Goal: Information Seeking & Learning: Find contact information

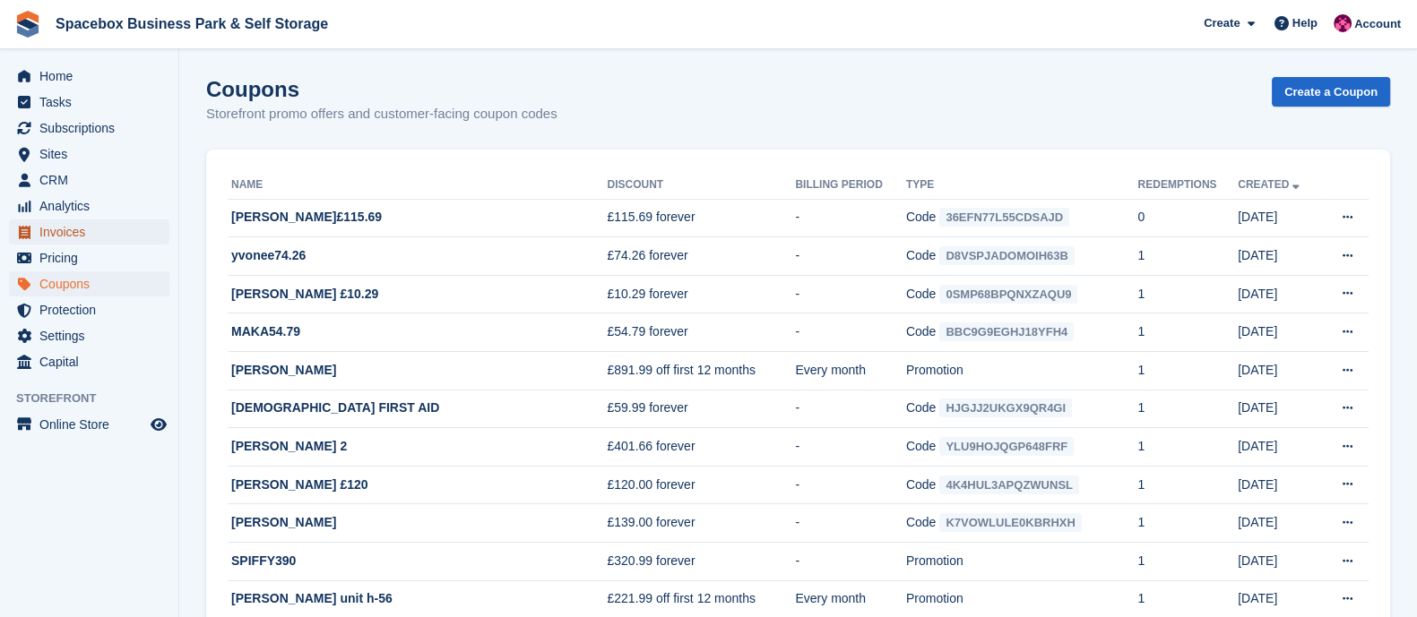
click at [76, 243] on span "Invoices" at bounding box center [93, 232] width 108 height 25
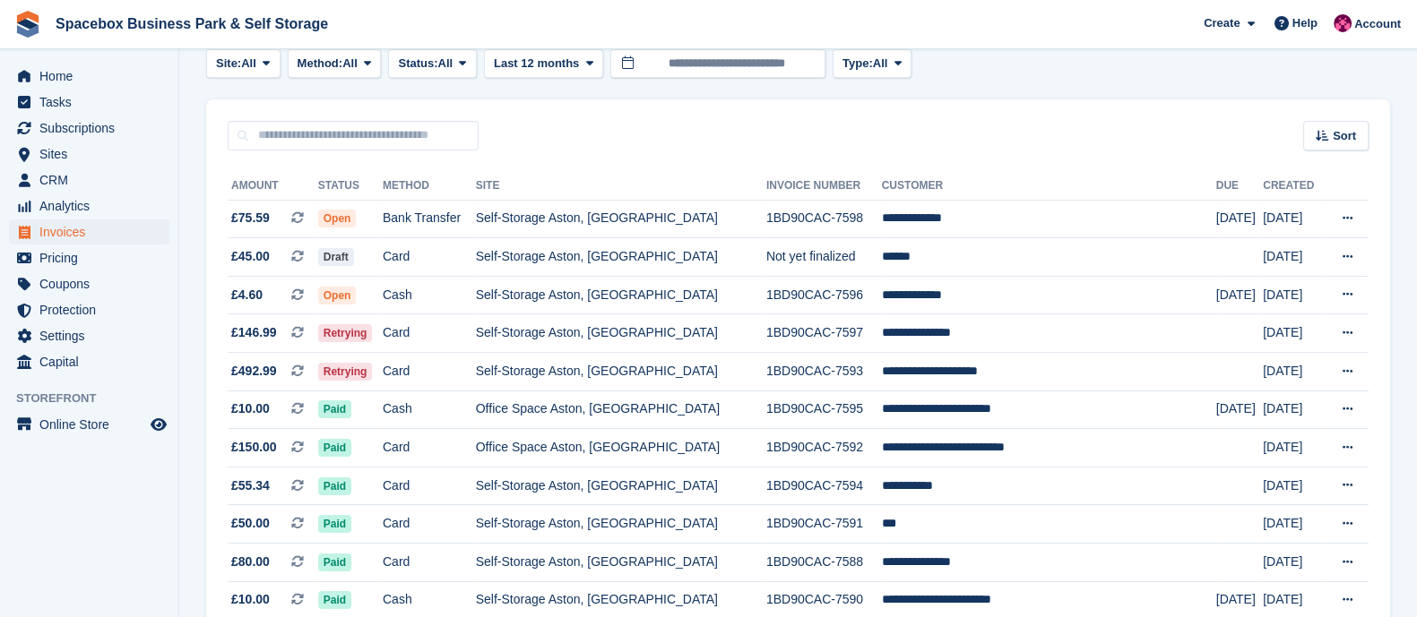
scroll to position [102, 0]
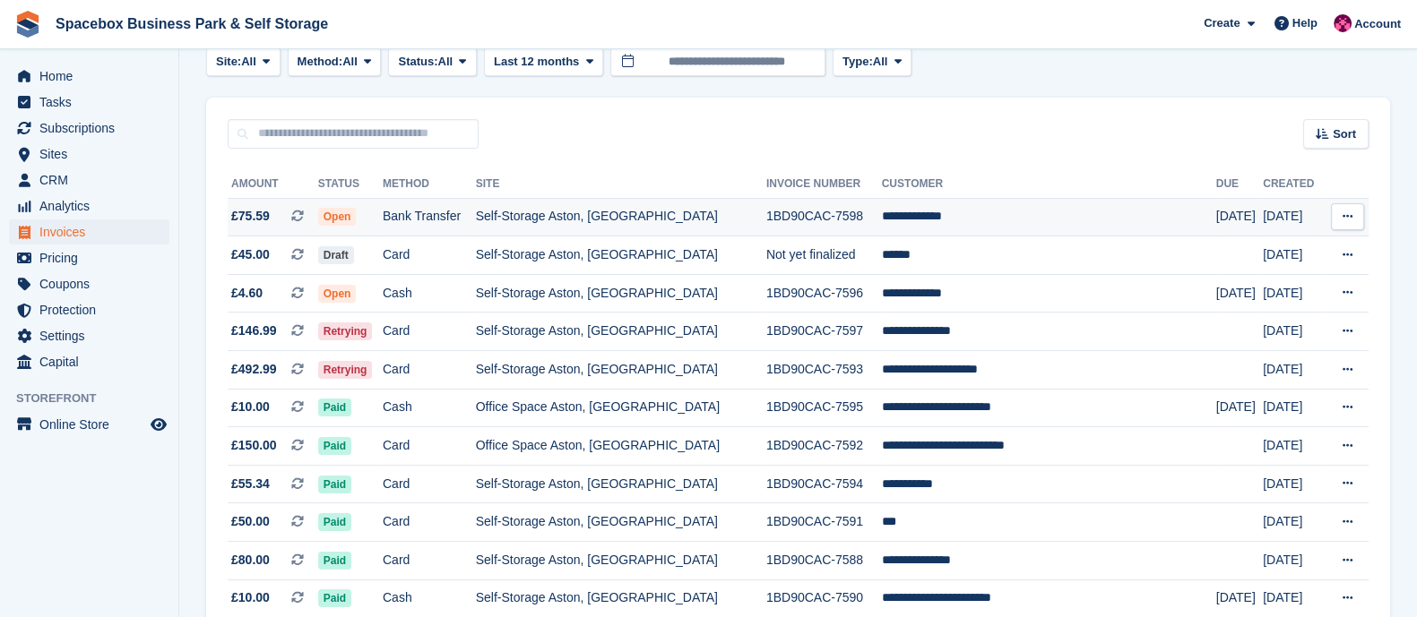
click at [720, 210] on td "Self-Storage Aston, [GEOGRAPHIC_DATA]" at bounding box center [621, 217] width 290 height 39
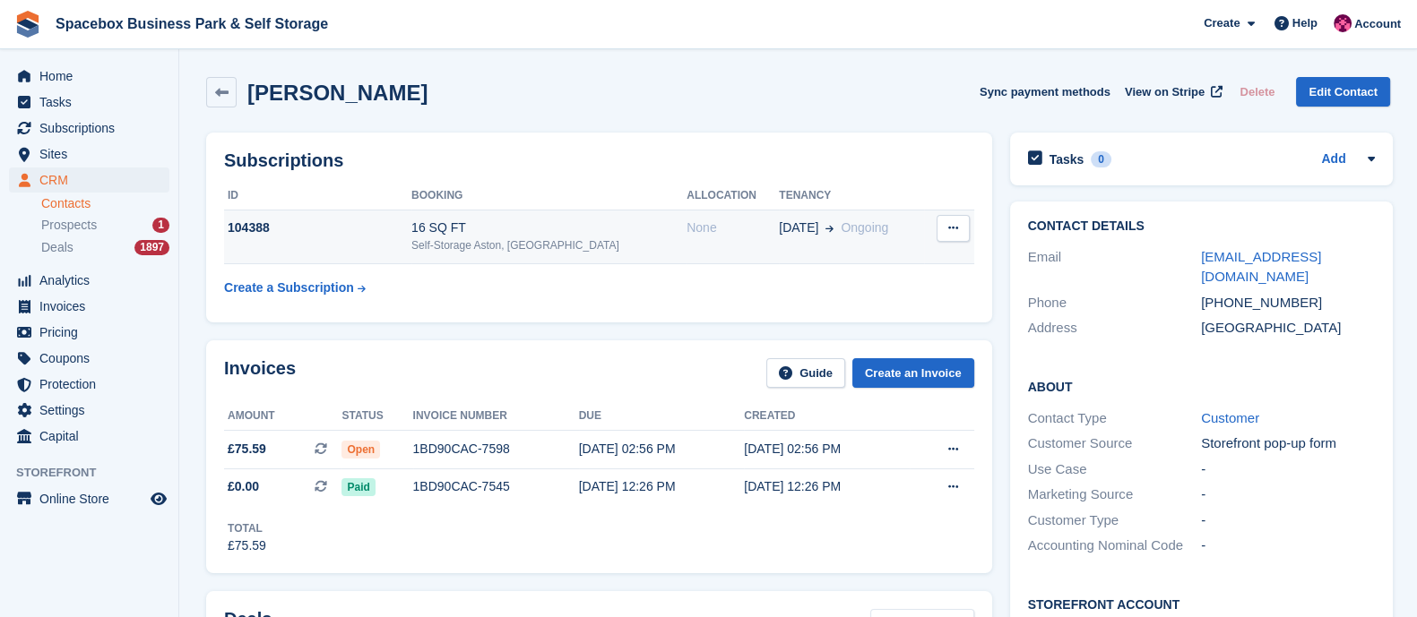
click at [447, 239] on div "Self-Storage Aston, [GEOGRAPHIC_DATA]" at bounding box center [548, 245] width 275 height 16
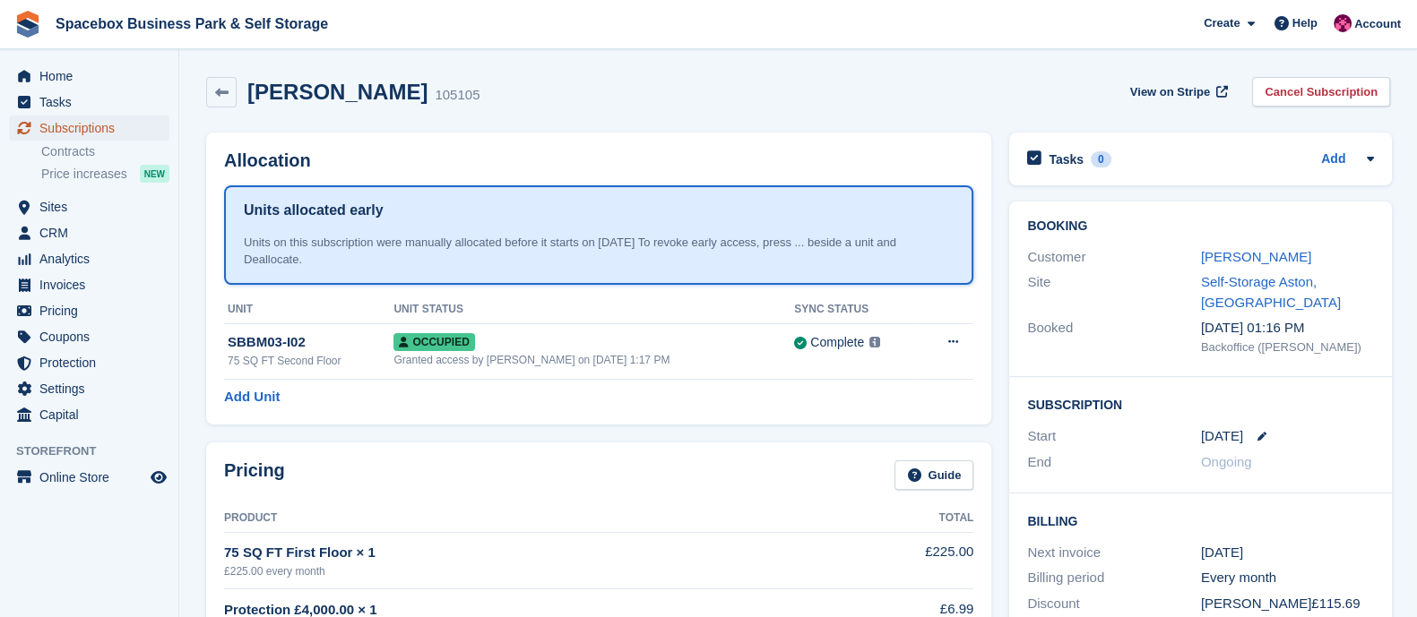
click at [94, 121] on span "Subscriptions" at bounding box center [93, 128] width 108 height 25
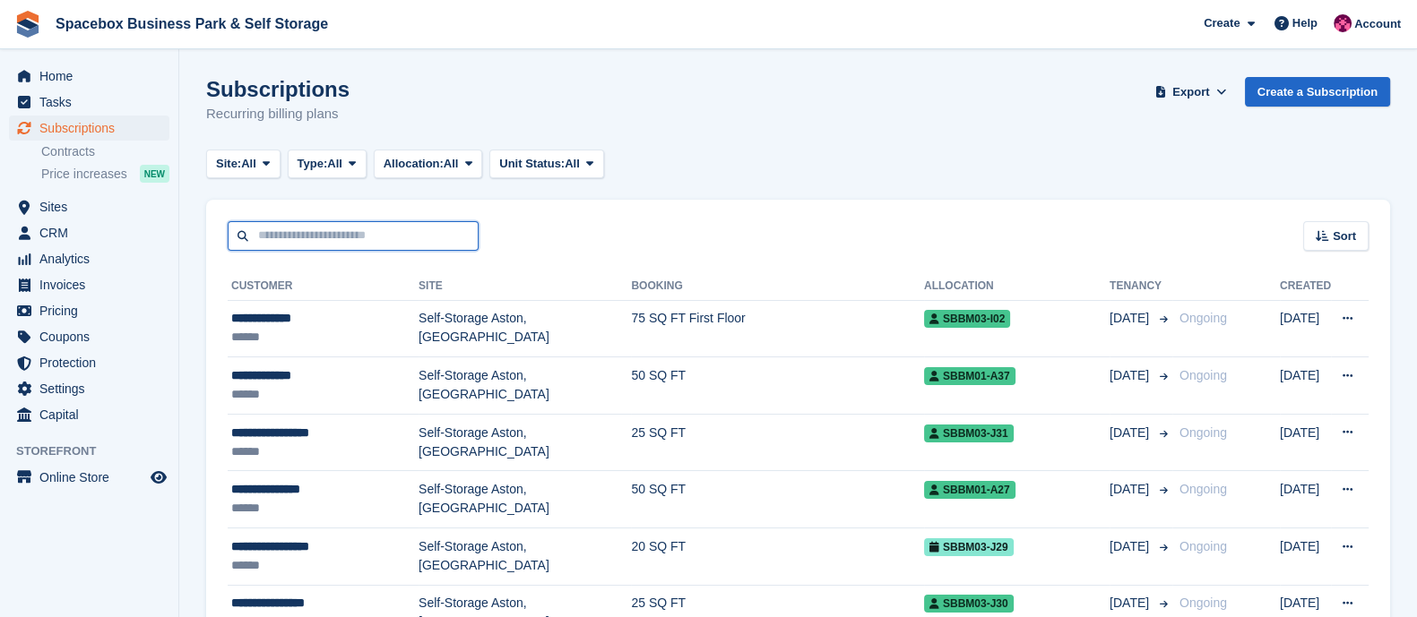
click at [321, 234] on input "text" at bounding box center [353, 236] width 251 height 30
type input "****"
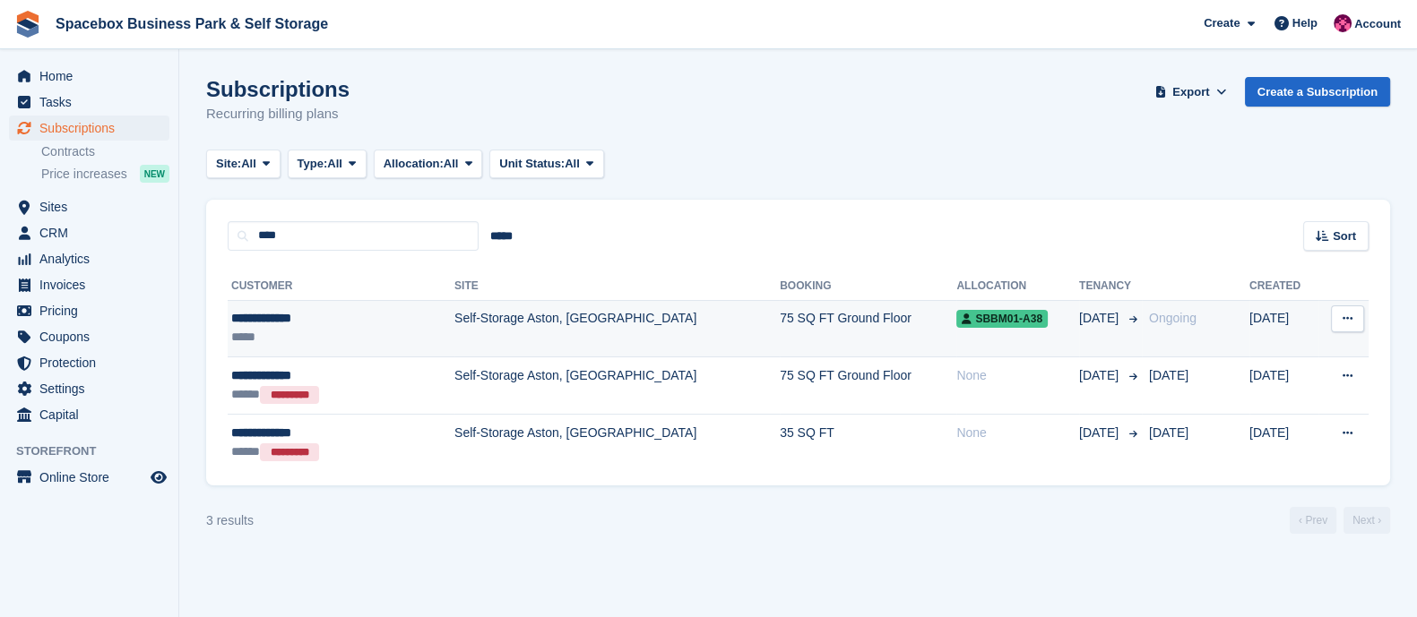
click at [454, 339] on td "Self-Storage Aston, [GEOGRAPHIC_DATA]" at bounding box center [616, 328] width 325 height 57
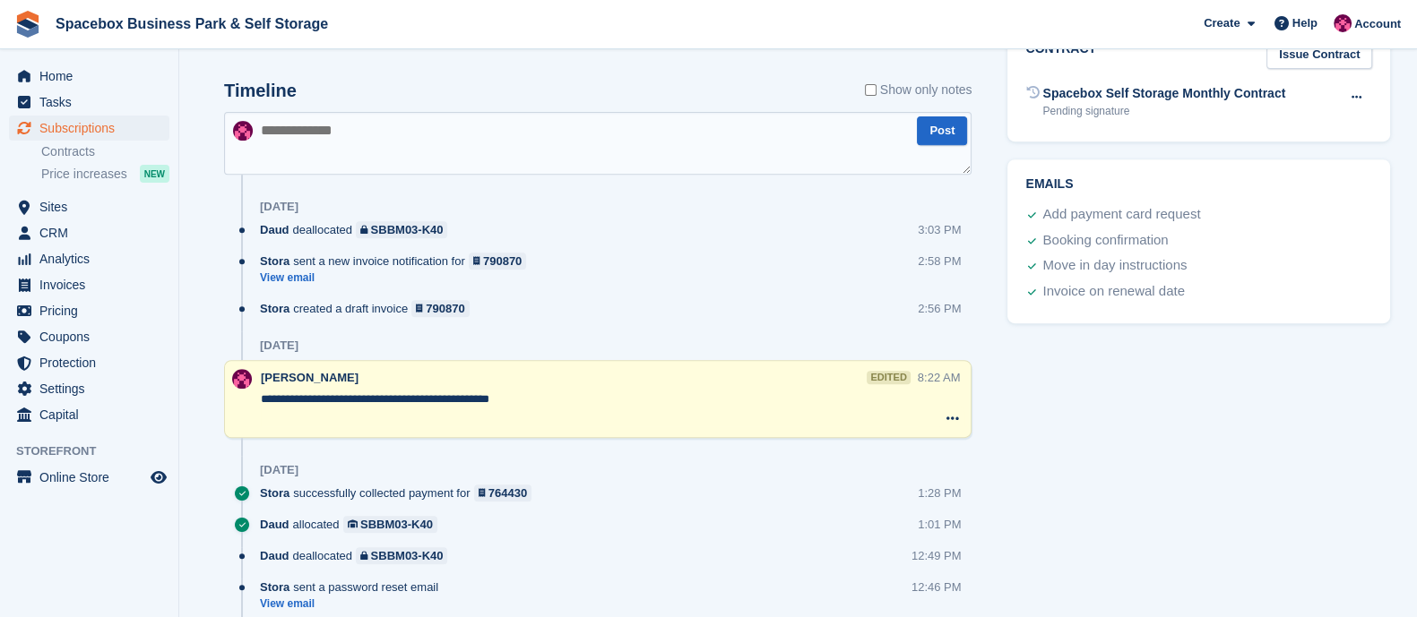
scroll to position [935, 0]
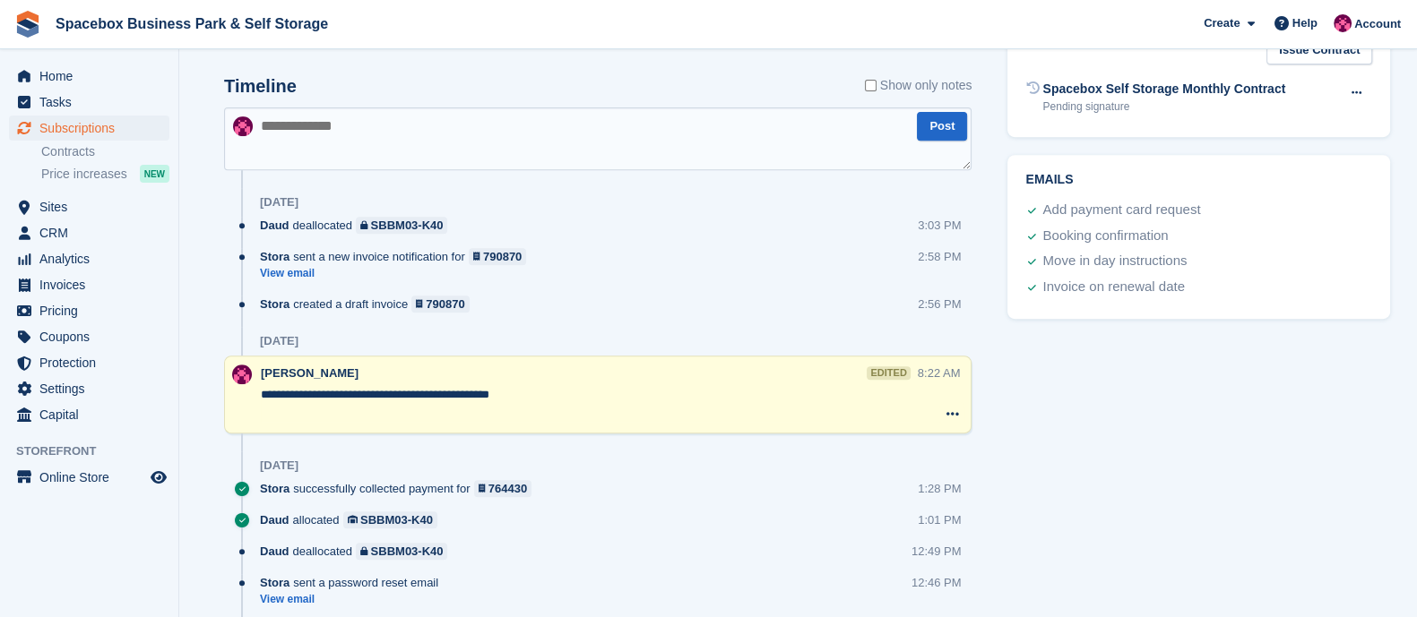
drag, startPoint x: 523, startPoint y: 391, endPoint x: 199, endPoint y: 408, distance: 324.8
click at [199, 408] on div "Timeline Show only notes Post Today Daud deallocated SBBM03-K40 3:03 PM Stora s…" at bounding box center [597, 562] width 801 height 1047
drag, startPoint x: 260, startPoint y: 396, endPoint x: 545, endPoint y: 396, distance: 284.9
click at [545, 396] on div "**********" at bounding box center [597, 395] width 747 height 78
click at [545, 396] on textarea "**********" at bounding box center [589, 404] width 657 height 36
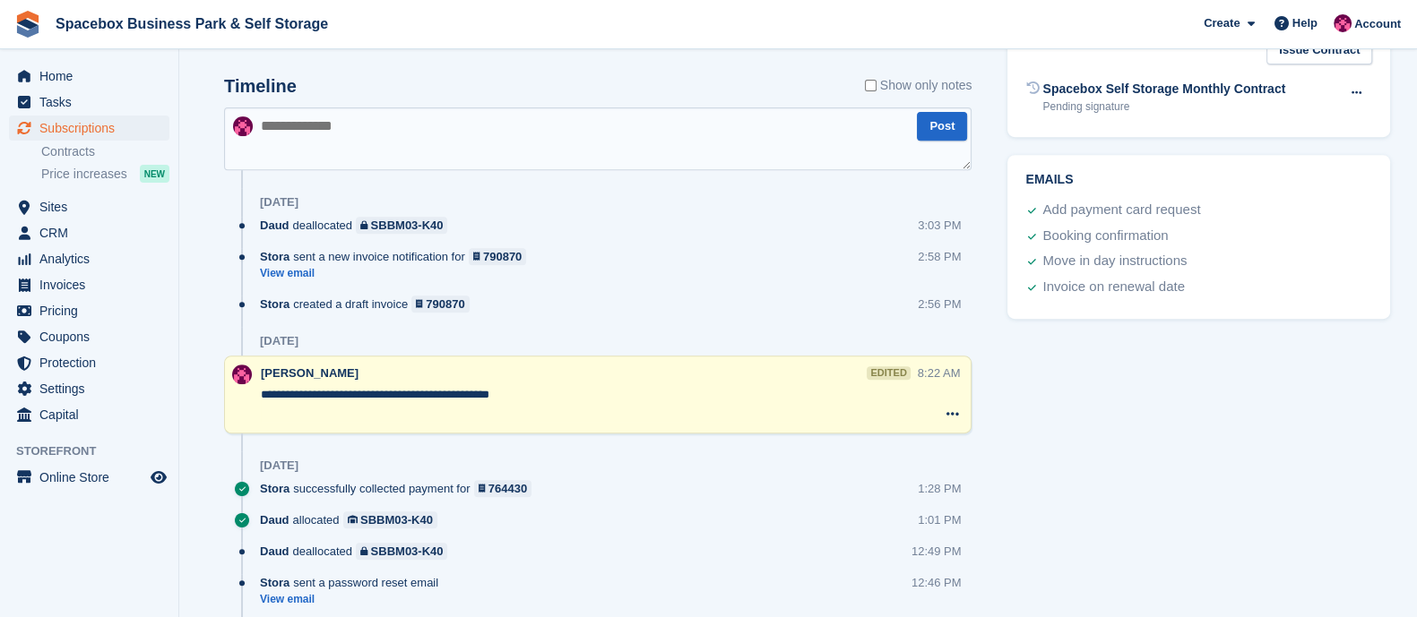
drag, startPoint x: 531, startPoint y: 396, endPoint x: 251, endPoint y: 401, distance: 280.5
click at [251, 401] on div "**********" at bounding box center [597, 395] width 747 height 78
click at [550, 323] on div "Stora created a draft invoice 790870 2:56 PM" at bounding box center [615, 311] width 711 height 31
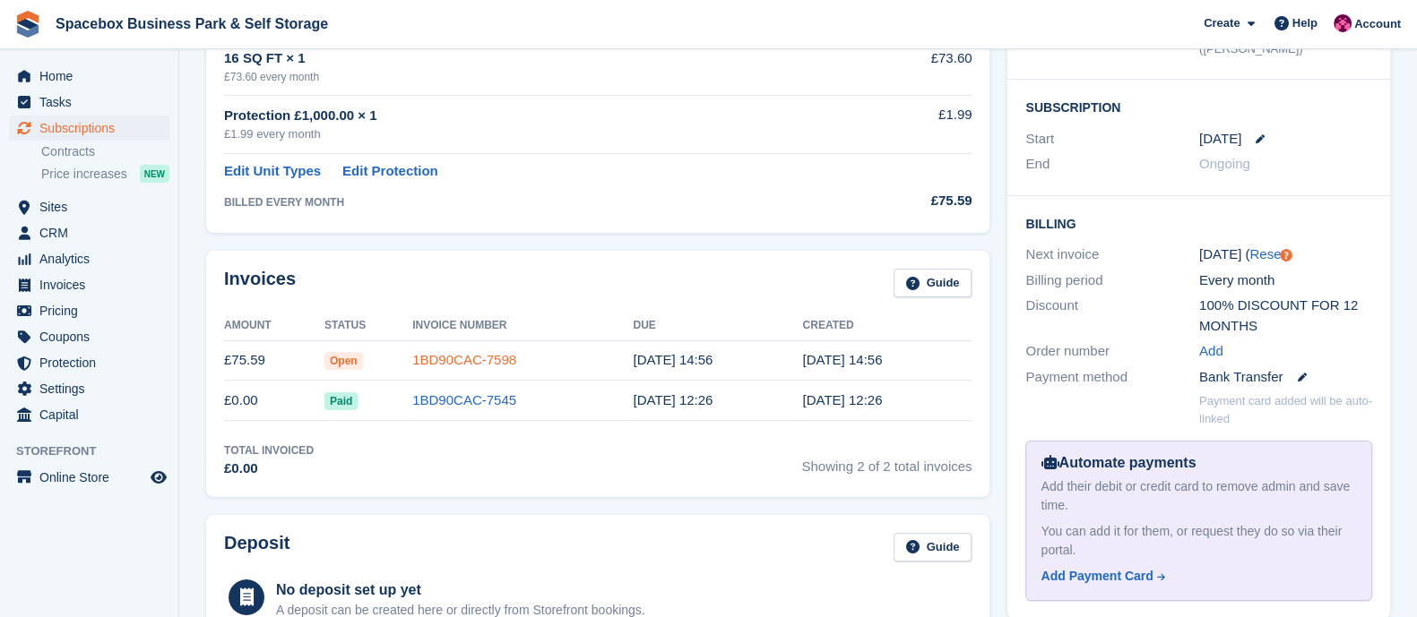
scroll to position [331, 0]
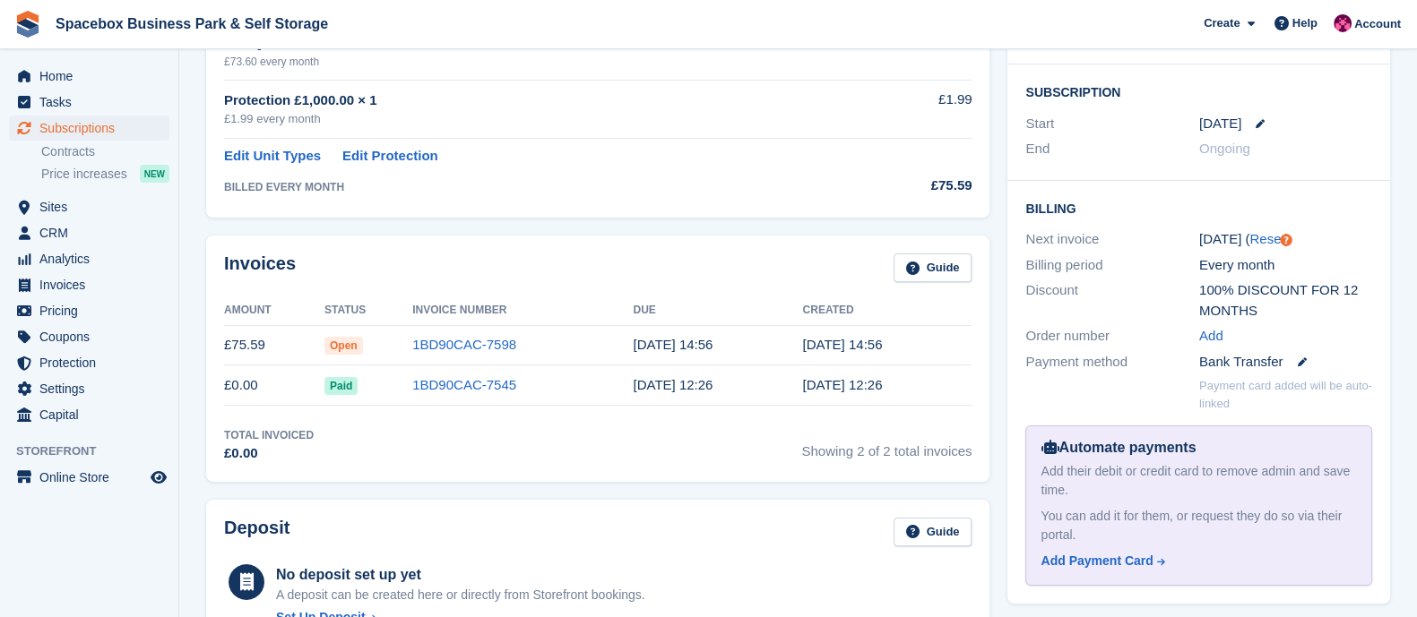
drag, startPoint x: 269, startPoint y: 355, endPoint x: 193, endPoint y: 343, distance: 77.0
click at [218, 345] on div "Invoices Guide Amount Status Invoice Number Due Created £75.59 Open 1BD90CAC-75…" at bounding box center [597, 359] width 783 height 246
drag, startPoint x: 221, startPoint y: 346, endPoint x: 271, endPoint y: 350, distance: 50.4
click at [271, 350] on div "Invoices Guide Amount Status Invoice Number Due Created £75.59 Open 1BD90CAC-75…" at bounding box center [597, 359] width 783 height 246
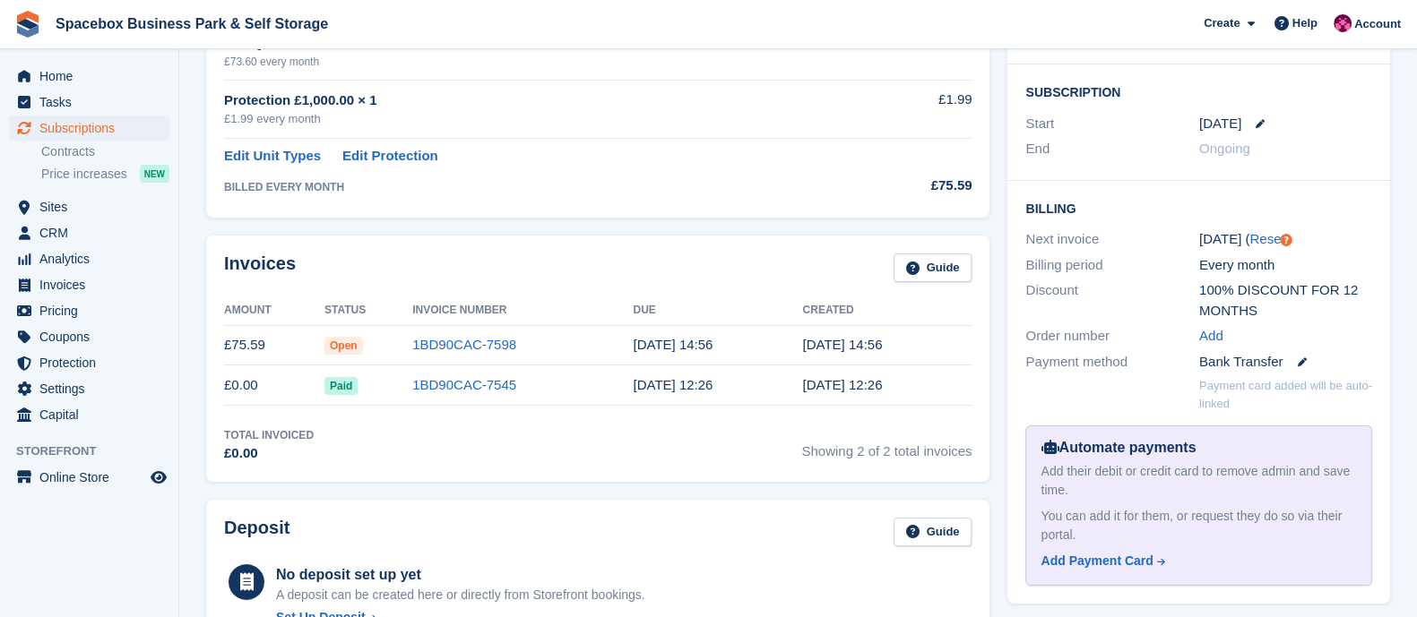
click at [271, 350] on td "£75.59" at bounding box center [274, 345] width 100 height 40
drag, startPoint x: 271, startPoint y: 350, endPoint x: 226, endPoint y: 352, distance: 45.7
click at [226, 352] on td "£75.59" at bounding box center [274, 345] width 100 height 40
click at [292, 348] on td "£75.59" at bounding box center [274, 345] width 100 height 40
drag, startPoint x: 278, startPoint y: 348, endPoint x: 223, endPoint y: 349, distance: 54.7
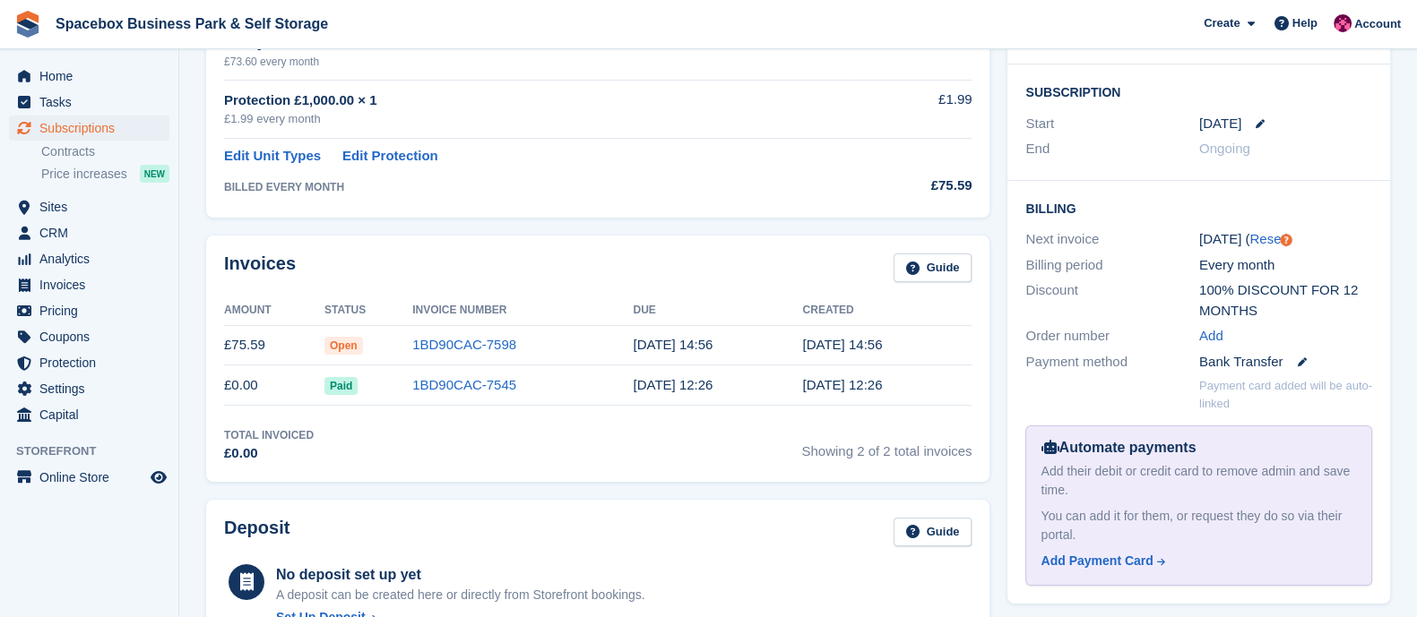
click at [223, 349] on div "Invoices Guide Amount Status Invoice Number Due Created £75.59 Open 1BD90CAC-75…" at bounding box center [597, 359] width 783 height 246
click at [430, 350] on link "1BD90CAC-7598" at bounding box center [464, 344] width 104 height 15
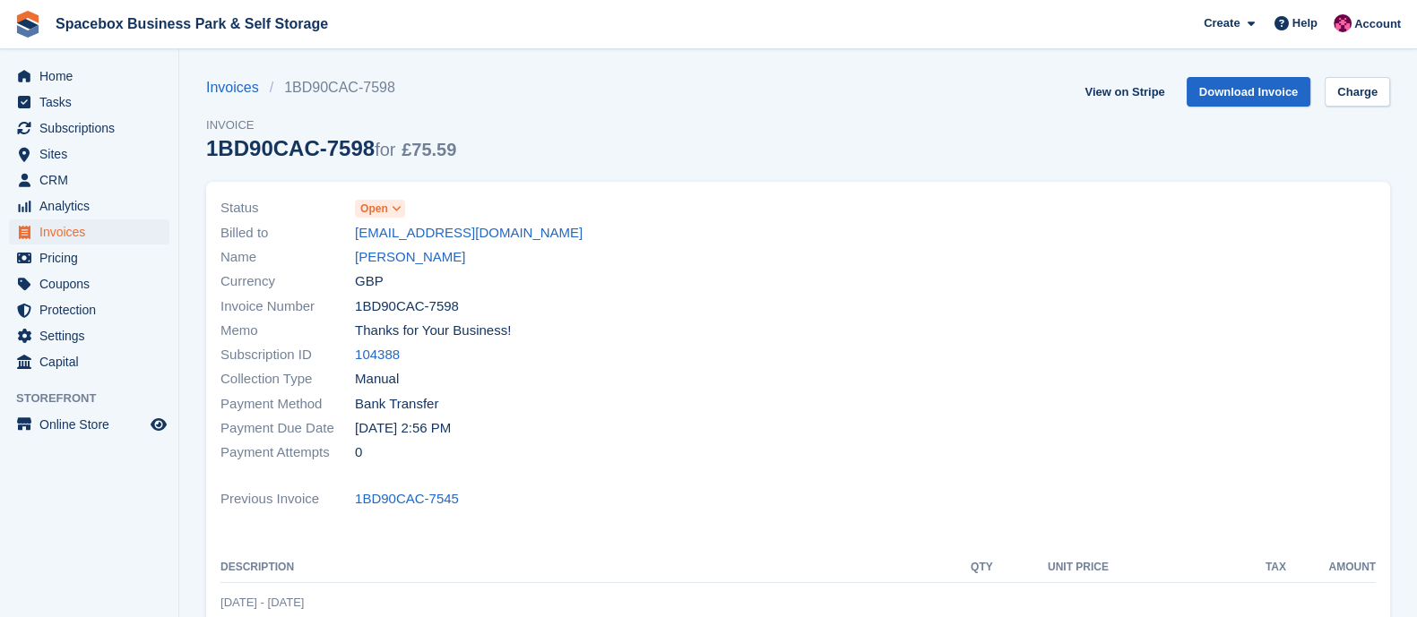
click at [396, 207] on icon at bounding box center [397, 208] width 10 height 11
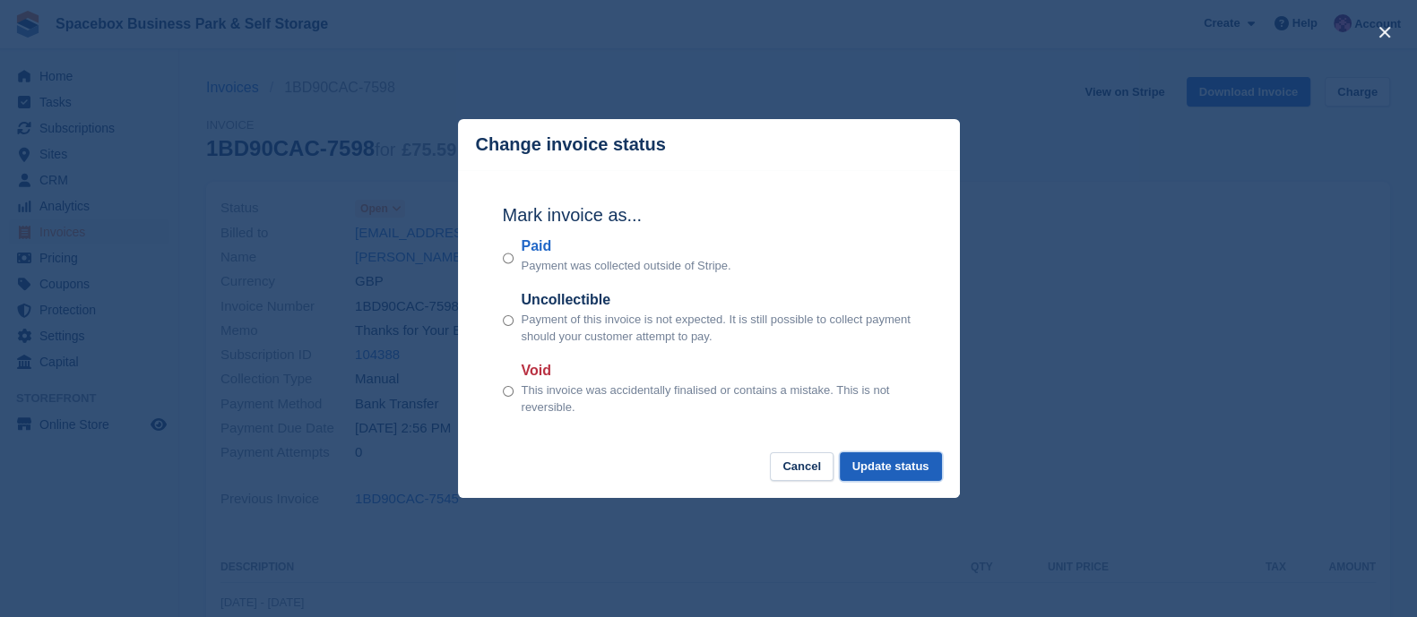
click at [906, 479] on button "Update status" at bounding box center [891, 467] width 102 height 30
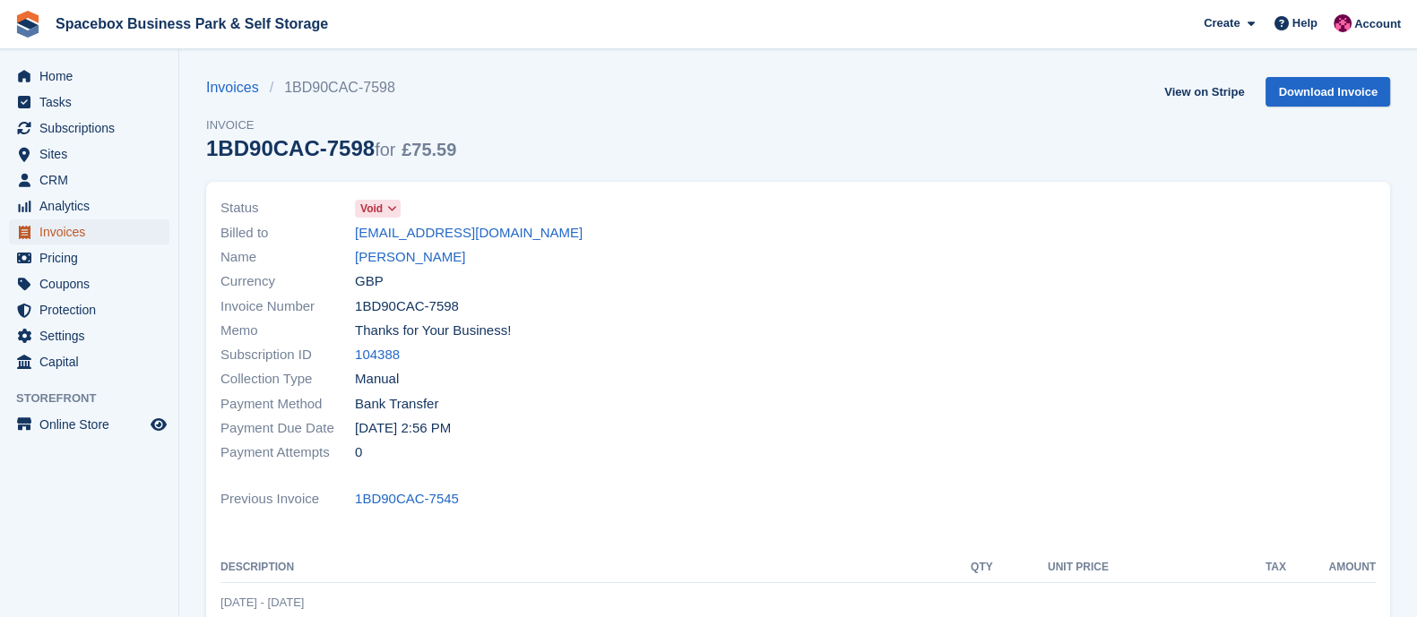
click at [90, 231] on span "Invoices" at bounding box center [93, 232] width 108 height 25
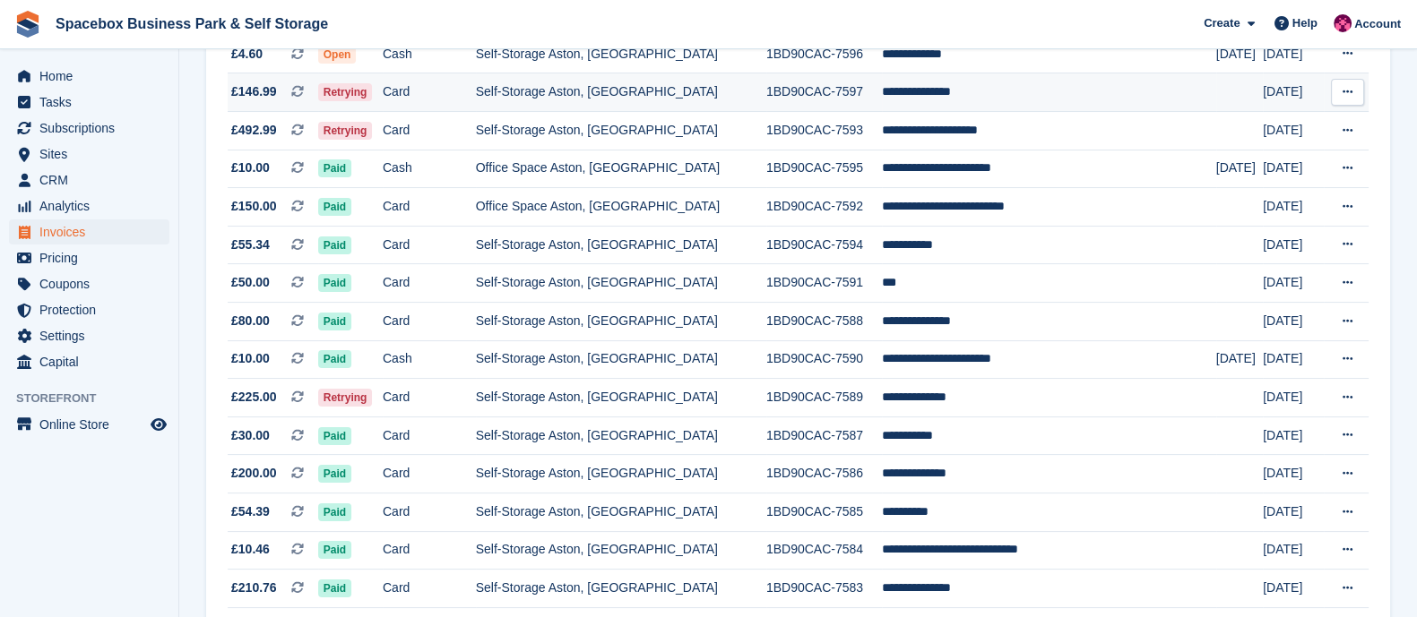
scroll to position [344, 0]
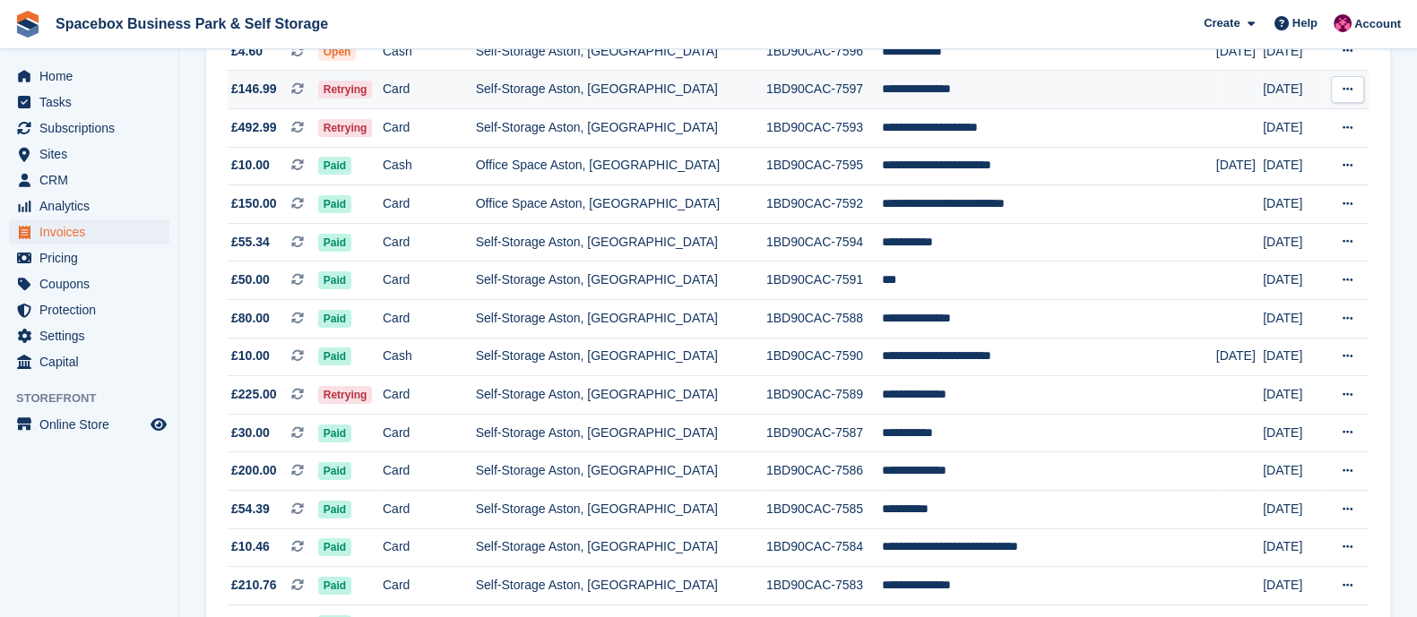
click at [476, 98] on td "Card" at bounding box center [429, 90] width 93 height 39
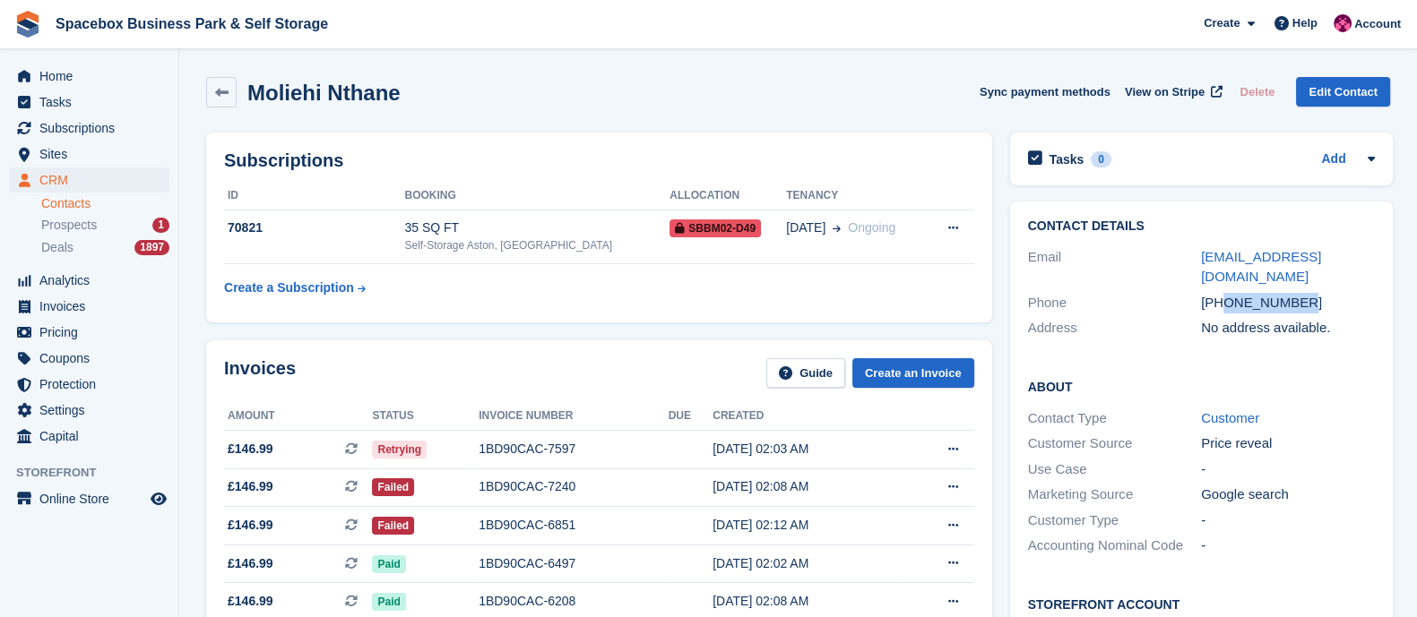
drag, startPoint x: 1223, startPoint y: 280, endPoint x: 1305, endPoint y: 280, distance: 82.4
click at [1305, 293] on div "[PHONE_NUMBER]" at bounding box center [1288, 303] width 174 height 21
copy div "7481169304"
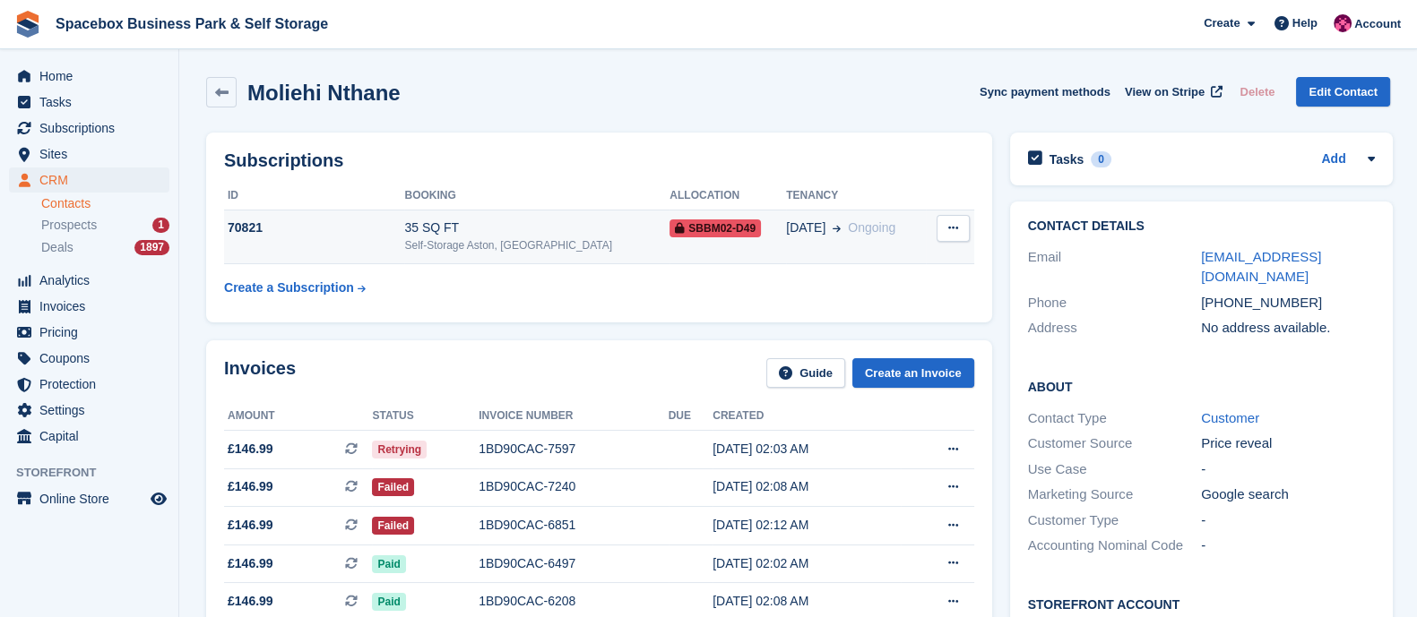
click at [373, 226] on div "70821" at bounding box center [314, 228] width 180 height 19
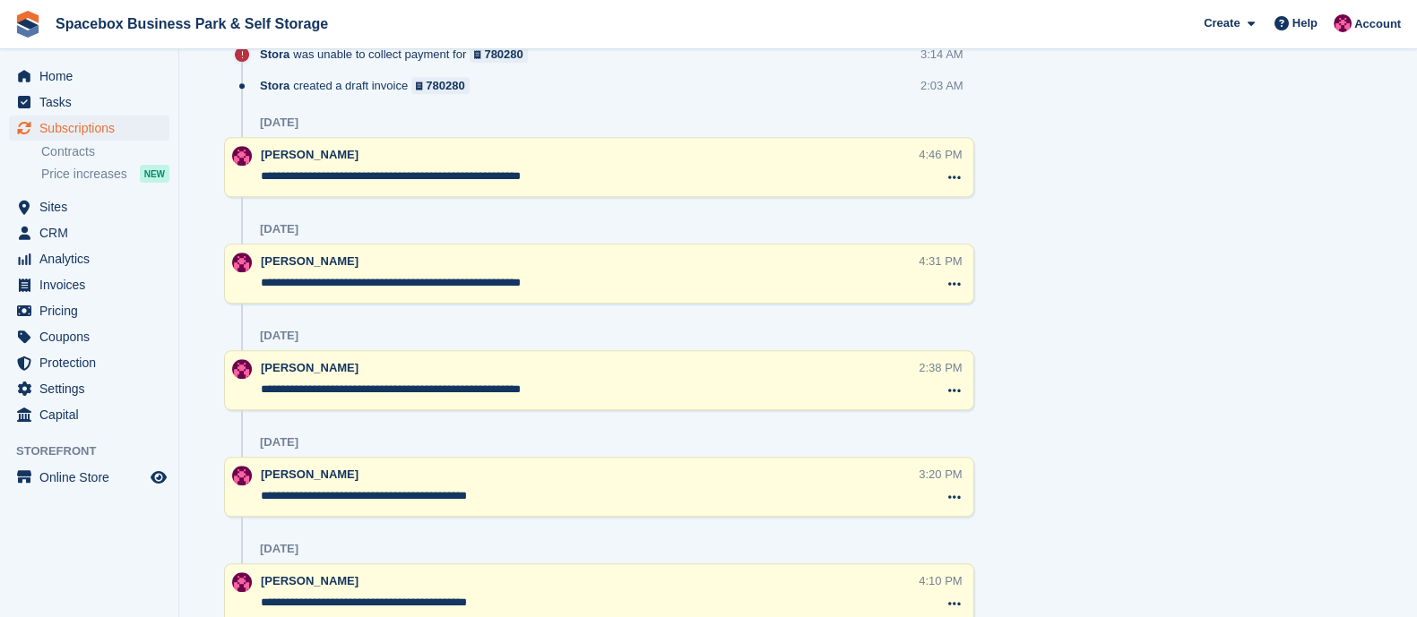
scroll to position [1259, 0]
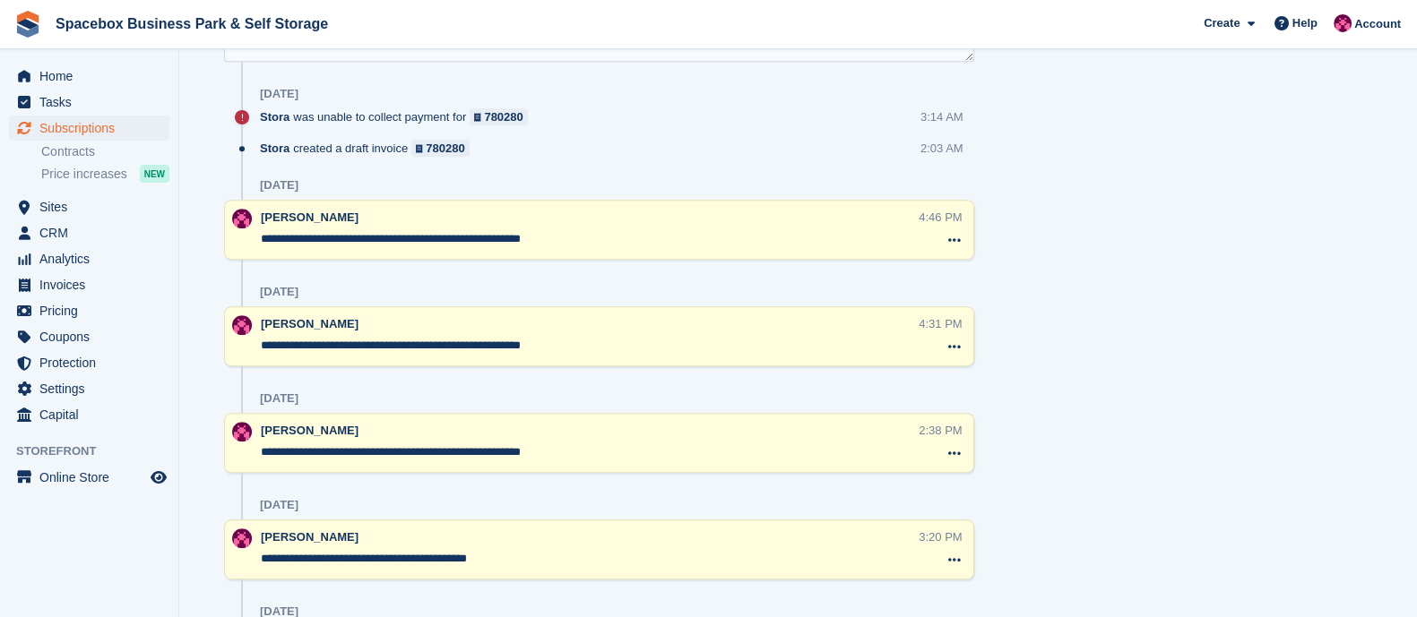
drag, startPoint x: 578, startPoint y: 238, endPoint x: 218, endPoint y: 274, distance: 362.0
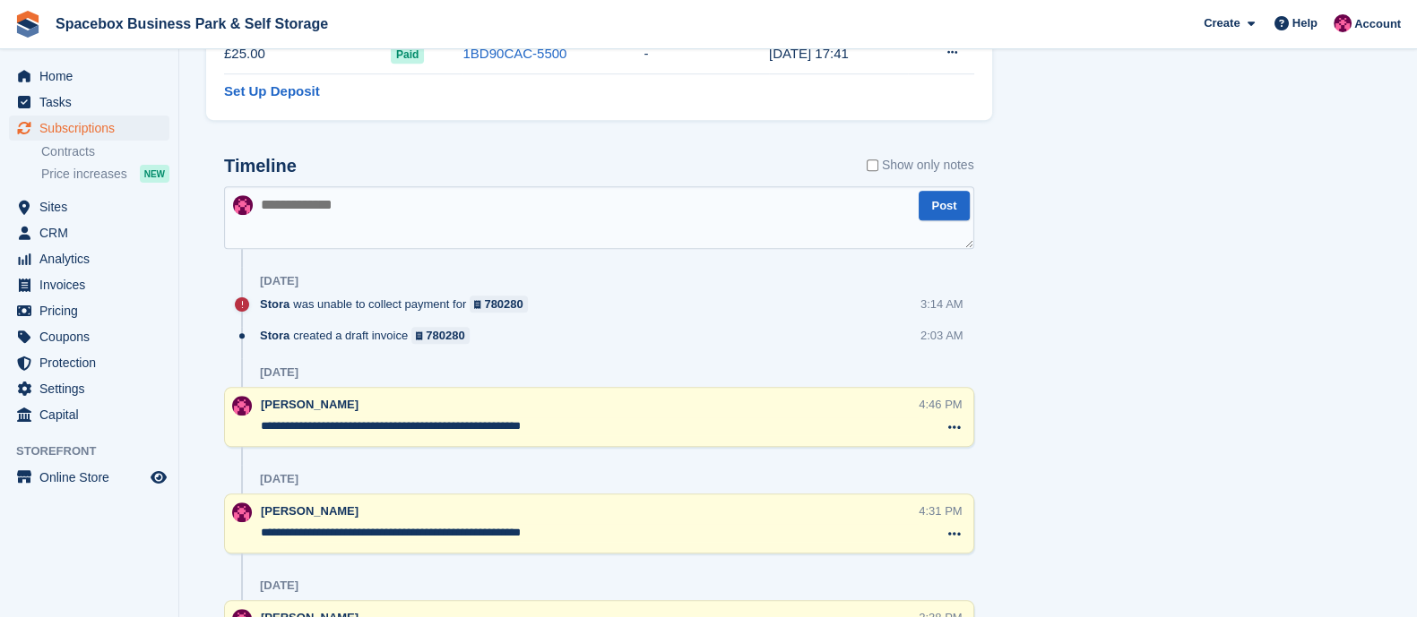
scroll to position [1066, 0]
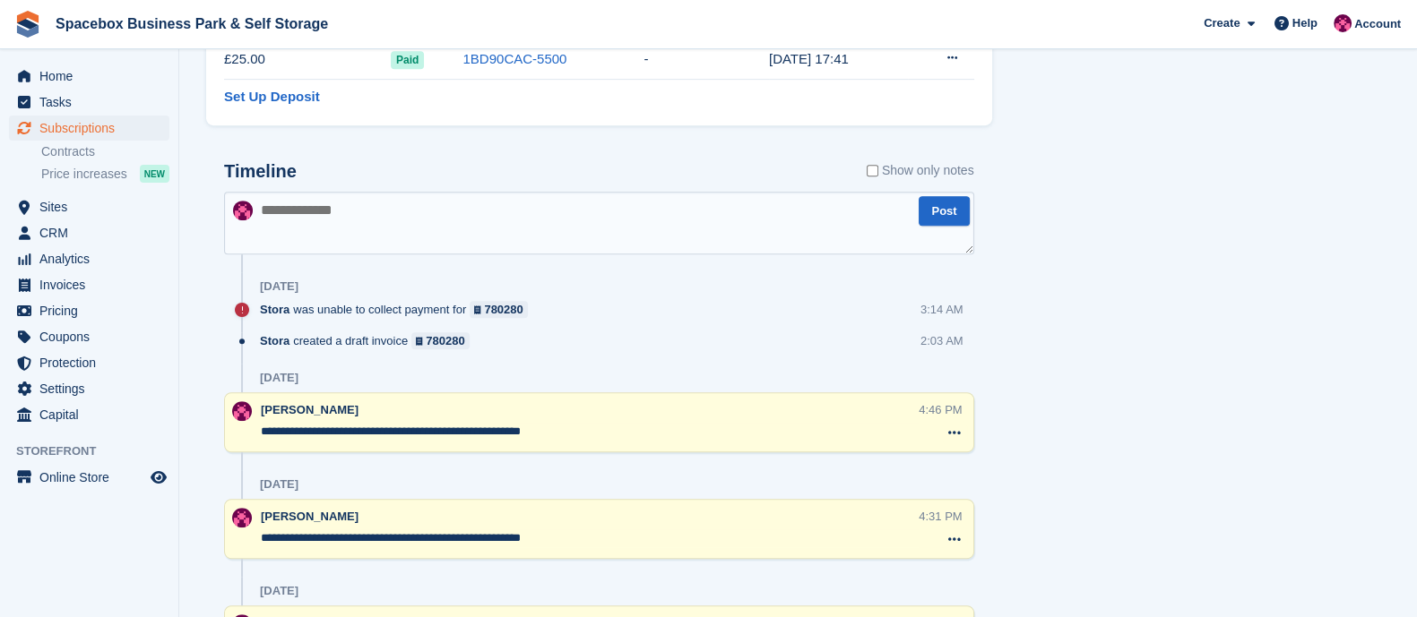
drag, startPoint x: 578, startPoint y: 433, endPoint x: 243, endPoint y: 427, distance: 335.1
click at [243, 427] on div "**********" at bounding box center [599, 422] width 750 height 60
click at [281, 214] on textarea at bounding box center [599, 223] width 750 height 63
paste textarea "**********"
type textarea "**********"
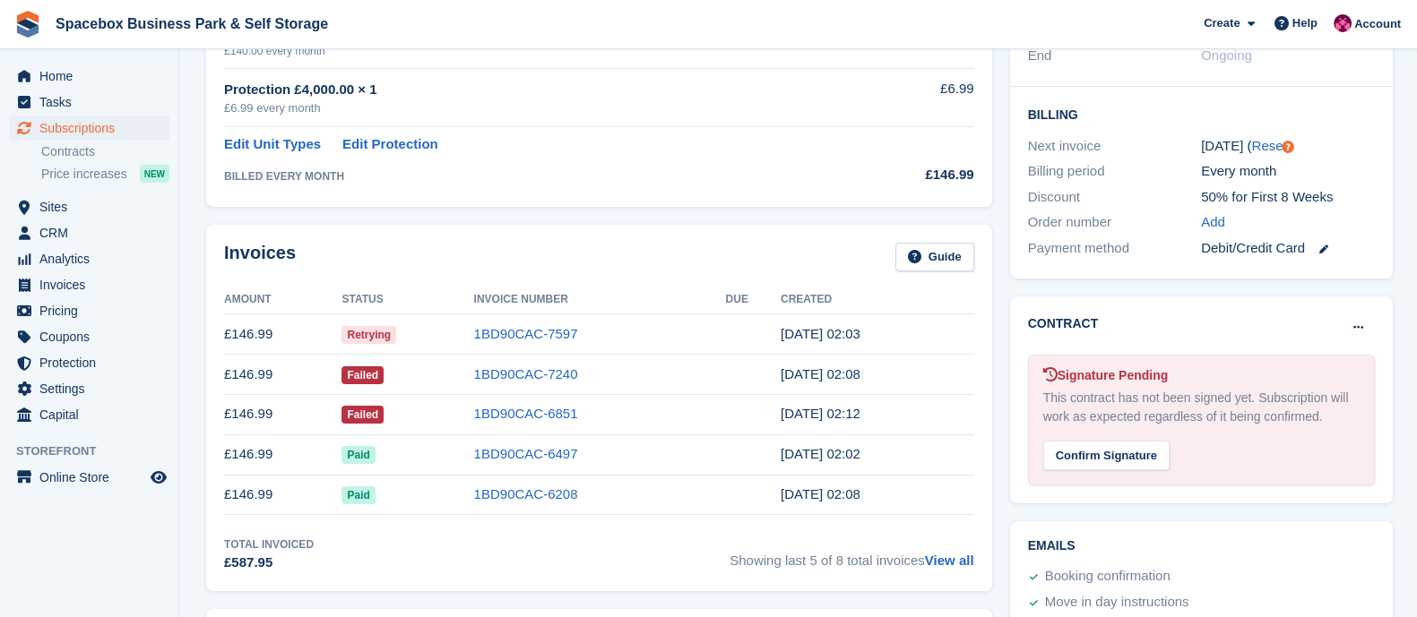
scroll to position [0, 0]
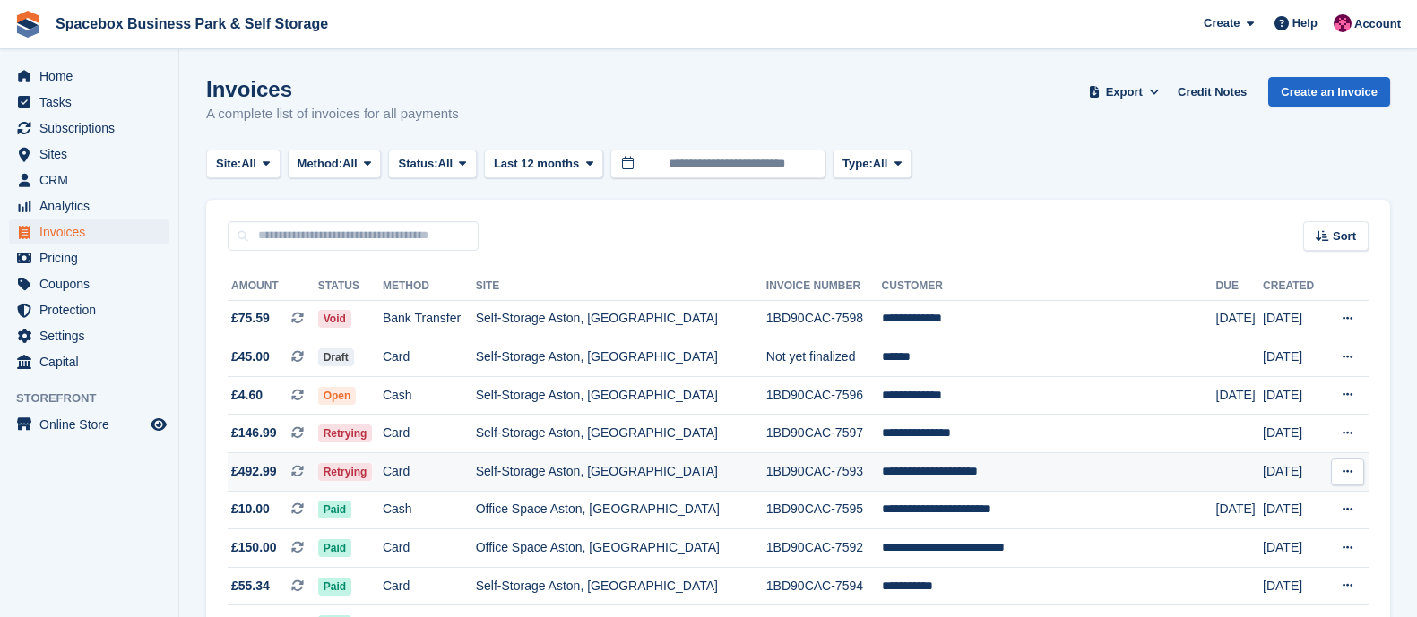
scroll to position [344, 0]
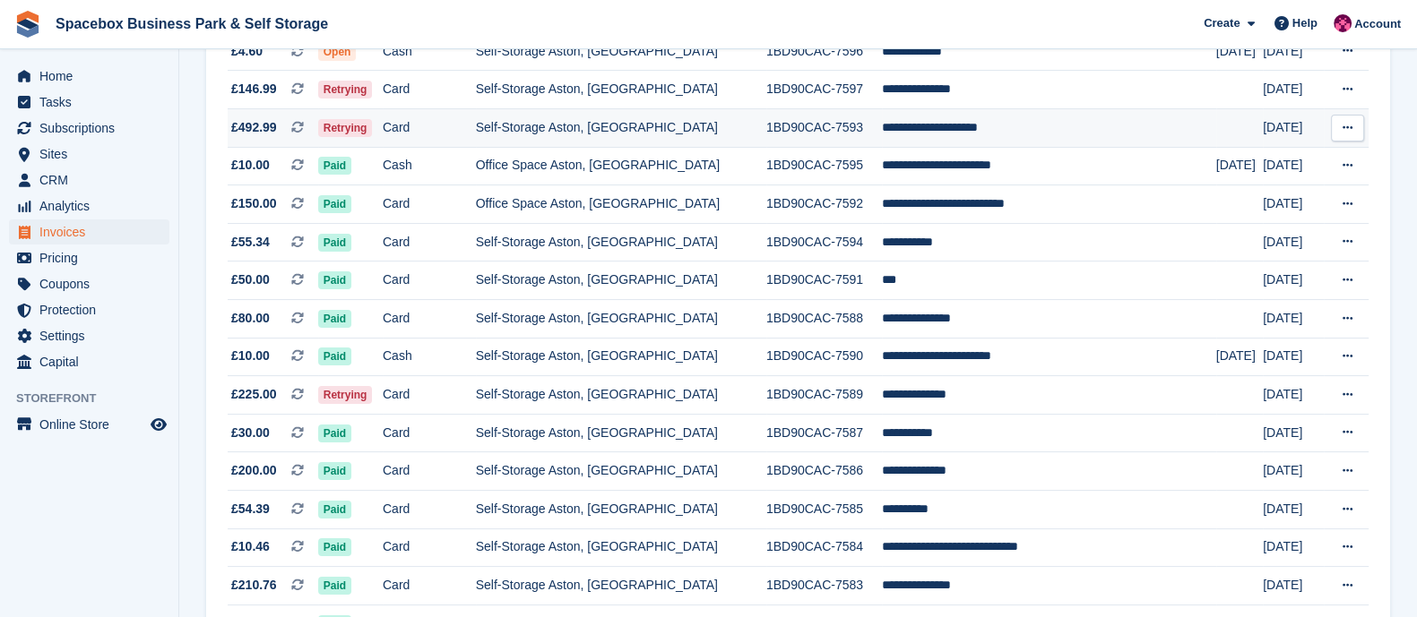
click at [383, 118] on td "Retrying" at bounding box center [350, 128] width 65 height 39
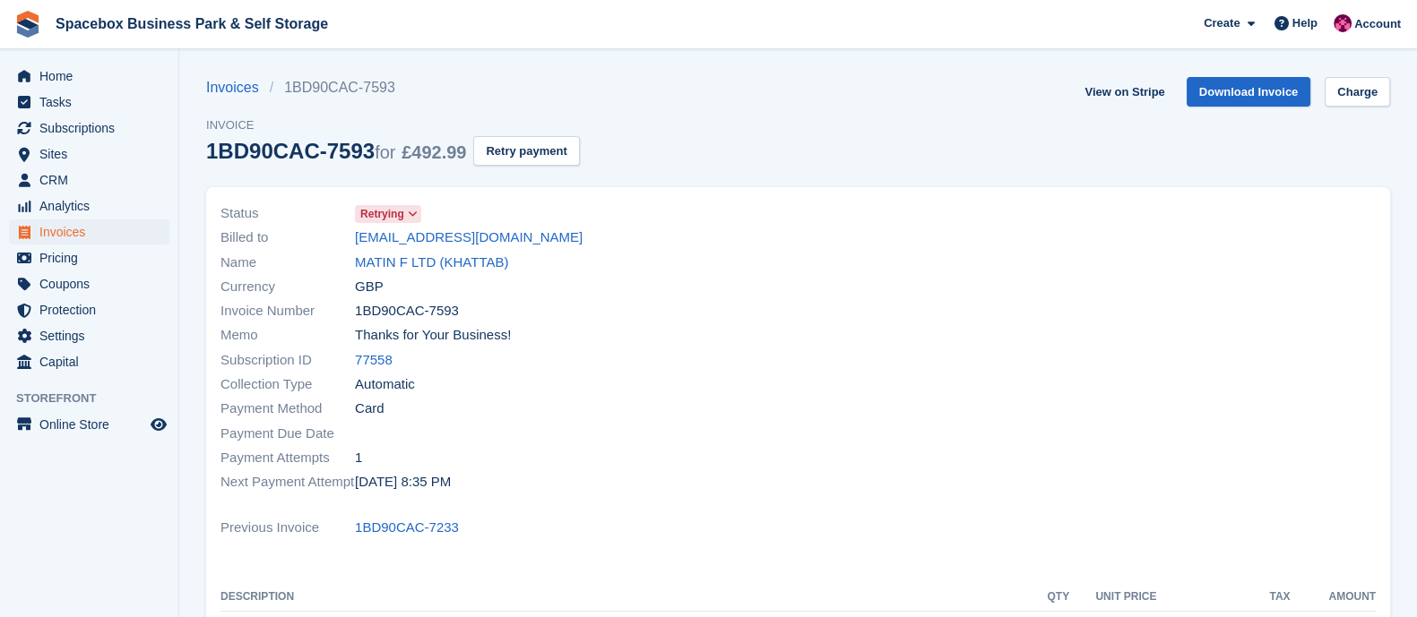
click at [412, 251] on div "Name MATIN F LTD (KHATTAB)" at bounding box center [503, 262] width 567 height 24
click at [451, 250] on div "Name MATIN F LTD (KHATTAB)" at bounding box center [503, 262] width 567 height 24
click at [447, 256] on link "MATIN F LTD (KHATTAB)" at bounding box center [431, 263] width 153 height 21
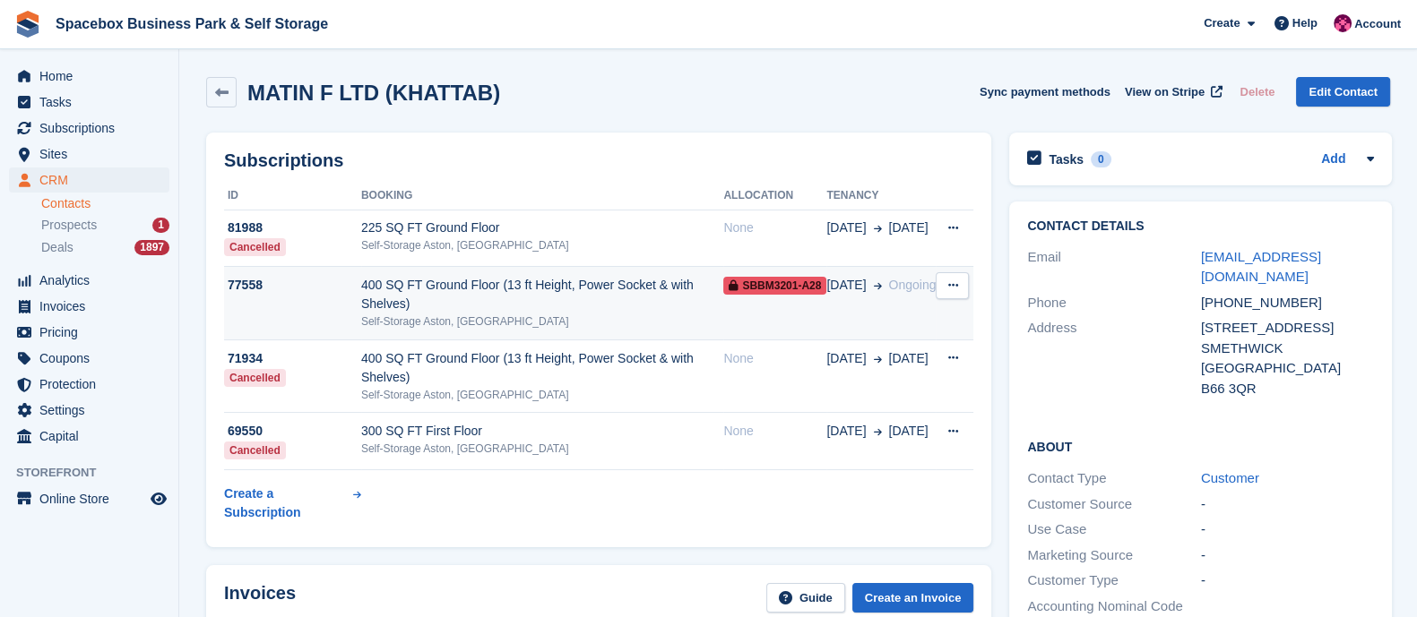
click at [603, 320] on div "Self-Storage Aston, [GEOGRAPHIC_DATA]" at bounding box center [542, 322] width 362 height 16
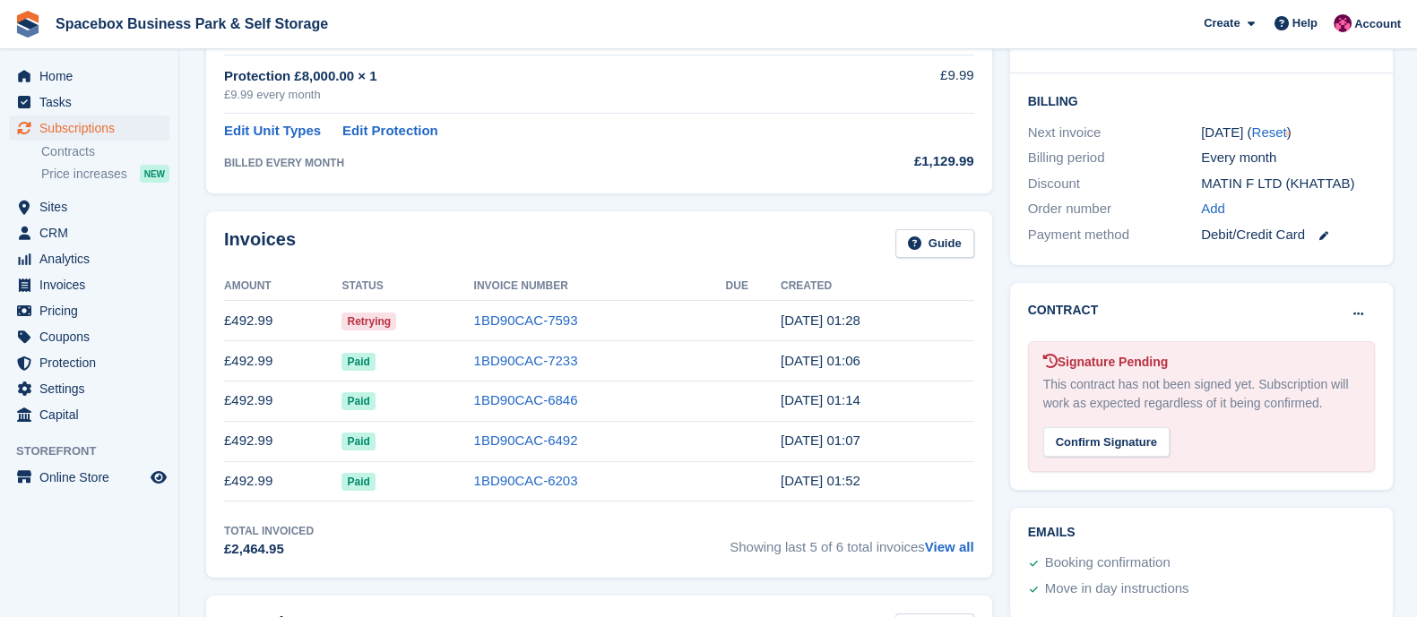
scroll to position [423, 0]
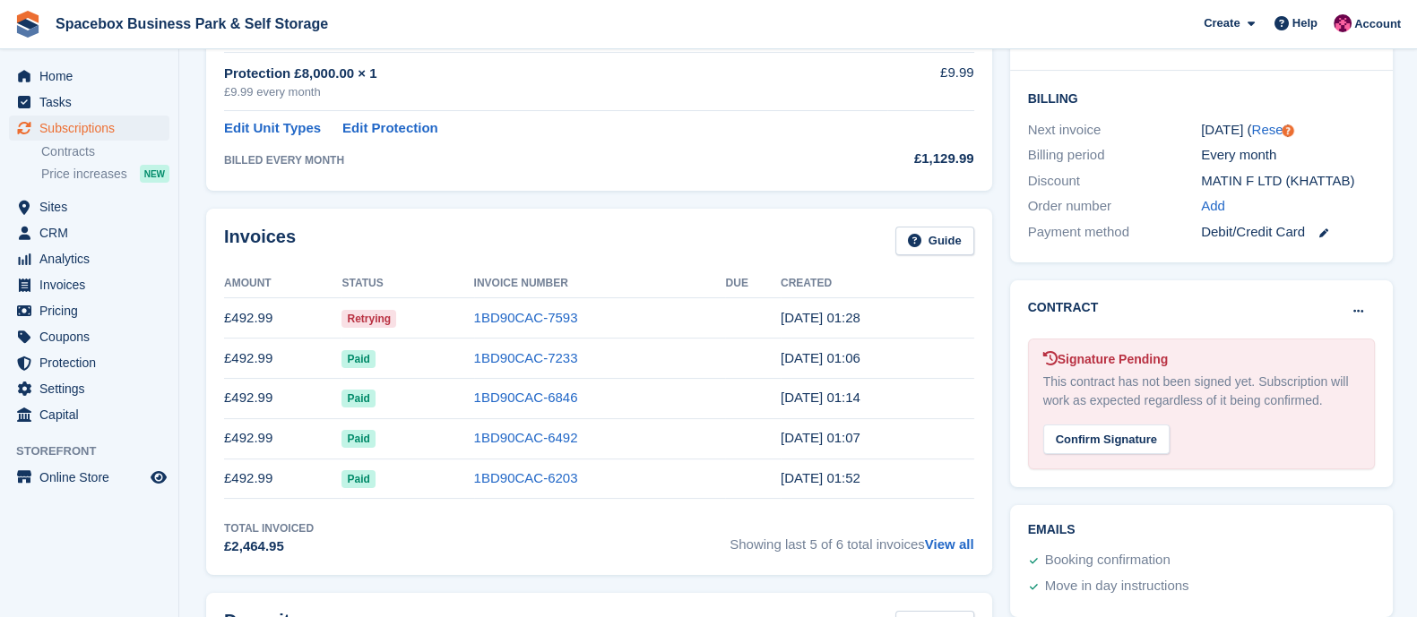
click at [527, 326] on td "1BD90CAC-7593" at bounding box center [600, 318] width 252 height 40
click at [528, 323] on link "1BD90CAC-7593" at bounding box center [526, 317] width 104 height 15
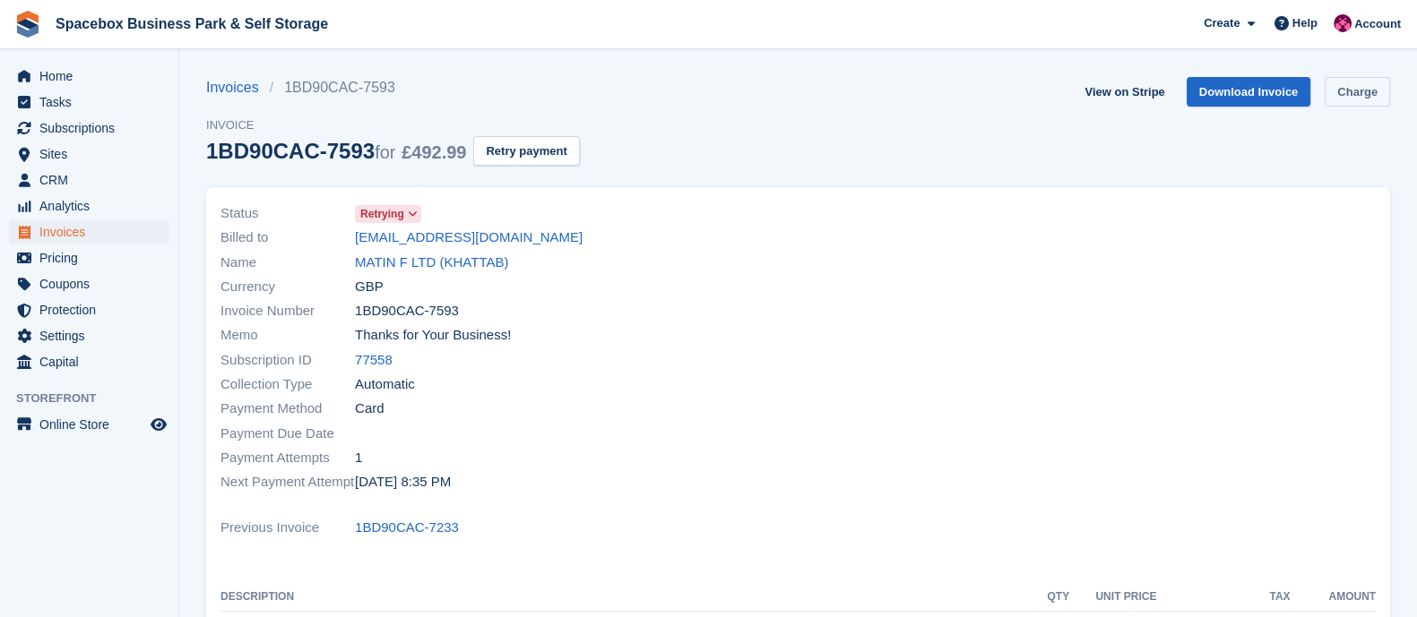
click at [1347, 99] on link "Charge" at bounding box center [1356, 92] width 65 height 30
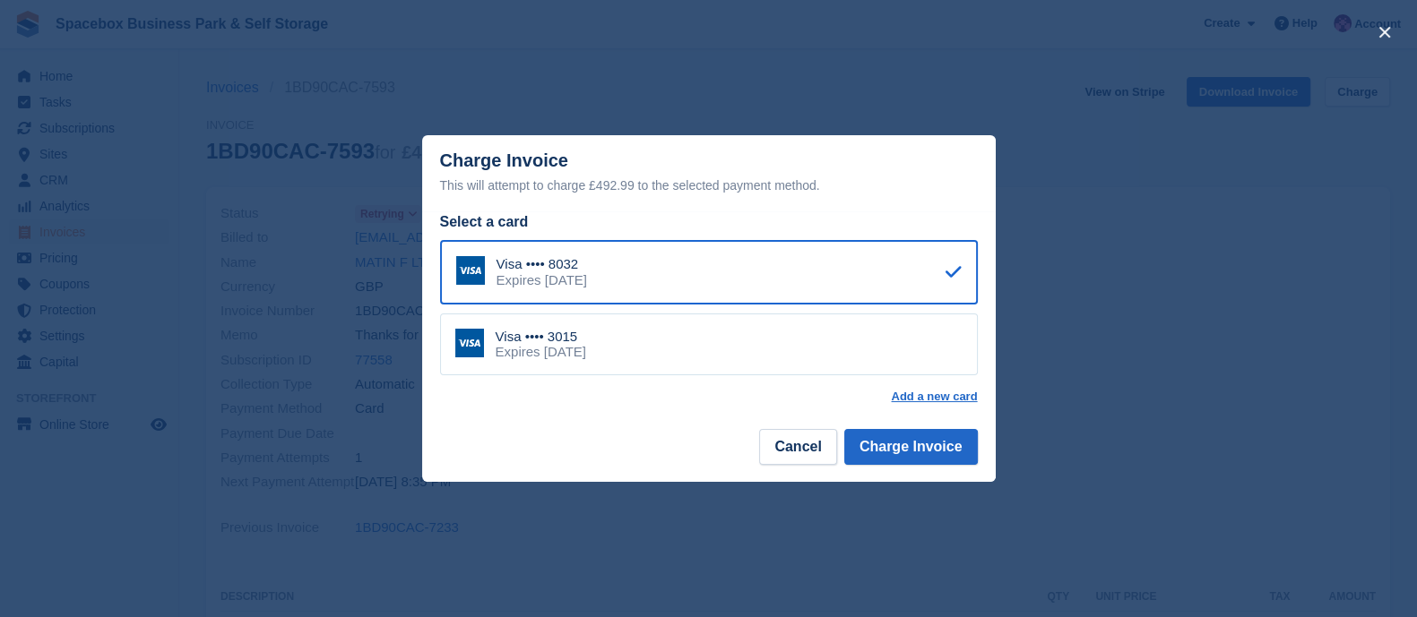
click at [641, 365] on div "Visa •••• 3015 Expires March 2029" at bounding box center [709, 345] width 538 height 63
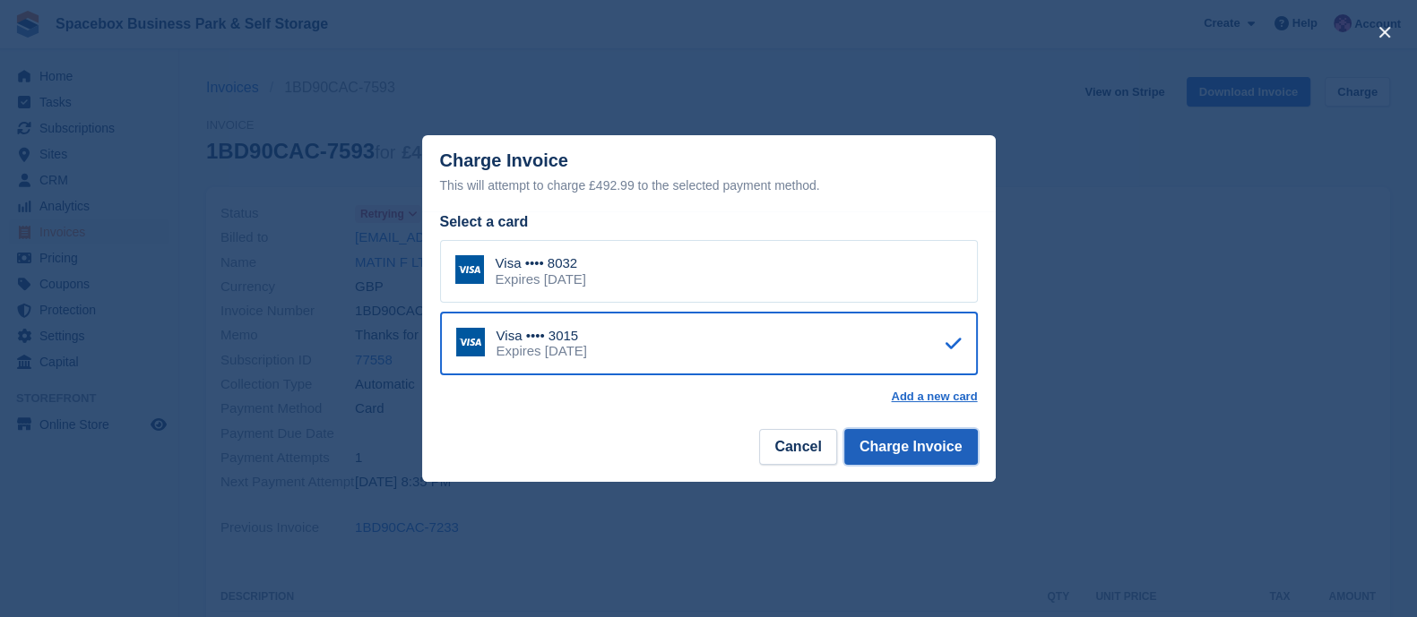
click at [897, 444] on button "Charge Invoice" at bounding box center [911, 447] width 134 height 36
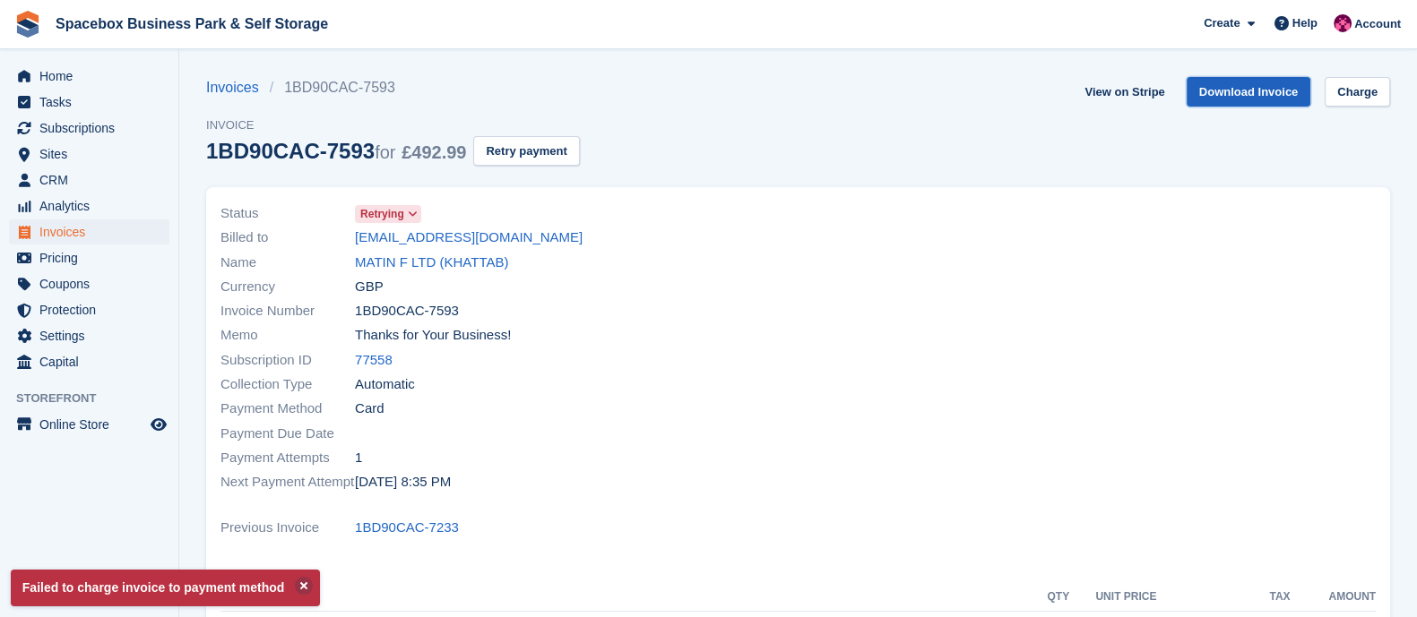
click at [1247, 92] on link "Download Invoice" at bounding box center [1248, 92] width 125 height 30
click at [383, 255] on link "MATIN F LTD (KHATTAB)" at bounding box center [431, 263] width 153 height 21
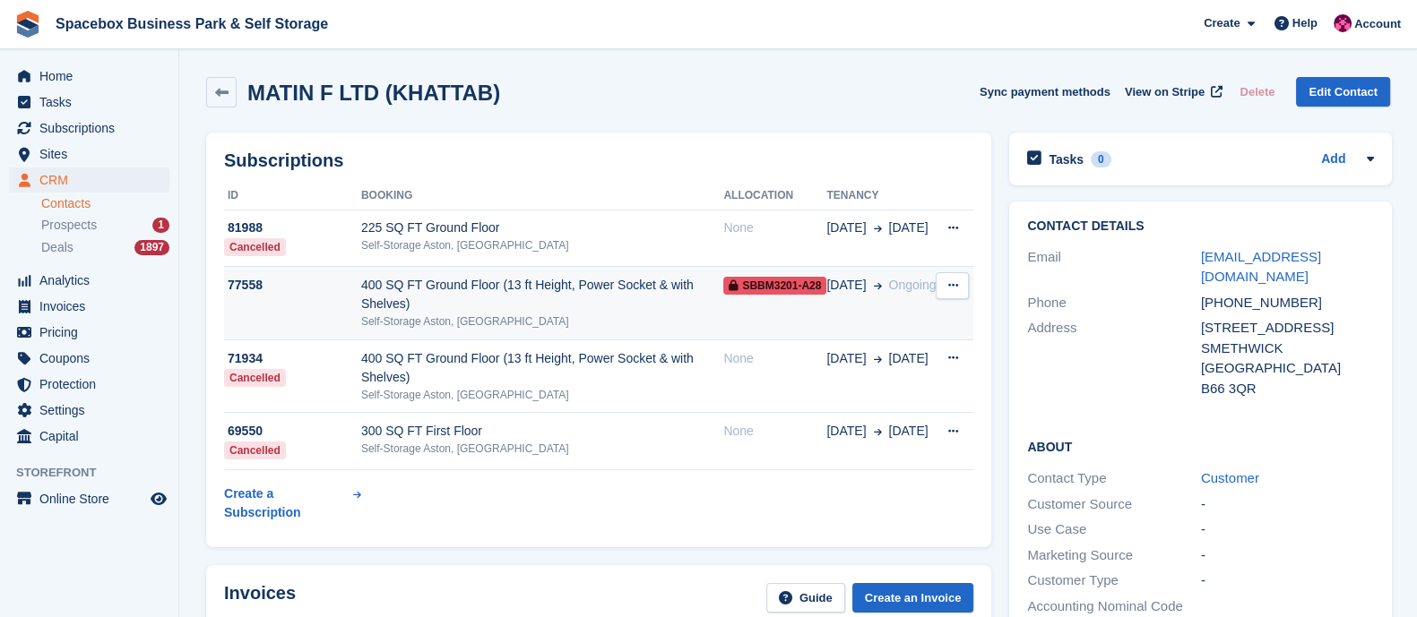
click at [429, 315] on div "Self-Storage Aston, [GEOGRAPHIC_DATA]" at bounding box center [542, 322] width 362 height 16
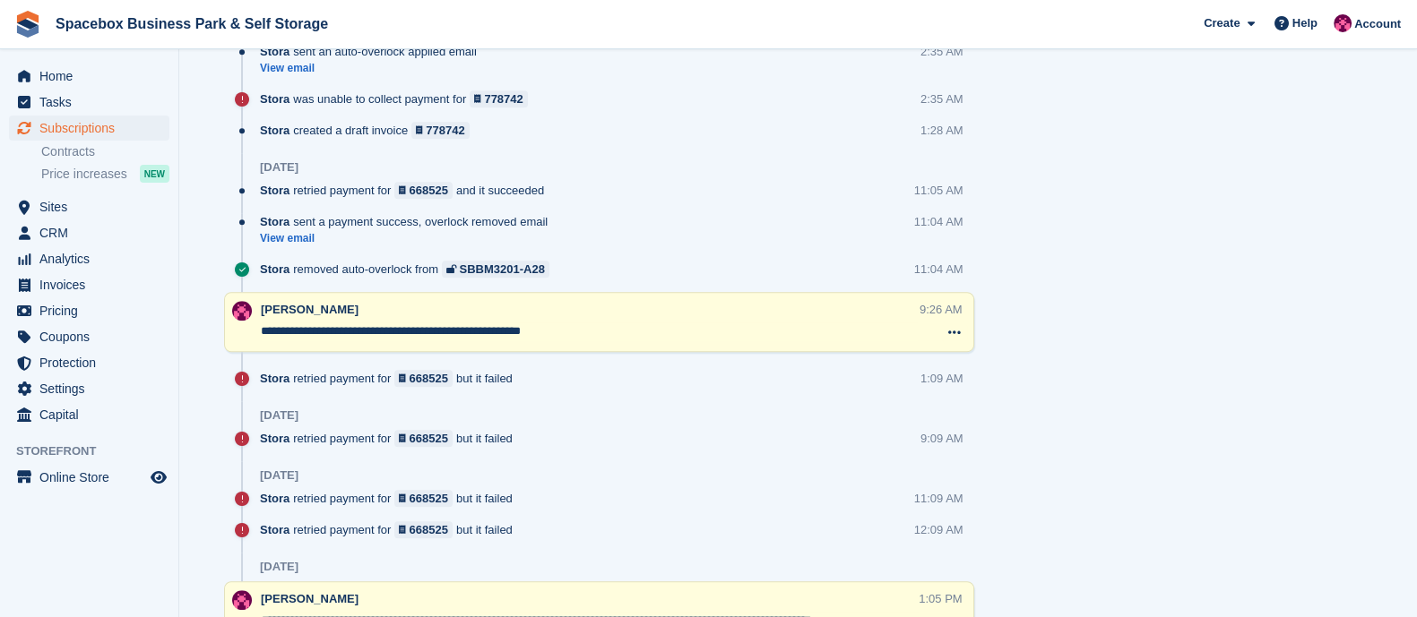
scroll to position [1358, 0]
drag, startPoint x: 577, startPoint y: 329, endPoint x: 235, endPoint y: 336, distance: 342.3
click at [235, 336] on div "**********" at bounding box center [599, 321] width 750 height 60
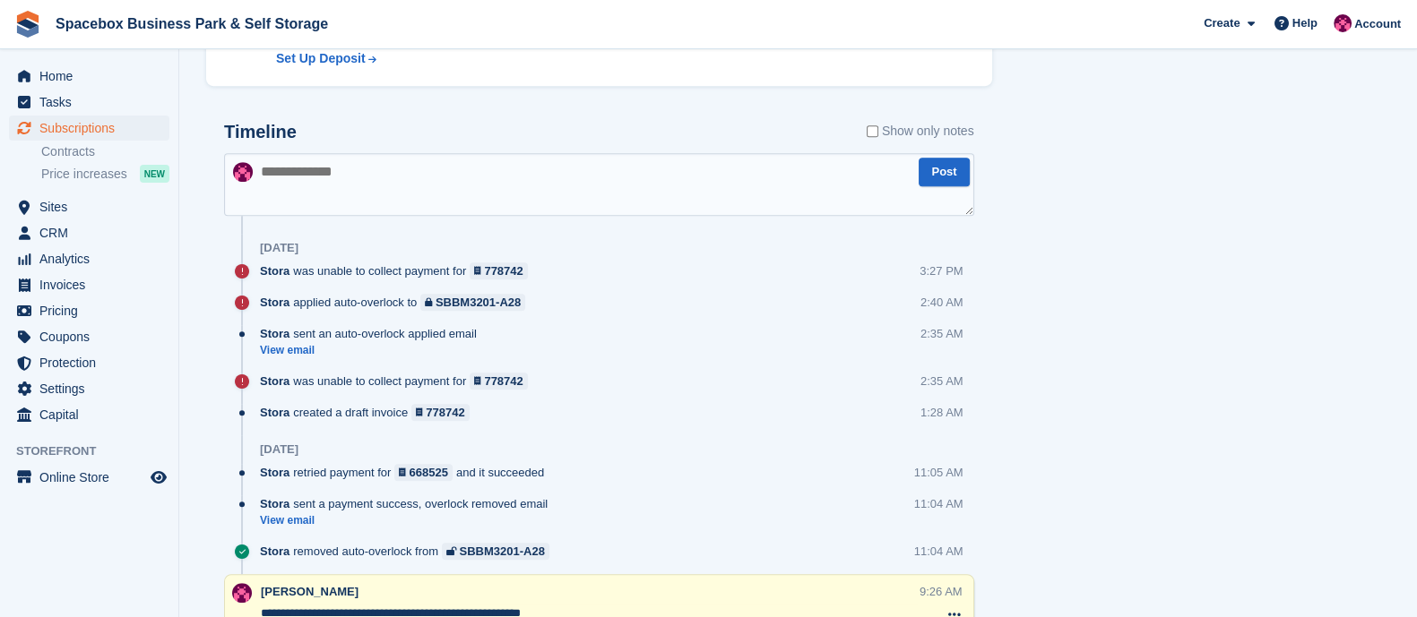
scroll to position [1072, 0]
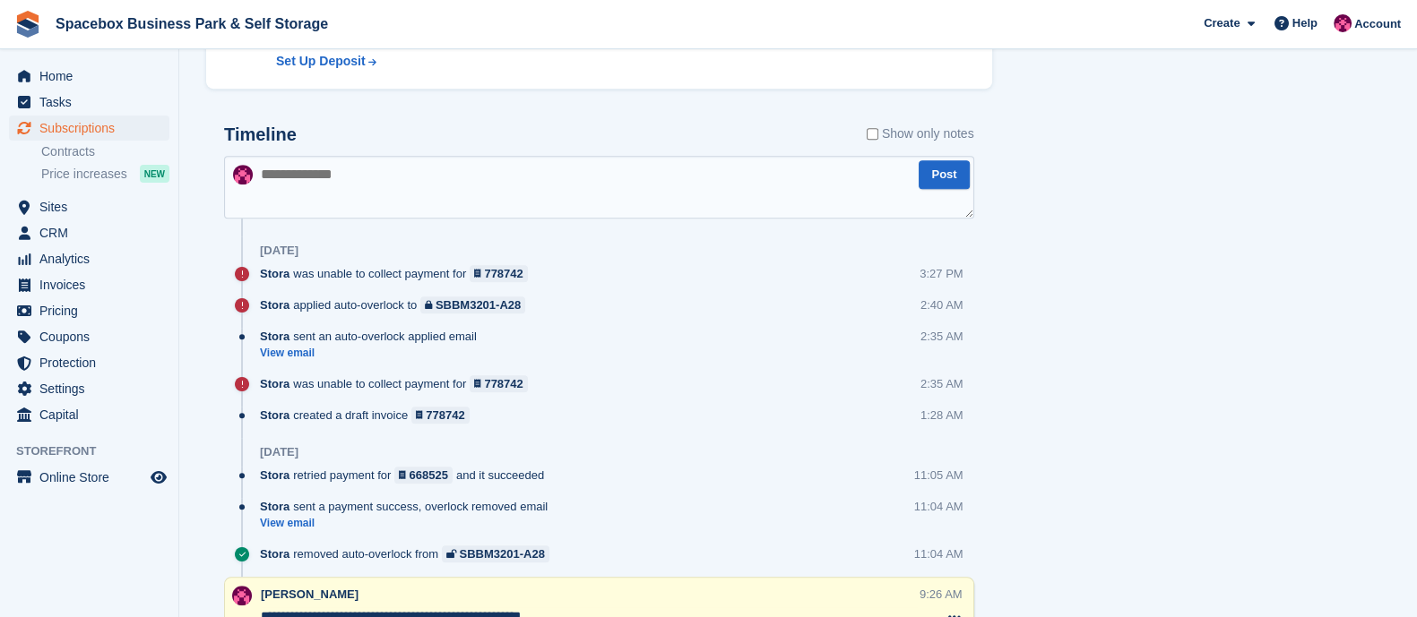
click at [354, 175] on textarea at bounding box center [599, 187] width 750 height 63
paste textarea "**********"
type textarea "**********"
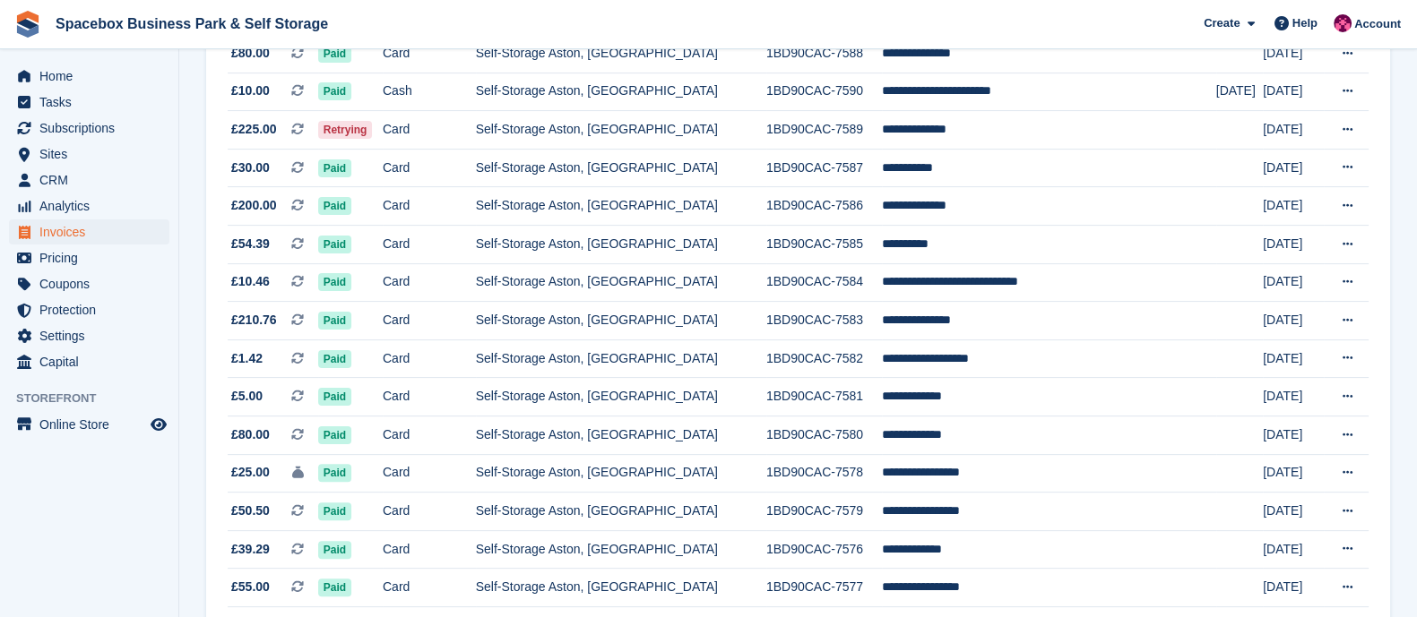
scroll to position [586, 0]
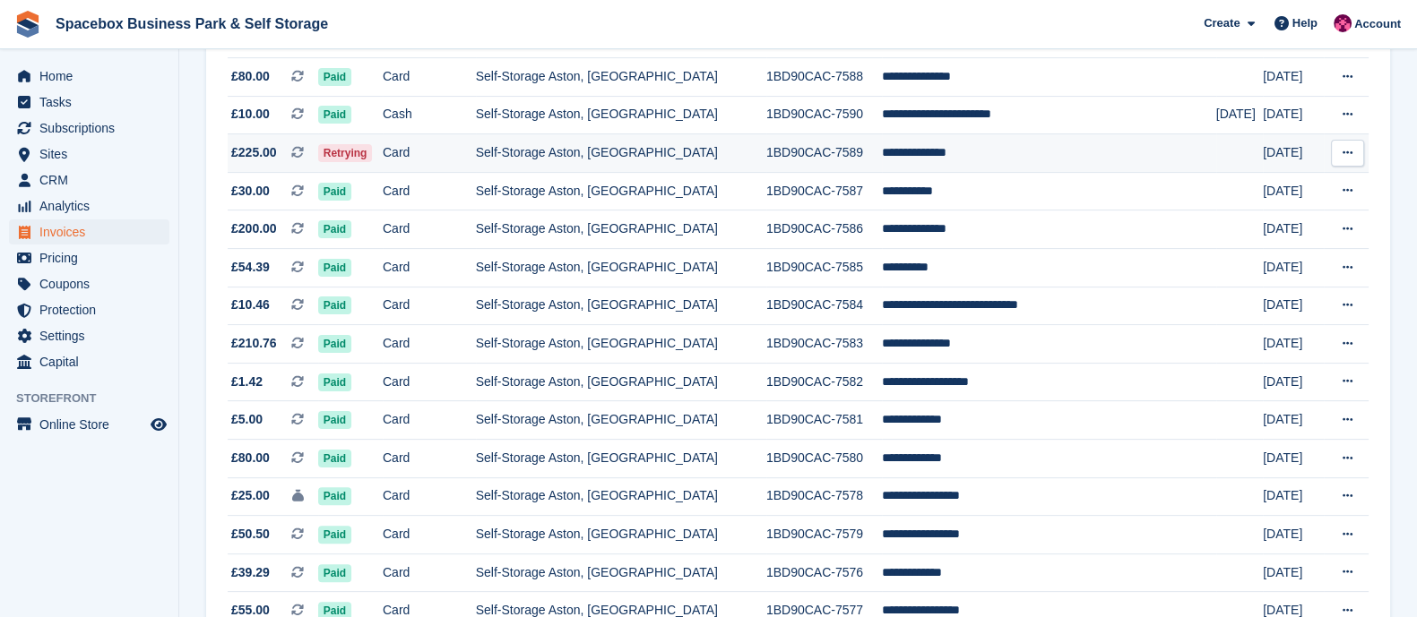
click at [473, 157] on td "Card" at bounding box center [429, 153] width 93 height 39
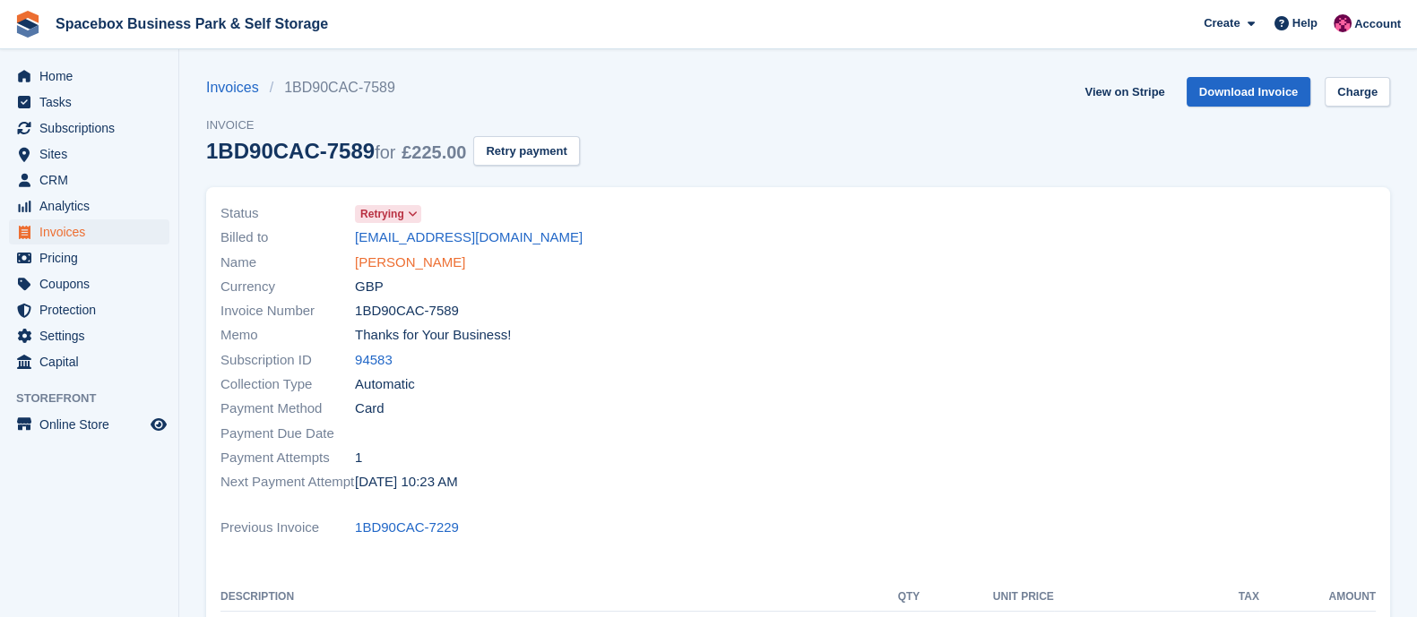
click at [408, 256] on link "[PERSON_NAME]" at bounding box center [410, 263] width 110 height 21
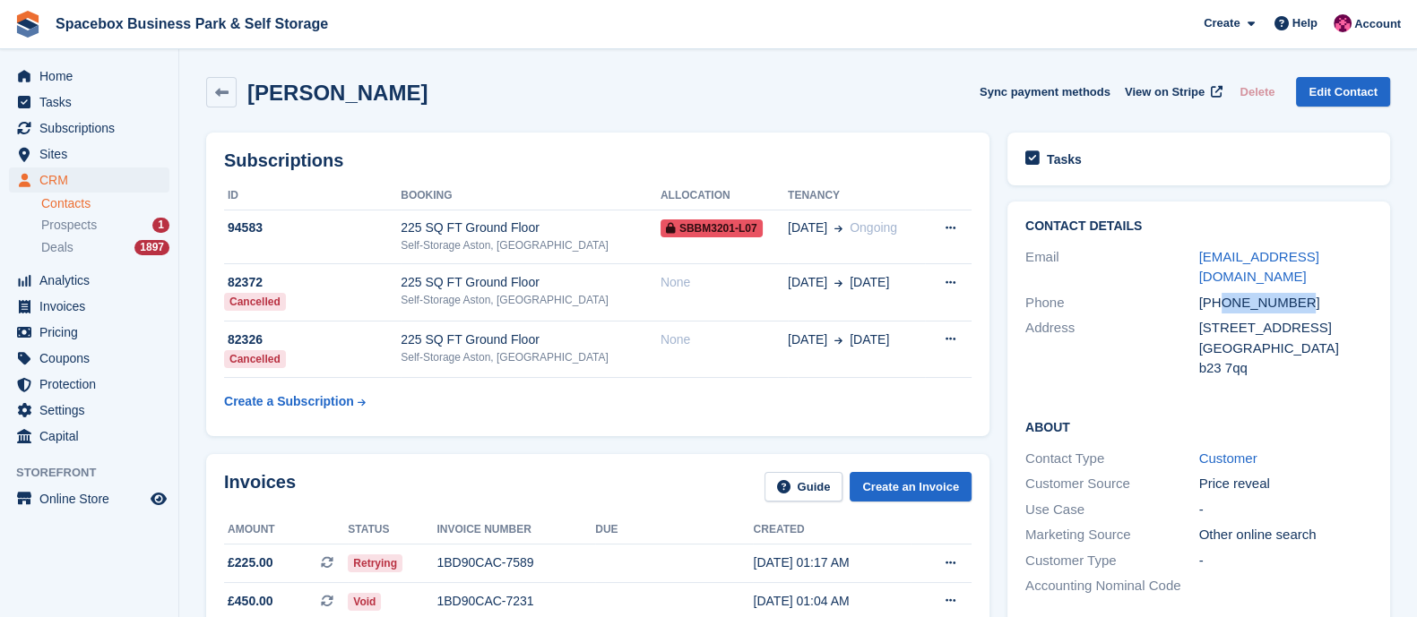
drag, startPoint x: 1222, startPoint y: 280, endPoint x: 1328, endPoint y: 283, distance: 105.8
click at [1328, 293] on div "[PHONE_NUMBER]" at bounding box center [1286, 303] width 174 height 21
copy div "7462429880"
drag, startPoint x: 252, startPoint y: 94, endPoint x: 455, endPoint y: 91, distance: 203.4
click at [455, 91] on div "Muhammad Bilal Sync payment methods View on Stripe Delete Edit Contact" at bounding box center [798, 92] width 1184 height 30
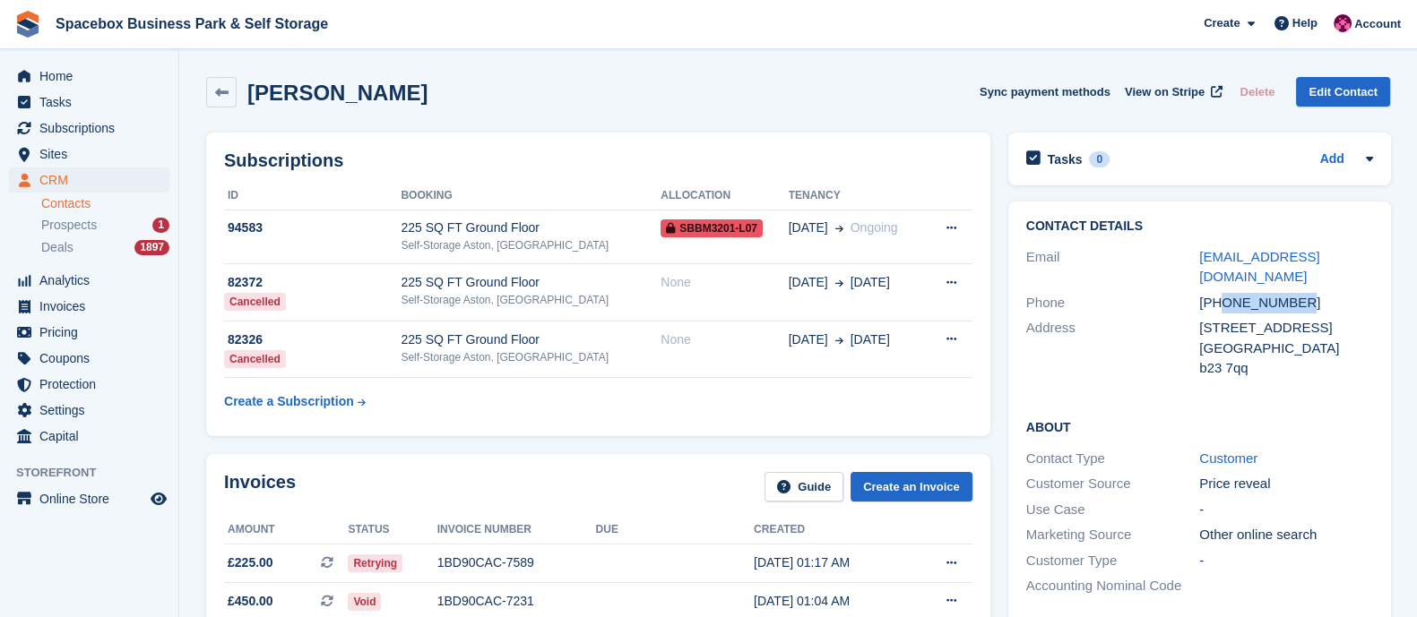
click at [455, 91] on div "Muhammad Bilal Sync payment methods View on Stripe Delete Edit Contact" at bounding box center [798, 92] width 1184 height 30
drag, startPoint x: 426, startPoint y: 91, endPoint x: 243, endPoint y: 103, distance: 184.0
click at [243, 103] on div "Muhammad Bilal Sync payment methods View on Stripe Delete Edit Contact" at bounding box center [798, 92] width 1184 height 30
click at [438, 100] on div "Muhammad Bilal Sync payment methods View on Stripe Delete Edit Contact" at bounding box center [798, 92] width 1184 height 30
drag, startPoint x: 421, startPoint y: 98, endPoint x: 247, endPoint y: 91, distance: 173.9
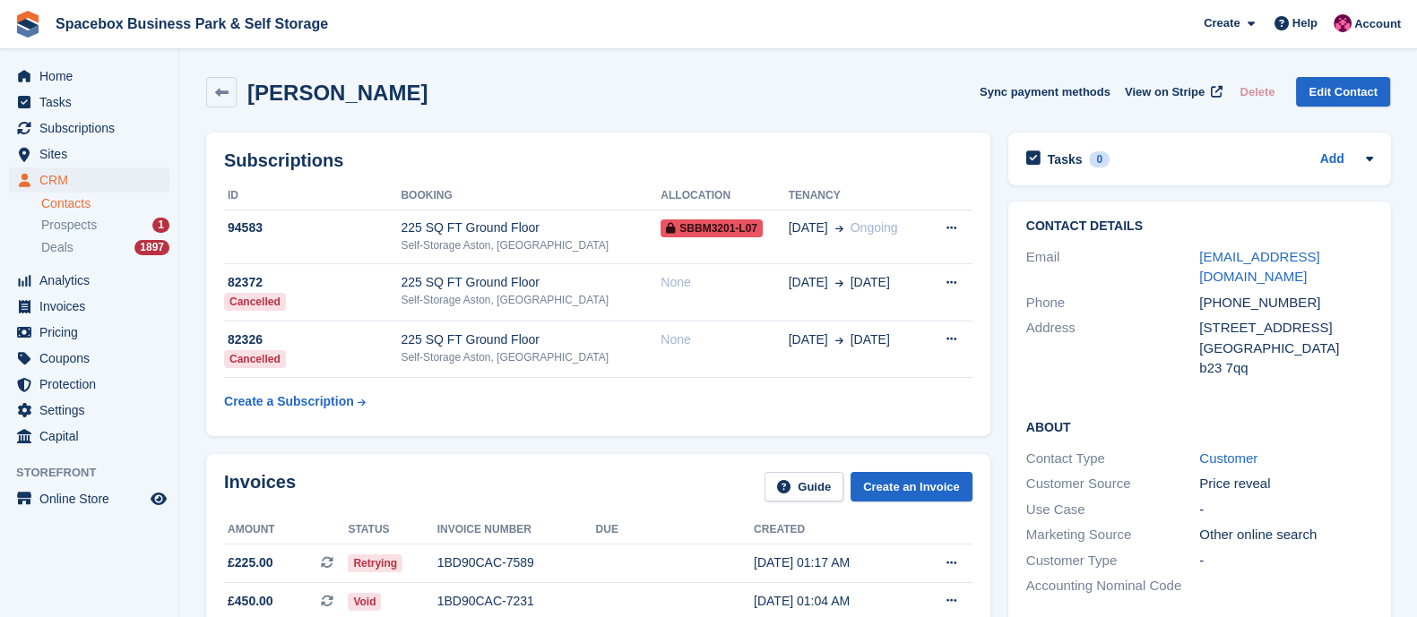
click at [247, 91] on div "Muhammad Bilal Sync payment methods View on Stripe Delete Edit Contact" at bounding box center [798, 92] width 1184 height 30
click at [461, 87] on div "Muhammad Bilal Sync payment methods View on Stripe Delete Edit Contact" at bounding box center [798, 92] width 1184 height 30
drag, startPoint x: 416, startPoint y: 91, endPoint x: 223, endPoint y: 99, distance: 192.8
click at [223, 99] on div "Muhammad Bilal Sync payment methods View on Stripe Delete Edit Contact" at bounding box center [798, 92] width 1184 height 30
click at [472, 104] on div "Muhammad Bilal Sync payment methods View on Stripe Delete Edit Contact" at bounding box center [798, 92] width 1184 height 30
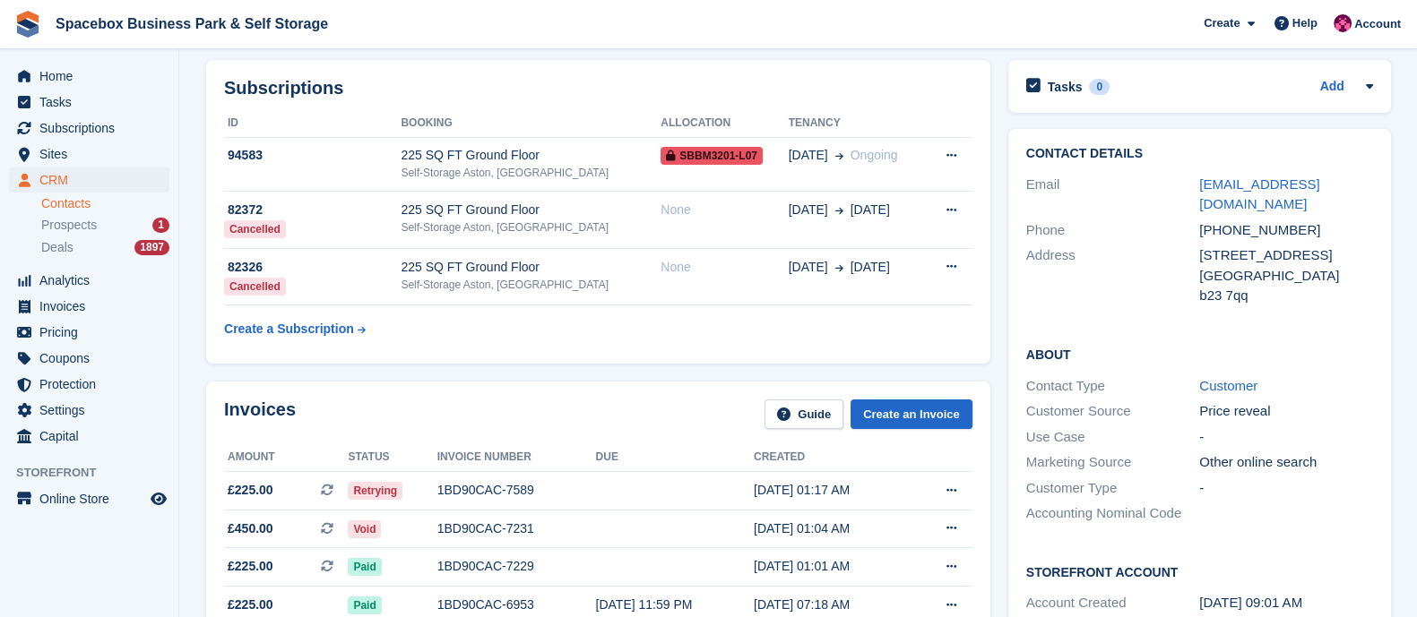
scroll to position [73, 0]
drag, startPoint x: 228, startPoint y: 460, endPoint x: 900, endPoint y: 508, distance: 673.7
click at [900, 508] on table "Amount Status Invoice number Due Created £225.00 This is a recurring subscripti…" at bounding box center [598, 552] width 748 height 219
click at [625, 407] on div "Invoices Guide Create an Invoice" at bounding box center [598, 419] width 748 height 40
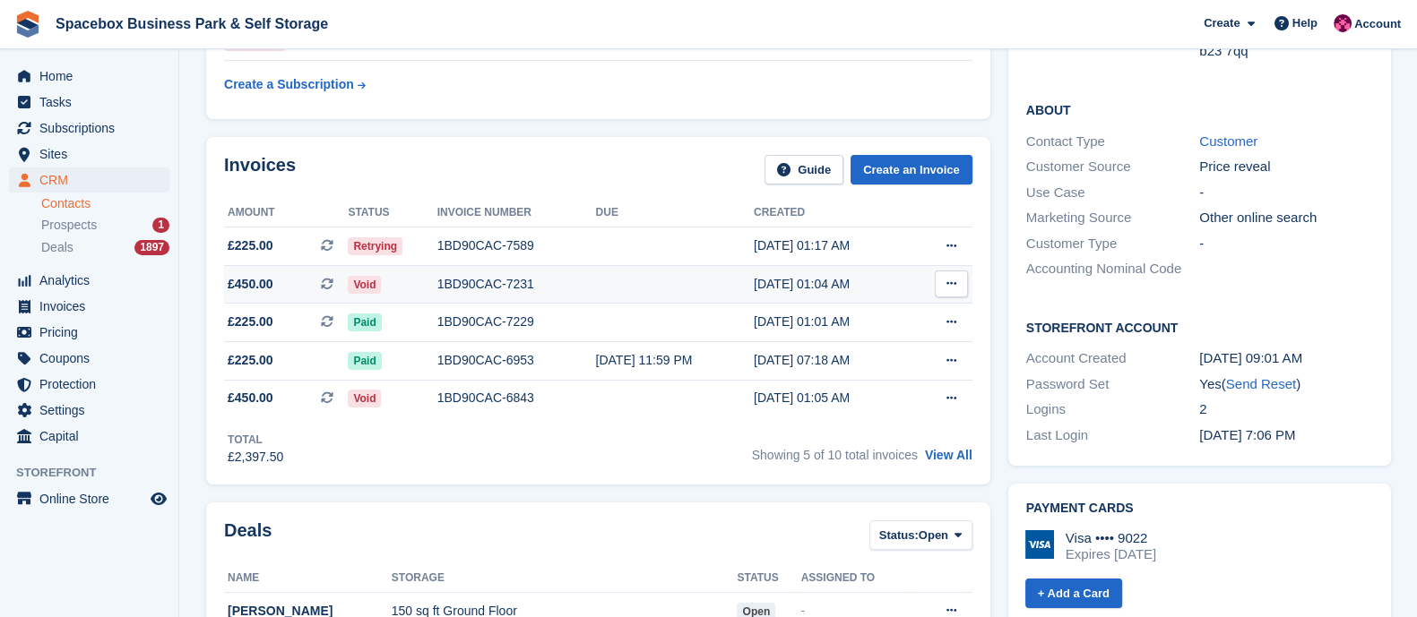
scroll to position [0, 0]
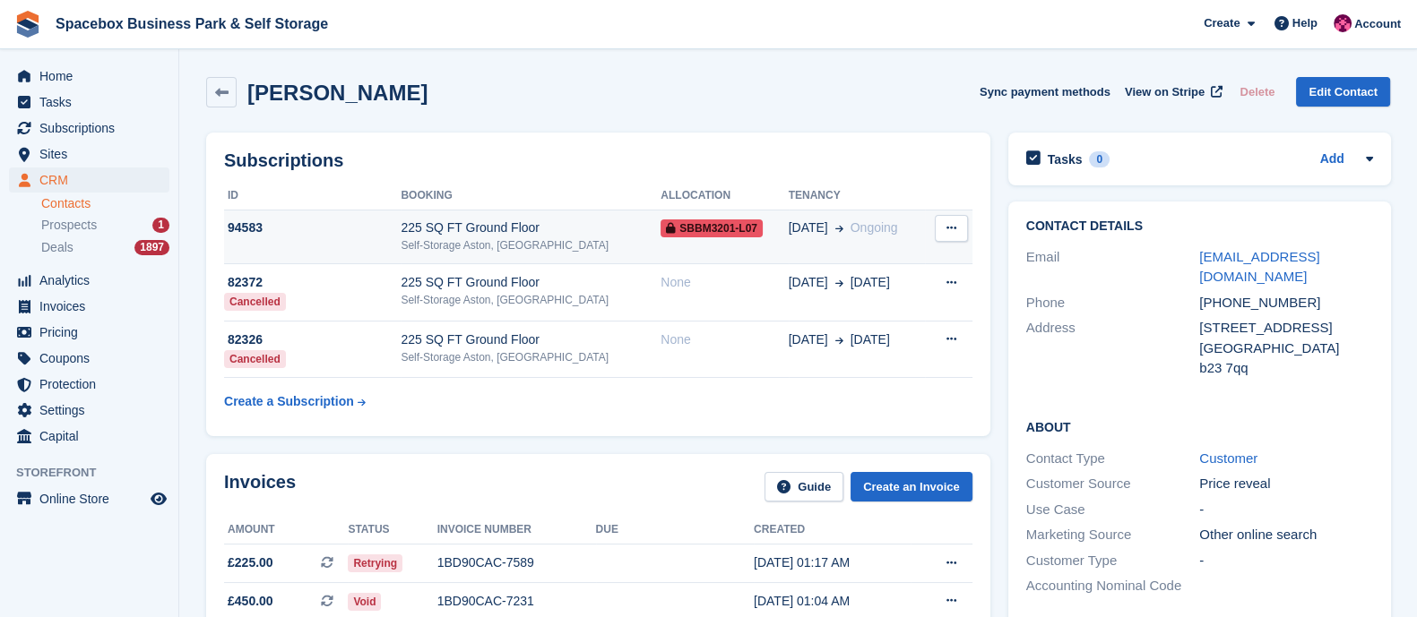
click at [412, 251] on div "Self-Storage Aston, [GEOGRAPHIC_DATA]" at bounding box center [531, 245] width 260 height 16
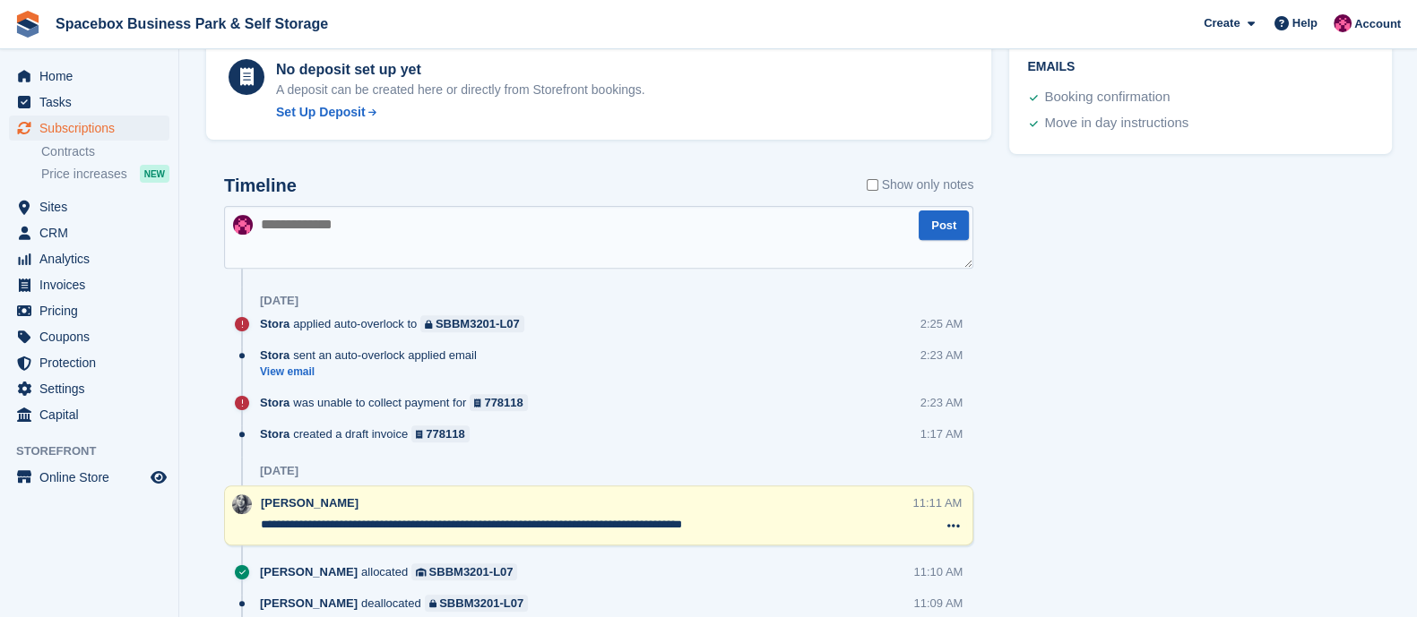
scroll to position [797, 0]
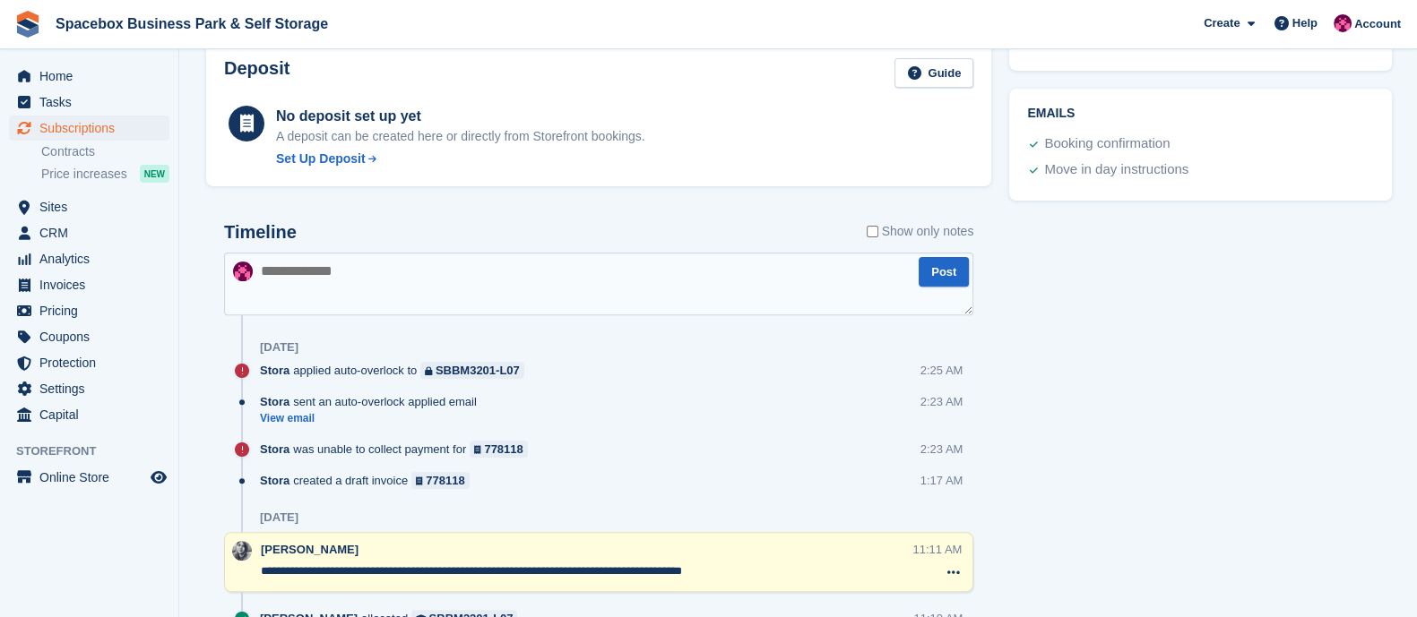
click at [385, 271] on textarea at bounding box center [598, 284] width 749 height 63
type textarea "*"
type textarea "**********"
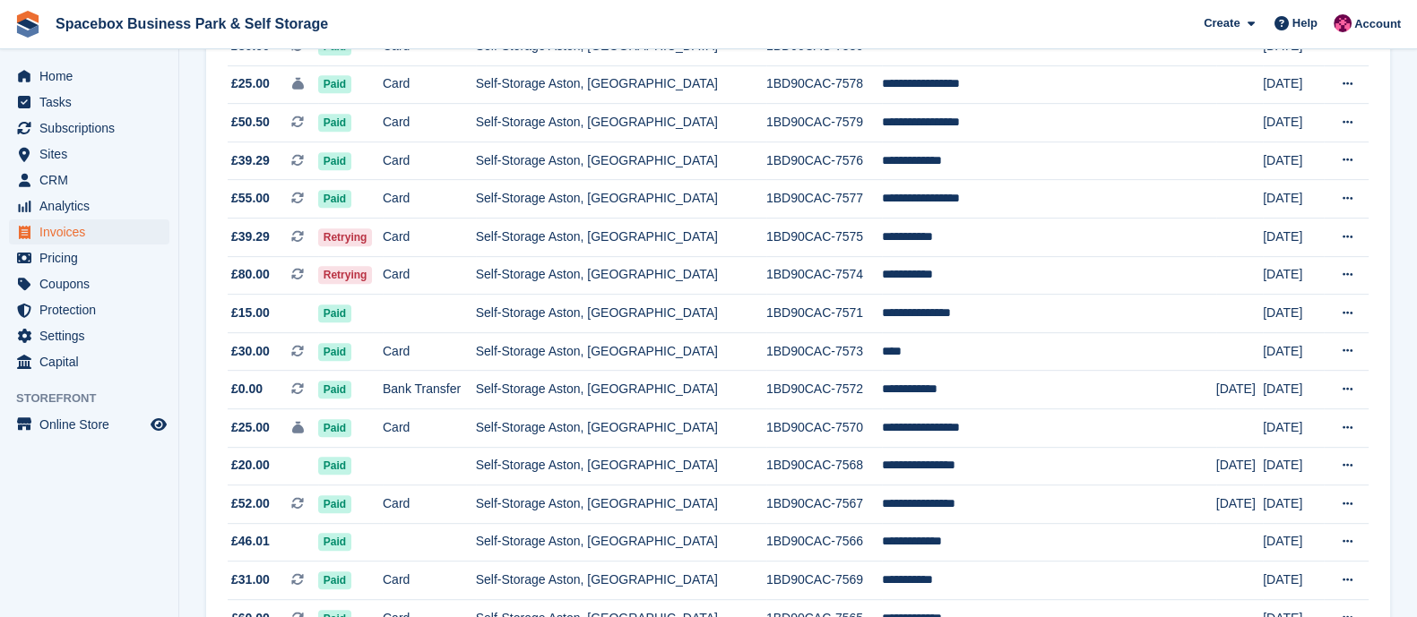
scroll to position [972, 0]
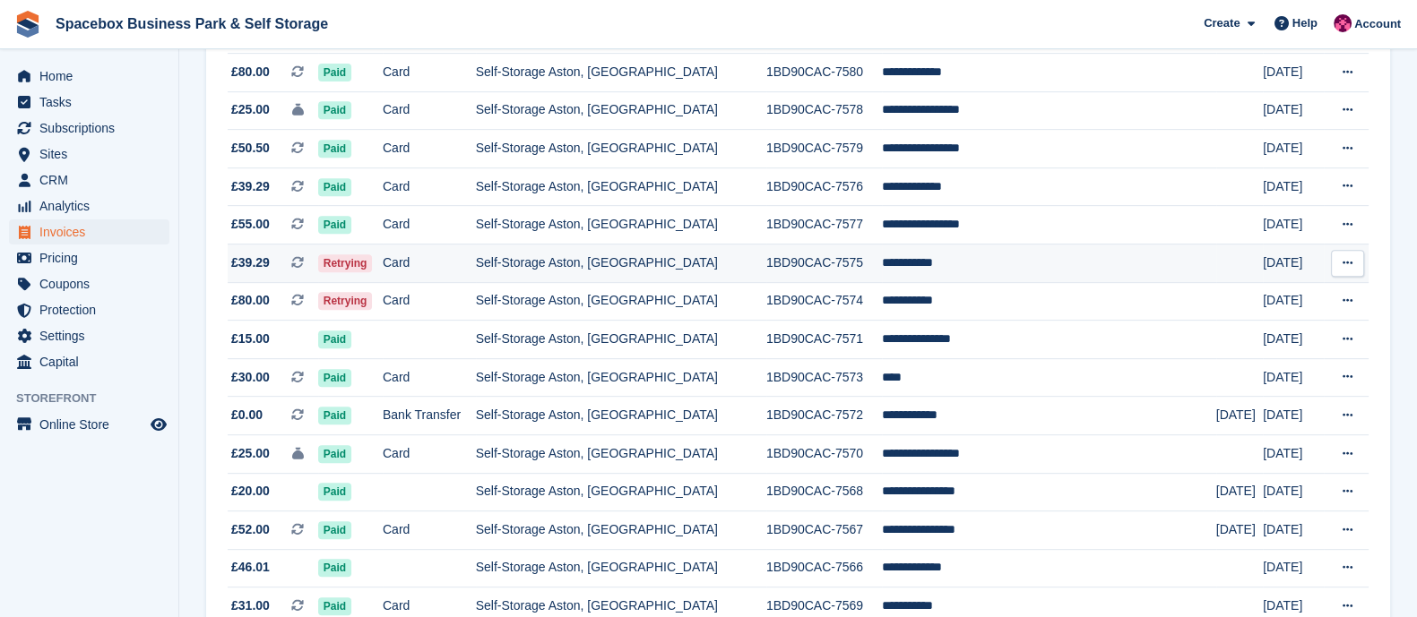
click at [530, 276] on td "Self-Storage Aston, [GEOGRAPHIC_DATA]" at bounding box center [621, 263] width 290 height 39
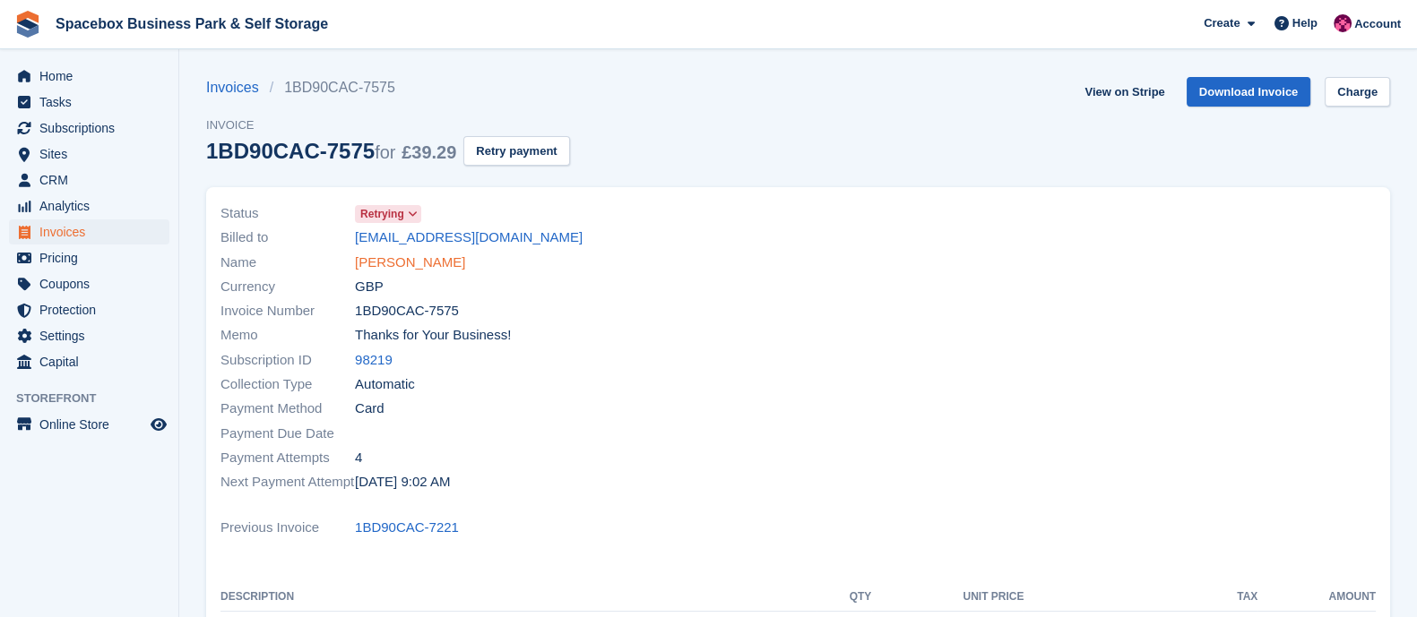
click at [419, 254] on link "[PERSON_NAME]" at bounding box center [410, 263] width 110 height 21
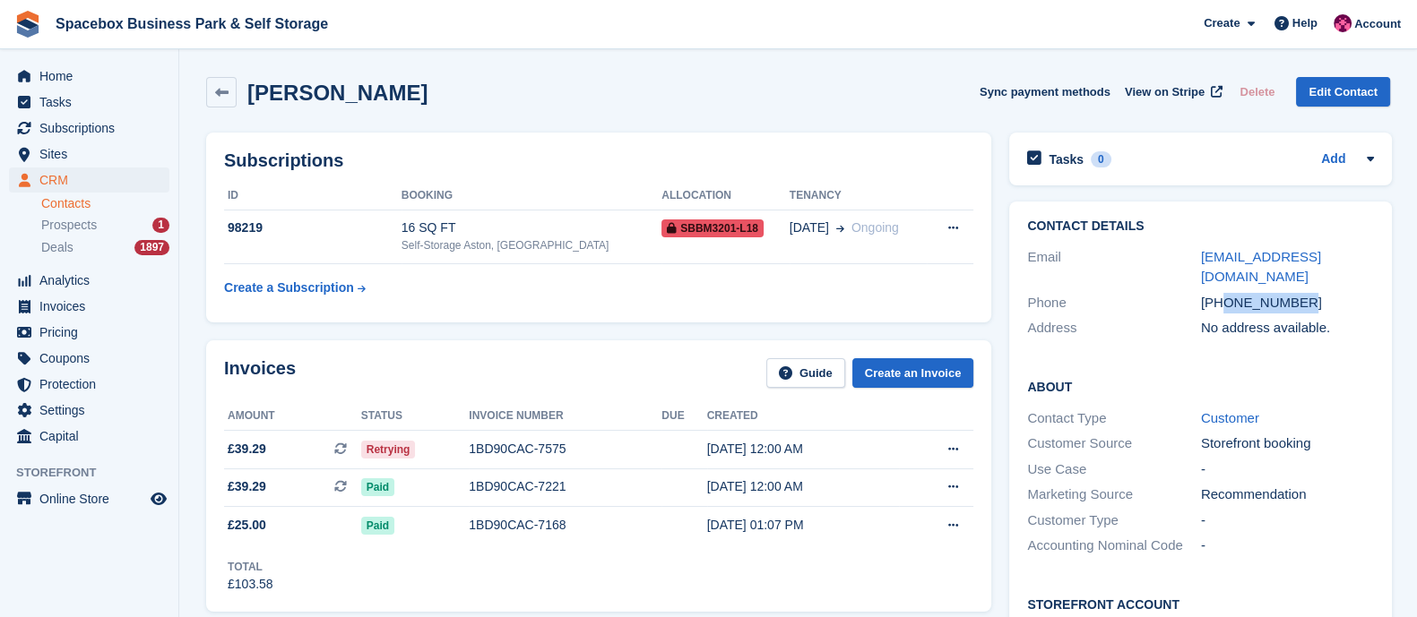
drag, startPoint x: 1223, startPoint y: 283, endPoint x: 1302, endPoint y: 284, distance: 78.9
click at [1302, 293] on div "[PHONE_NUMBER]" at bounding box center [1288, 303] width 174 height 21
copy div "7300885955"
click at [1302, 293] on div "+447300885955" at bounding box center [1288, 303] width 174 height 21
drag, startPoint x: 1365, startPoint y: 254, endPoint x: 1196, endPoint y: 262, distance: 169.5
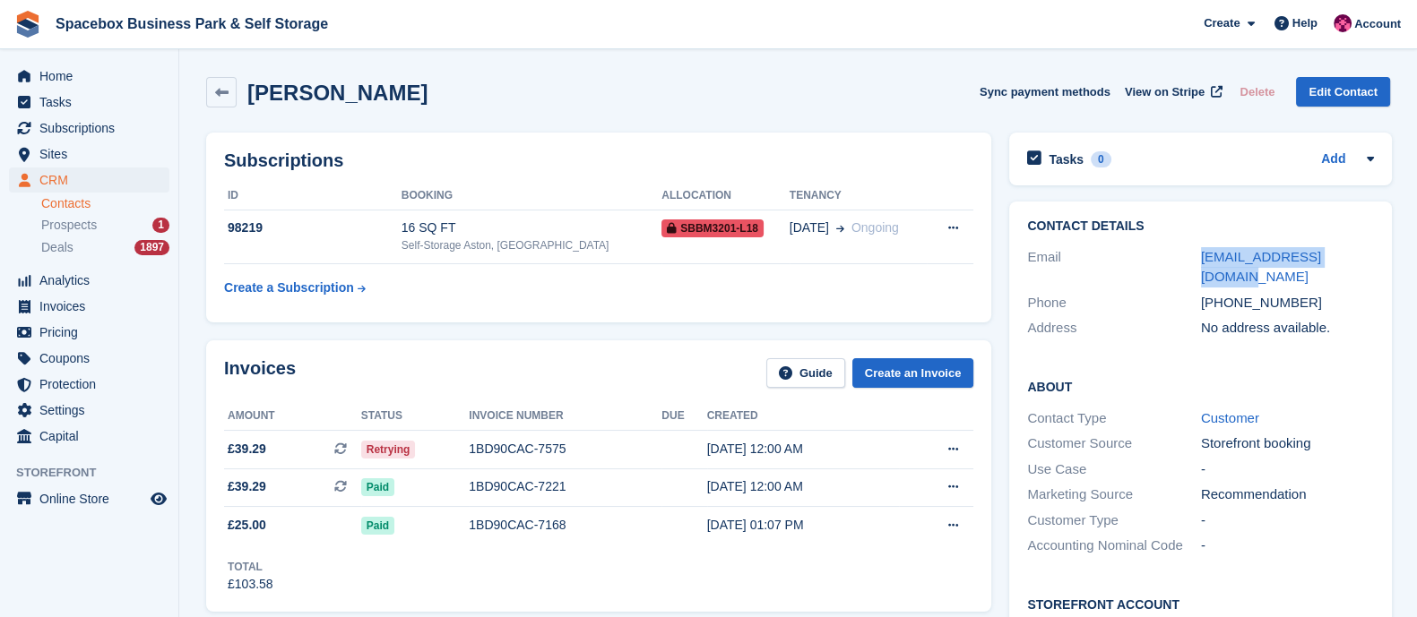
click at [1196, 262] on div "Email wilmernmai12@gmail.com" at bounding box center [1200, 268] width 347 height 46
copy div "wilmernmai12@gmail.com"
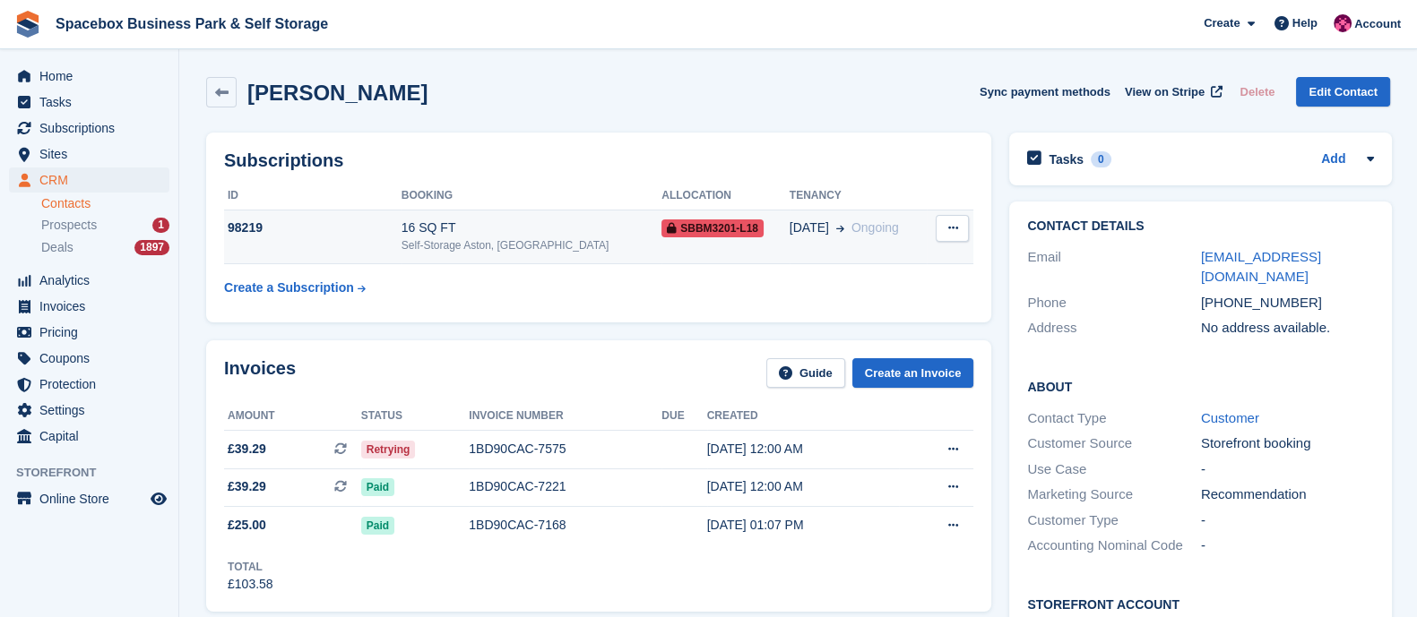
click at [401, 234] on div "98219" at bounding box center [312, 228] width 177 height 19
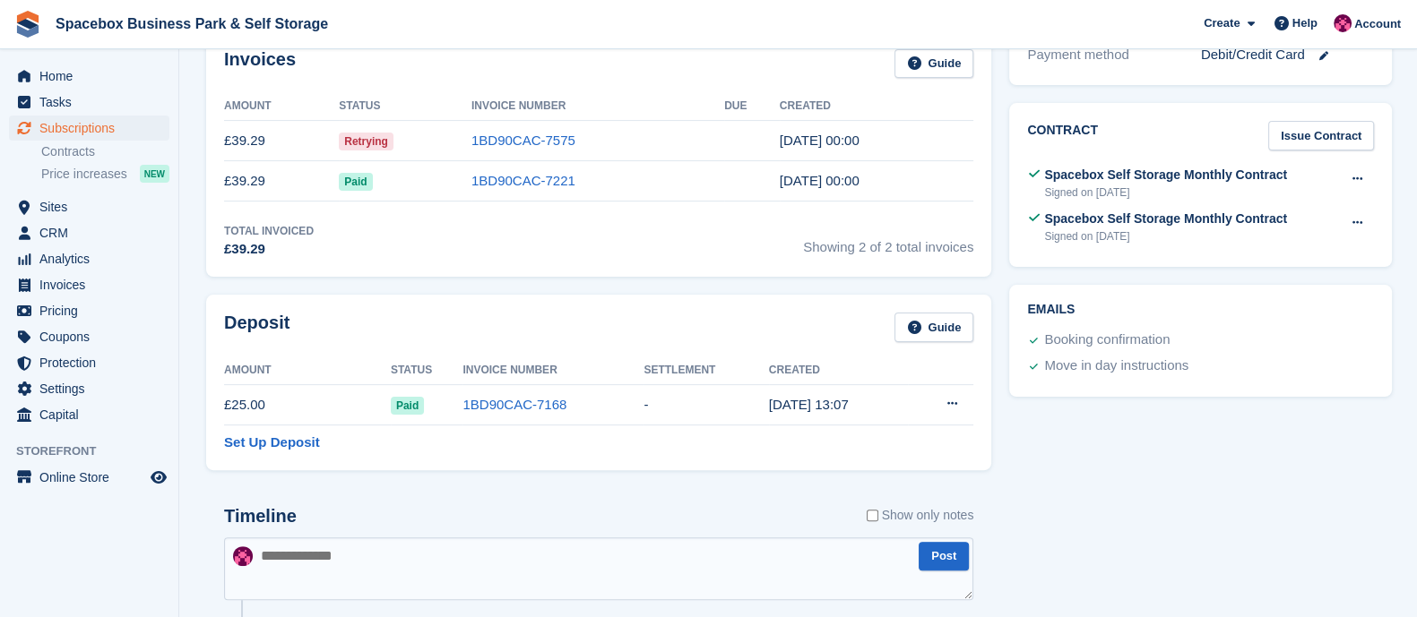
scroll to position [1037, 0]
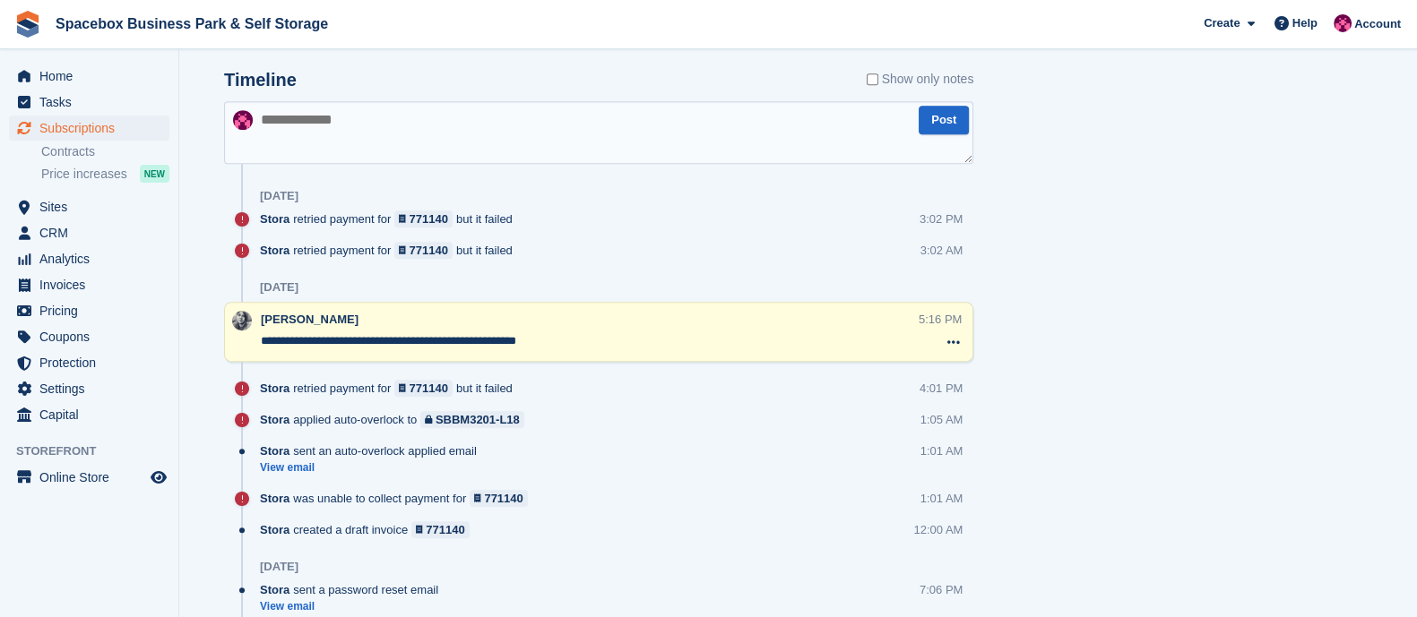
drag, startPoint x: 584, startPoint y: 344, endPoint x: 220, endPoint y: 342, distance: 363.8
click at [344, 128] on textarea at bounding box center [598, 132] width 749 height 63
paste textarea "**********"
type textarea "**********"
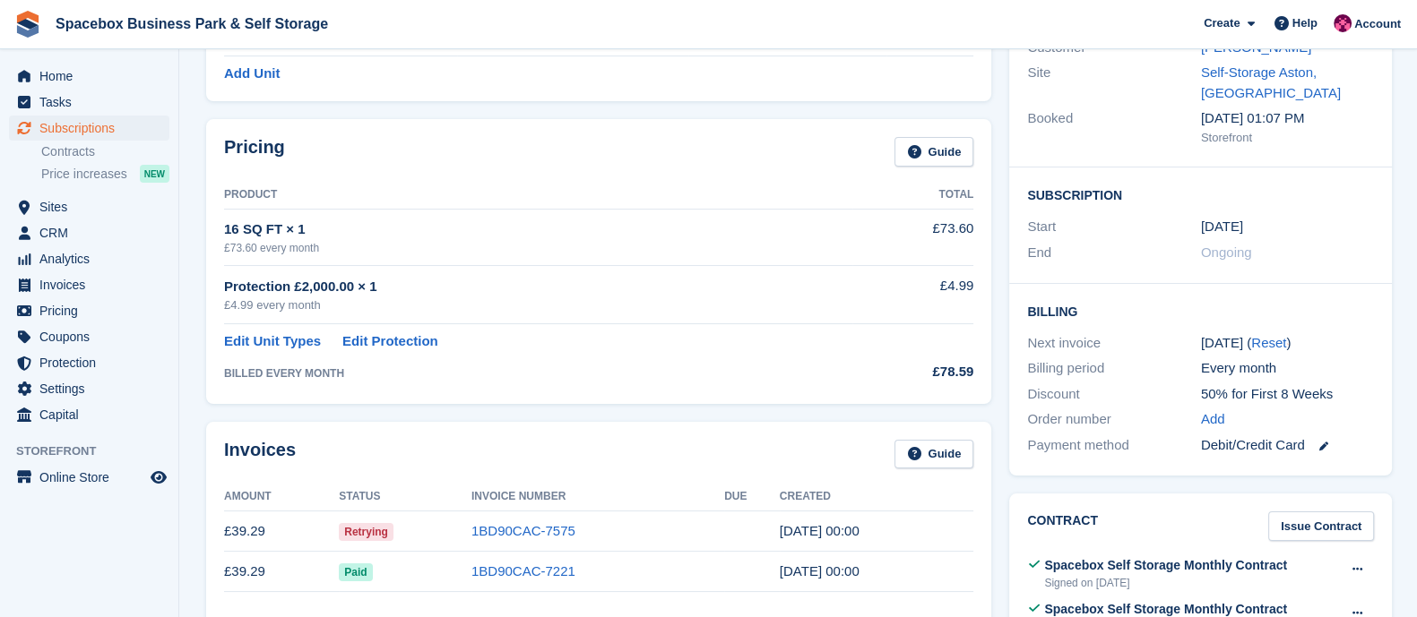
scroll to position [181, 0]
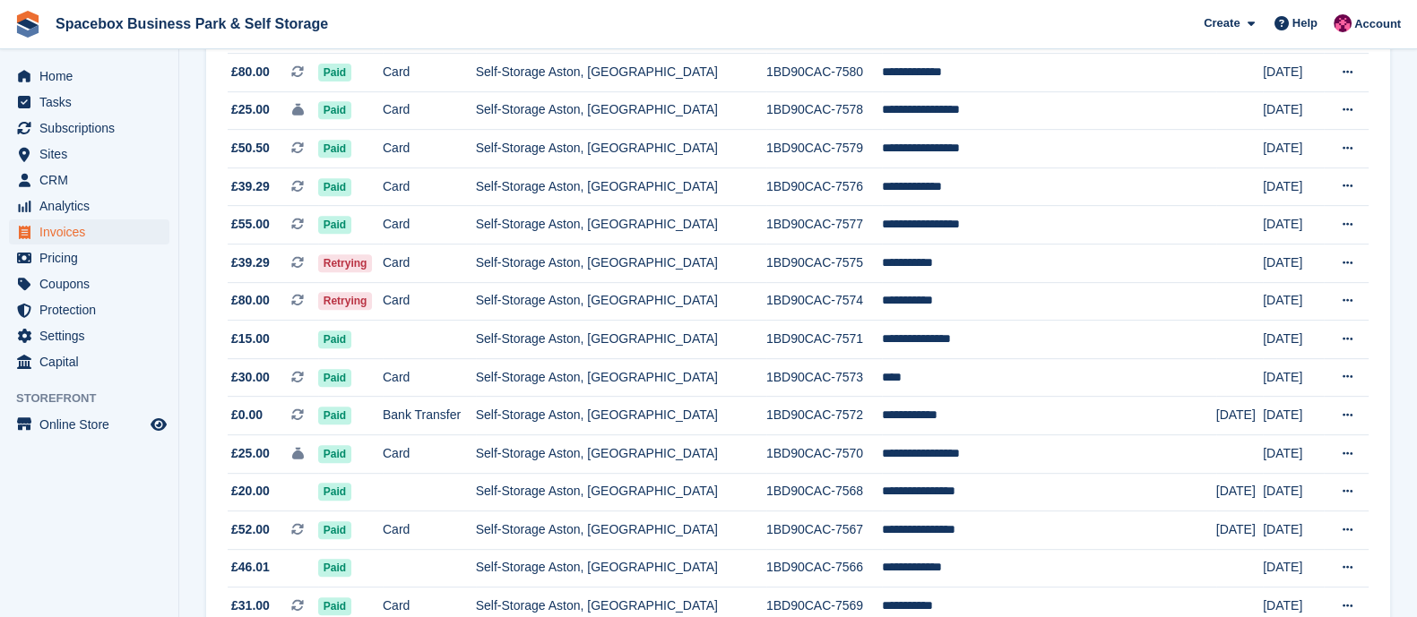
scroll to position [1124, 0]
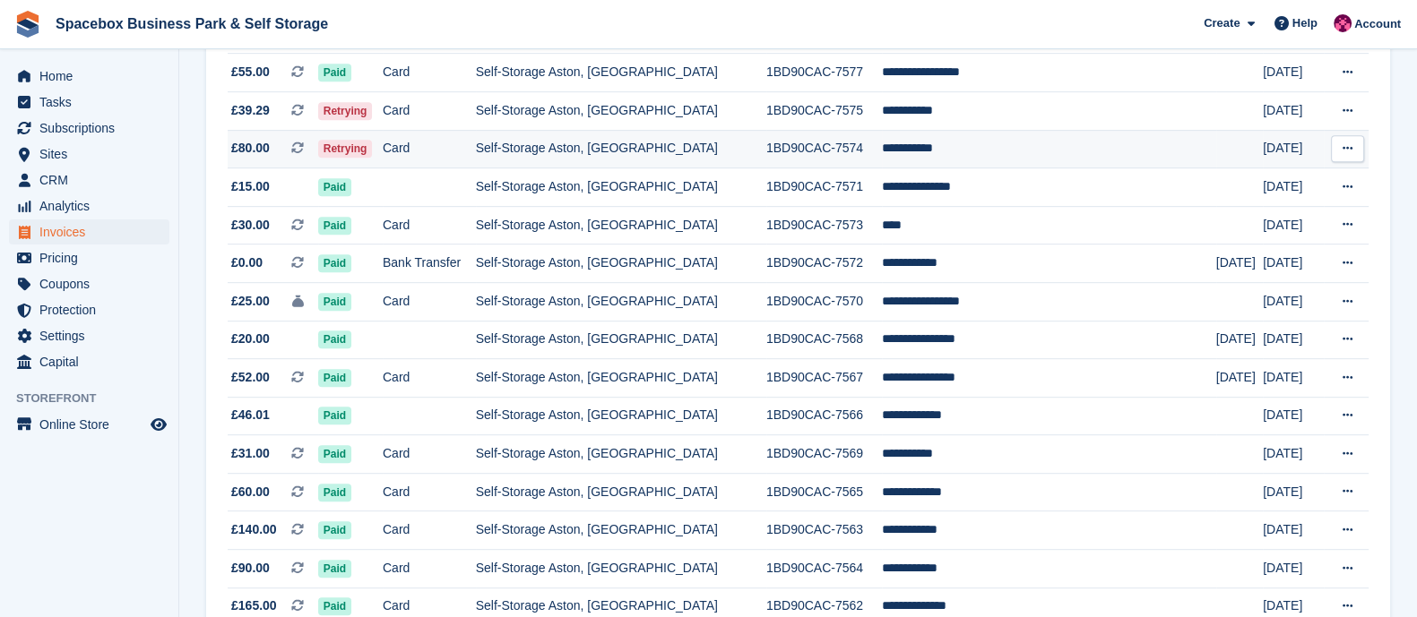
click at [449, 159] on td "Card" at bounding box center [429, 149] width 93 height 39
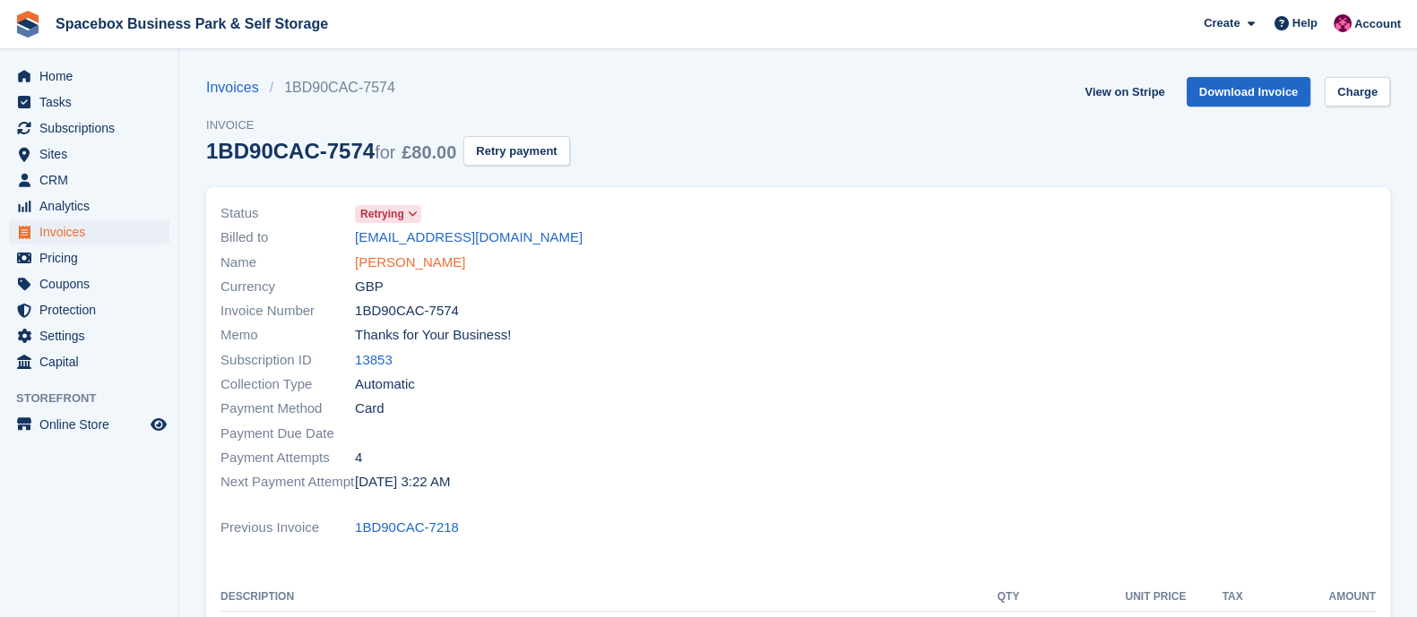
click at [388, 257] on link "[PERSON_NAME]" at bounding box center [410, 263] width 110 height 21
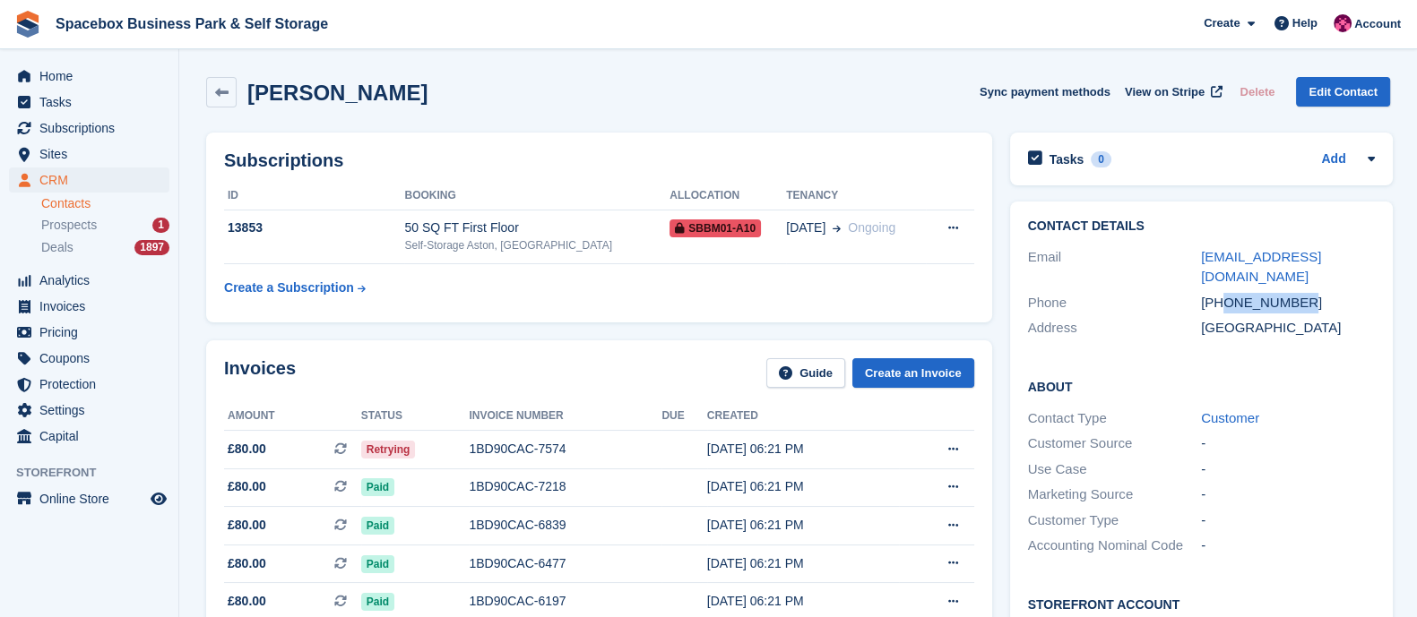
drag, startPoint x: 1219, startPoint y: 297, endPoint x: 1299, endPoint y: 297, distance: 80.6
click at [1299, 297] on div "[PHONE_NUMBER]" at bounding box center [1288, 303] width 174 height 21
copy div "7832930184"
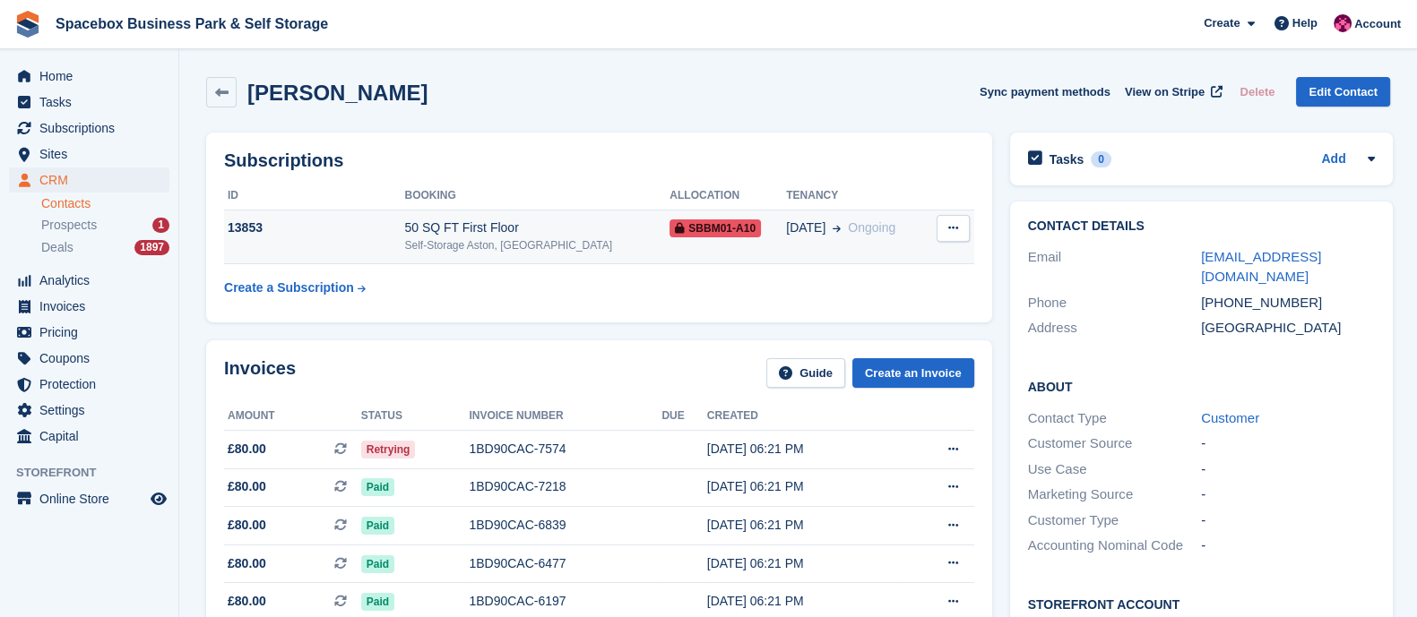
click at [436, 248] on div "Self-Storage Aston, [GEOGRAPHIC_DATA]" at bounding box center [536, 245] width 265 height 16
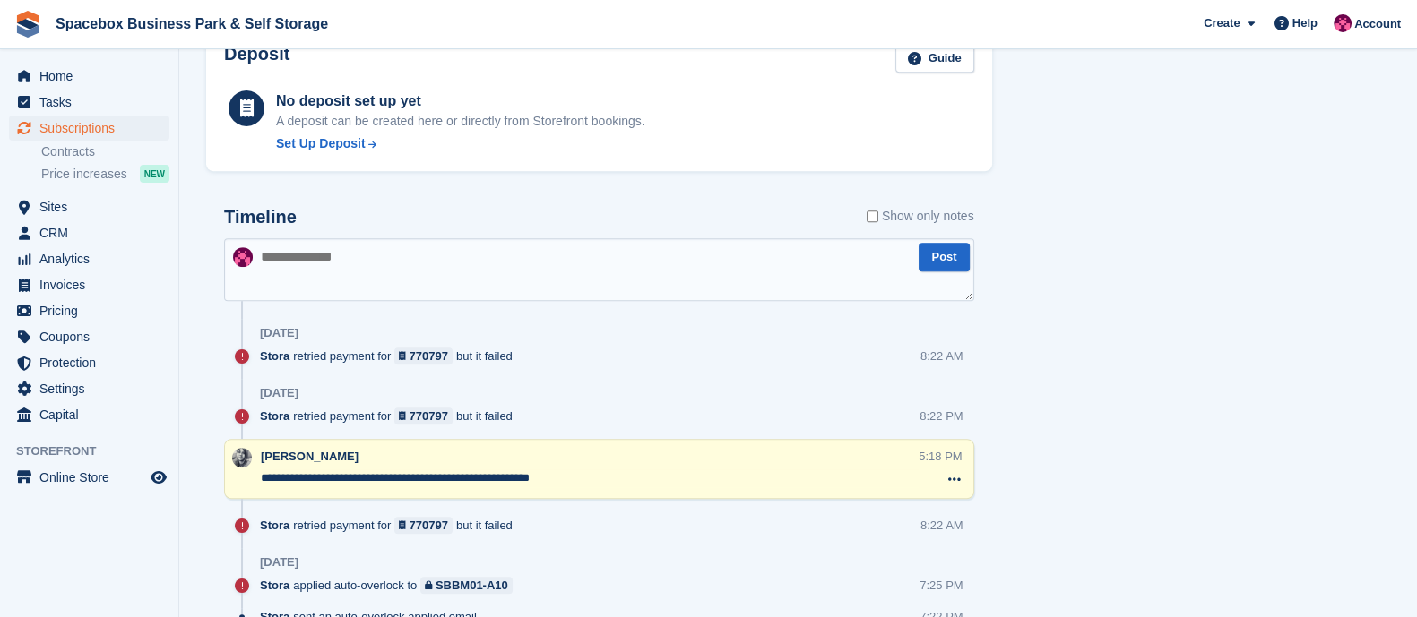
scroll to position [1004, 0]
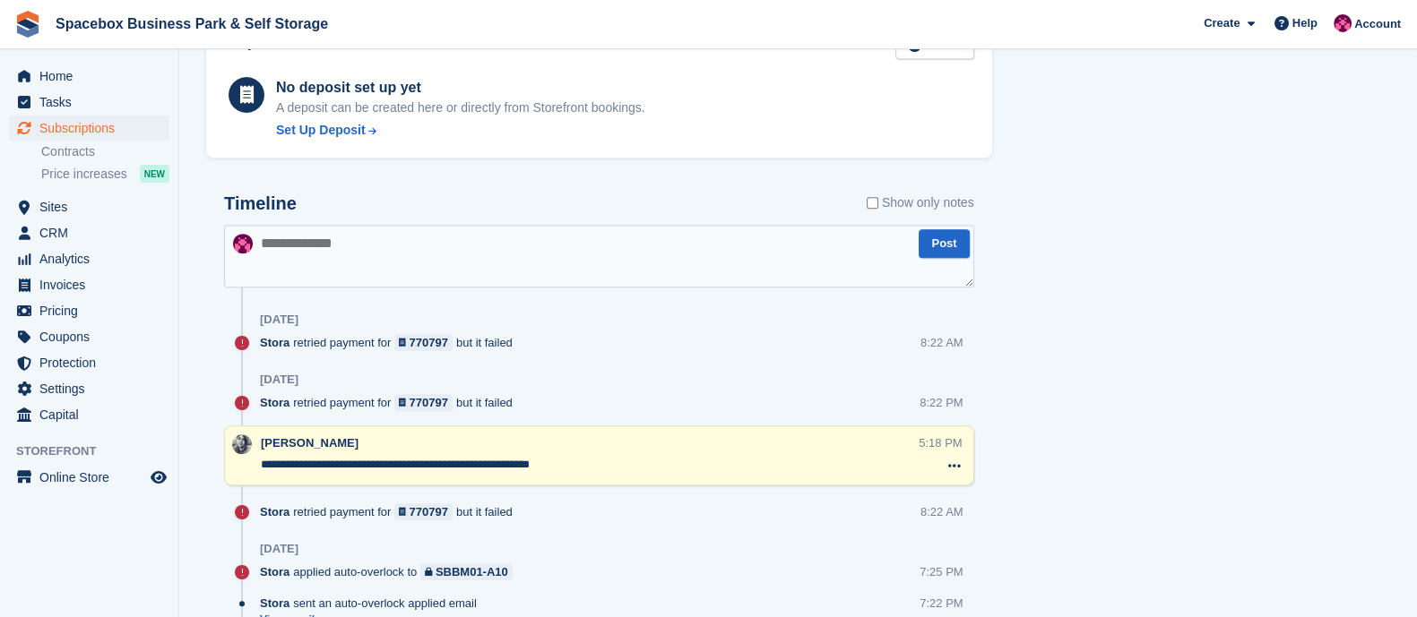
drag, startPoint x: 575, startPoint y: 461, endPoint x: 242, endPoint y: 440, distance: 333.9
click at [242, 440] on div "**********" at bounding box center [599, 456] width 750 height 60
click at [338, 237] on textarea at bounding box center [599, 256] width 750 height 63
paste textarea "**********"
type textarea "**********"
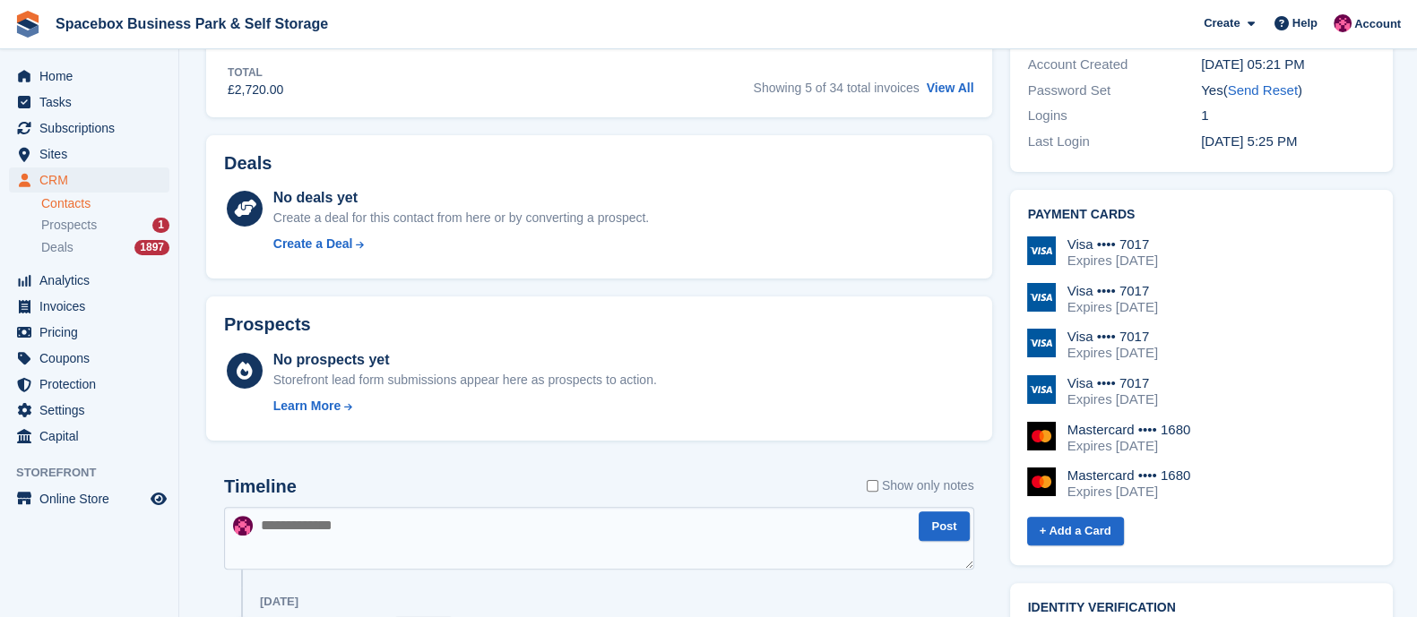
scroll to position [511, 0]
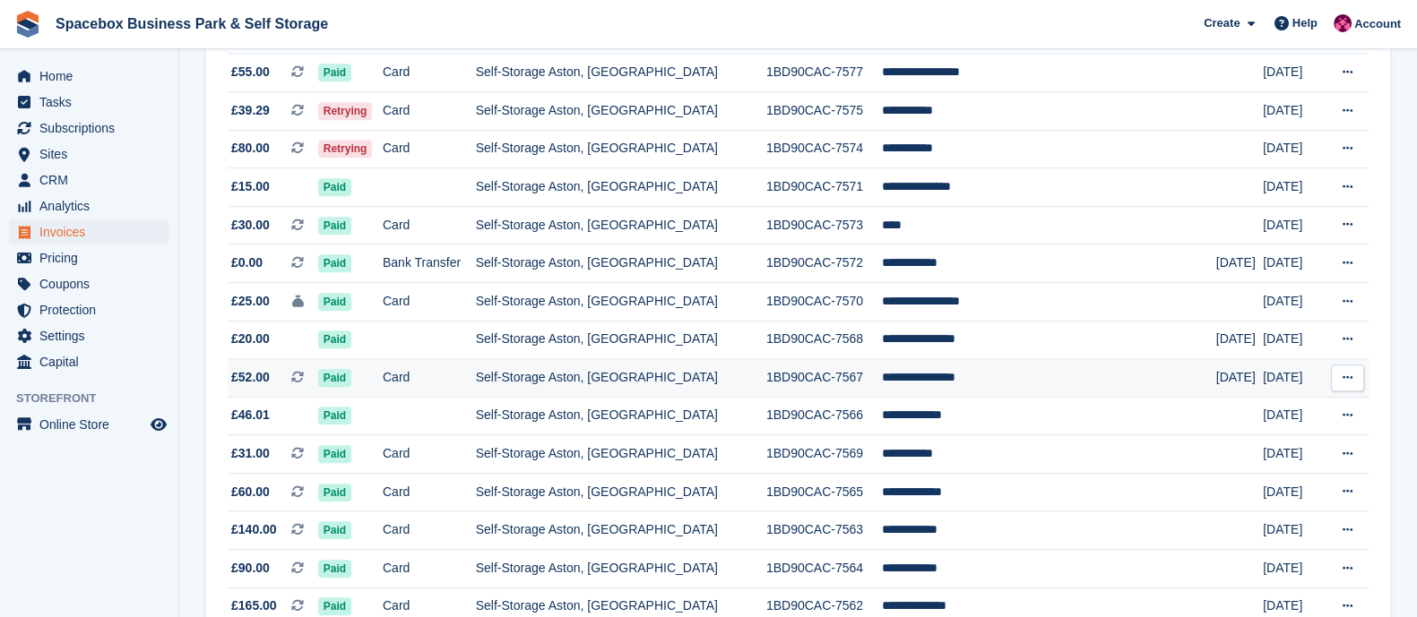
scroll to position [1694, 0]
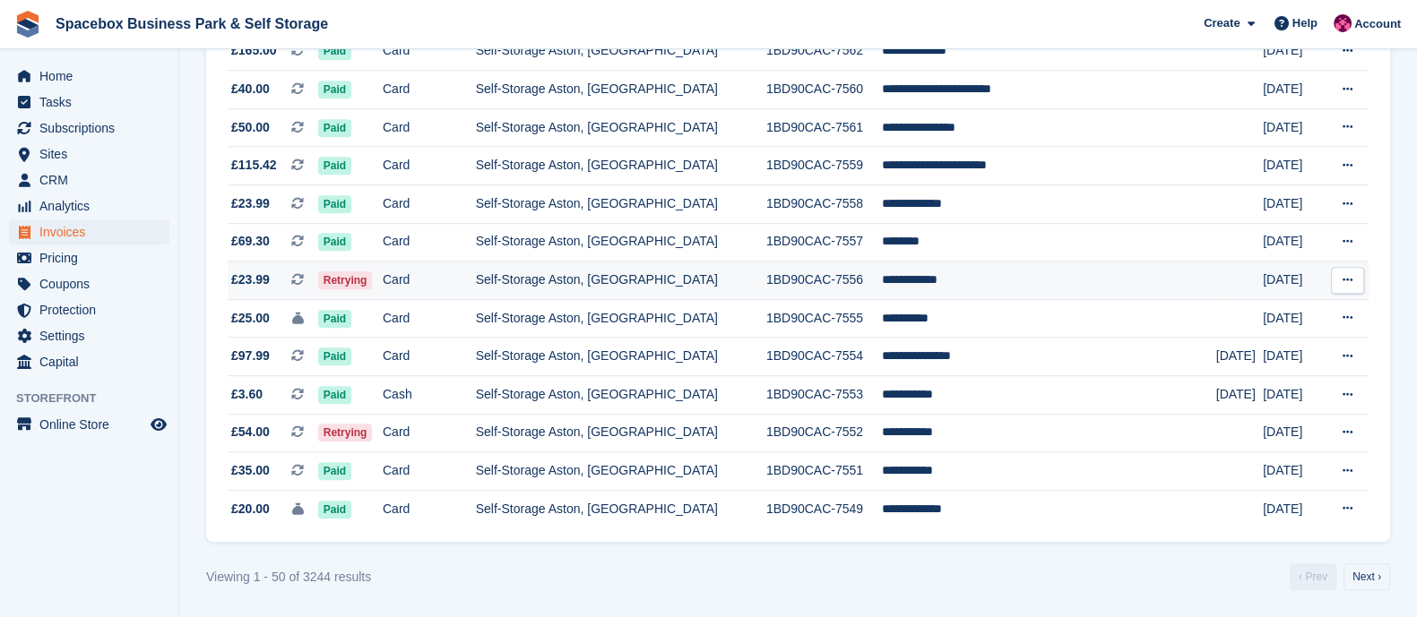
click at [542, 274] on td "Self-Storage Aston, [GEOGRAPHIC_DATA]" at bounding box center [621, 281] width 290 height 39
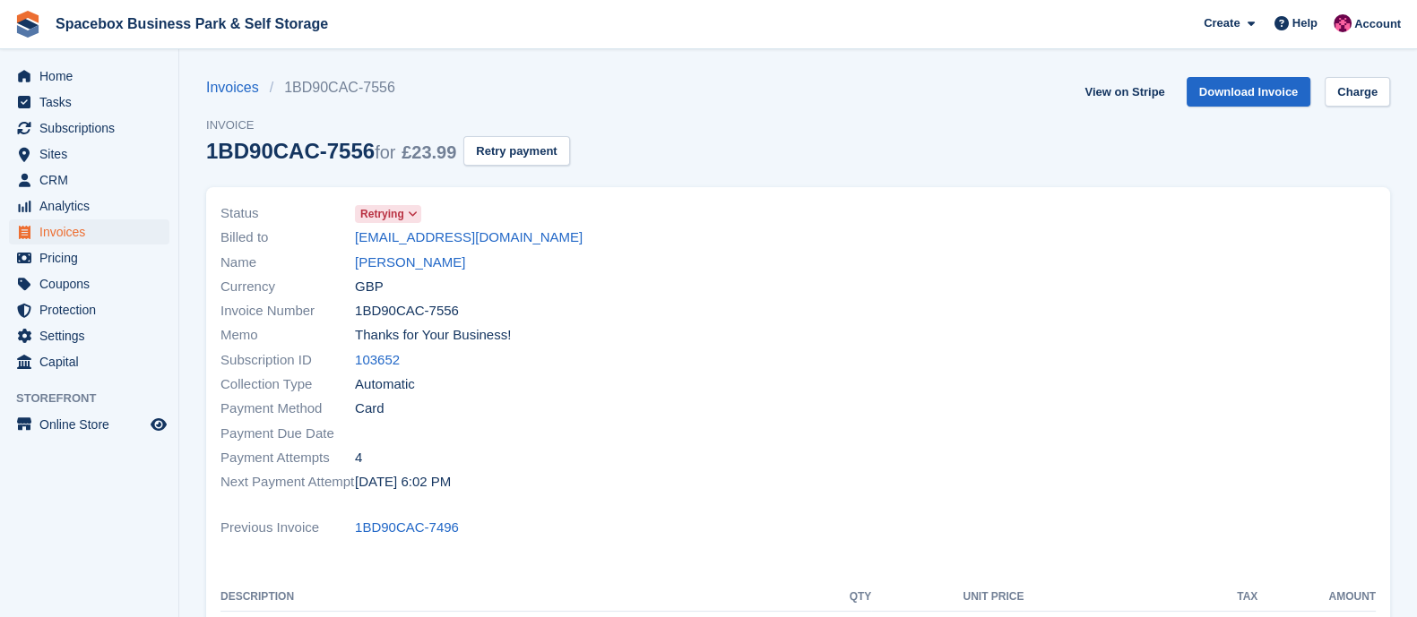
click at [393, 258] on link "[PERSON_NAME]" at bounding box center [410, 263] width 110 height 21
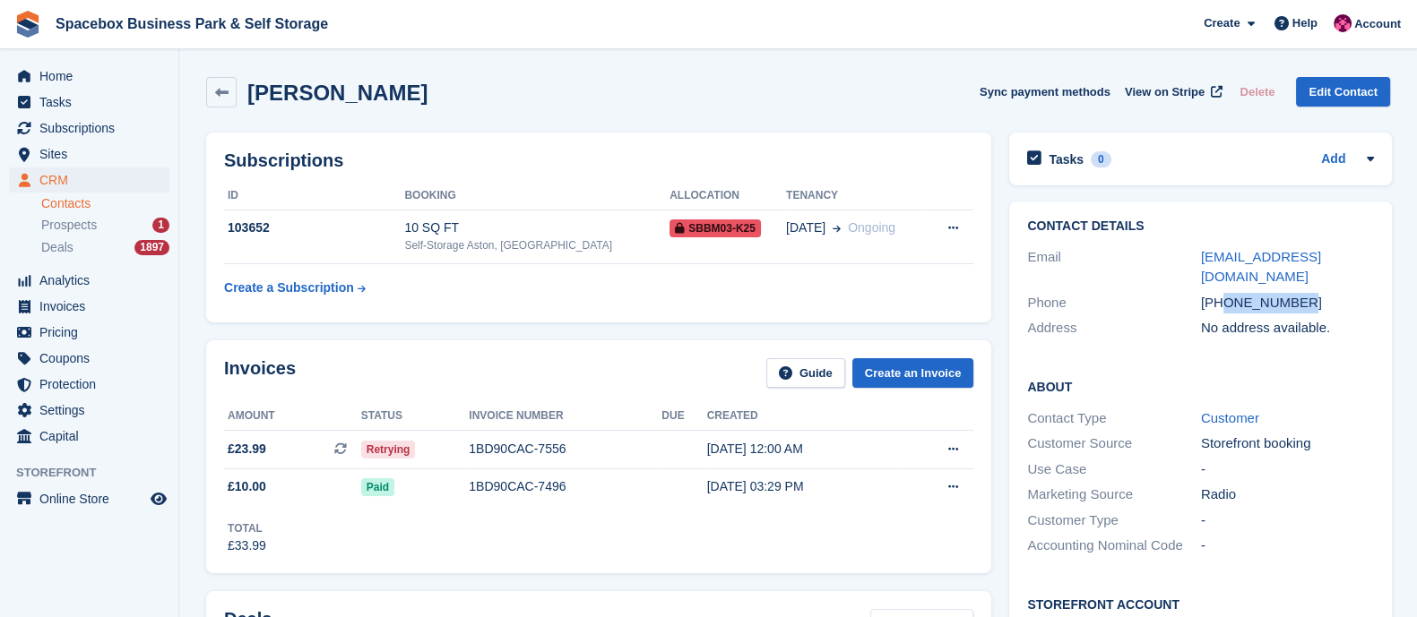
drag, startPoint x: 1220, startPoint y: 283, endPoint x: 1341, endPoint y: 280, distance: 121.0
click at [1341, 293] on div "+447552926954" at bounding box center [1288, 303] width 174 height 21
copy div "7552926954"
drag, startPoint x: 1360, startPoint y: 256, endPoint x: 1185, endPoint y: 257, distance: 174.7
click at [1185, 257] on div "Email pascalmackee@gmail.com" at bounding box center [1200, 268] width 347 height 46
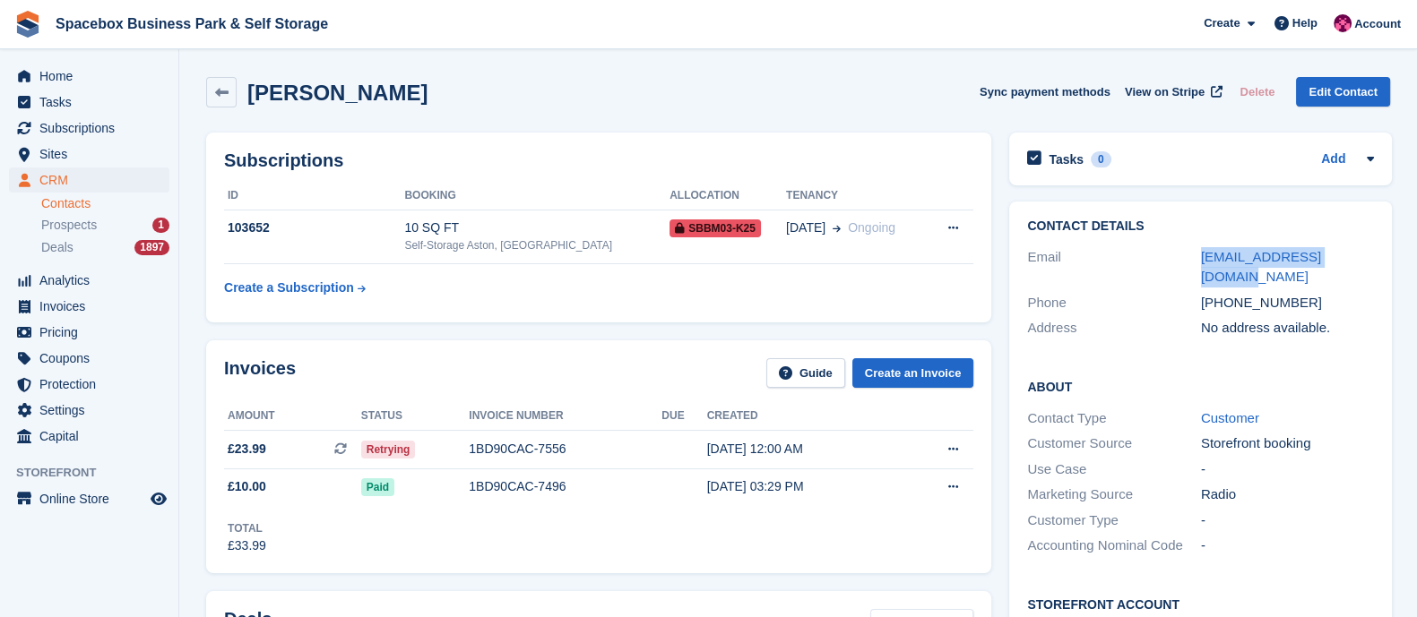
copy div "pascalmackee@gmail.com"
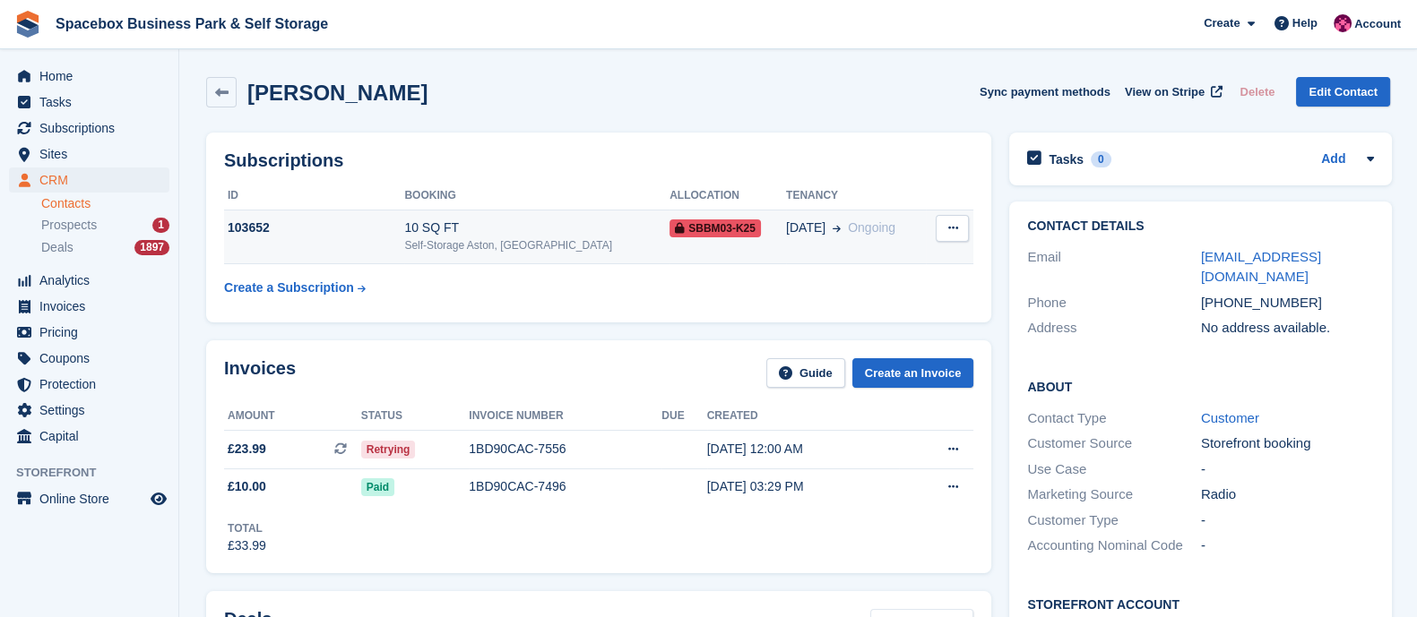
click at [544, 245] on div "Self-Storage Aston, [GEOGRAPHIC_DATA]" at bounding box center [536, 245] width 265 height 16
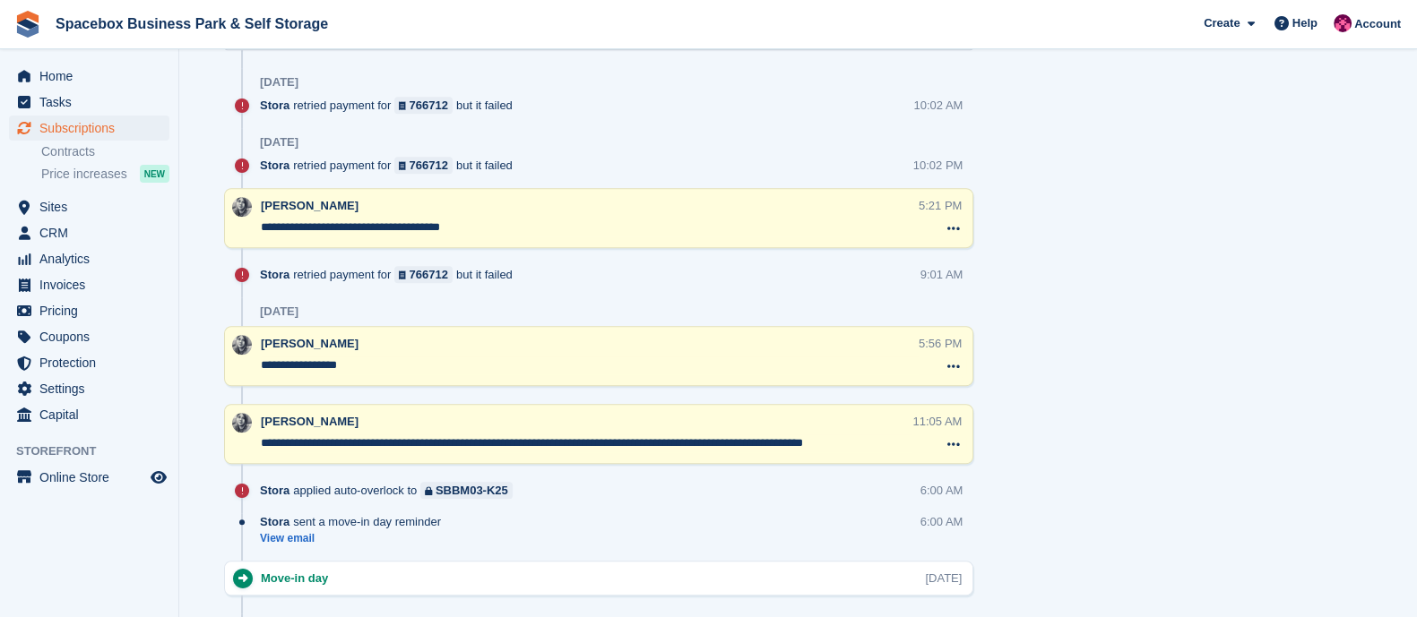
scroll to position [1107, 0]
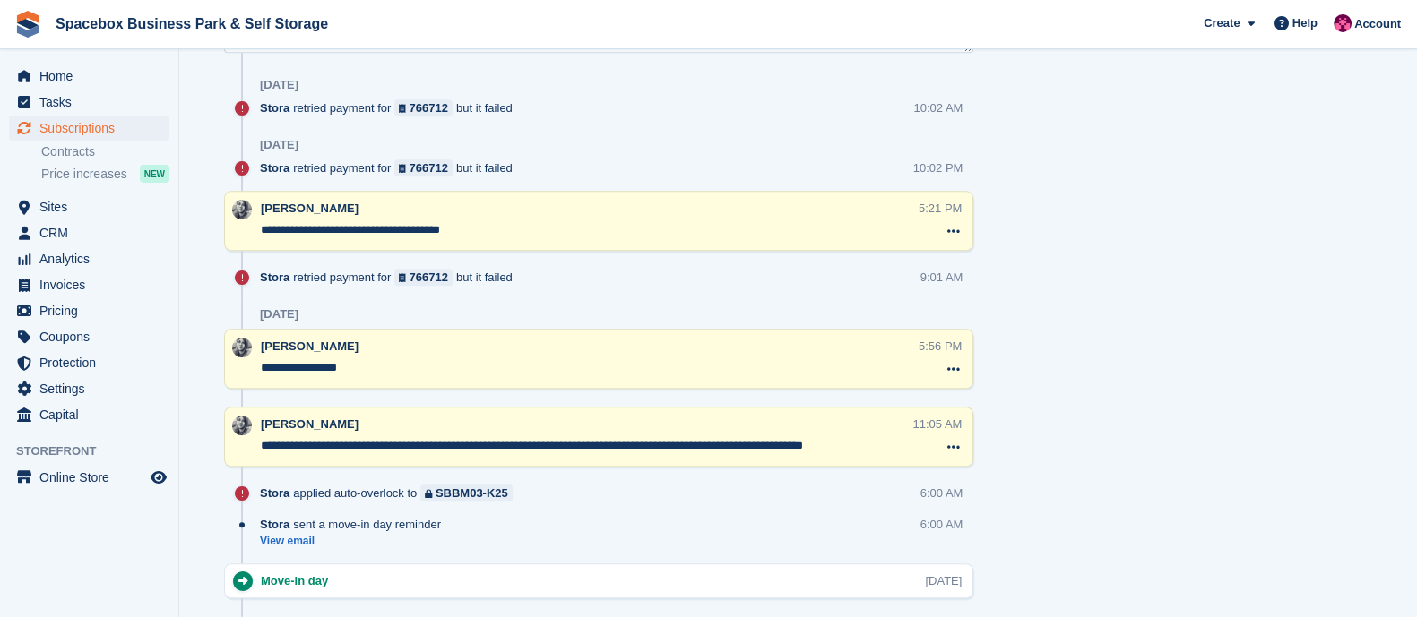
drag, startPoint x: 479, startPoint y: 227, endPoint x: 232, endPoint y: 220, distance: 247.4
click at [232, 220] on div "**********" at bounding box center [598, 221] width 749 height 60
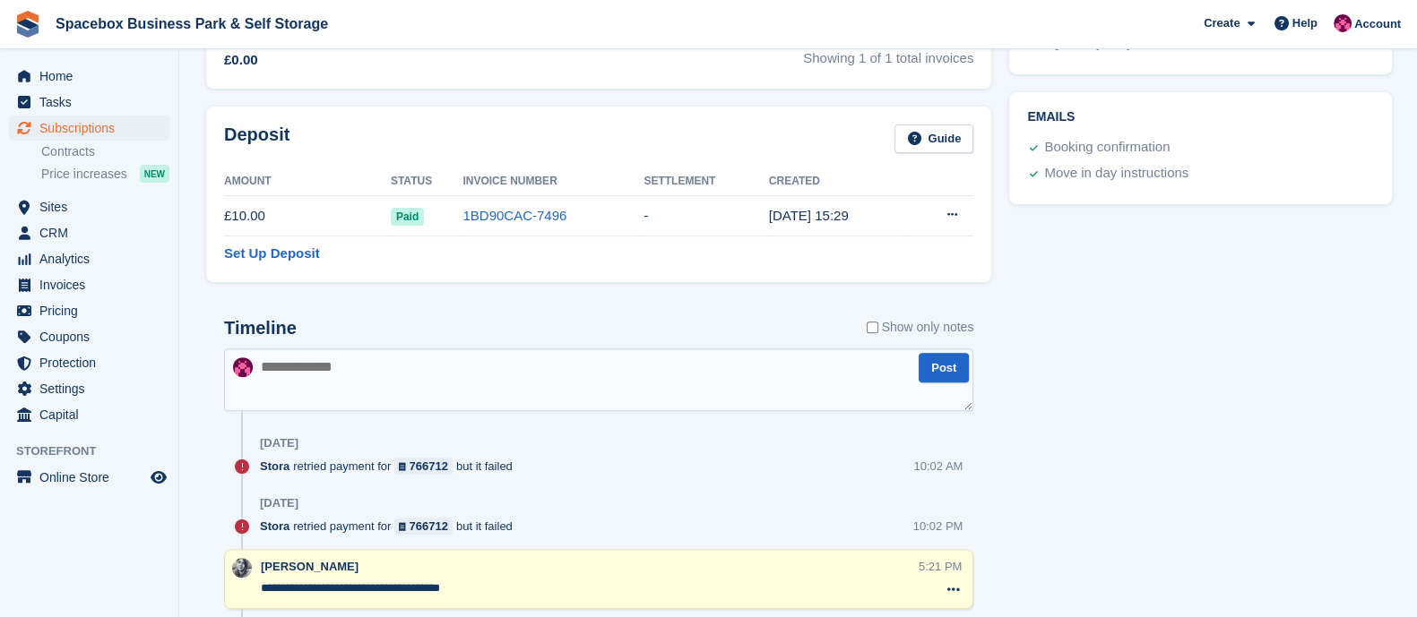
scroll to position [750, 0]
click at [382, 378] on textarea at bounding box center [598, 379] width 749 height 63
type textarea "**********"
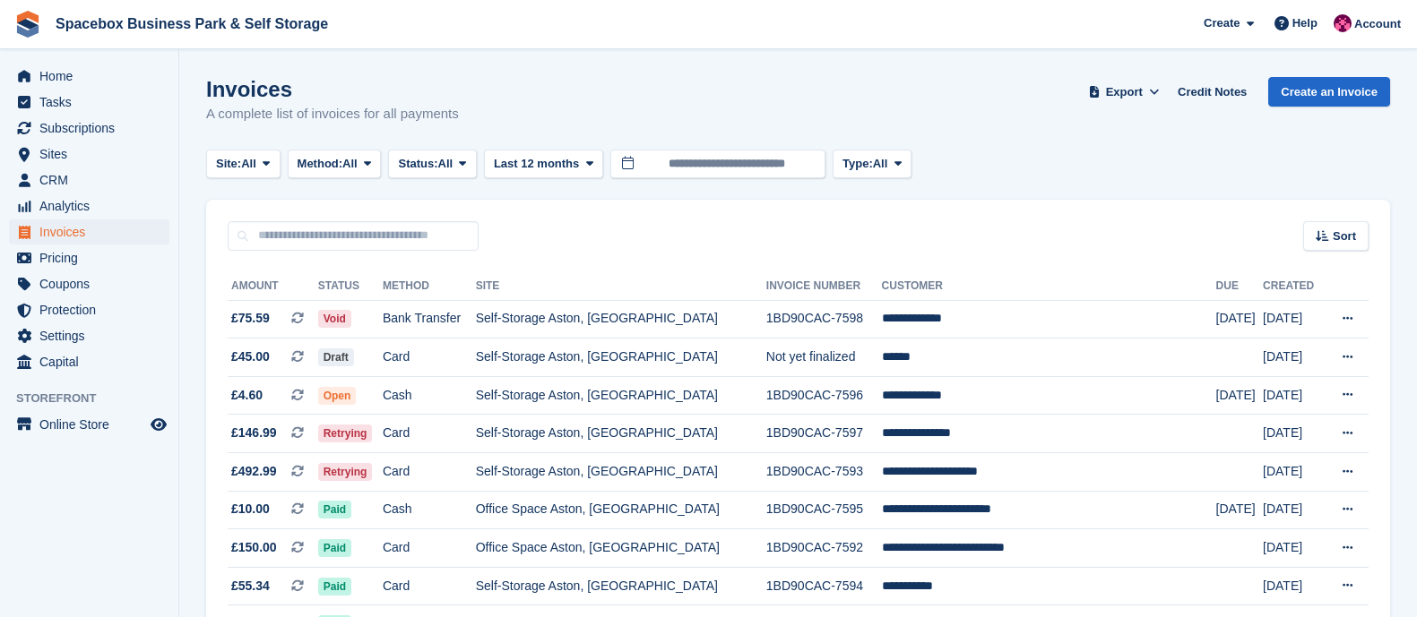
scroll to position [1694, 0]
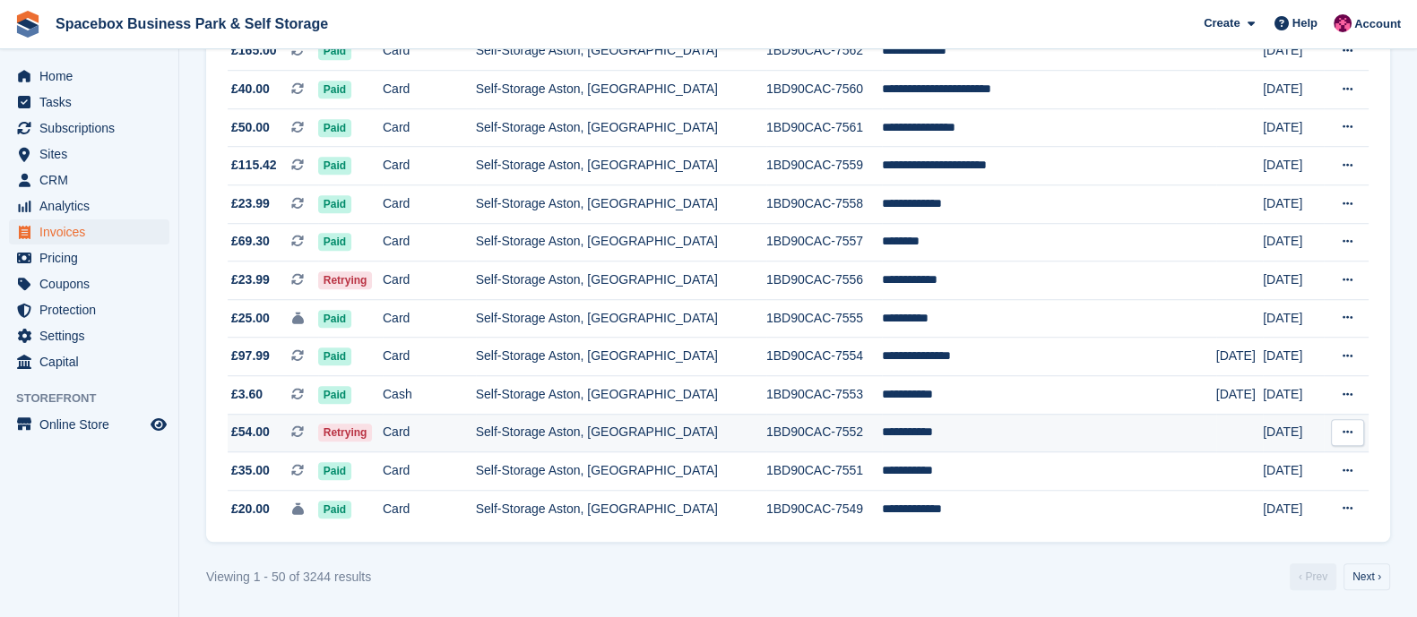
click at [525, 446] on td "Self-Storage Aston, [GEOGRAPHIC_DATA]" at bounding box center [621, 433] width 290 height 39
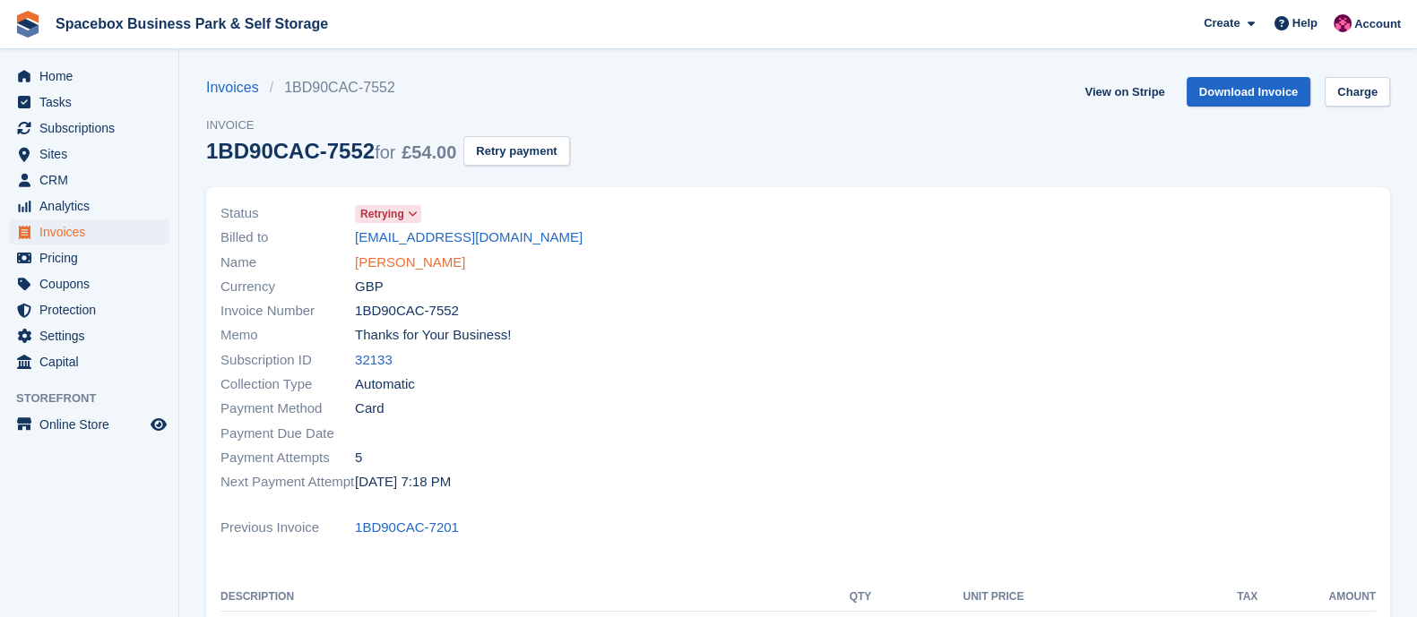
click at [372, 260] on link "Selma dirie" at bounding box center [410, 263] width 110 height 21
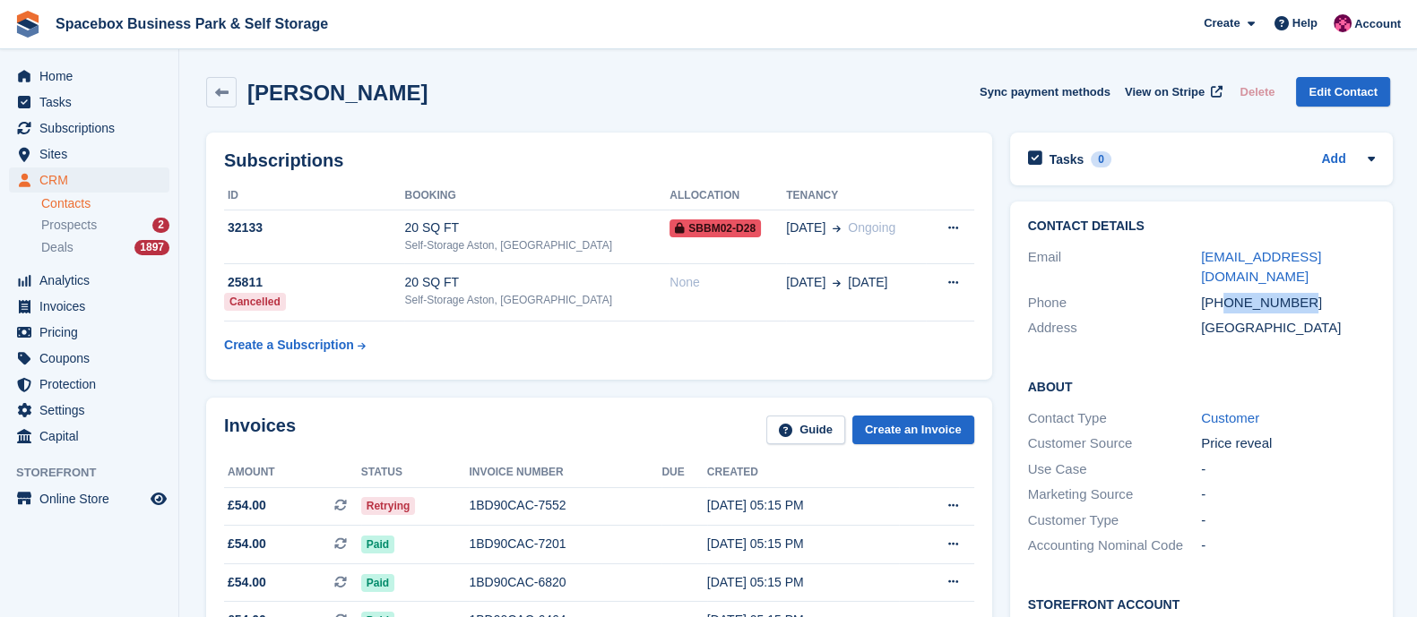
drag, startPoint x: 1223, startPoint y: 282, endPoint x: 1297, endPoint y: 280, distance: 74.4
click at [1297, 293] on div "+447508196280" at bounding box center [1288, 303] width 174 height 21
copy div "7508196280"
drag, startPoint x: 1359, startPoint y: 257, endPoint x: 1194, endPoint y: 261, distance: 164.9
click at [1194, 261] on div "Email selma_dirie@outlook.com" at bounding box center [1201, 268] width 347 height 46
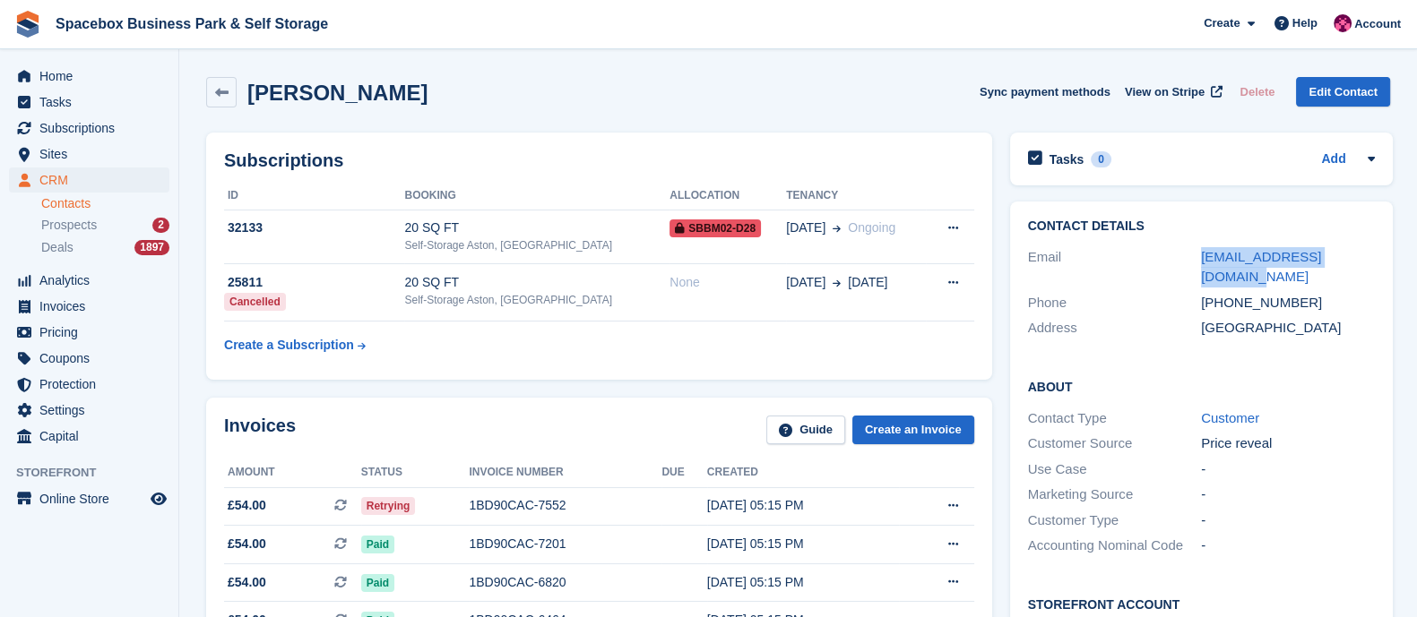
copy div "selma_dirie@outlook.com"
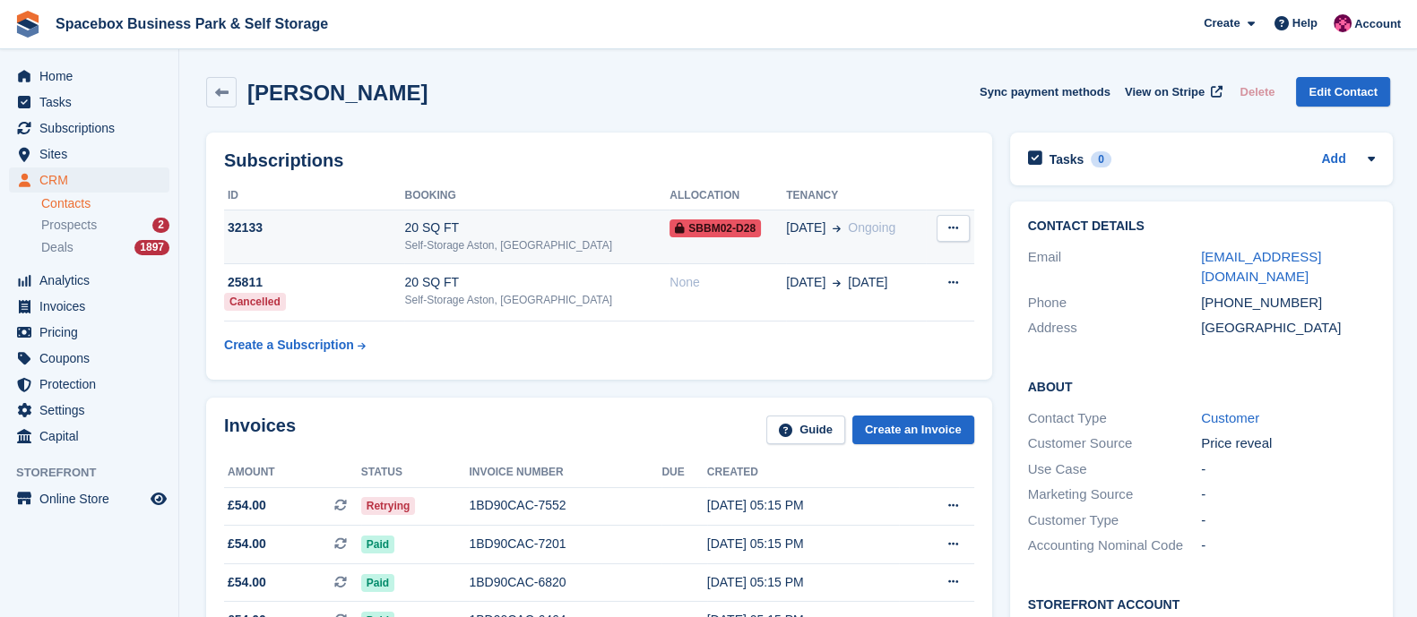
click at [532, 254] on td "20 SQ FT Self-Storage Aston, Birmingham" at bounding box center [536, 237] width 265 height 55
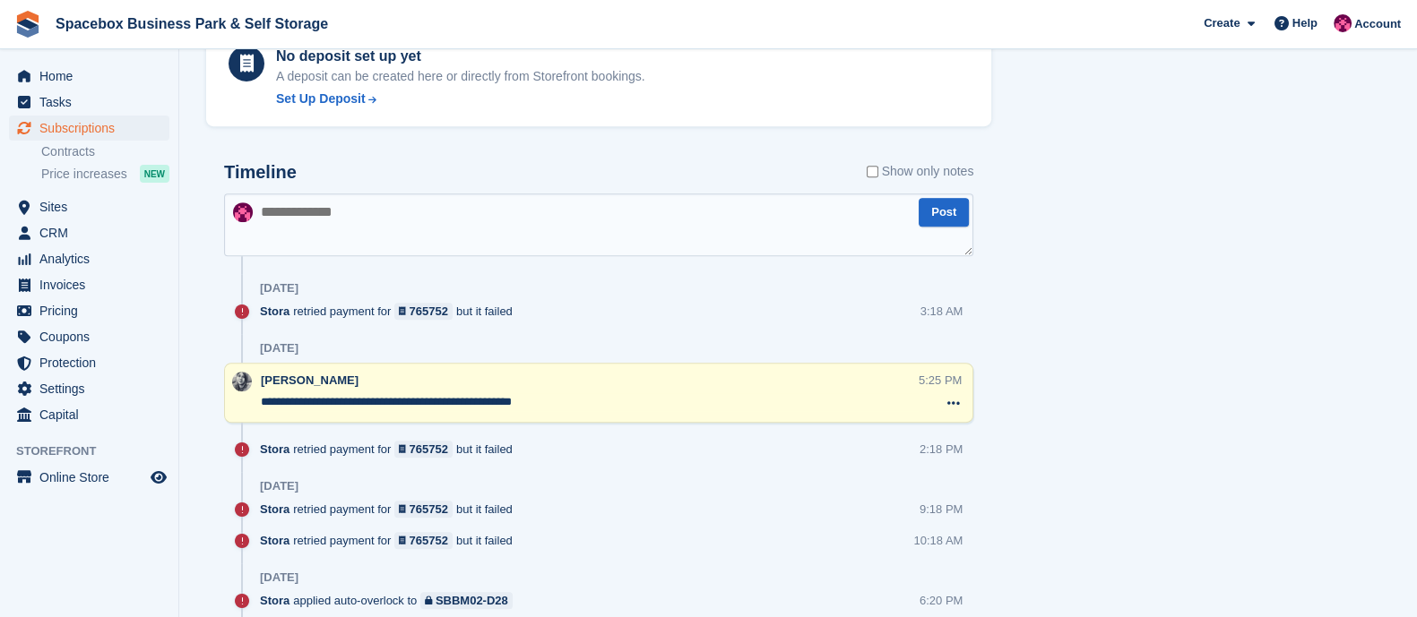
scroll to position [1081, 0]
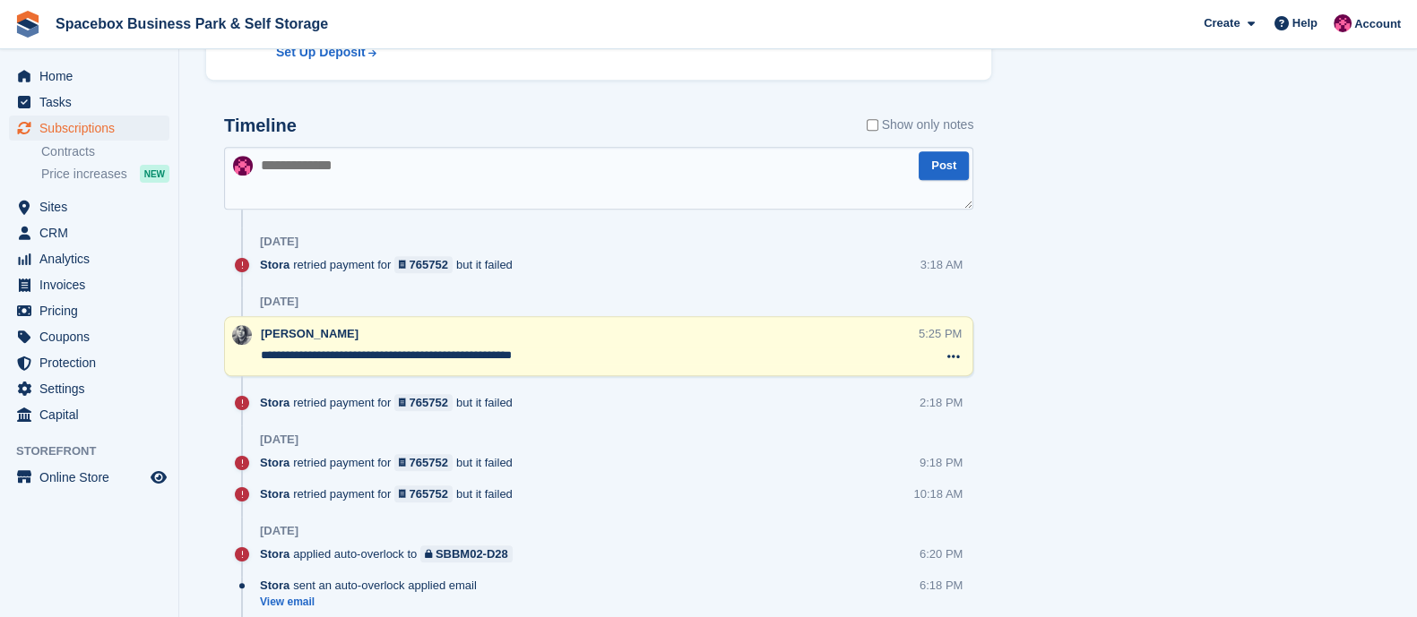
click at [583, 355] on textarea "**********" at bounding box center [590, 356] width 658 height 18
drag, startPoint x: 262, startPoint y: 357, endPoint x: 631, endPoint y: 366, distance: 369.3
click at [631, 366] on div "**********" at bounding box center [598, 346] width 749 height 60
click at [367, 194] on textarea at bounding box center [598, 178] width 749 height 63
paste textarea "**********"
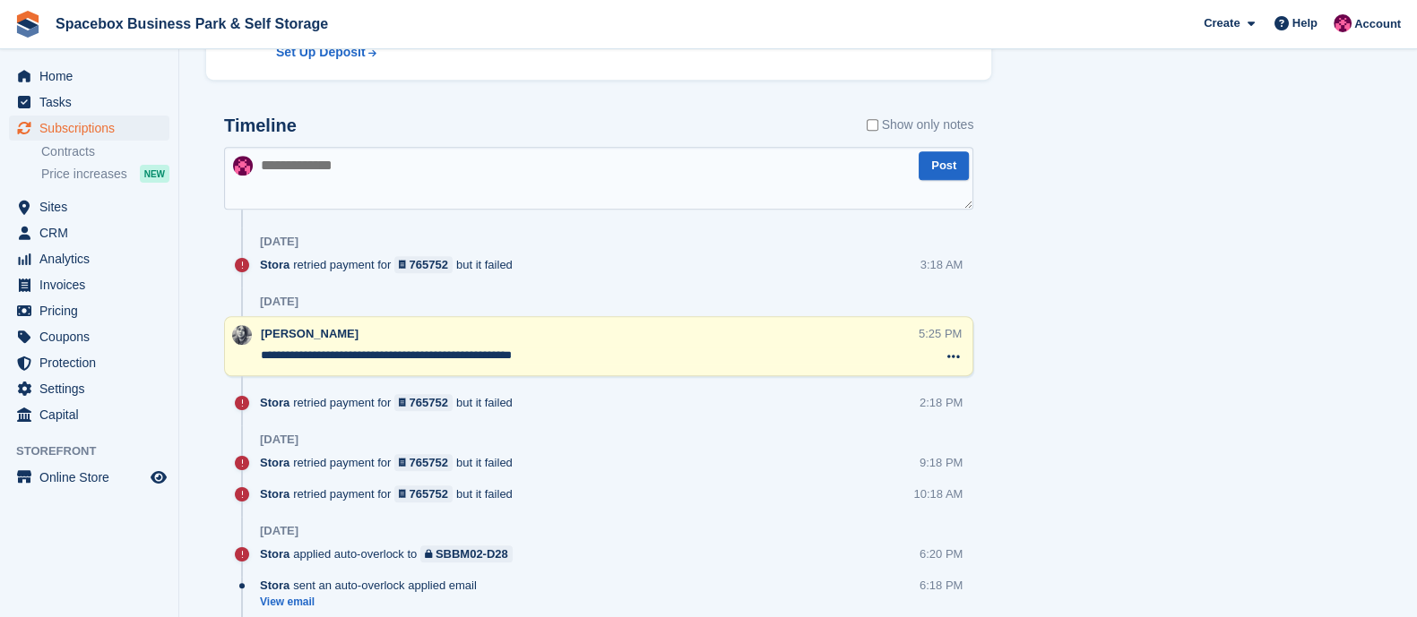
type textarea "**********"
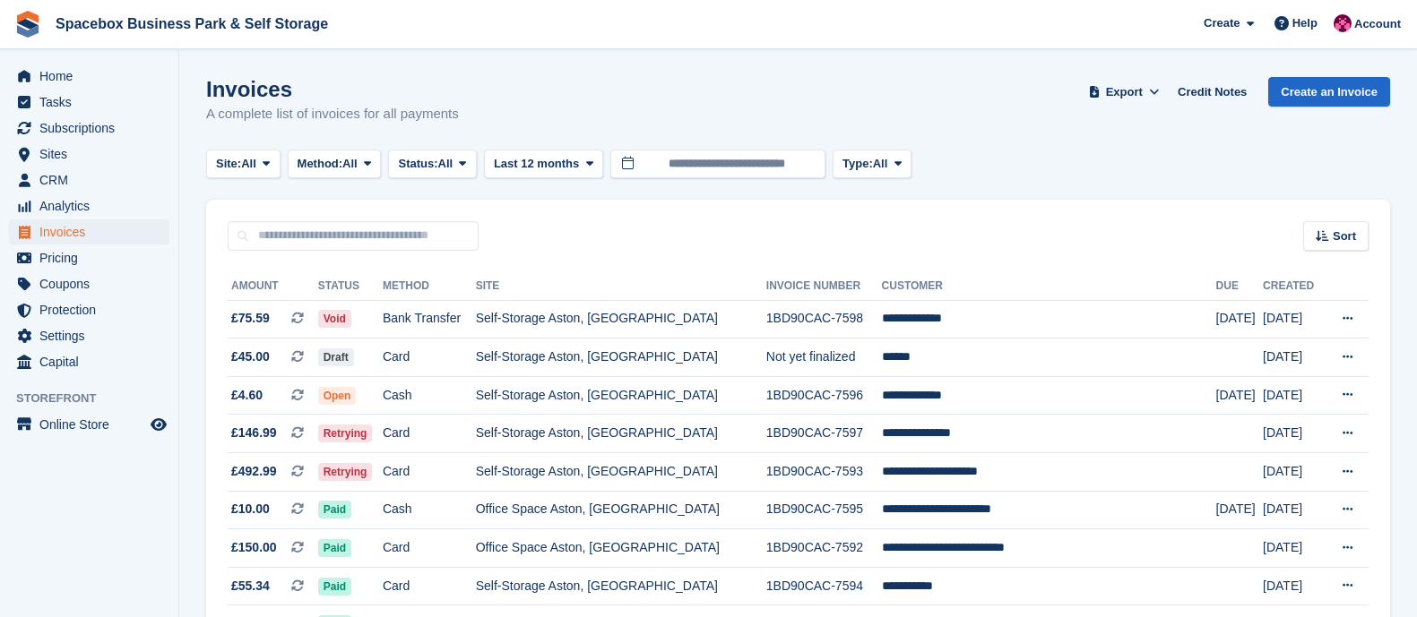
scroll to position [1694, 0]
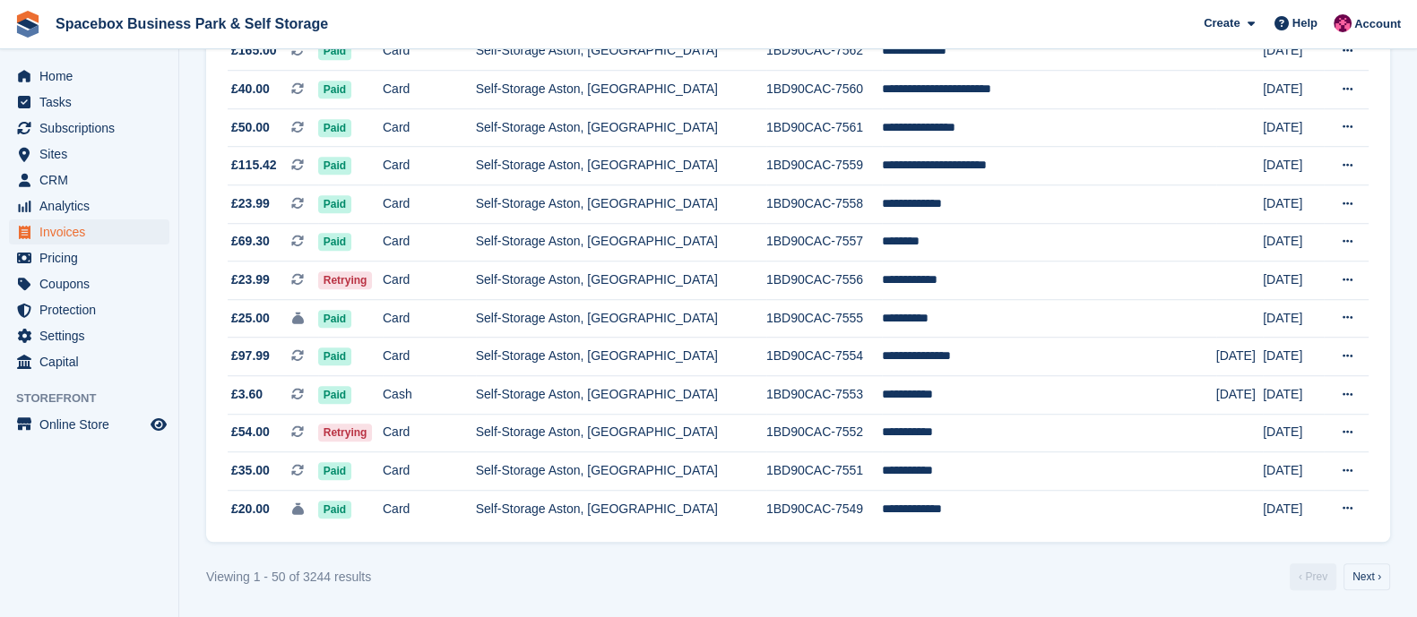
click at [1375, 566] on link "Next ›" at bounding box center [1366, 577] width 47 height 27
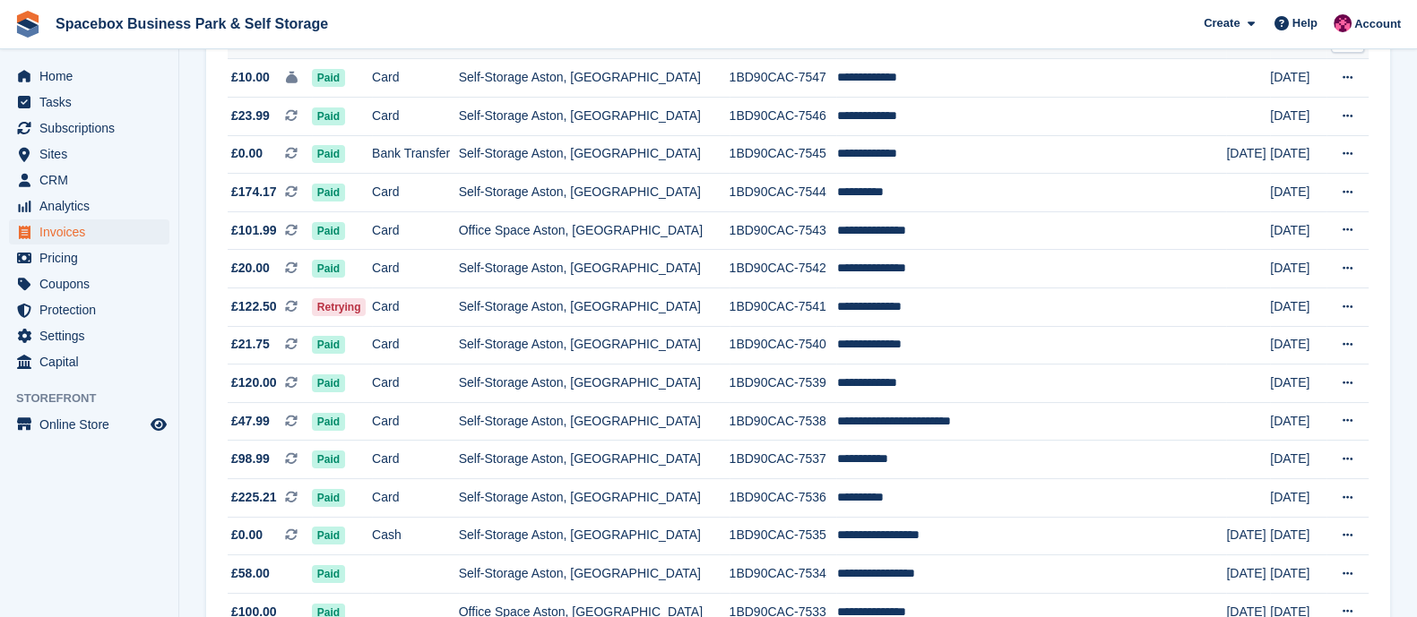
scroll to position [357, 0]
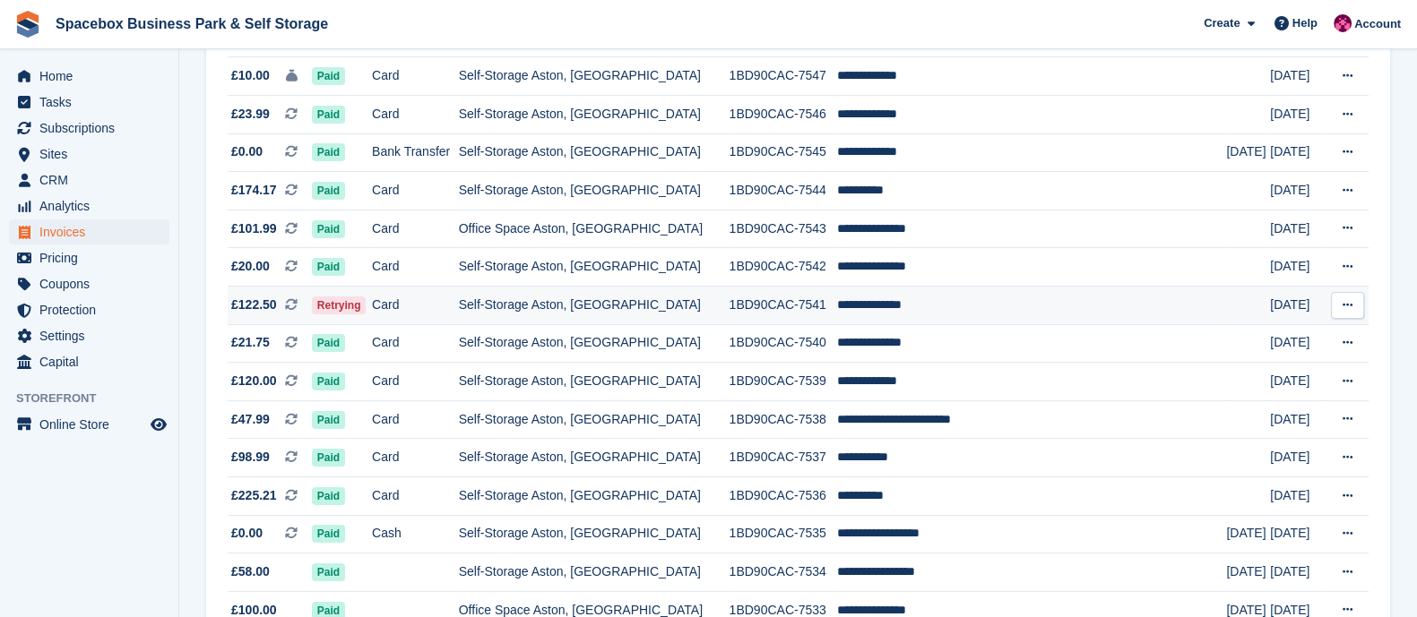
click at [459, 320] on td "Card" at bounding box center [415, 306] width 87 height 39
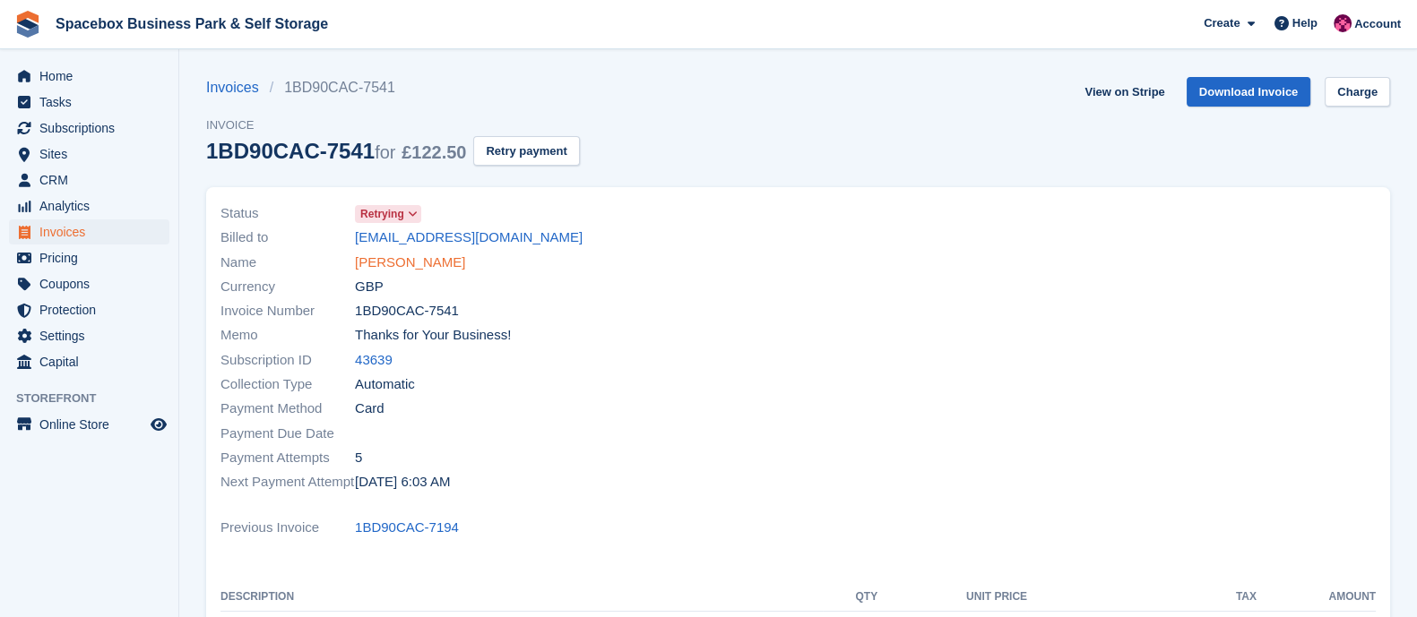
click at [408, 266] on link "[PERSON_NAME]" at bounding box center [410, 263] width 110 height 21
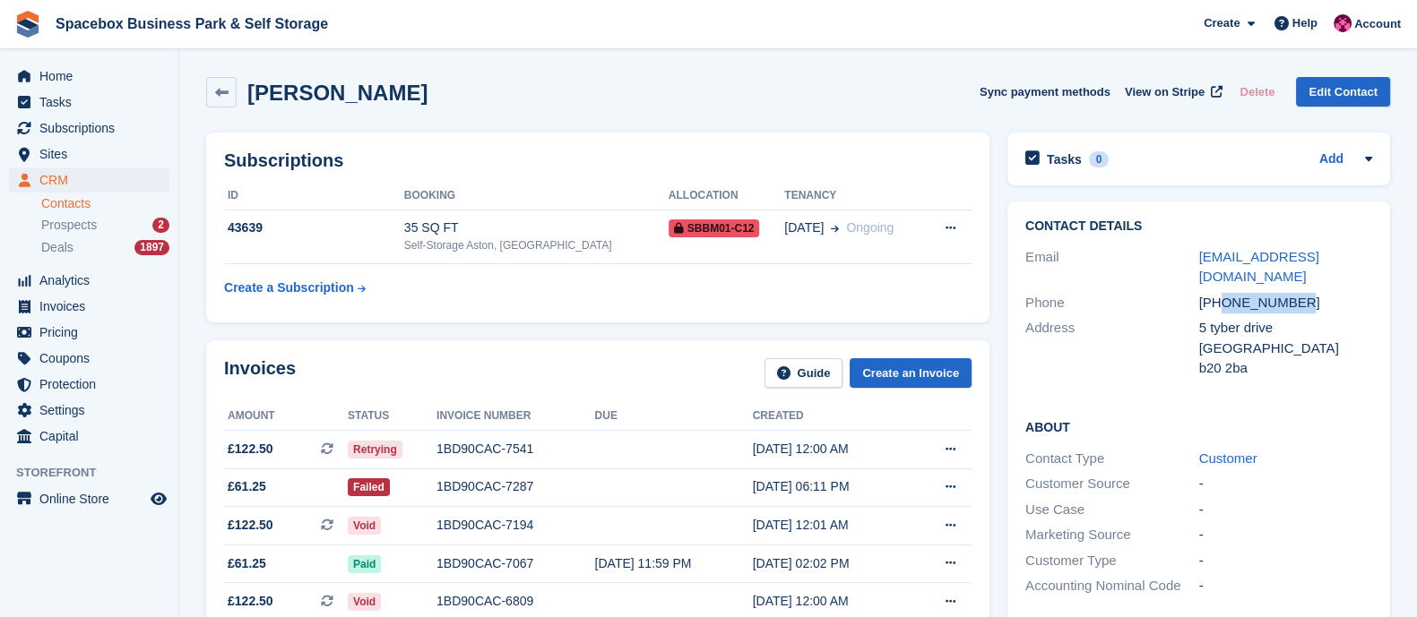
drag, startPoint x: 1219, startPoint y: 300, endPoint x: 1299, endPoint y: 304, distance: 79.8
click at [1299, 304] on div "+447789012124" at bounding box center [1286, 303] width 174 height 21
copy div "7789012124"
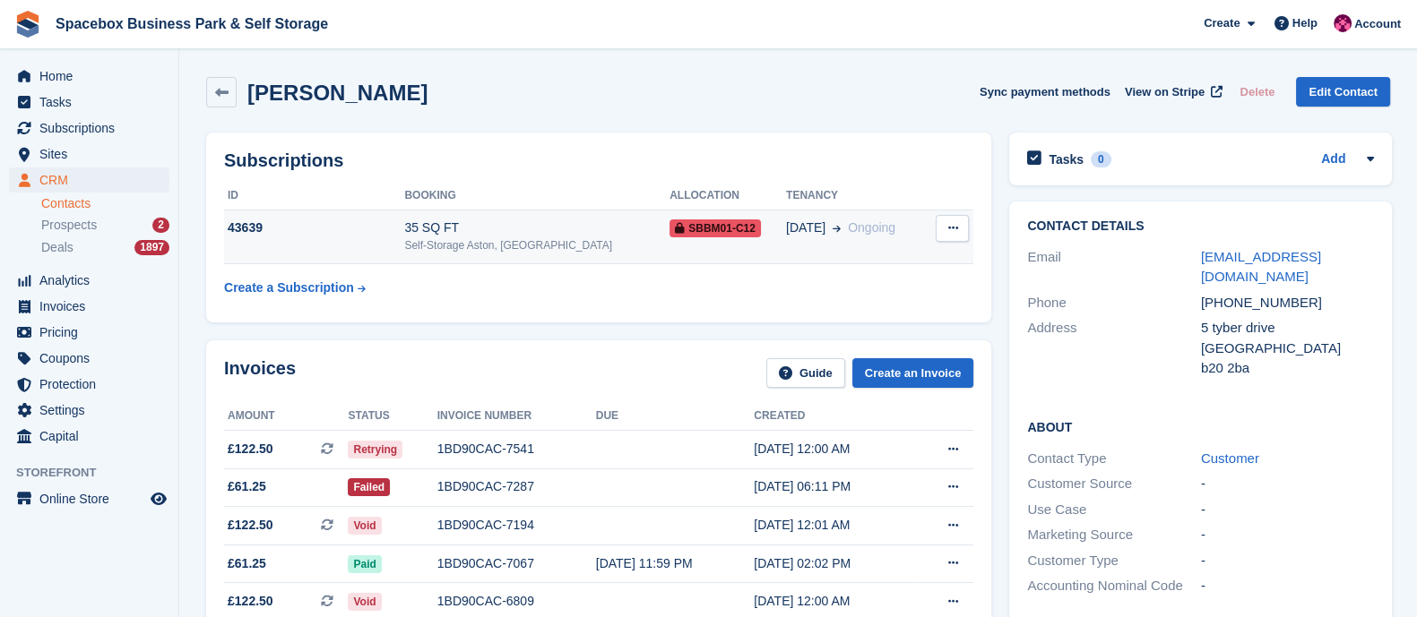
click at [510, 261] on td "35 SQ FT Self-Storage Aston, Birmingham" at bounding box center [536, 237] width 265 height 55
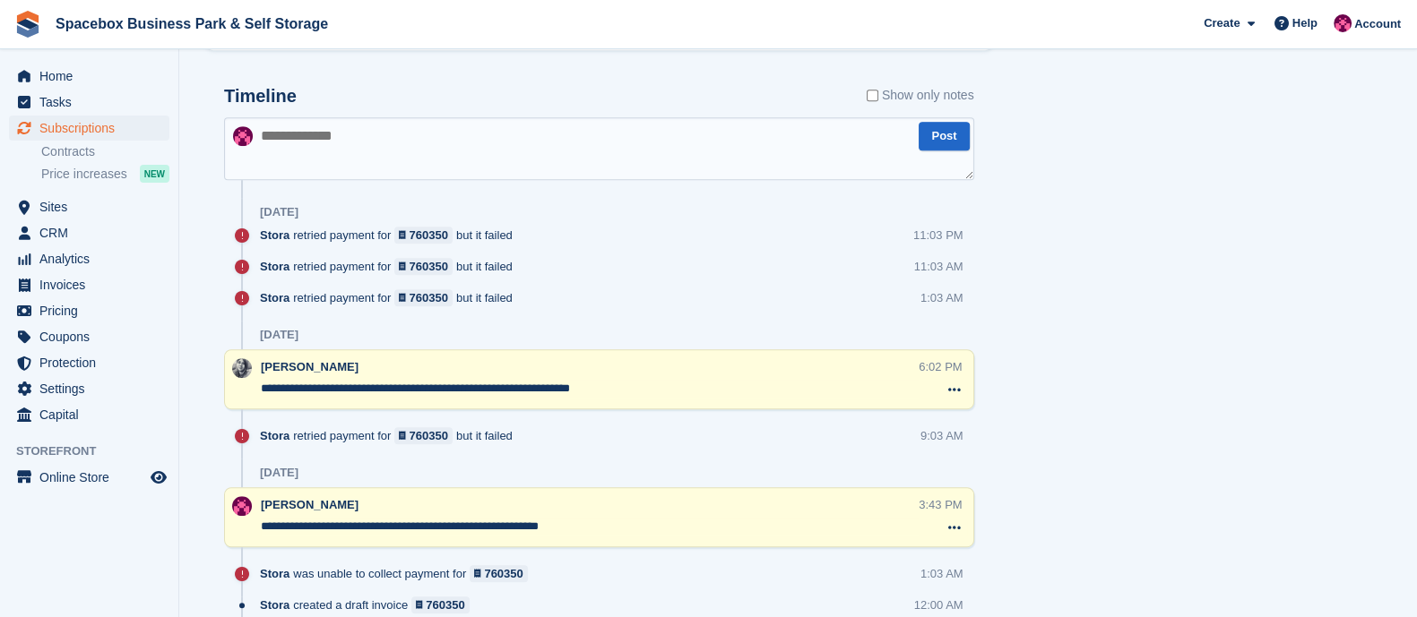
scroll to position [1112, 0]
drag, startPoint x: 646, startPoint y: 383, endPoint x: 217, endPoint y: 397, distance: 429.4
paste textarea "**********"
type textarea "**********"
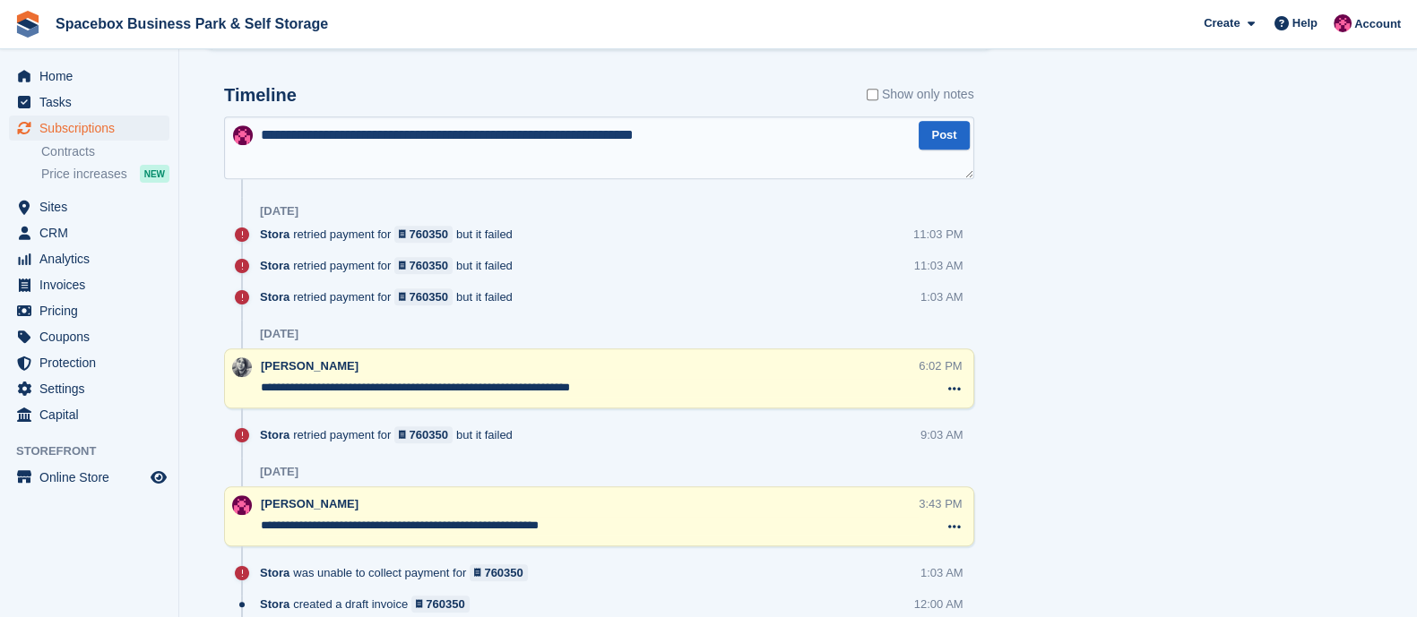
click at [343, 172] on textarea "**********" at bounding box center [599, 147] width 750 height 63
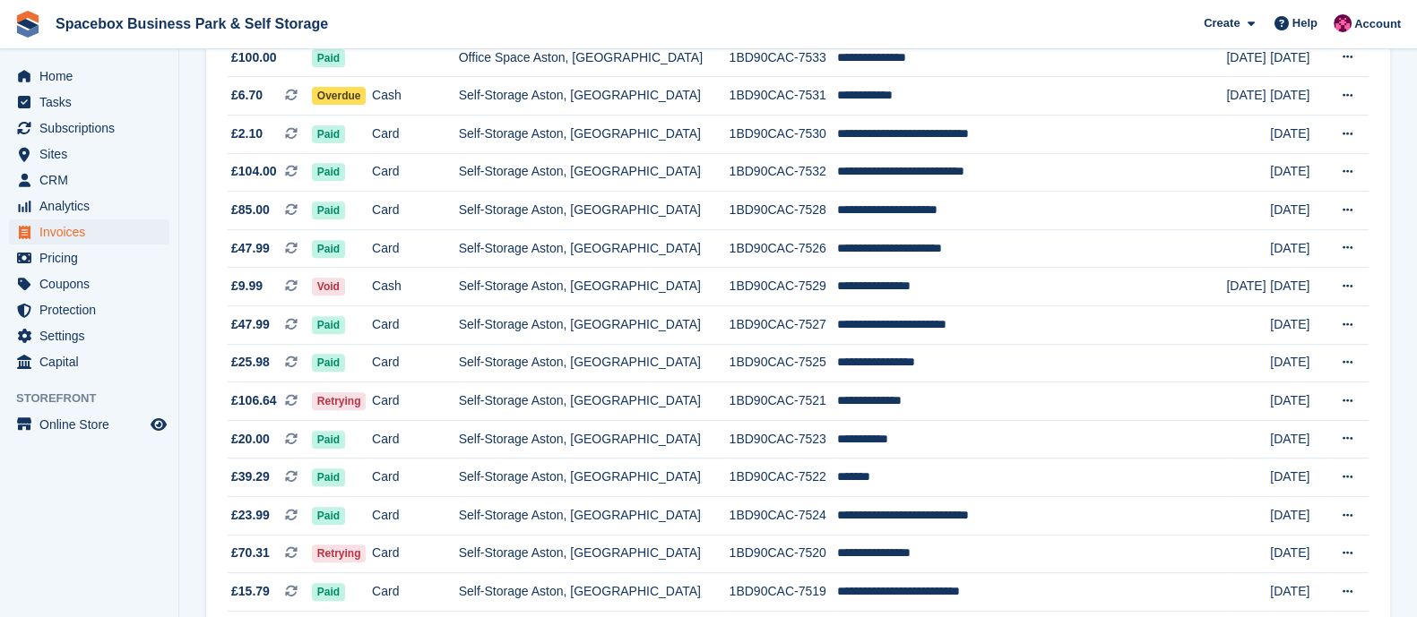
scroll to position [949, 0]
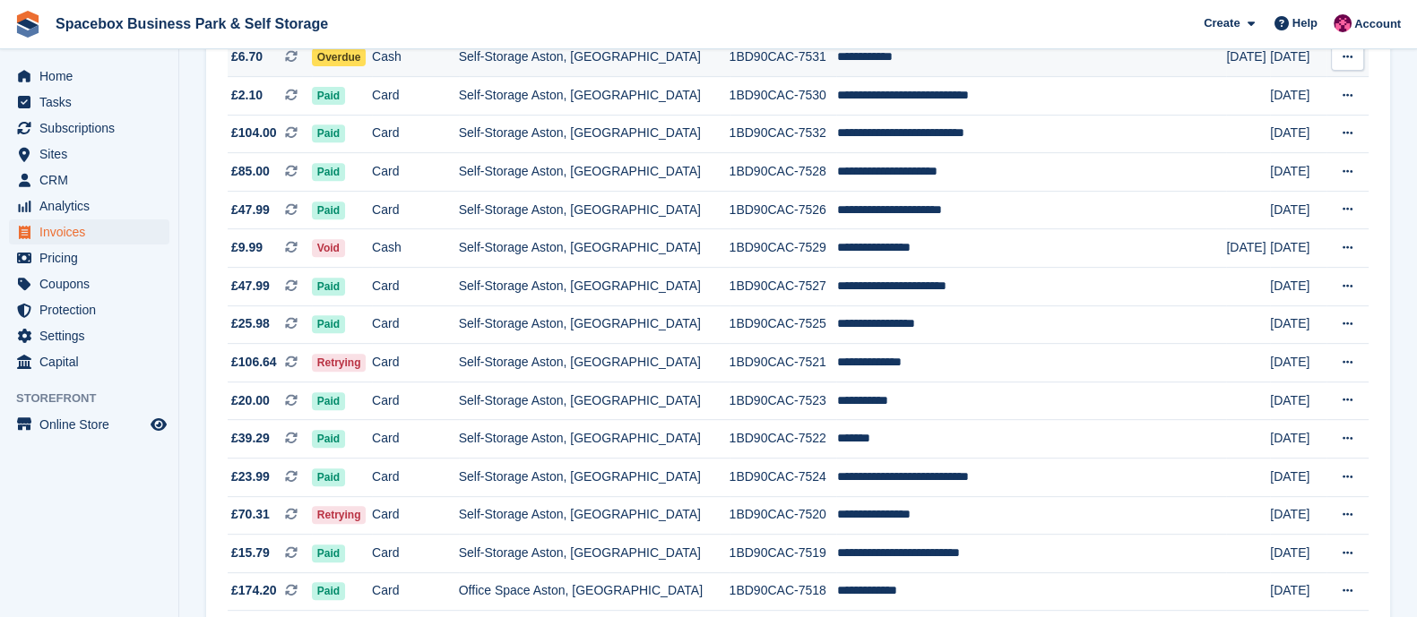
click at [443, 65] on td "Cash" at bounding box center [415, 58] width 87 height 39
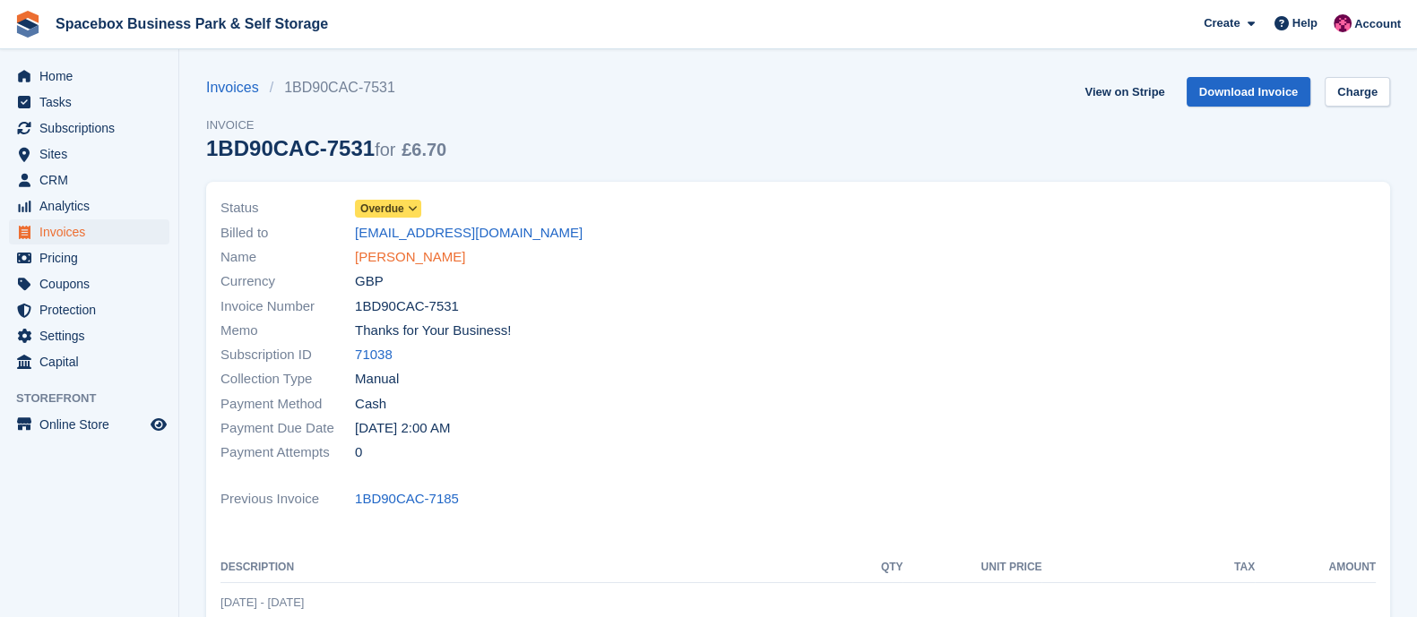
click at [389, 248] on link "[PERSON_NAME]" at bounding box center [410, 257] width 110 height 21
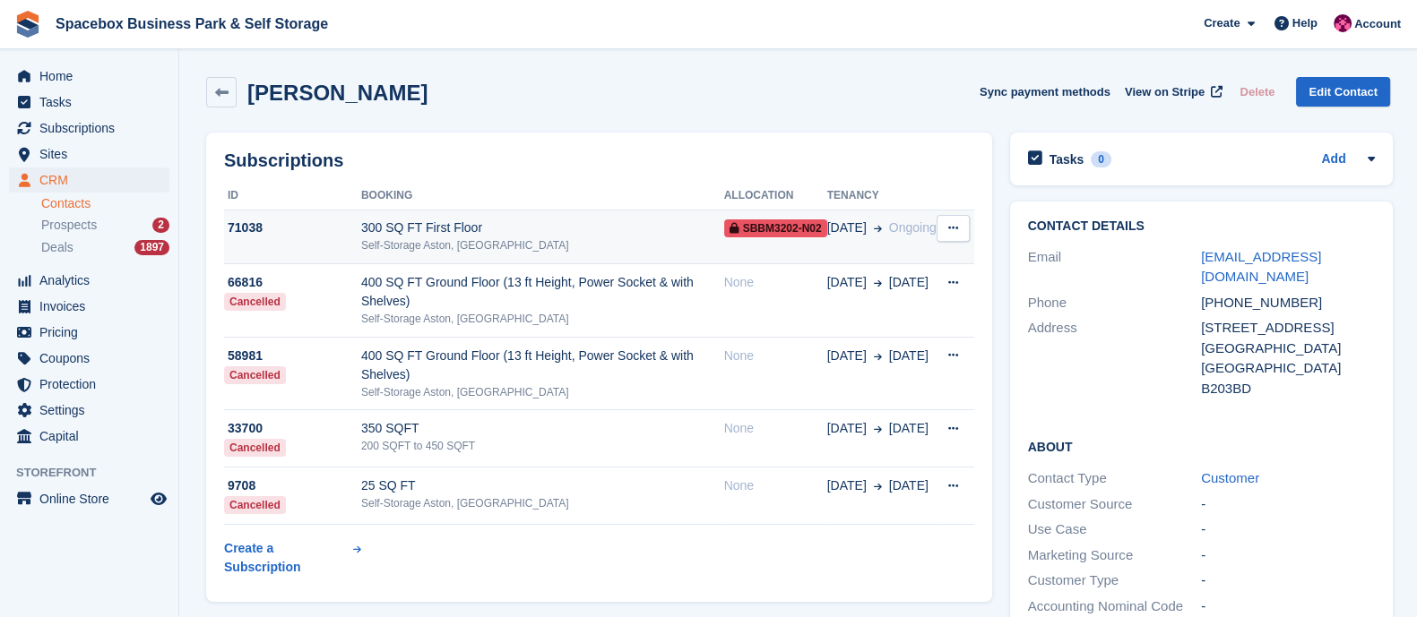
click at [525, 224] on div "300 SQ FT First Floor" at bounding box center [542, 228] width 363 height 19
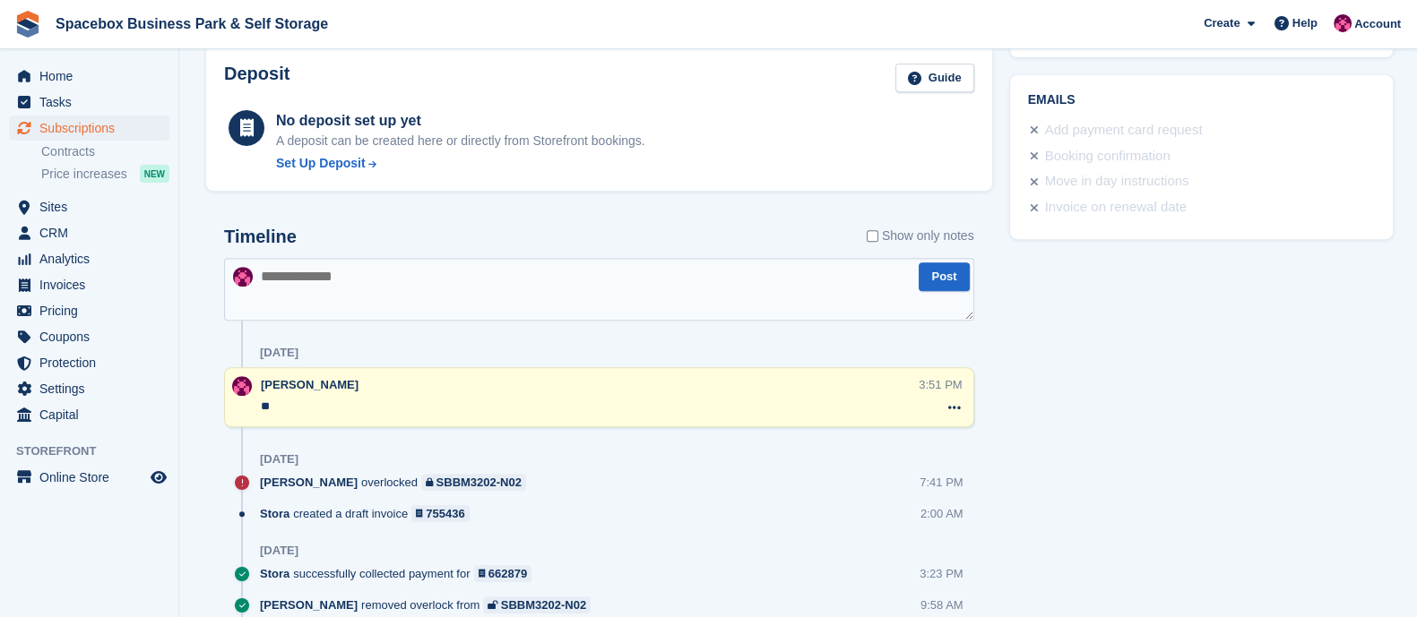
scroll to position [990, 0]
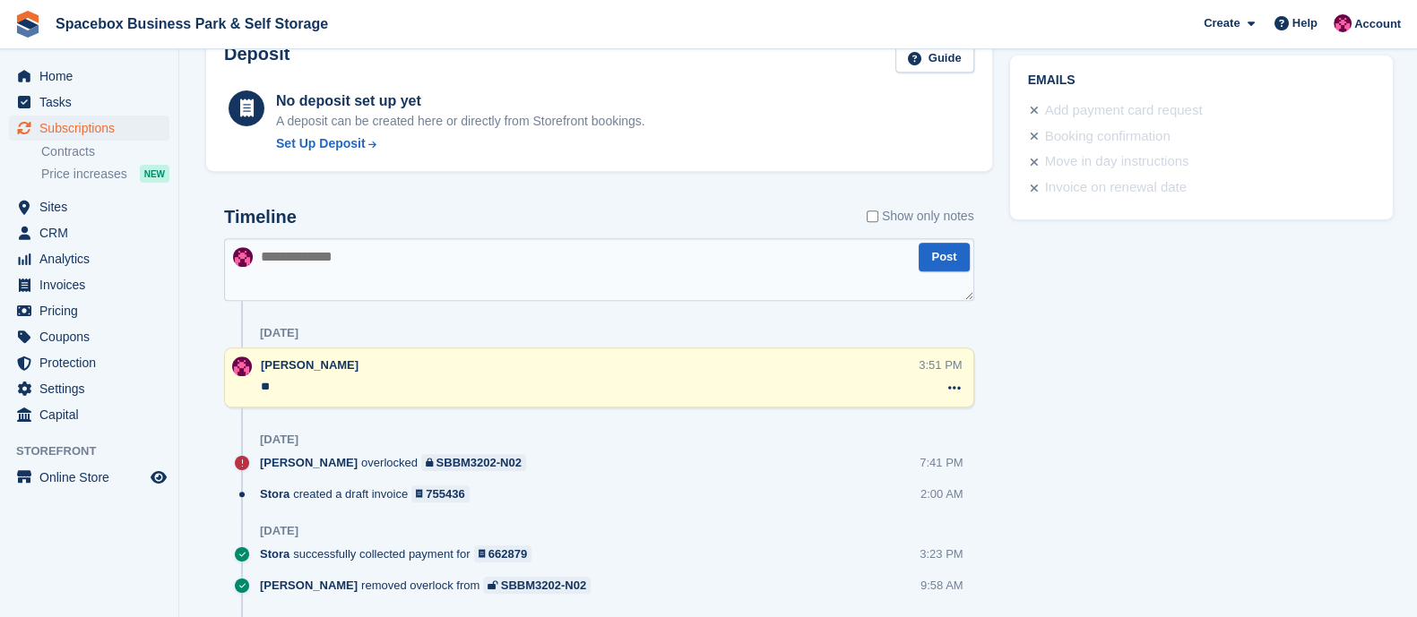
click at [357, 268] on textarea at bounding box center [599, 269] width 750 height 63
type textarea "**"
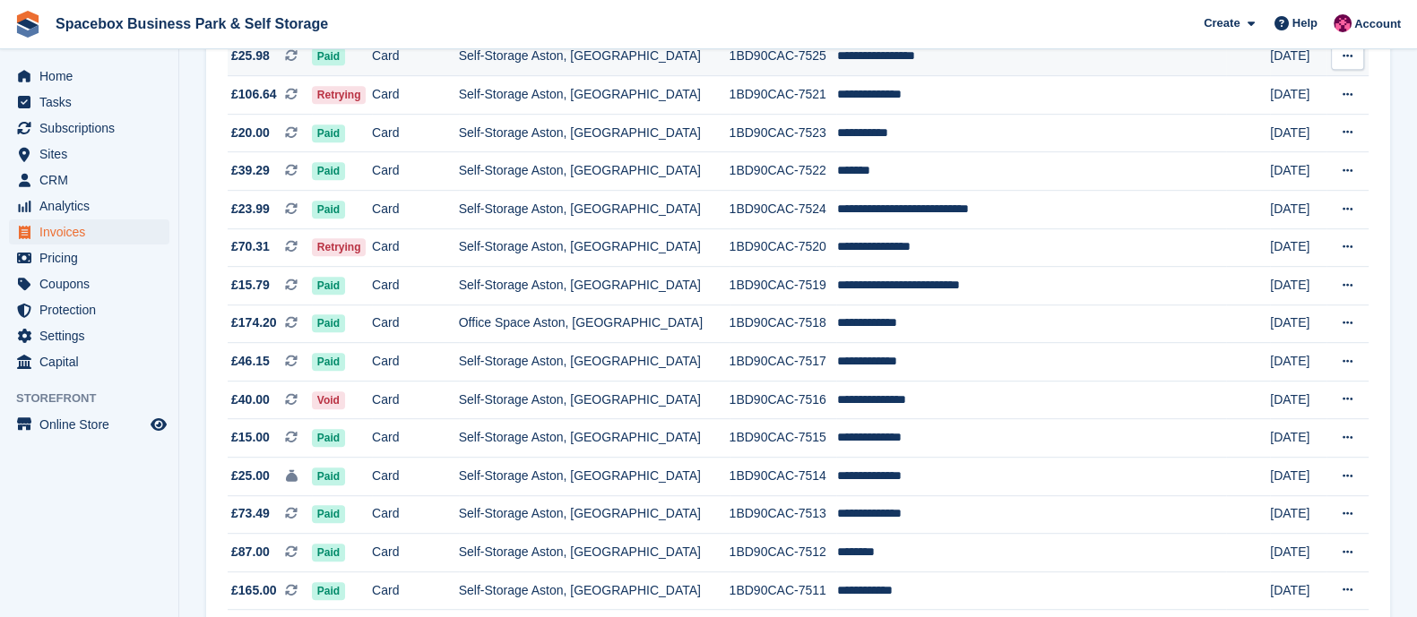
scroll to position [1218, 0]
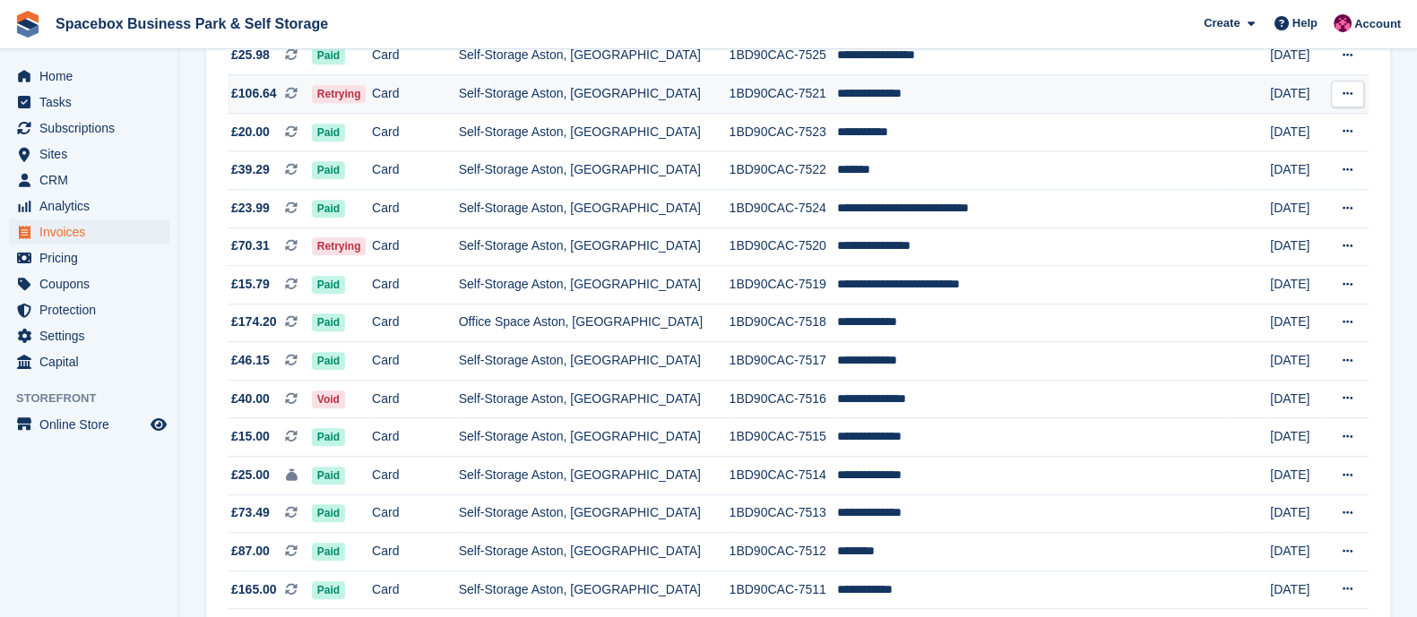
click at [459, 104] on td "Card" at bounding box center [415, 94] width 87 height 39
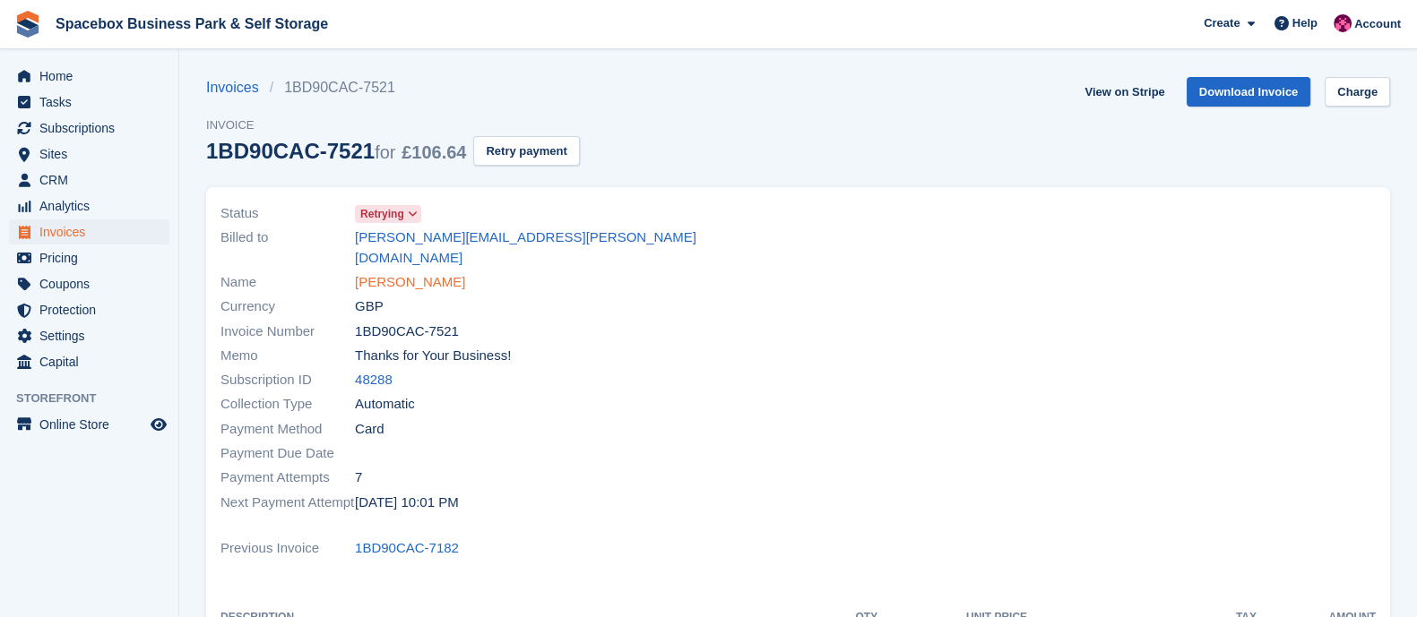
click at [399, 272] on link "[PERSON_NAME]" at bounding box center [410, 282] width 110 height 21
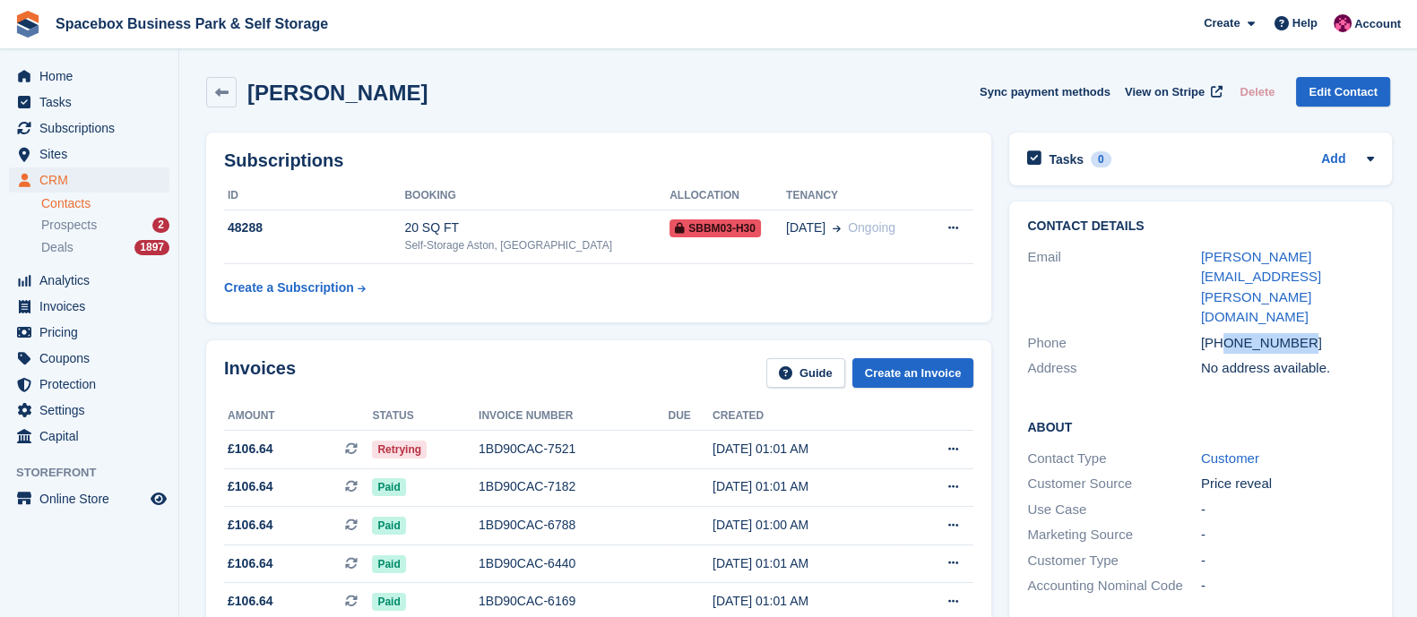
drag, startPoint x: 1222, startPoint y: 284, endPoint x: 1305, endPoint y: 280, distance: 82.6
click at [1305, 333] on div "[PHONE_NUMBER]" at bounding box center [1288, 343] width 174 height 21
copy div "7883742031"
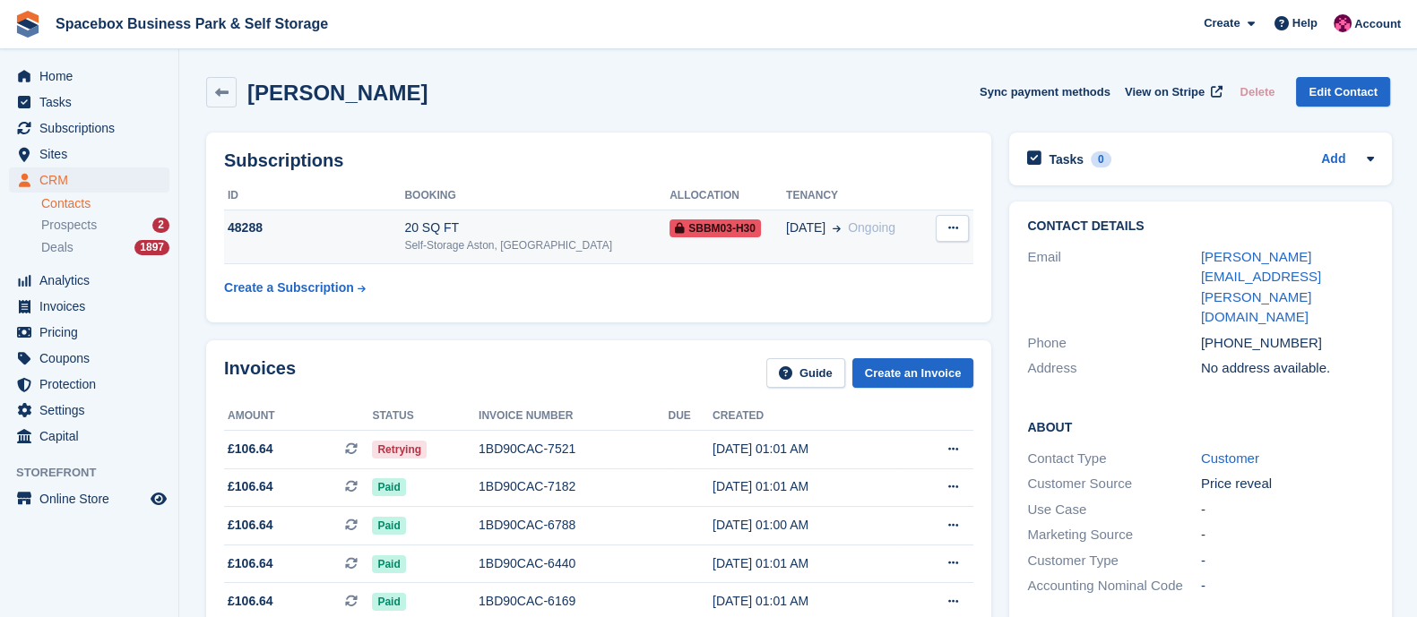
click at [492, 223] on div "20 SQ FT" at bounding box center [536, 228] width 265 height 19
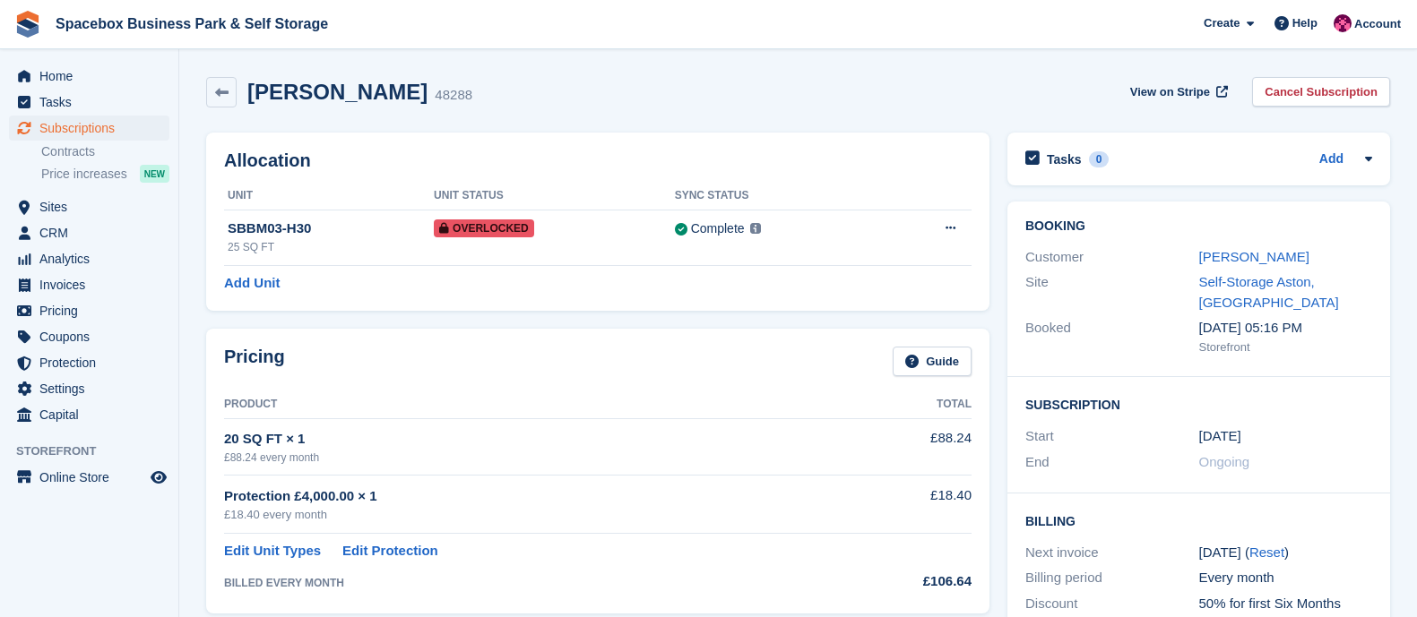
scroll to position [1158, 0]
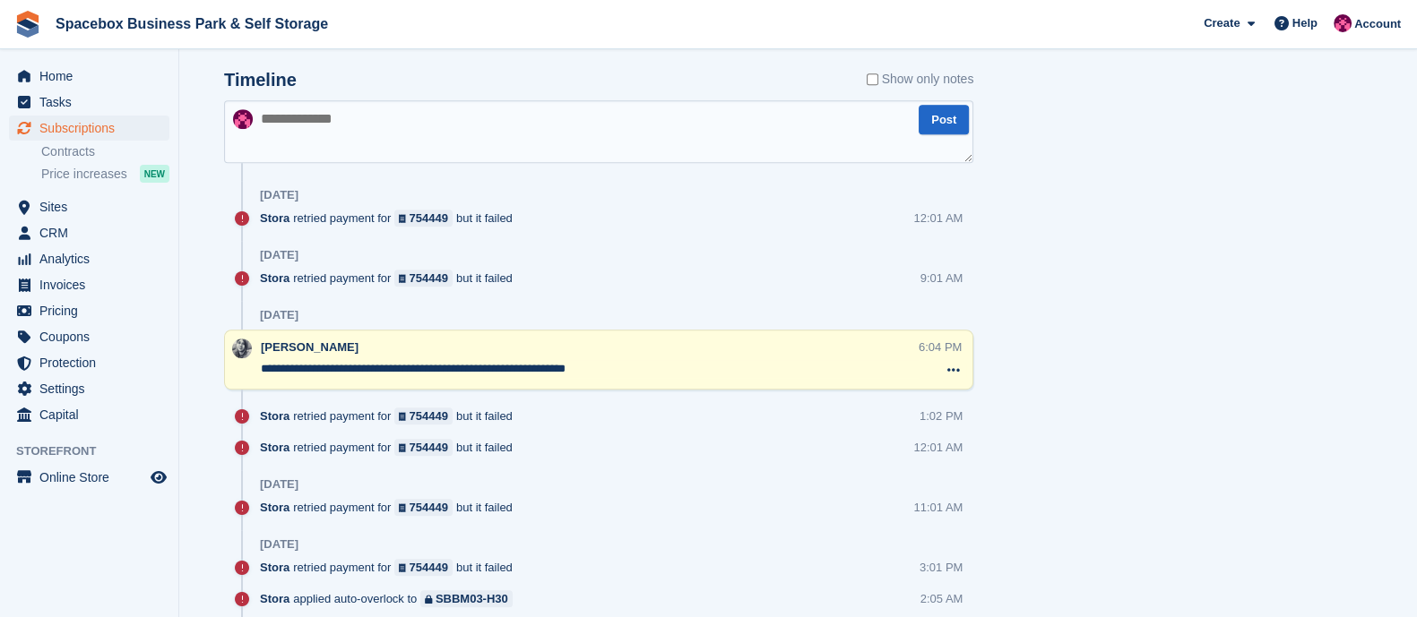
drag, startPoint x: 0, startPoint y: 0, endPoint x: 280, endPoint y: 375, distance: 468.6
click at [280, 375] on div "**********" at bounding box center [590, 360] width 658 height 43
click at [349, 126] on textarea at bounding box center [598, 131] width 749 height 63
type textarea "**********"
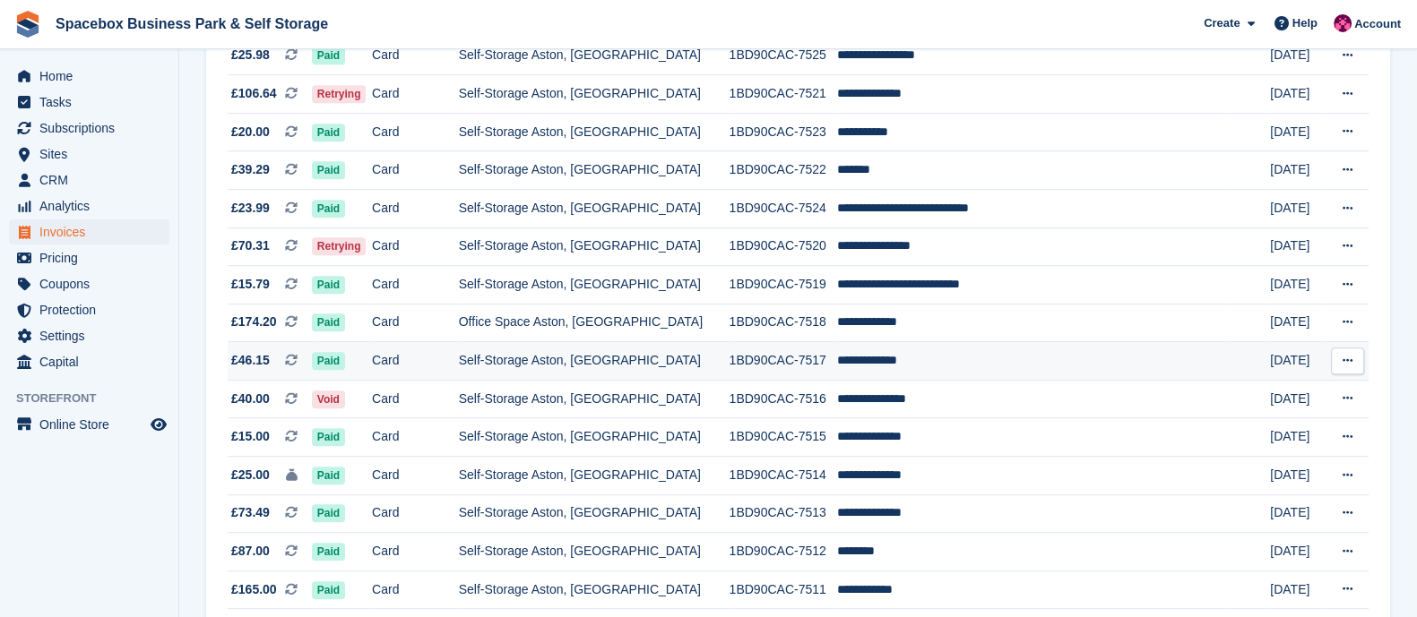
scroll to position [1694, 0]
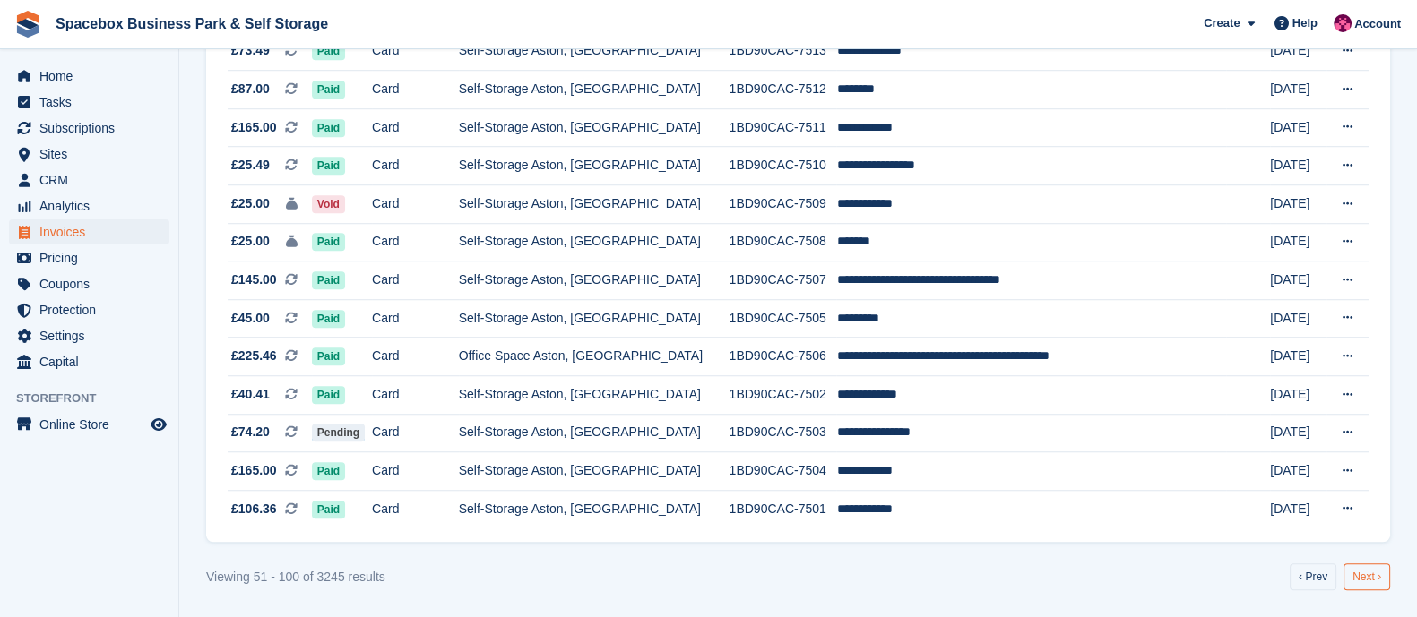
click at [1378, 579] on link "Next ›" at bounding box center [1366, 577] width 47 height 27
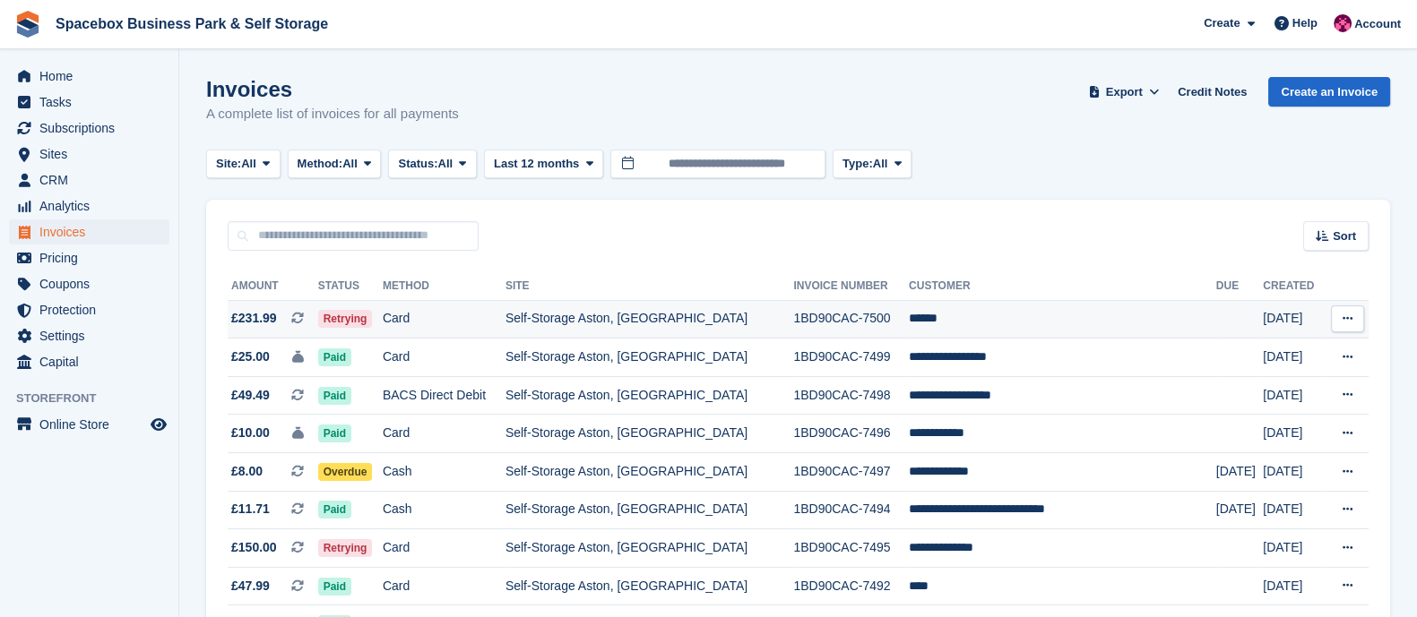
click at [593, 327] on td "Self-Storage Aston, [GEOGRAPHIC_DATA]" at bounding box center [649, 319] width 289 height 39
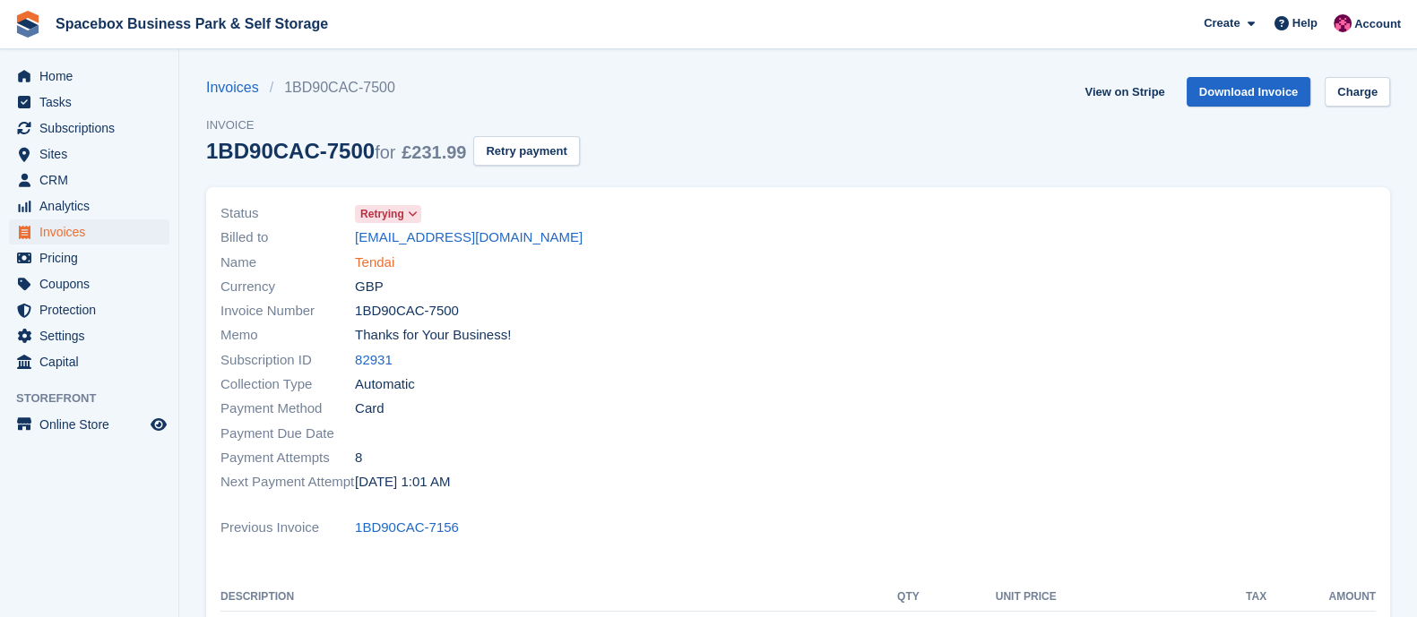
click at [366, 257] on link "Tendai" at bounding box center [374, 263] width 39 height 21
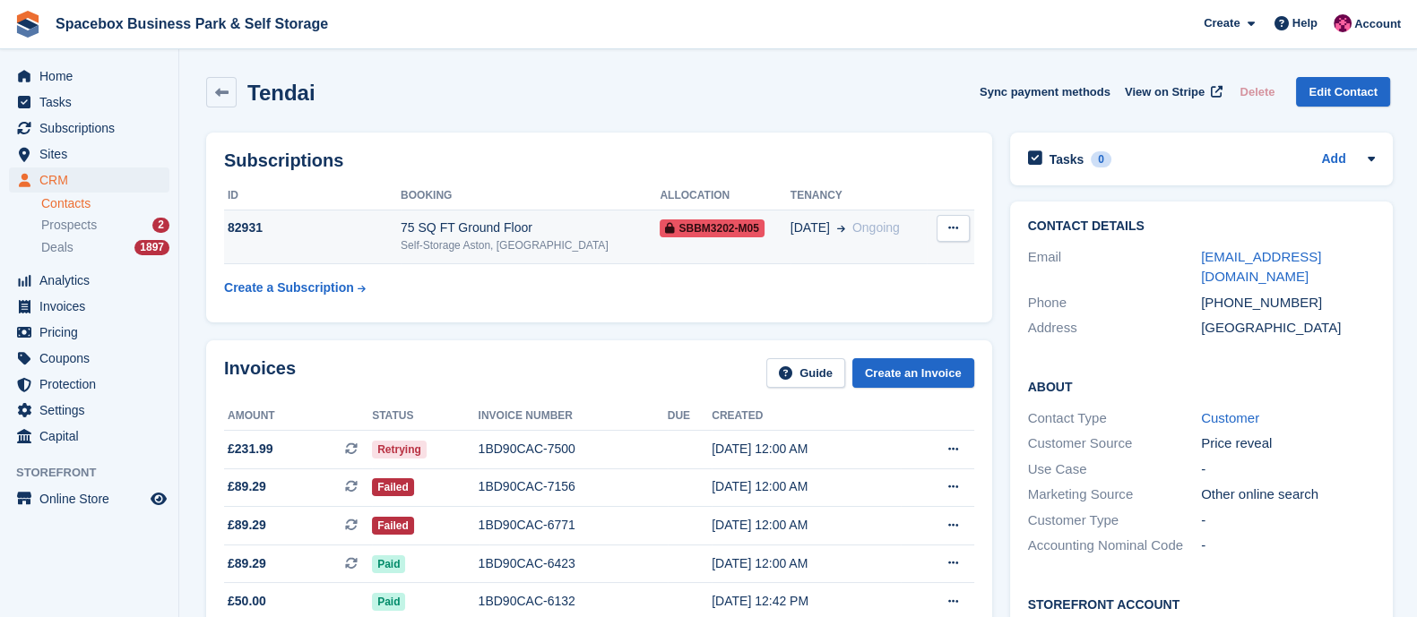
click at [556, 219] on div "75 SQ FT Ground Floor" at bounding box center [530, 228] width 259 height 19
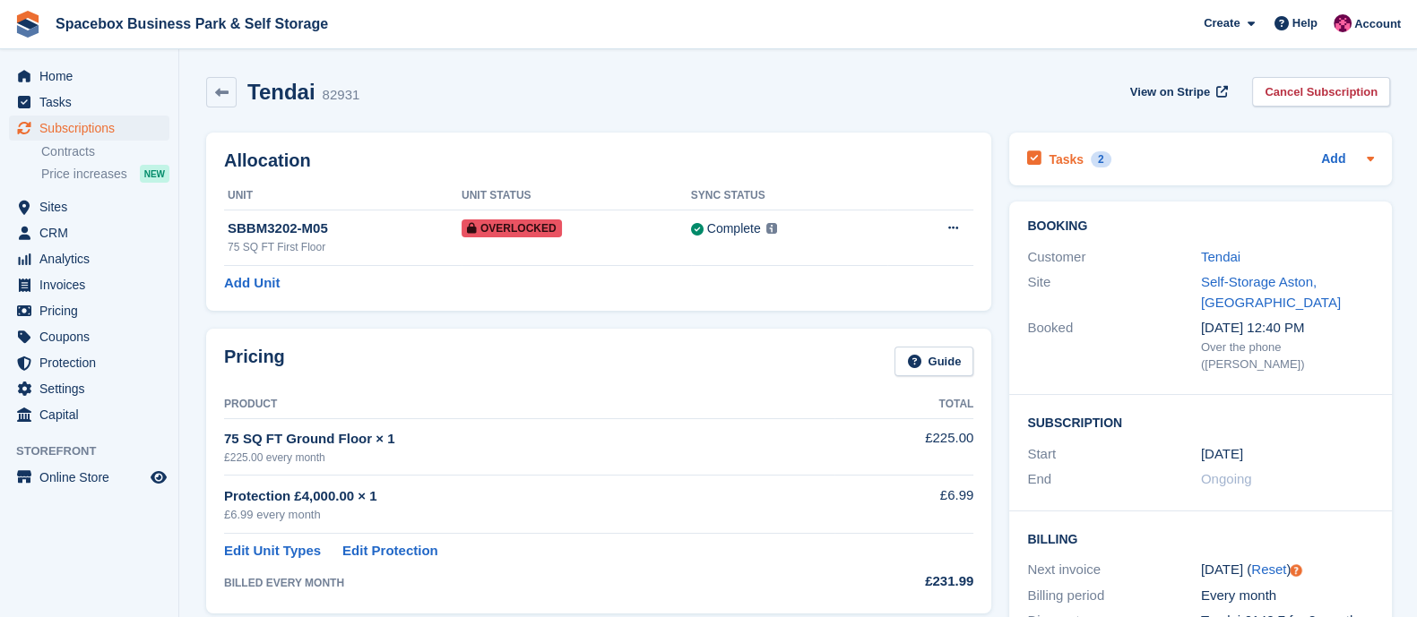
click at [1074, 154] on h2 "Tasks" at bounding box center [1065, 159] width 35 height 16
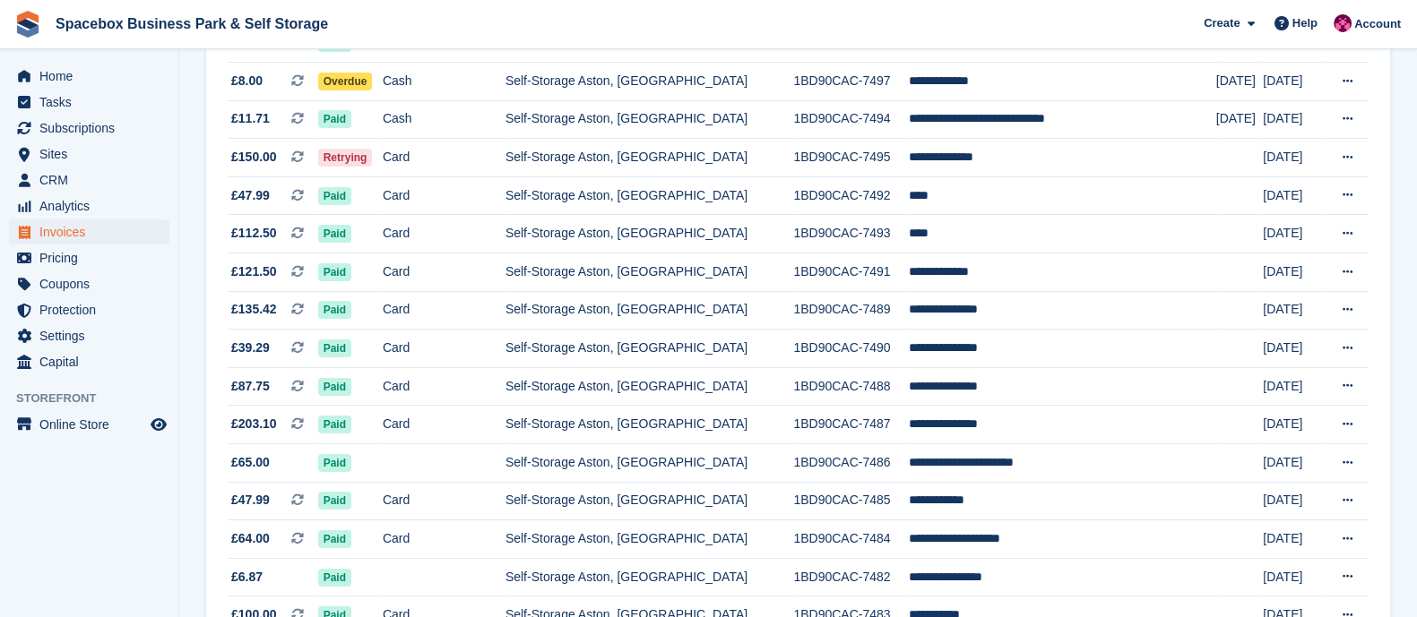
scroll to position [395, 0]
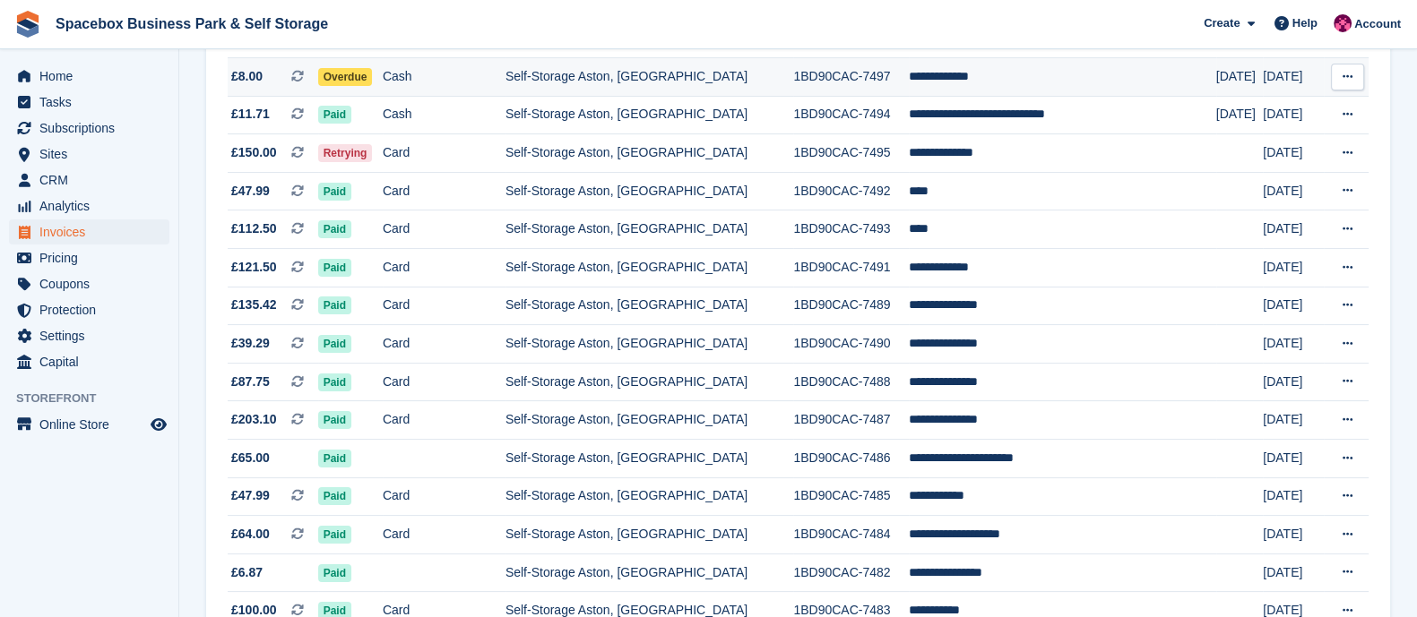
click at [435, 78] on td "Cash" at bounding box center [444, 77] width 123 height 39
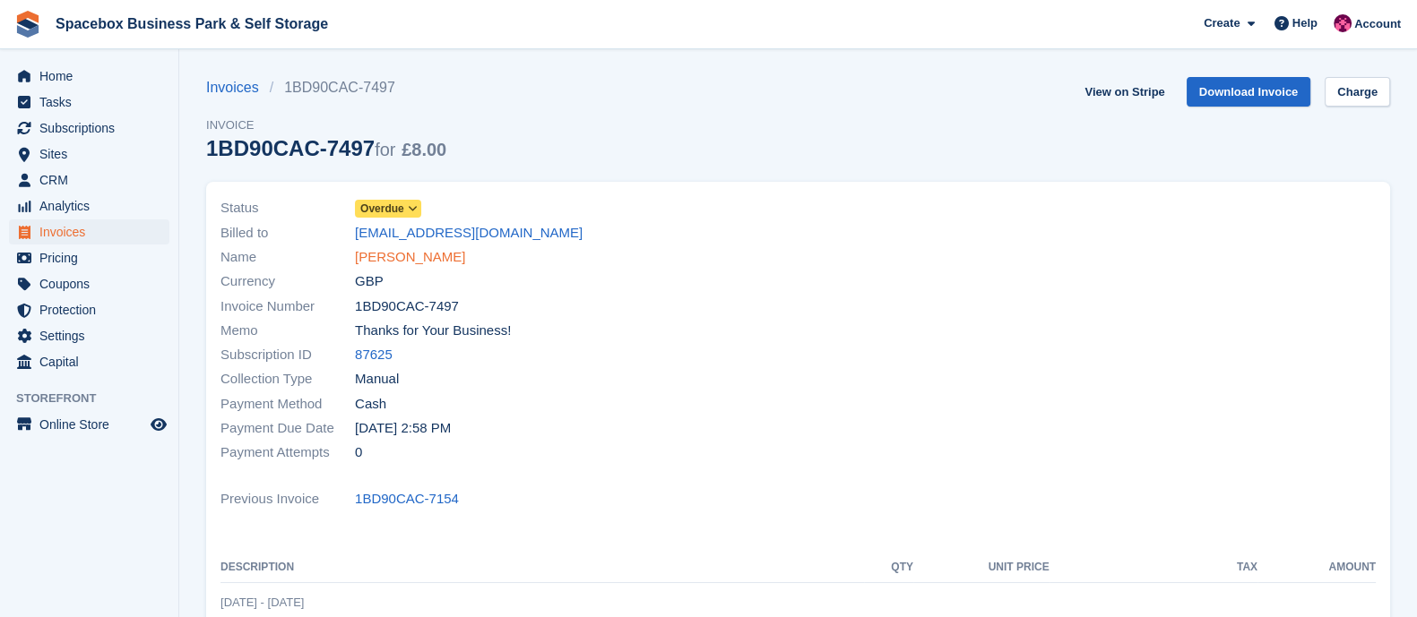
click at [392, 257] on link "[PERSON_NAME]" at bounding box center [410, 257] width 110 height 21
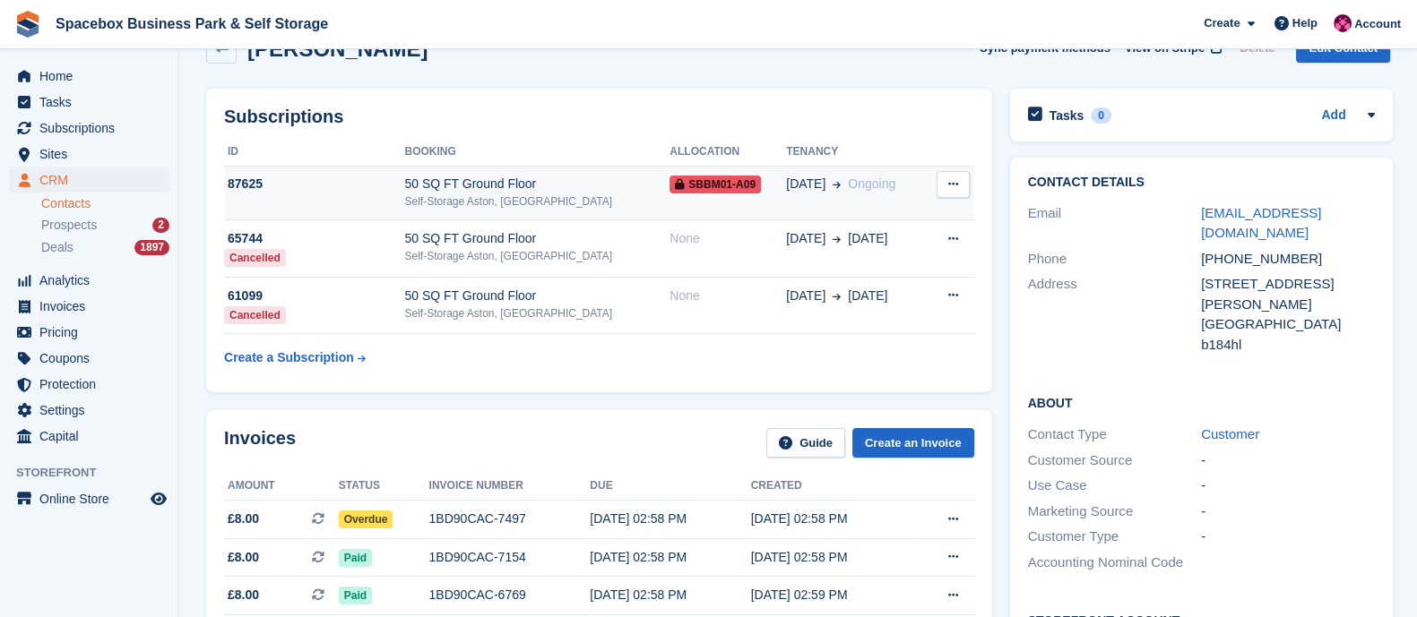
scroll to position [46, 0]
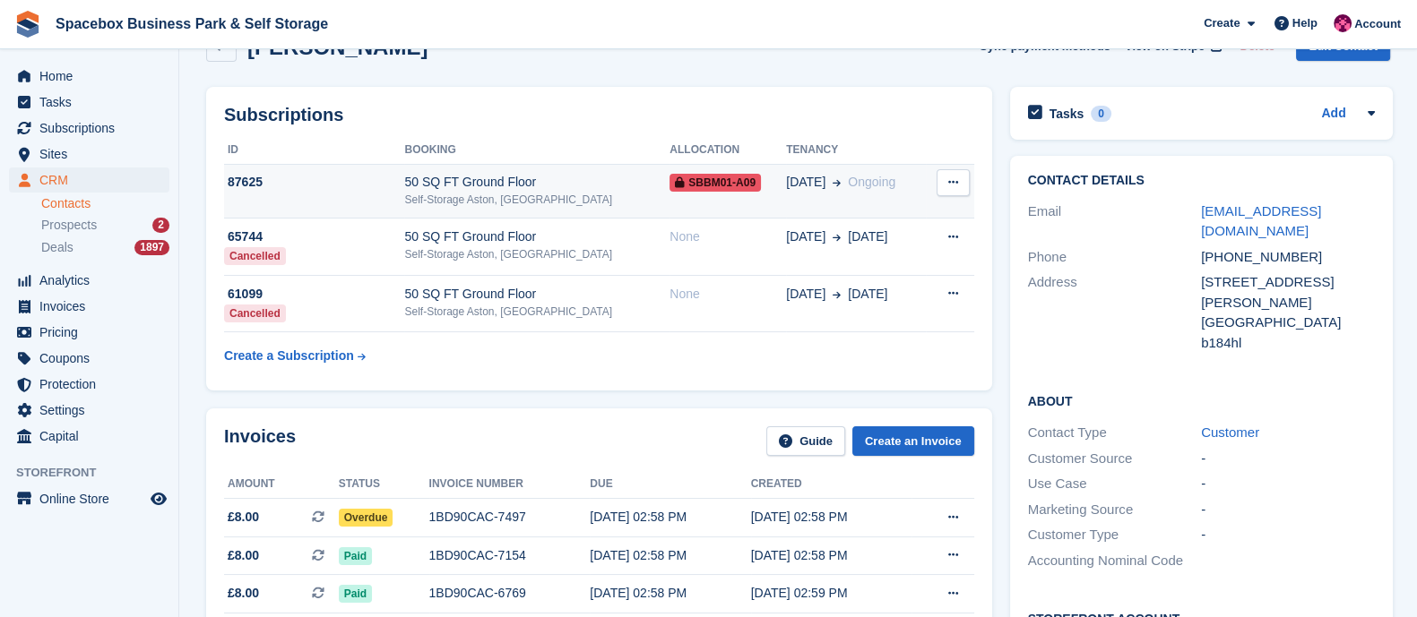
click at [470, 211] on td "50 SQ FT Ground Floor Self-Storage Aston, Birmingham" at bounding box center [536, 191] width 265 height 55
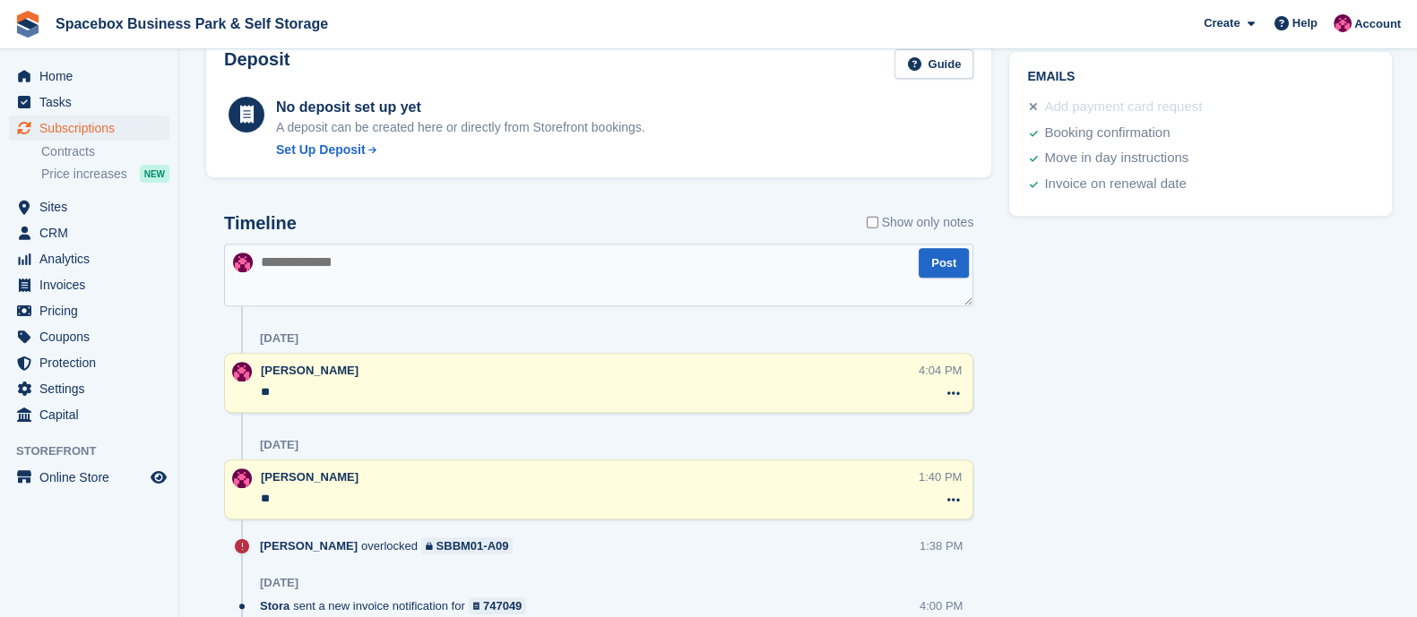
scroll to position [945, 0]
click at [344, 293] on textarea at bounding box center [598, 274] width 749 height 63
type textarea "**"
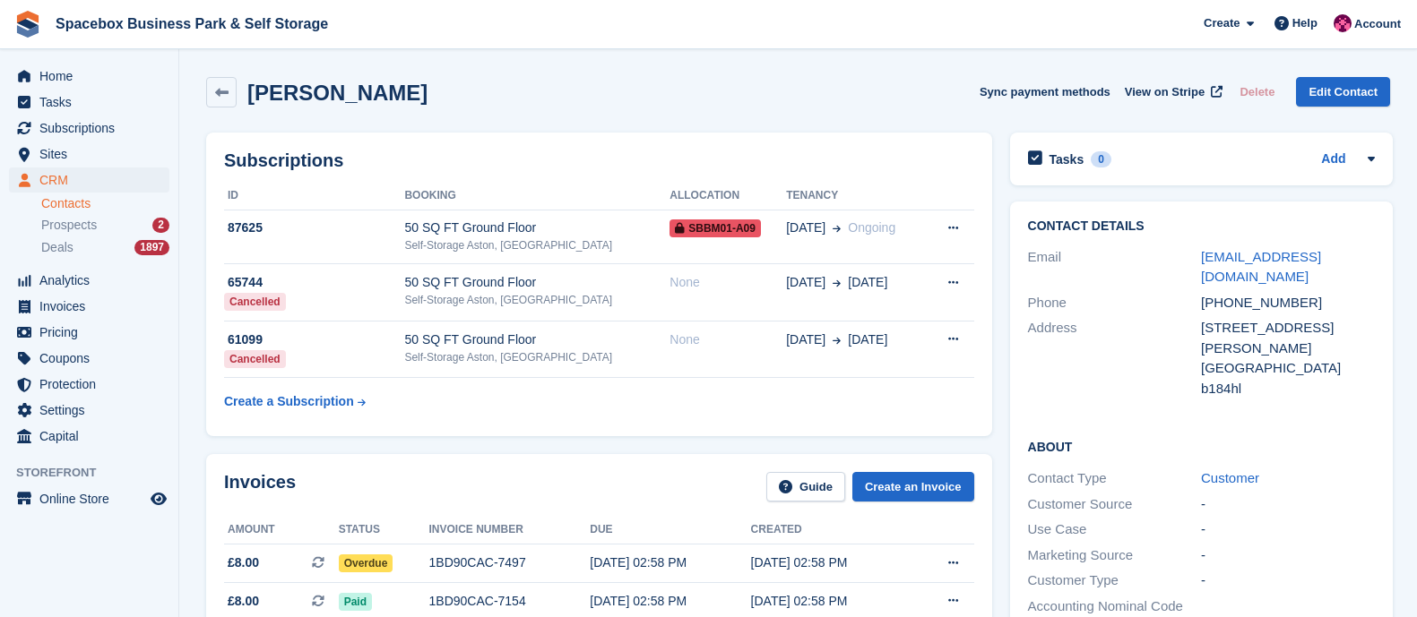
scroll to position [46, 0]
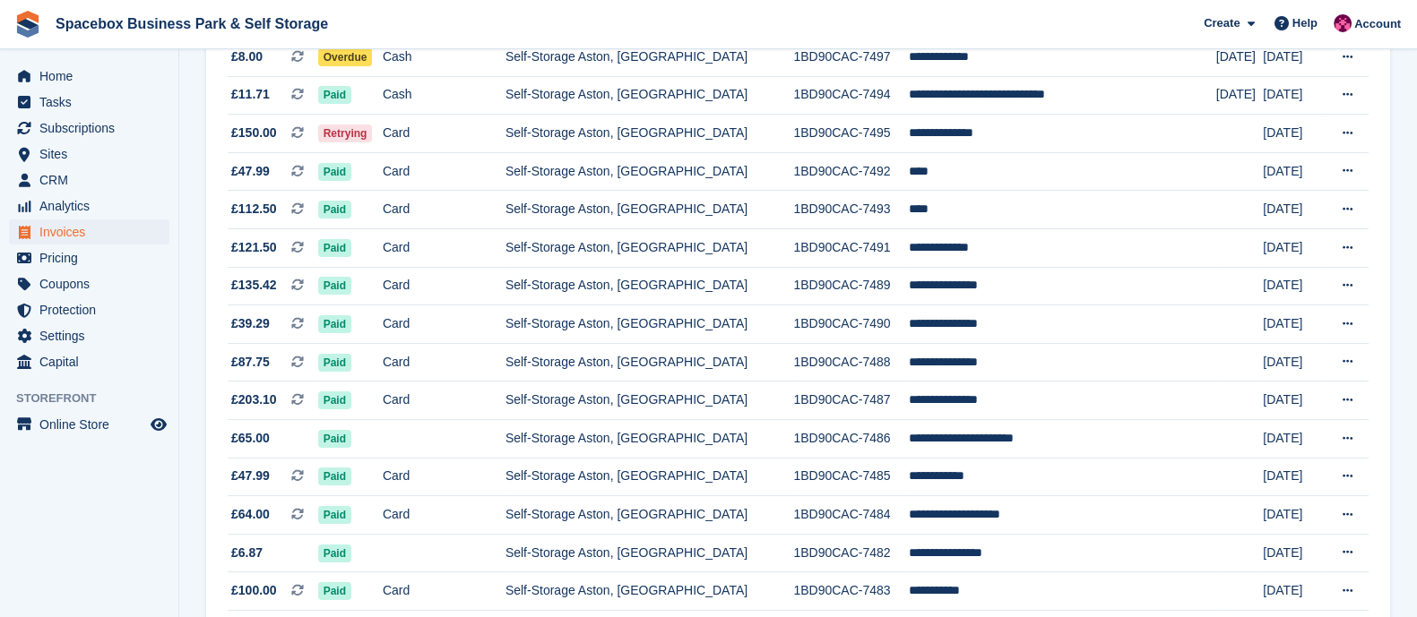
scroll to position [416, 0]
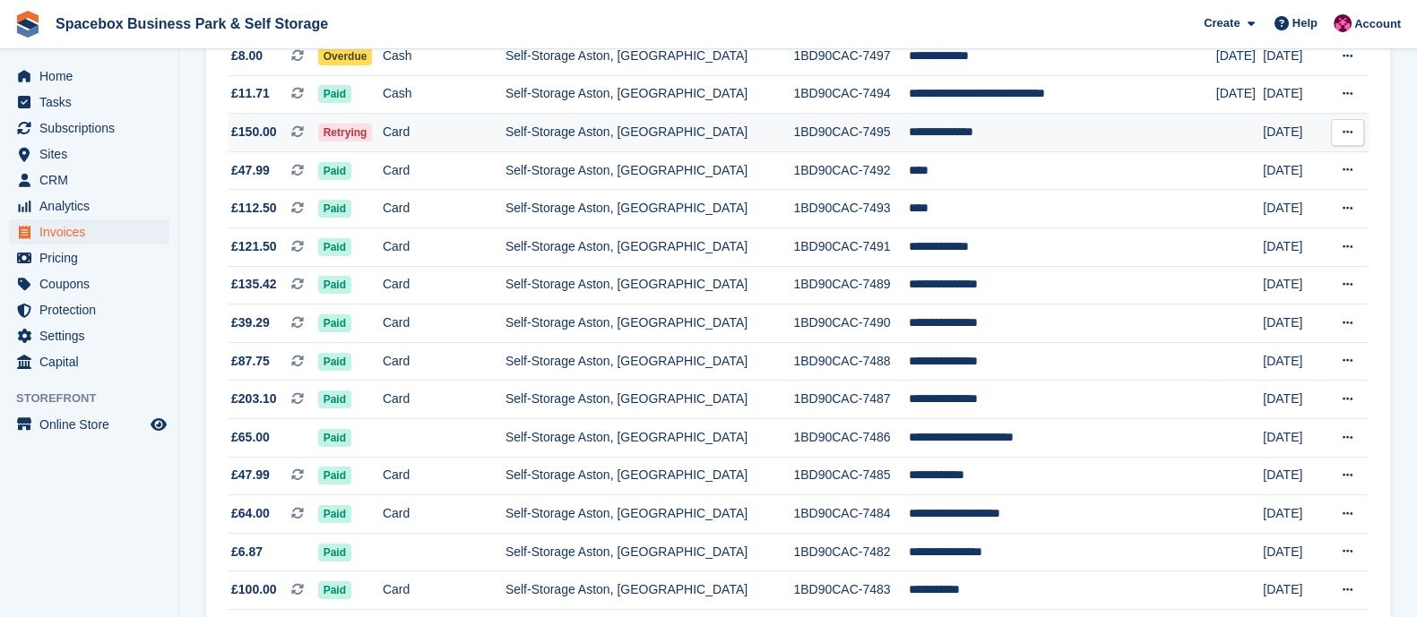
click at [478, 147] on td "Card" at bounding box center [444, 133] width 123 height 39
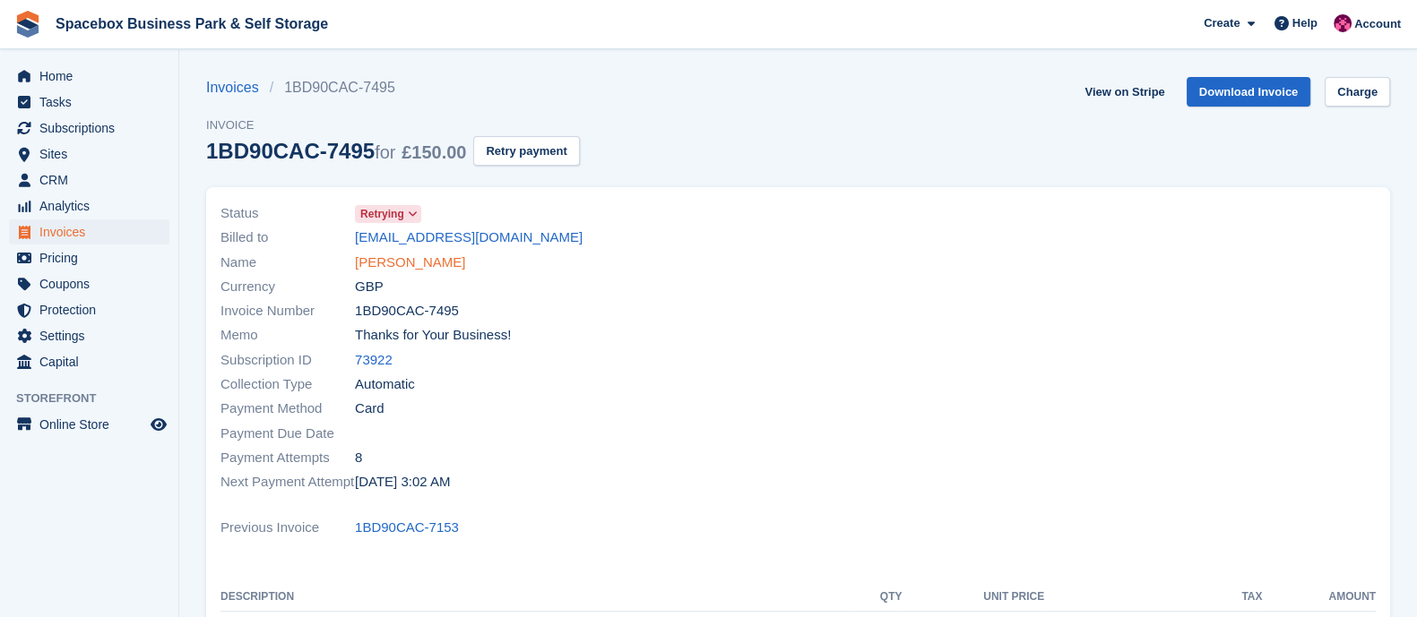
click at [391, 268] on link "[PERSON_NAME]" at bounding box center [410, 263] width 110 height 21
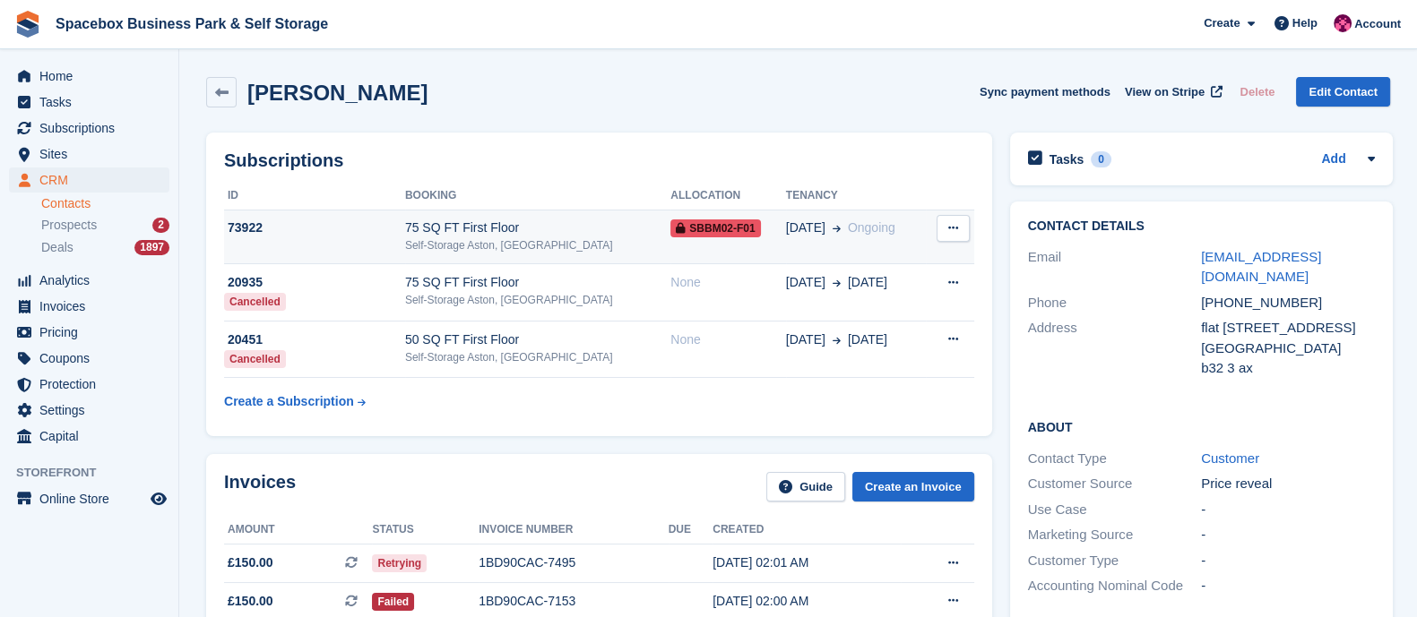
click at [549, 237] on div "Self-Storage Aston, [GEOGRAPHIC_DATA]" at bounding box center [537, 245] width 265 height 16
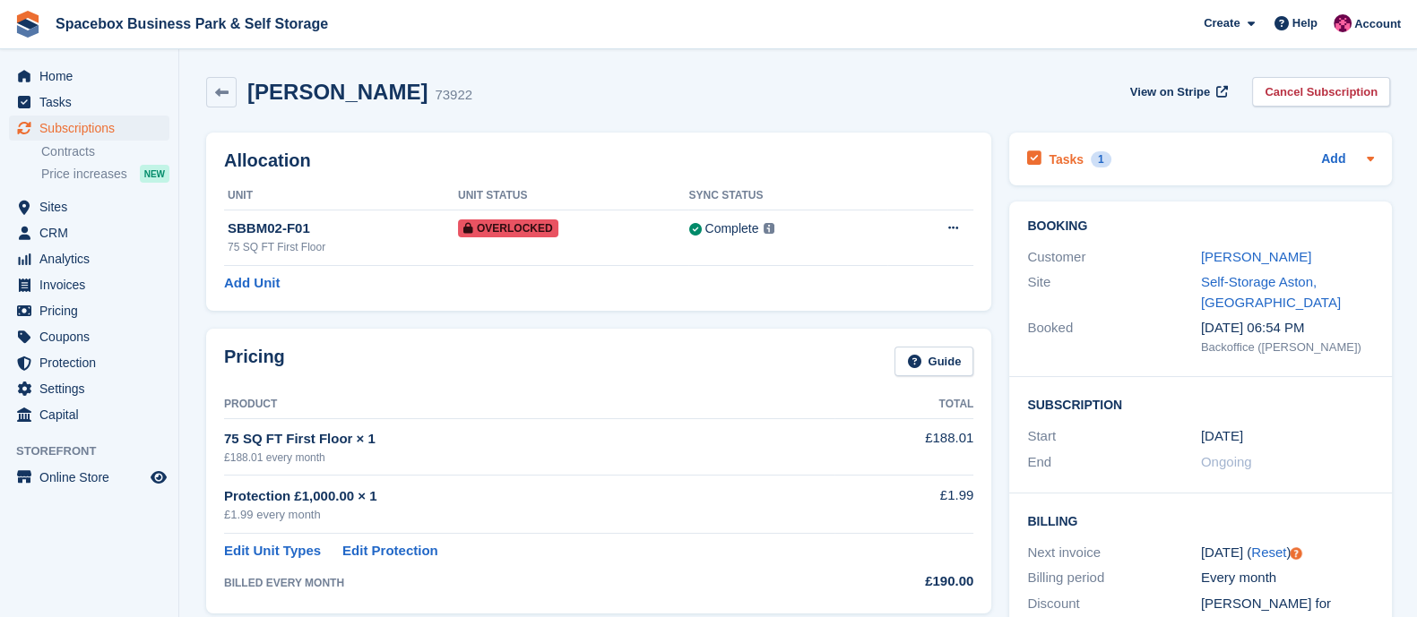
click at [1073, 159] on h2 "Tasks" at bounding box center [1065, 159] width 35 height 16
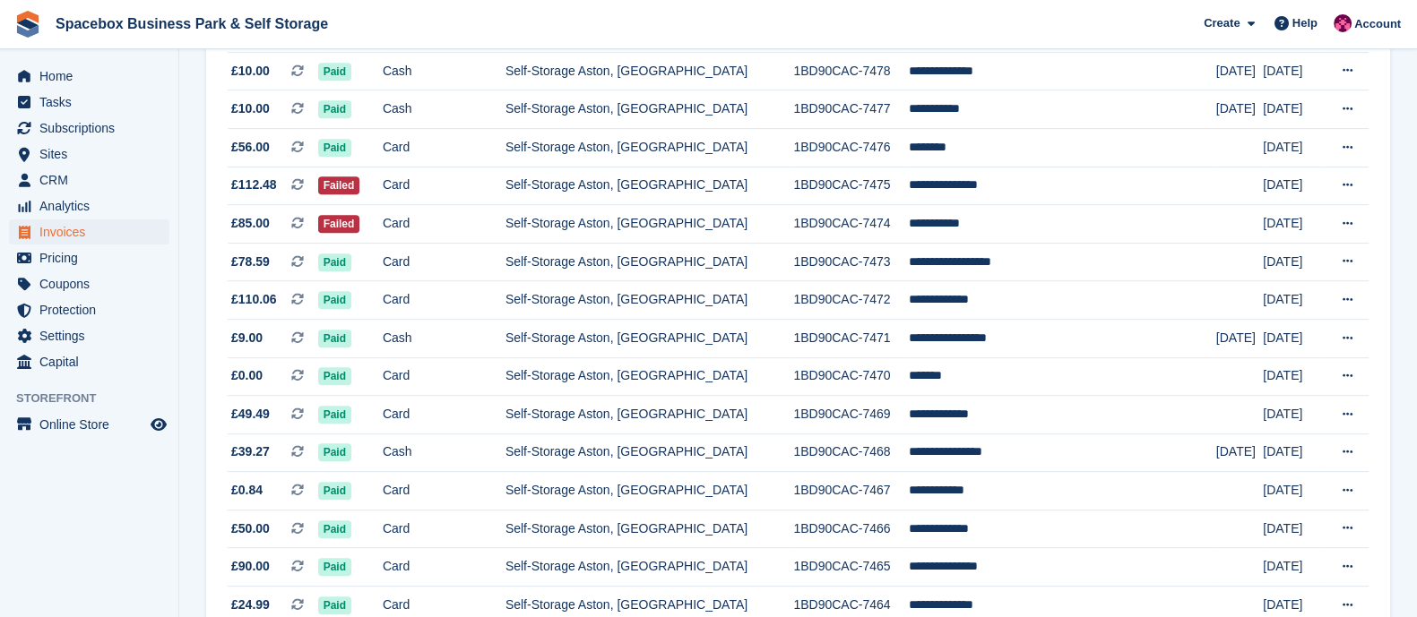
scroll to position [1085, 0]
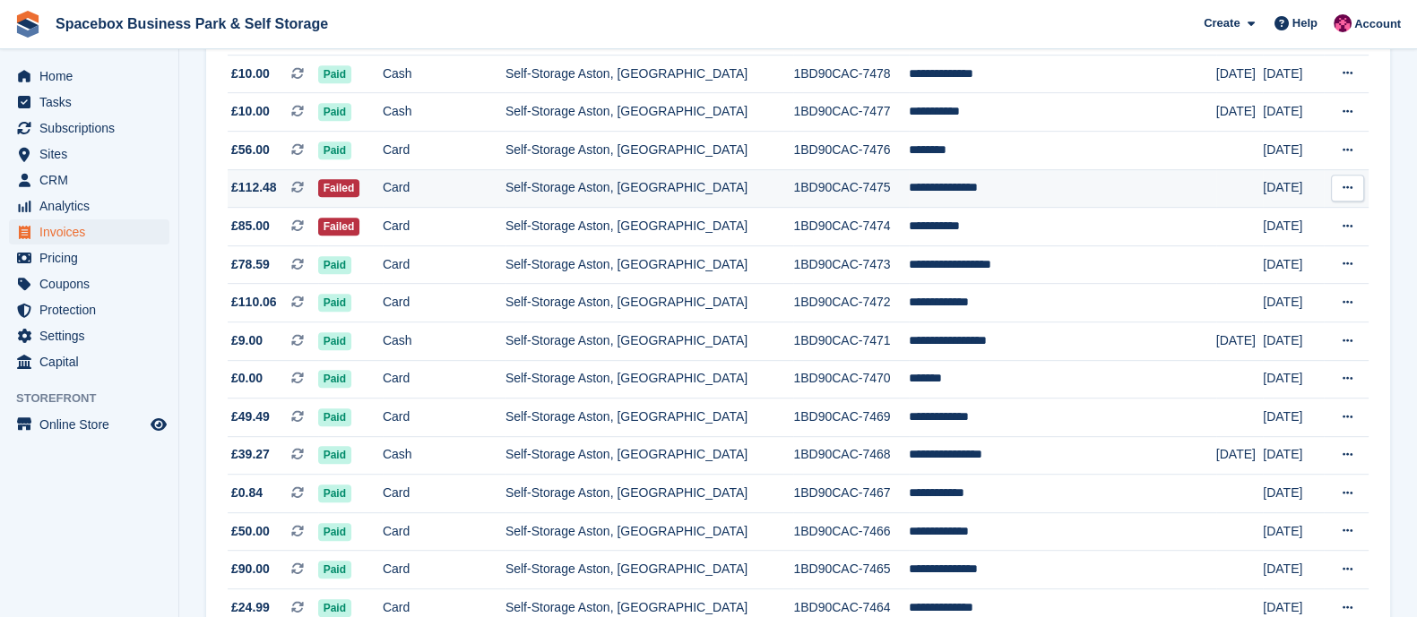
click at [505, 208] on td "Card" at bounding box center [444, 188] width 123 height 39
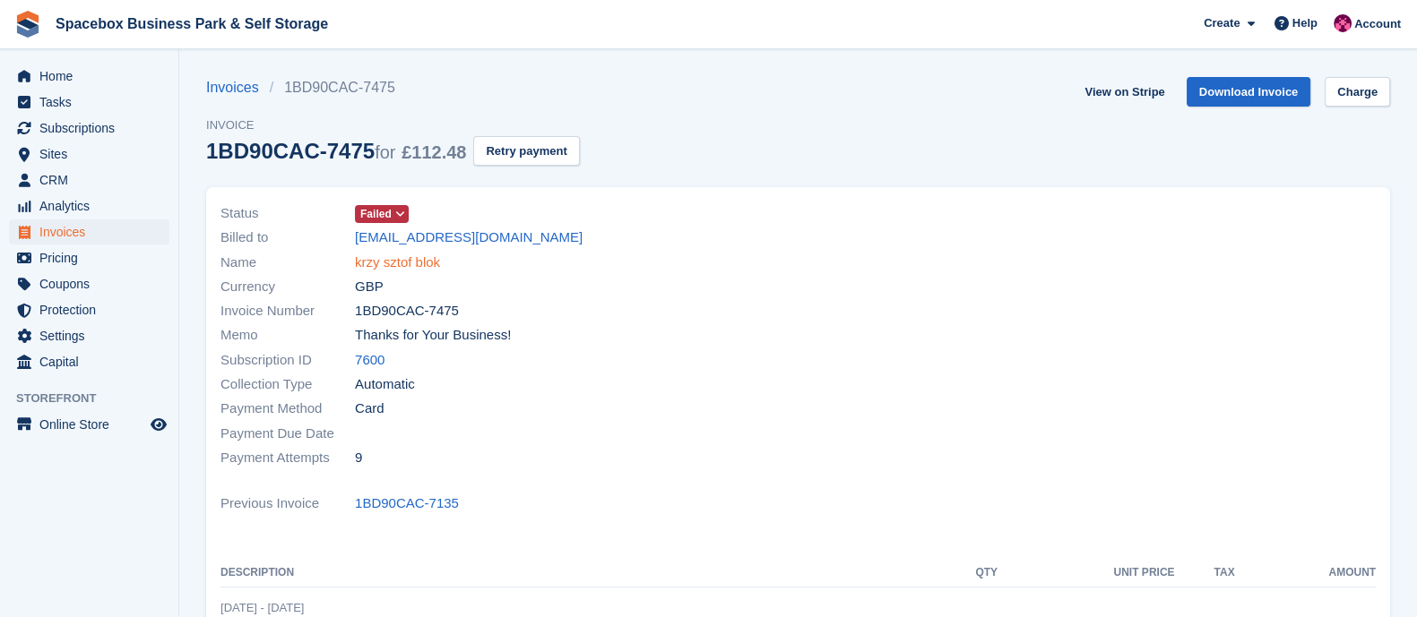
click at [423, 261] on link "krzy sztof blok" at bounding box center [397, 263] width 85 height 21
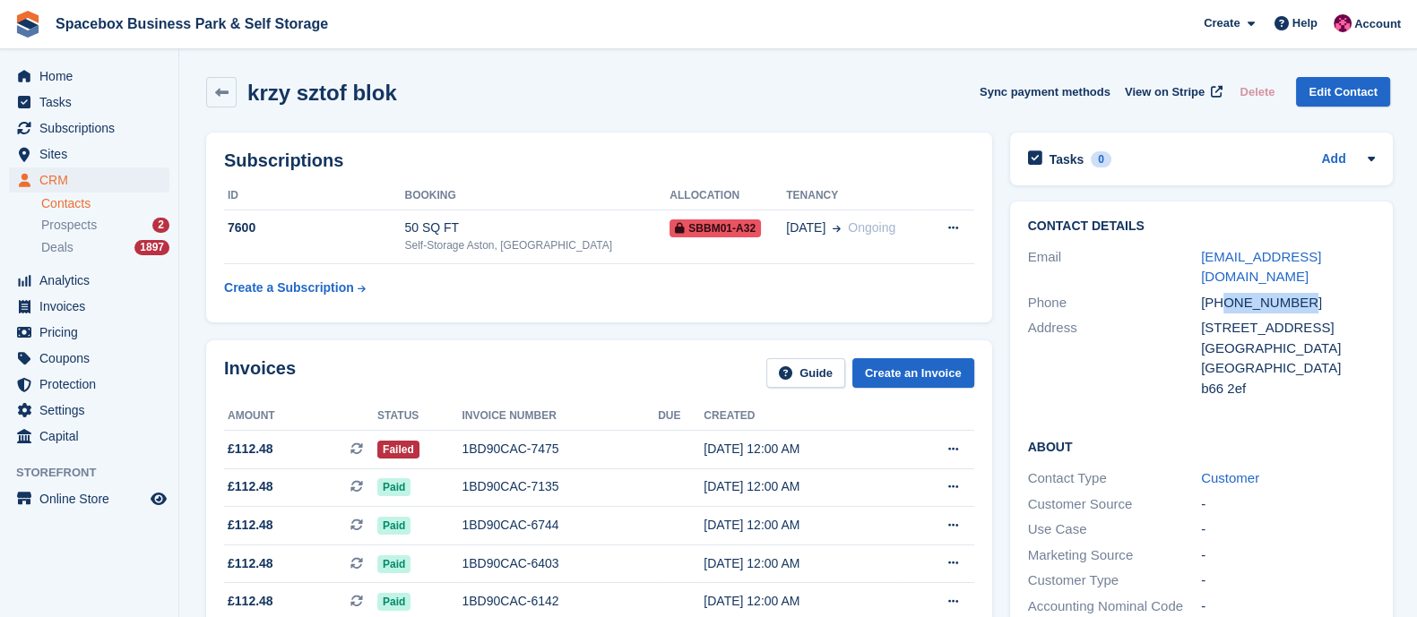
drag, startPoint x: 1221, startPoint y: 280, endPoint x: 1322, endPoint y: 285, distance: 101.3
click at [1322, 293] on div "+447391559806" at bounding box center [1288, 303] width 174 height 21
copy div "7391559806"
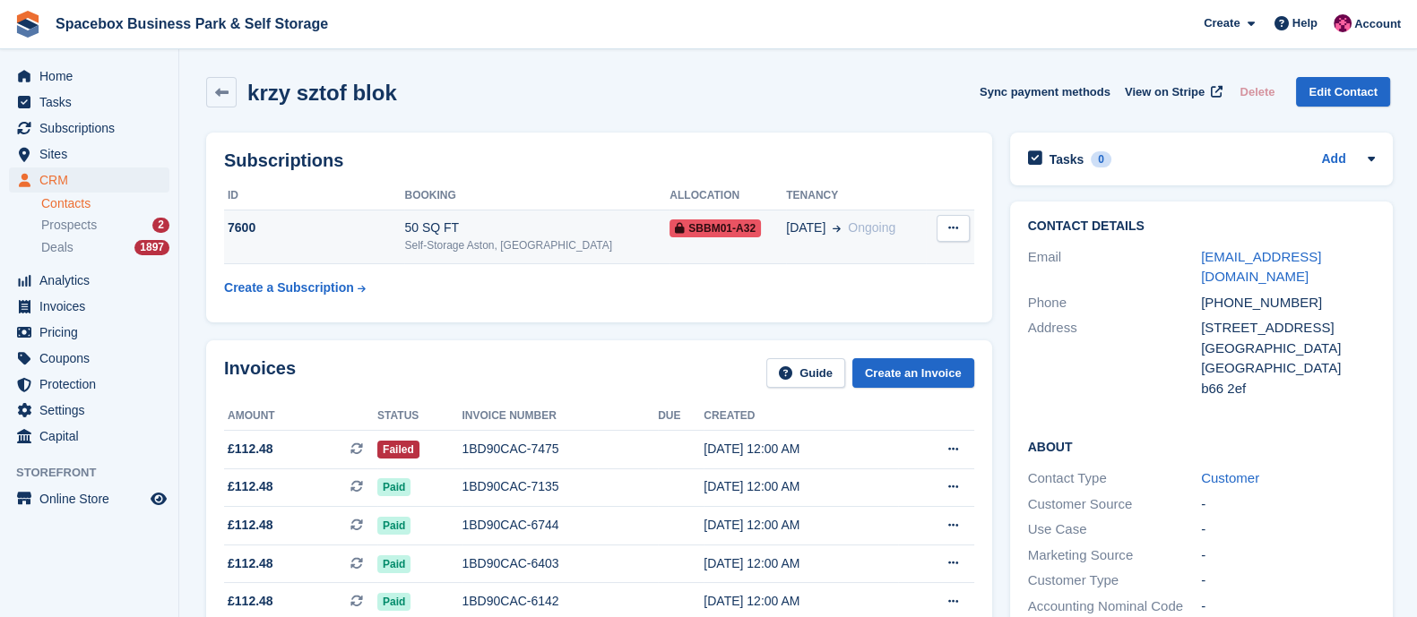
click at [375, 248] on td "7600" at bounding box center [314, 237] width 180 height 55
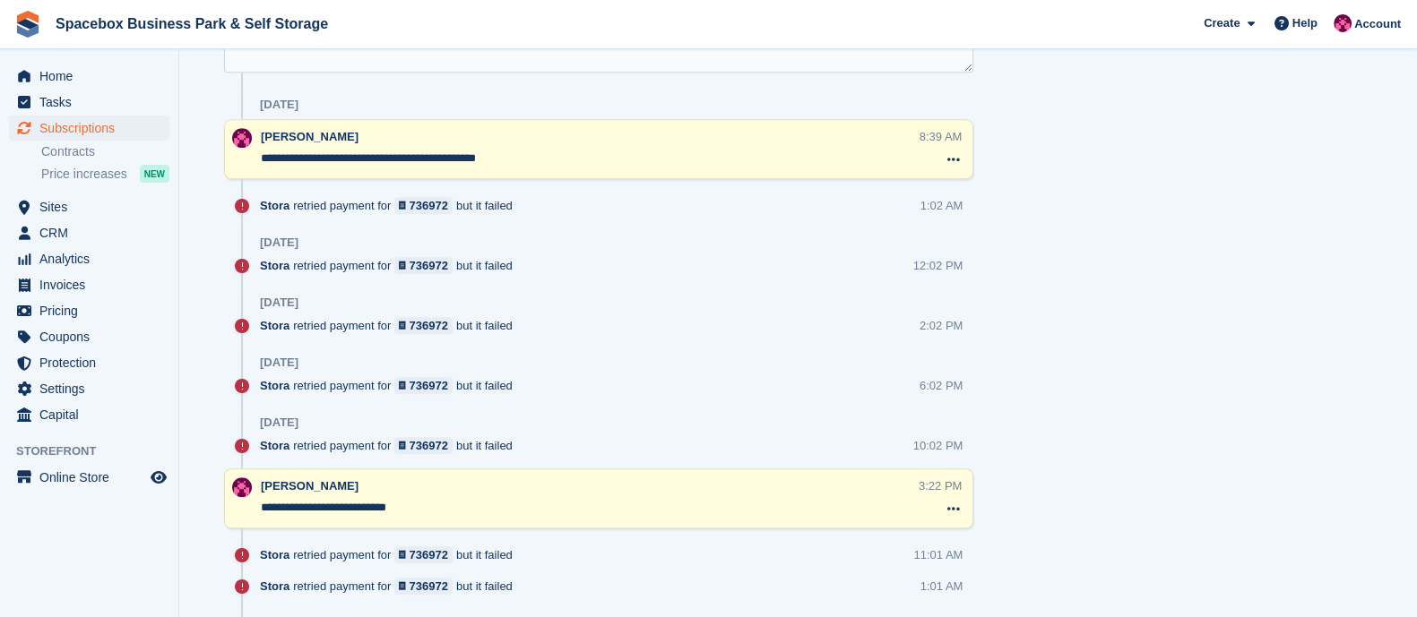
scroll to position [1219, 0]
drag, startPoint x: 536, startPoint y: 147, endPoint x: 254, endPoint y: 175, distance: 282.7
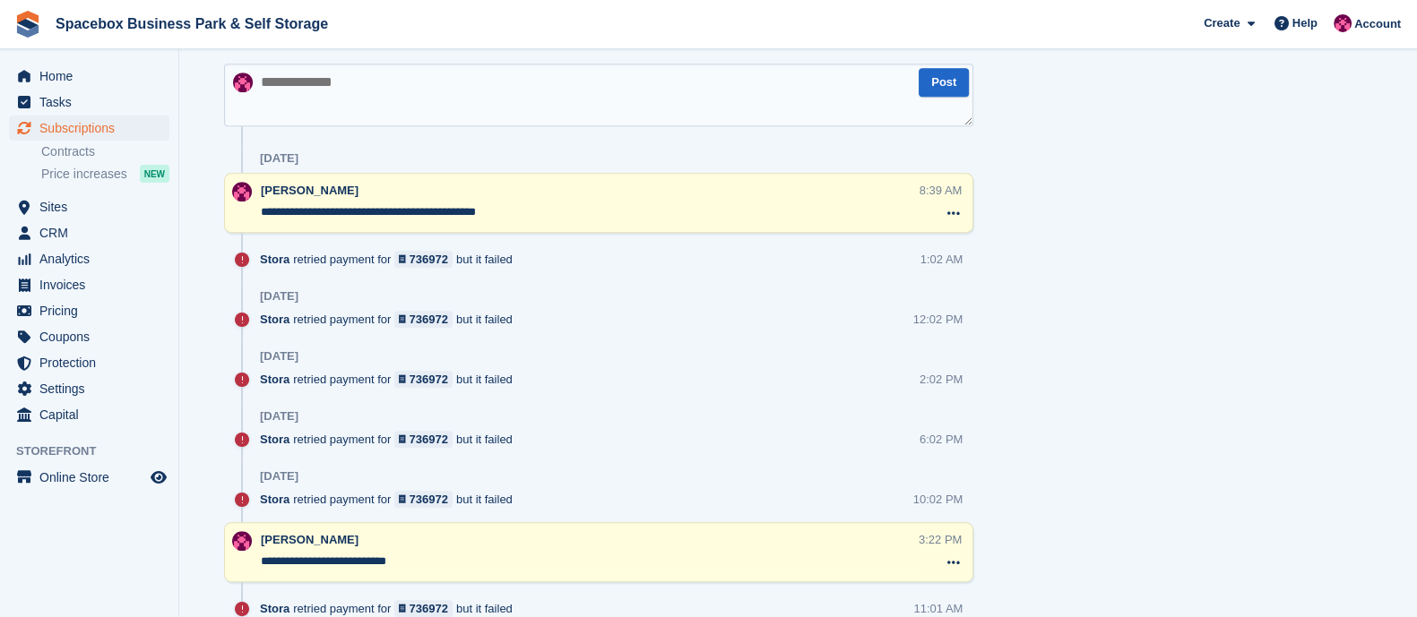
scroll to position [1164, 0]
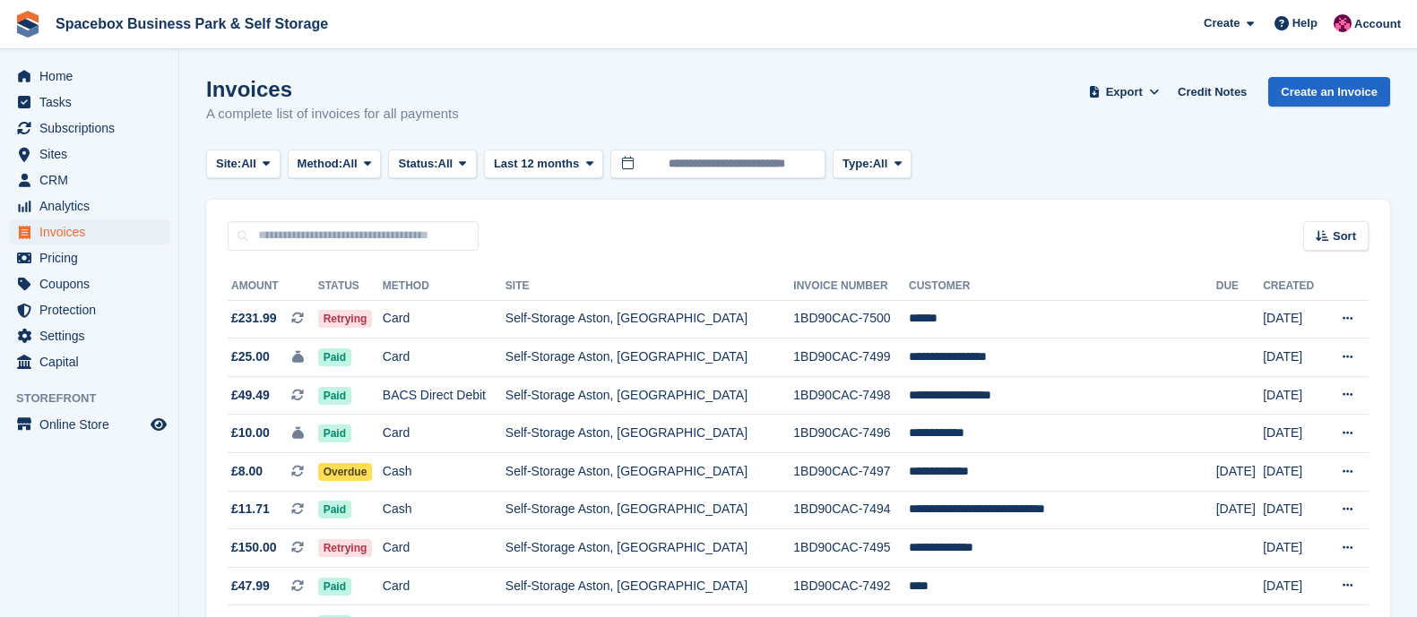
scroll to position [1085, 0]
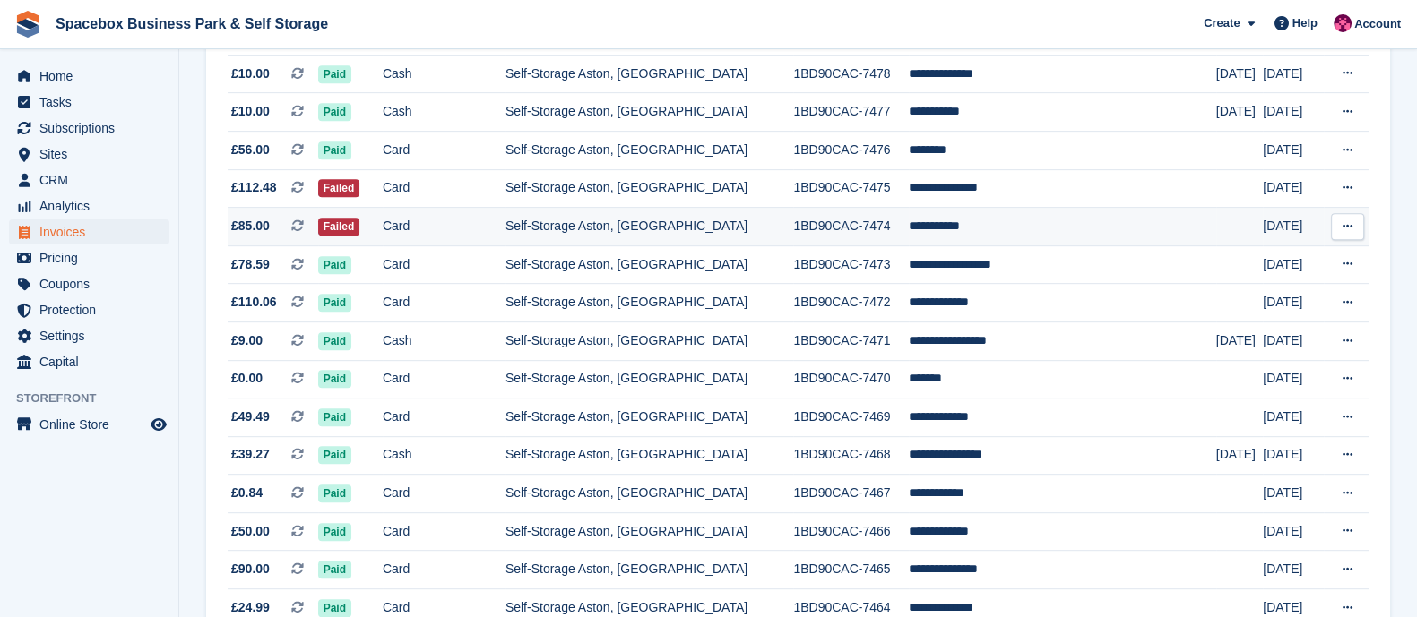
click at [444, 242] on td "Card" at bounding box center [444, 227] width 123 height 39
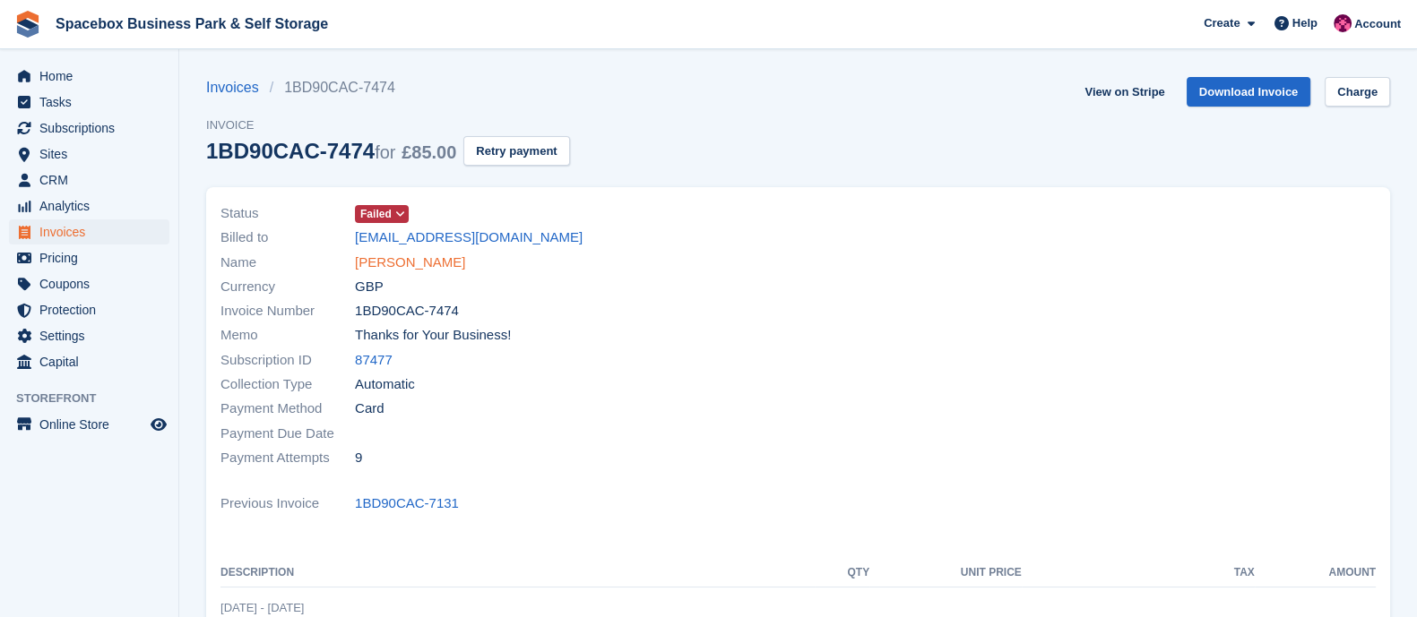
click at [399, 257] on link "[PERSON_NAME]" at bounding box center [410, 263] width 110 height 21
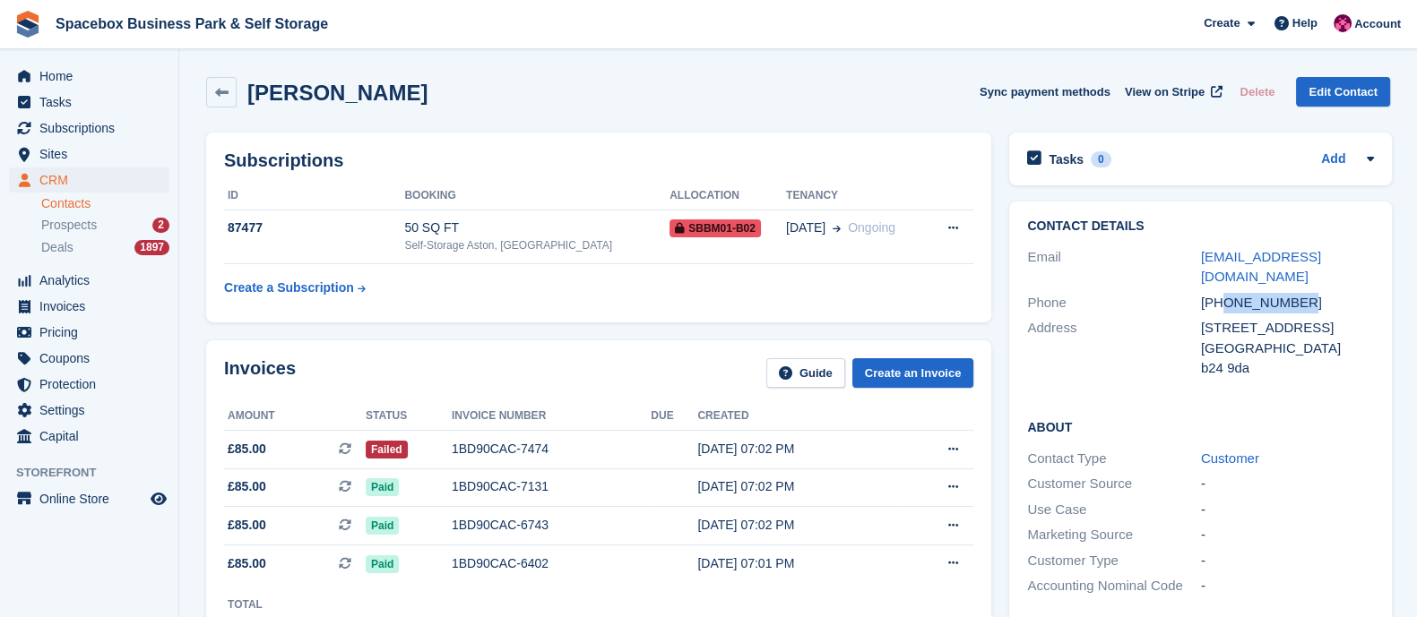
drag, startPoint x: 1221, startPoint y: 280, endPoint x: 1298, endPoint y: 285, distance: 77.2
click at [1298, 293] on div "+447459121097" at bounding box center [1288, 303] width 174 height 21
copy div "7459121097"
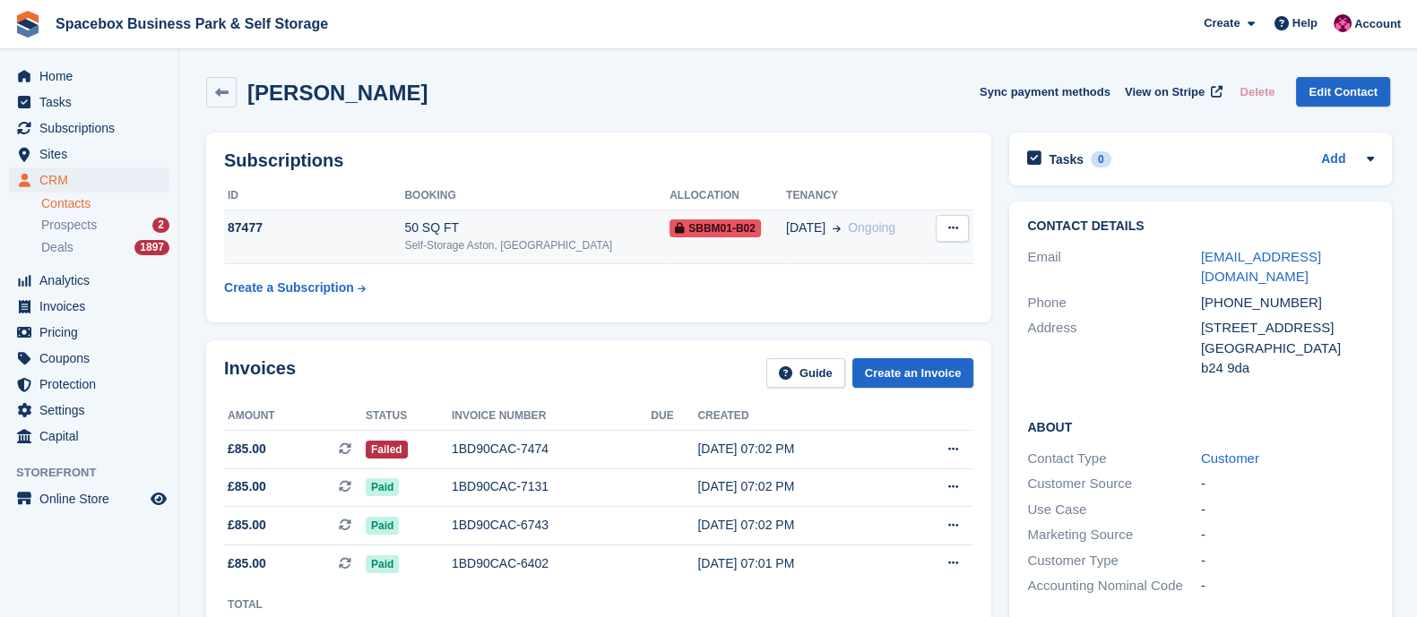
click at [468, 241] on div "Self-Storage Aston, [GEOGRAPHIC_DATA]" at bounding box center [536, 245] width 265 height 16
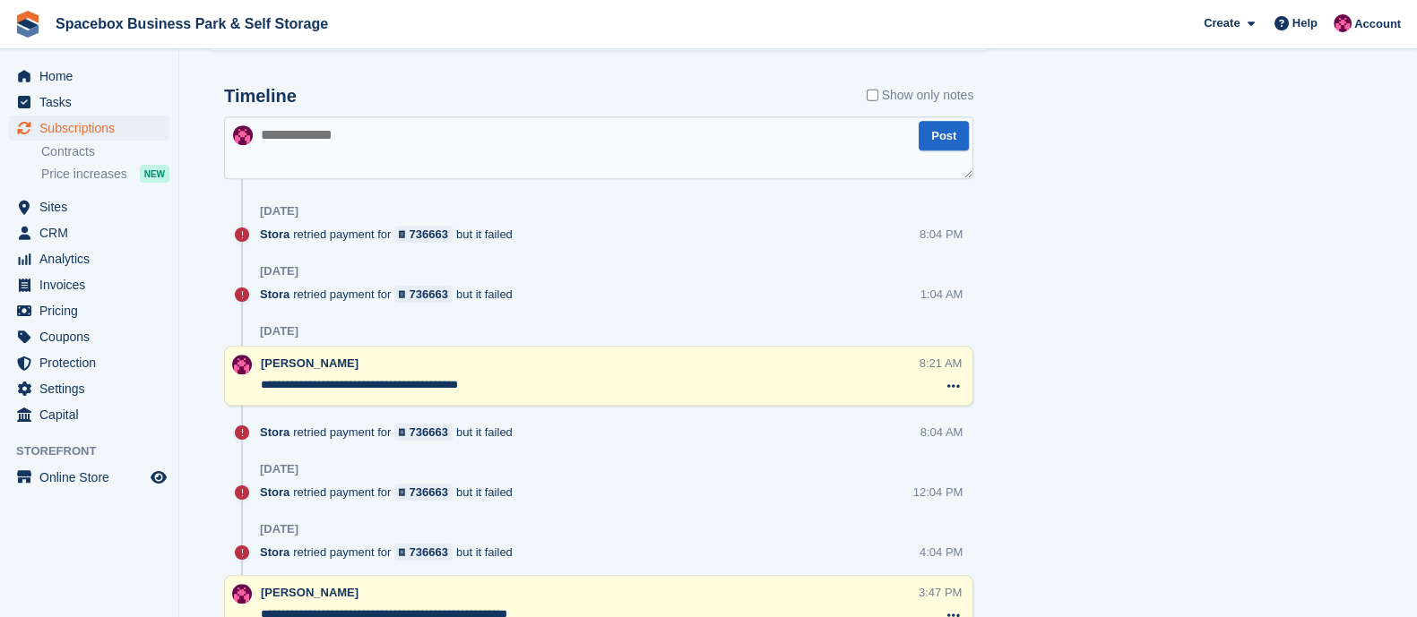
scroll to position [1068, 0]
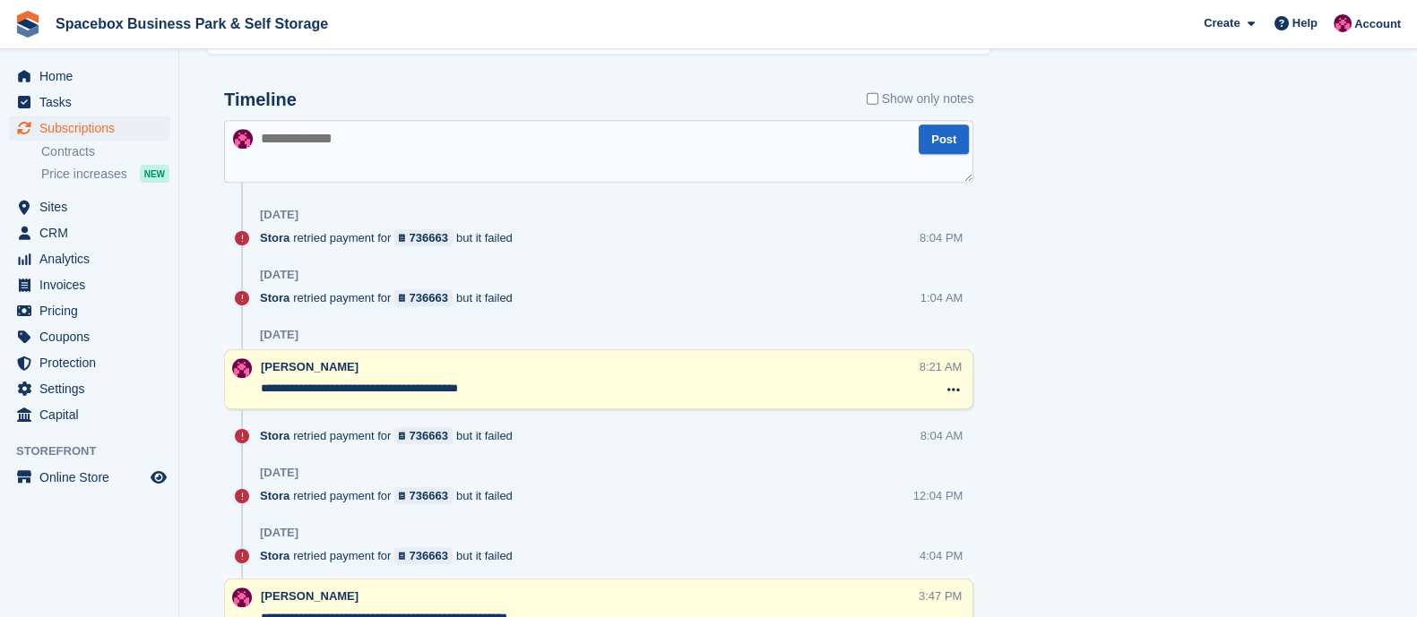
click at [350, 136] on textarea at bounding box center [598, 151] width 749 height 63
type textarea "**********"
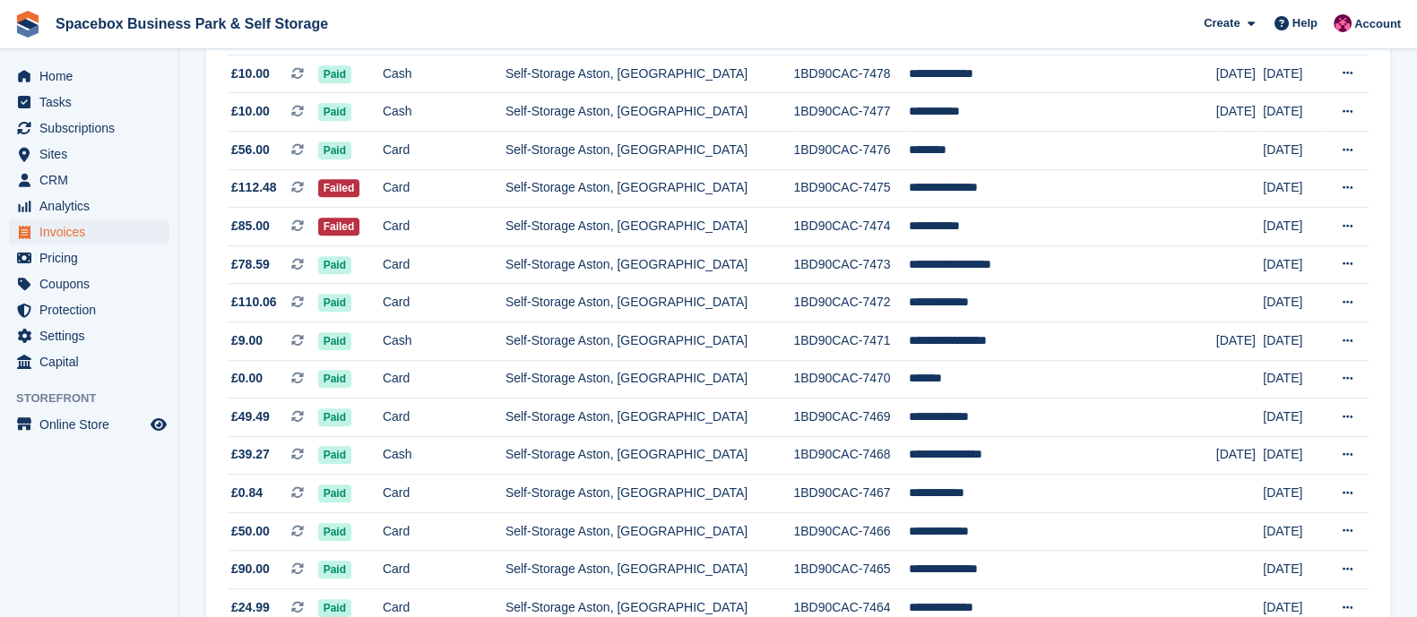
scroll to position [1694, 0]
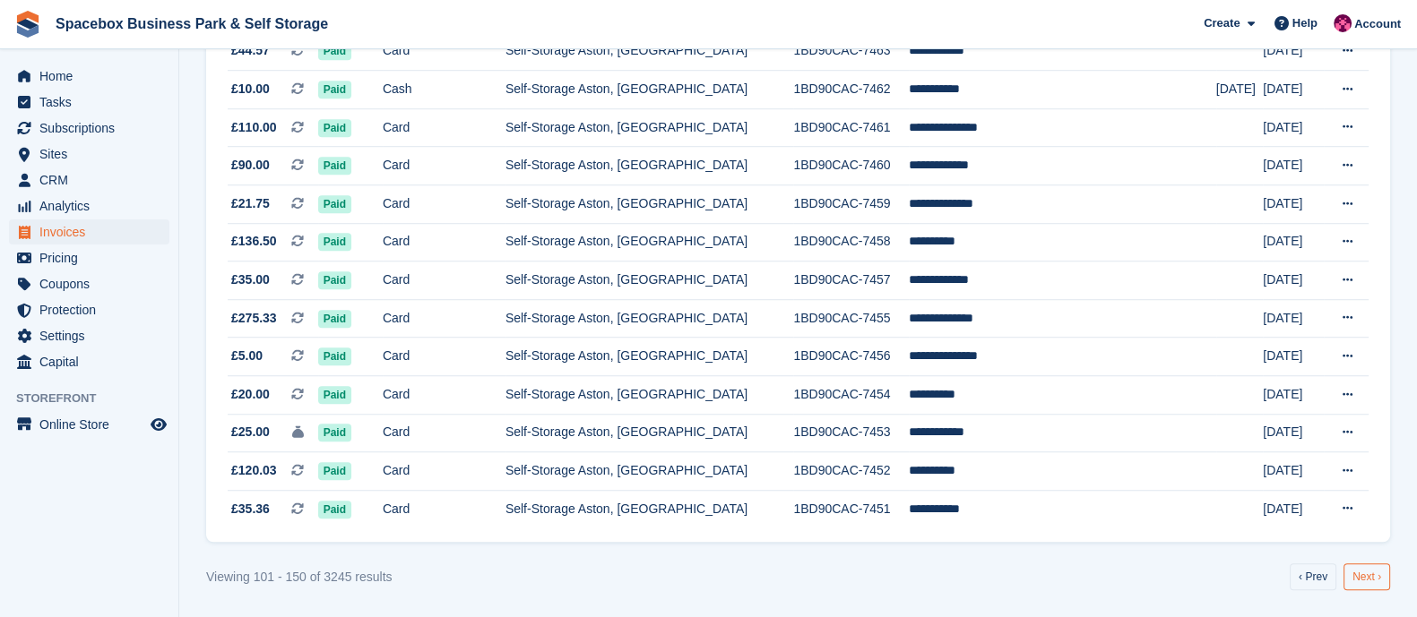
click at [1366, 581] on link "Next ›" at bounding box center [1366, 577] width 47 height 27
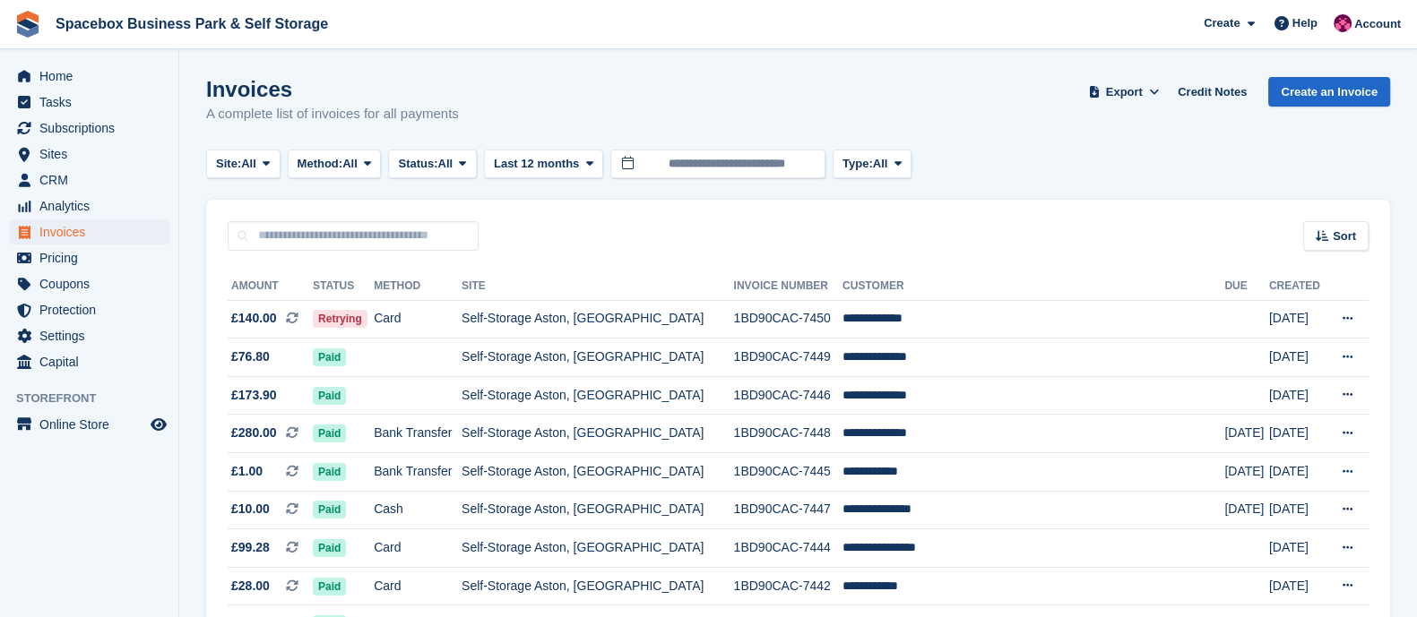
scroll to position [143, 0]
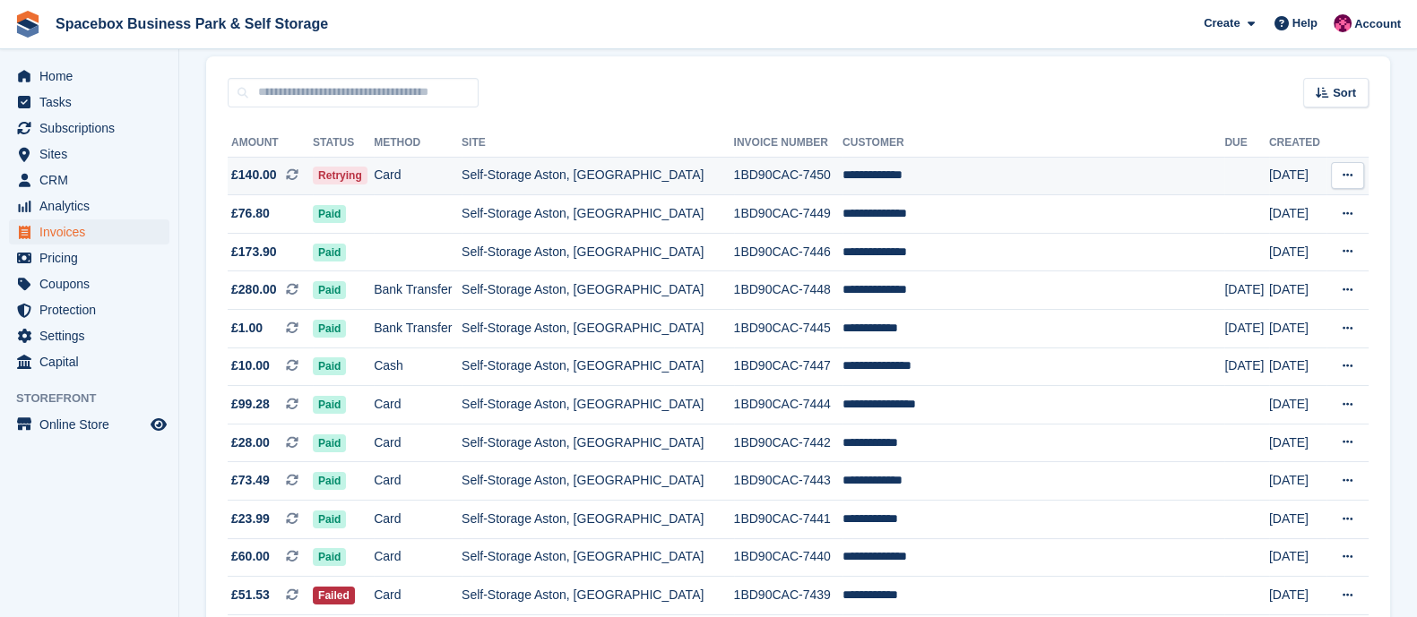
click at [524, 168] on td "Self-Storage Aston, [GEOGRAPHIC_DATA]" at bounding box center [597, 176] width 272 height 39
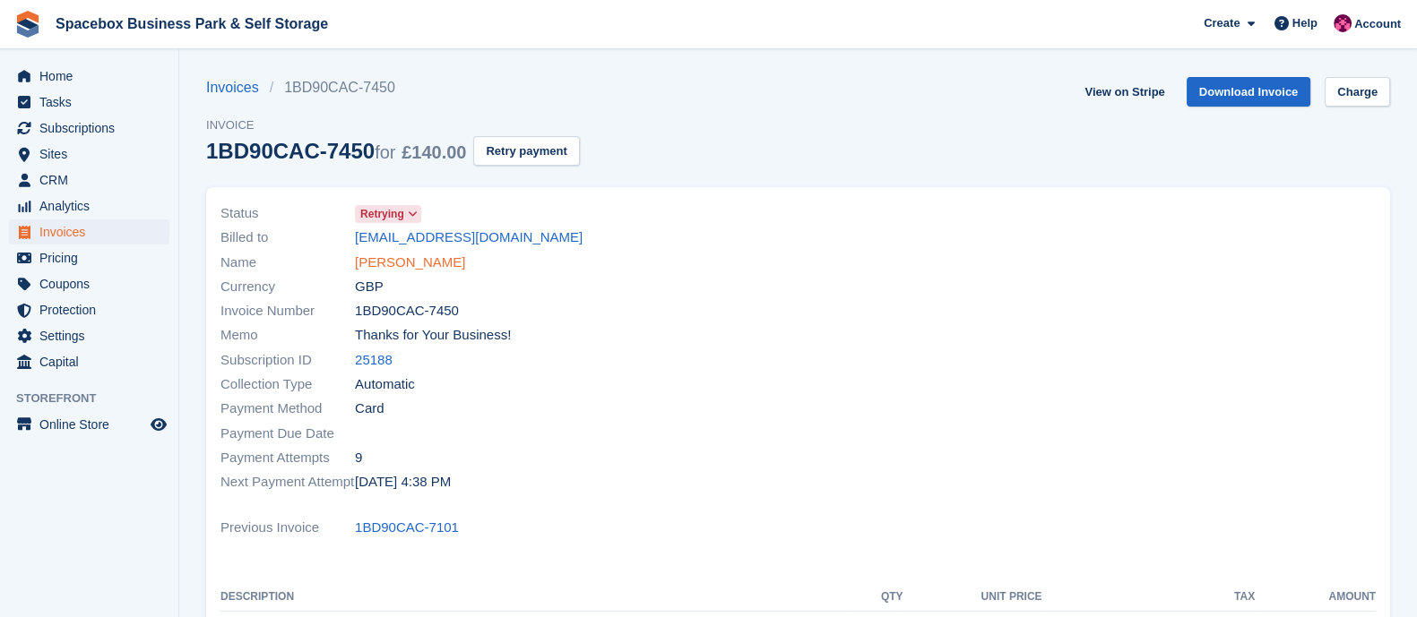
click at [367, 257] on link "[PERSON_NAME]" at bounding box center [410, 263] width 110 height 21
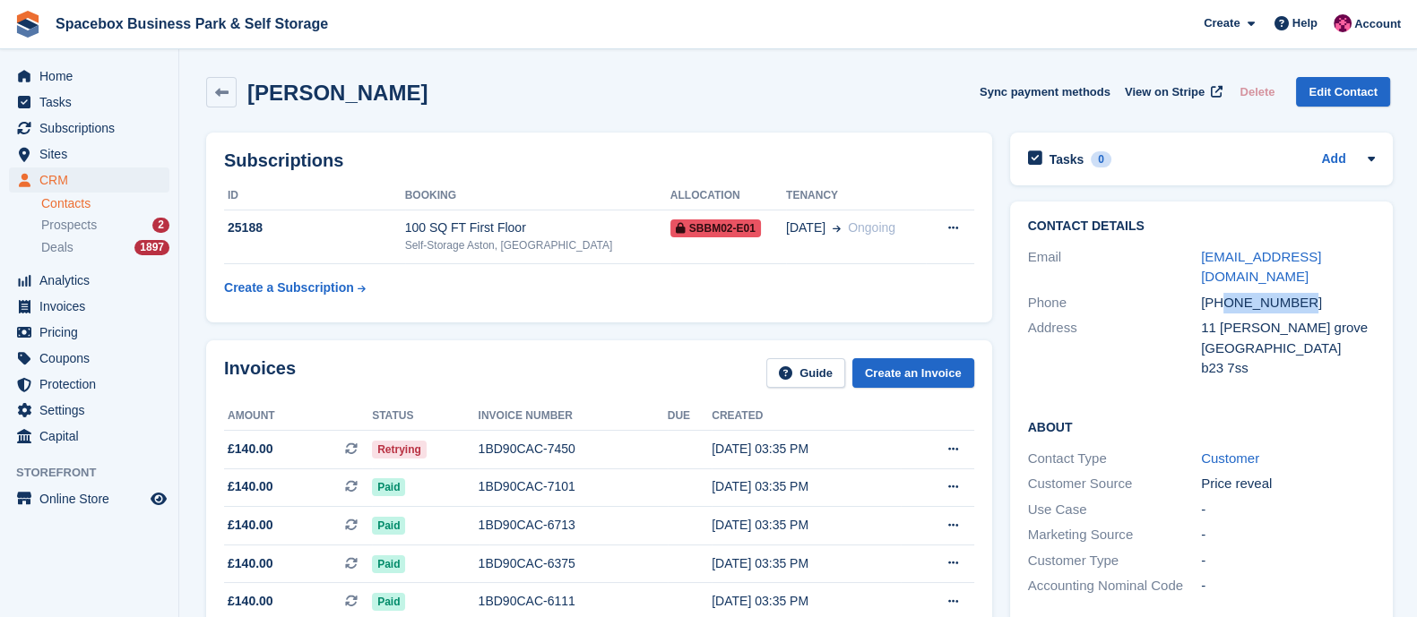
drag, startPoint x: 1223, startPoint y: 279, endPoint x: 1321, endPoint y: 279, distance: 97.7
click at [1321, 293] on div "[PHONE_NUMBER]" at bounding box center [1288, 303] width 174 height 21
copy div "7453325065"
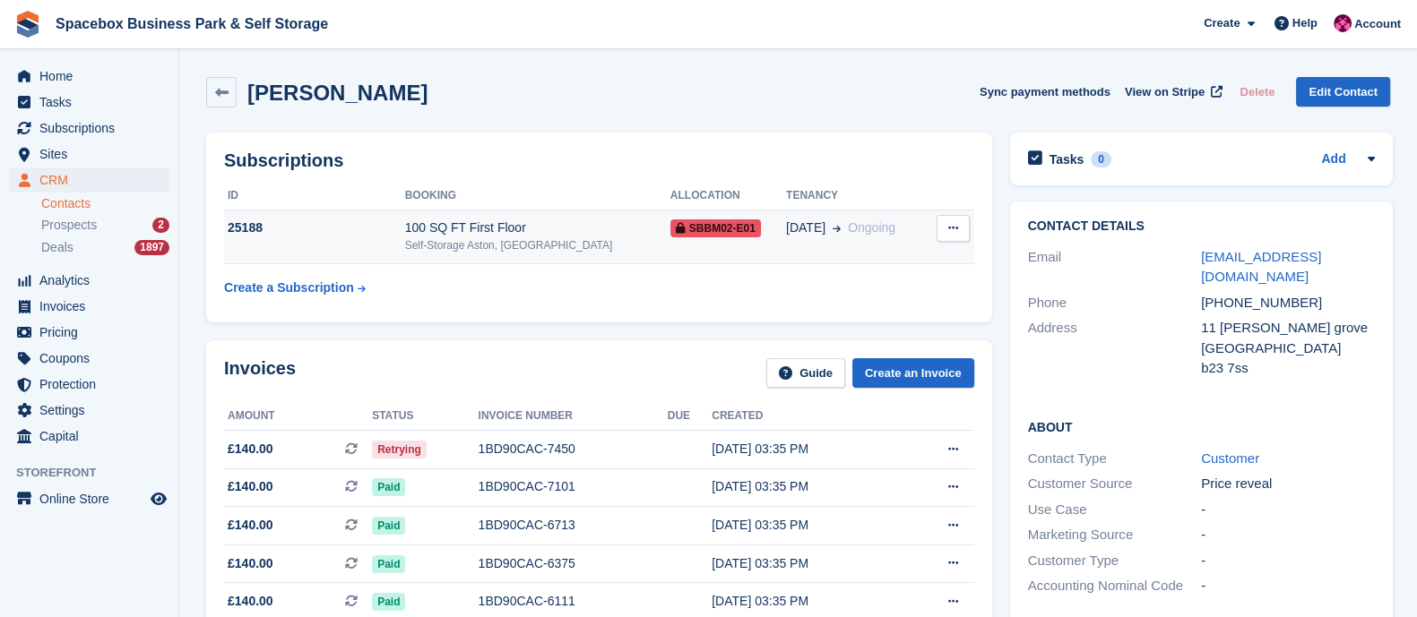
click at [484, 247] on div "Self-Storage Aston, [GEOGRAPHIC_DATA]" at bounding box center [537, 245] width 265 height 16
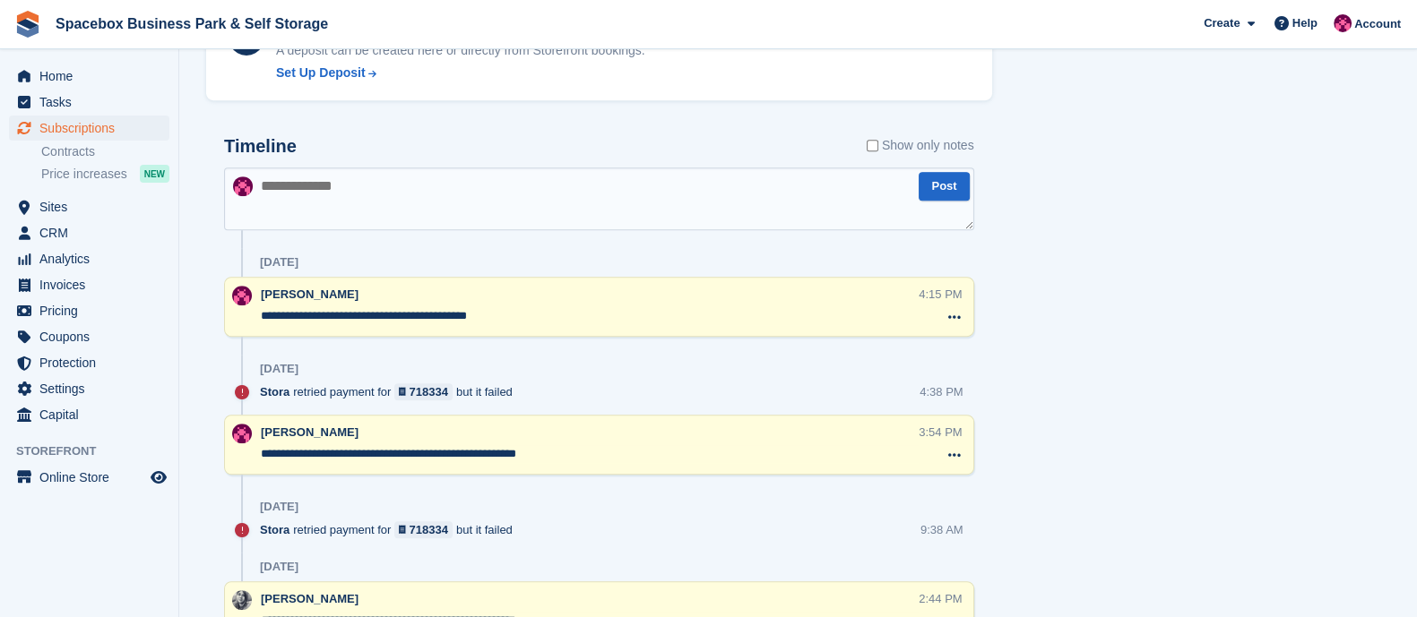
scroll to position [1093, 0]
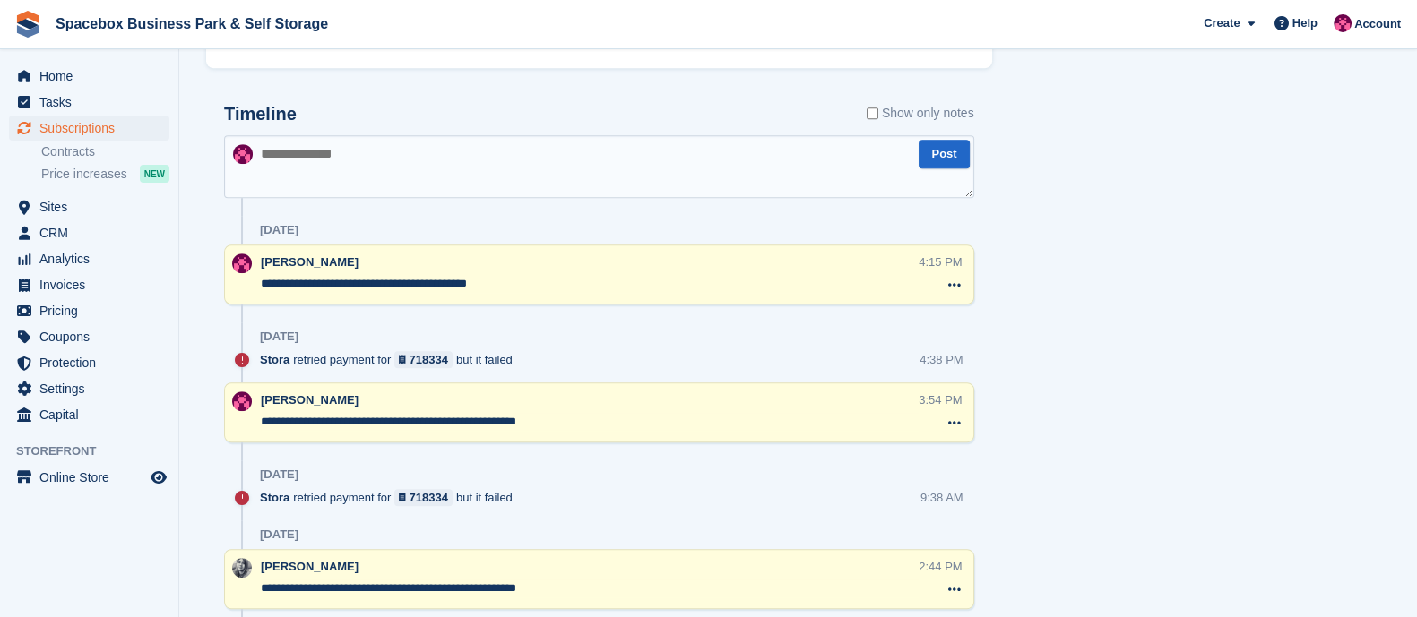
drag, startPoint x: 515, startPoint y: 282, endPoint x: 211, endPoint y: 325, distance: 306.8
click at [330, 191] on textarea at bounding box center [599, 166] width 750 height 63
paste textarea "**********"
type textarea "**********"
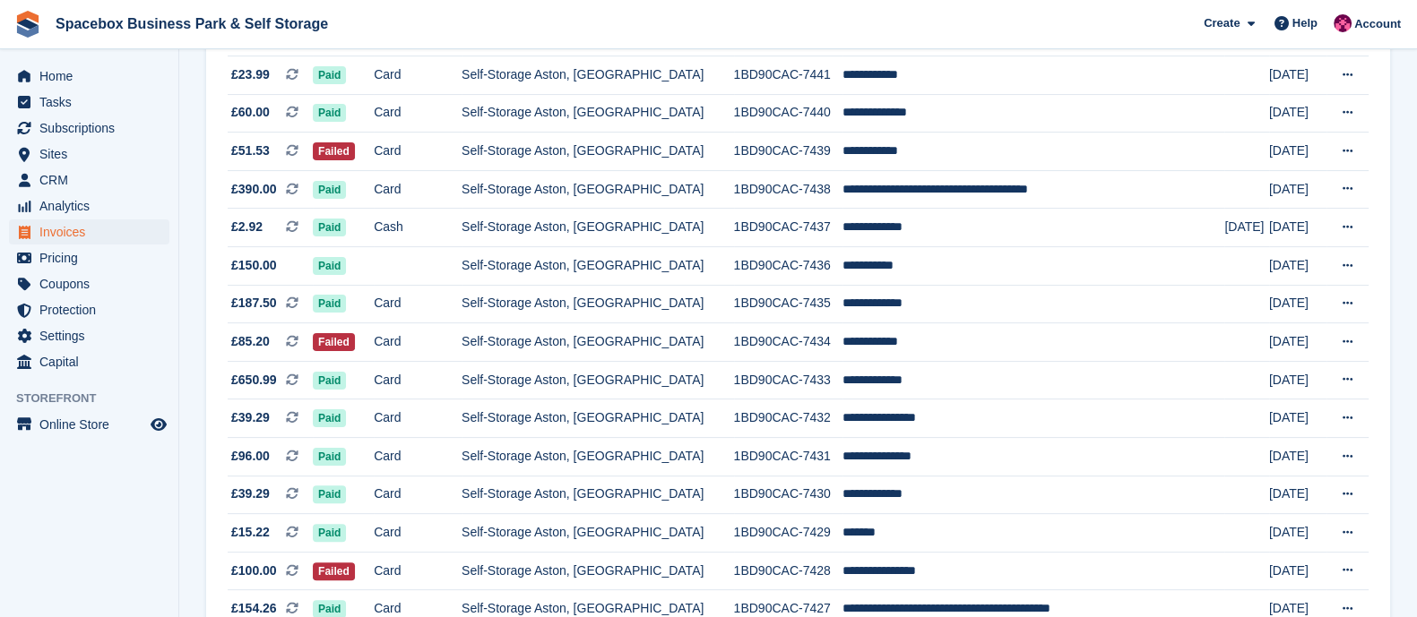
scroll to position [589, 0]
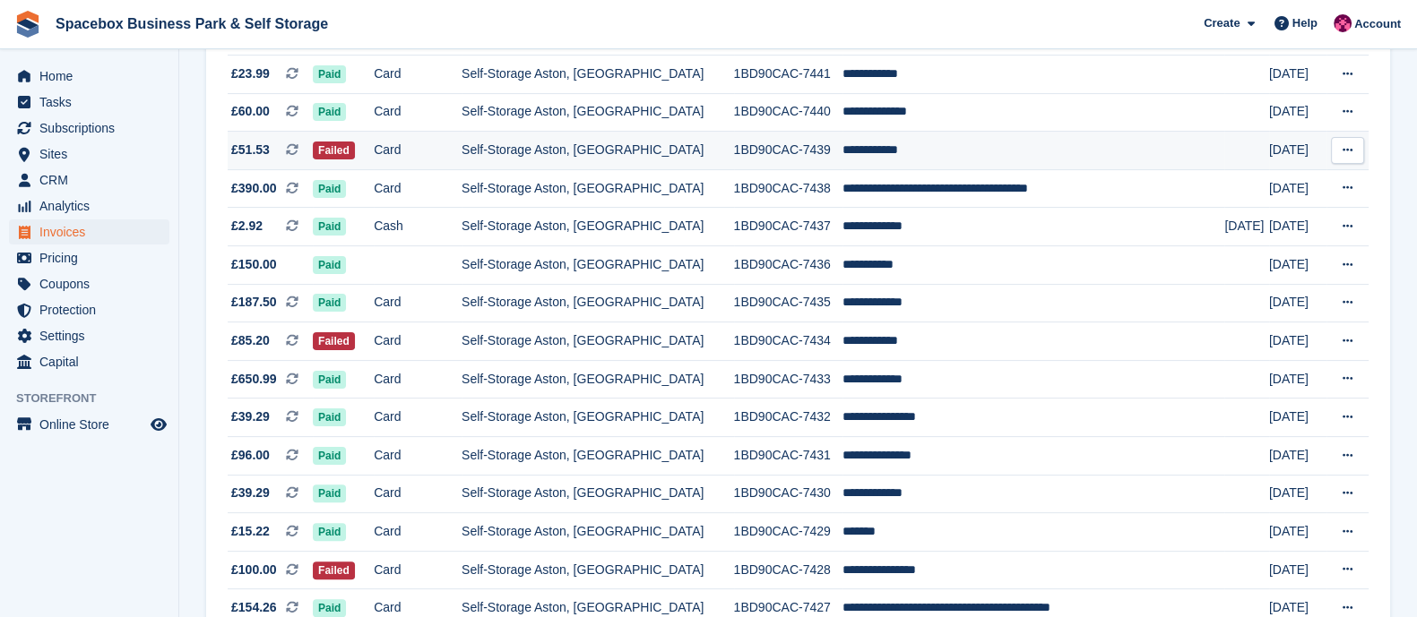
click at [551, 154] on td "Self-Storage Aston, [GEOGRAPHIC_DATA]" at bounding box center [597, 151] width 272 height 39
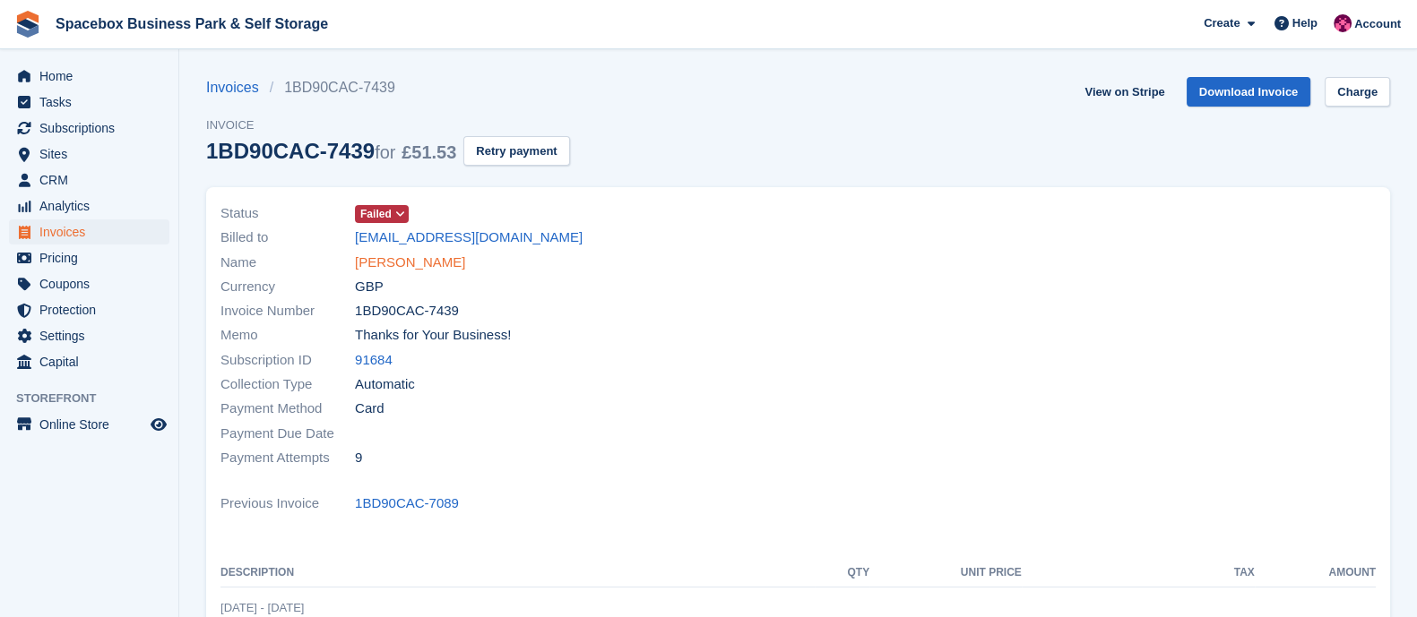
click at [398, 254] on link "Junior Hakim" at bounding box center [410, 263] width 110 height 21
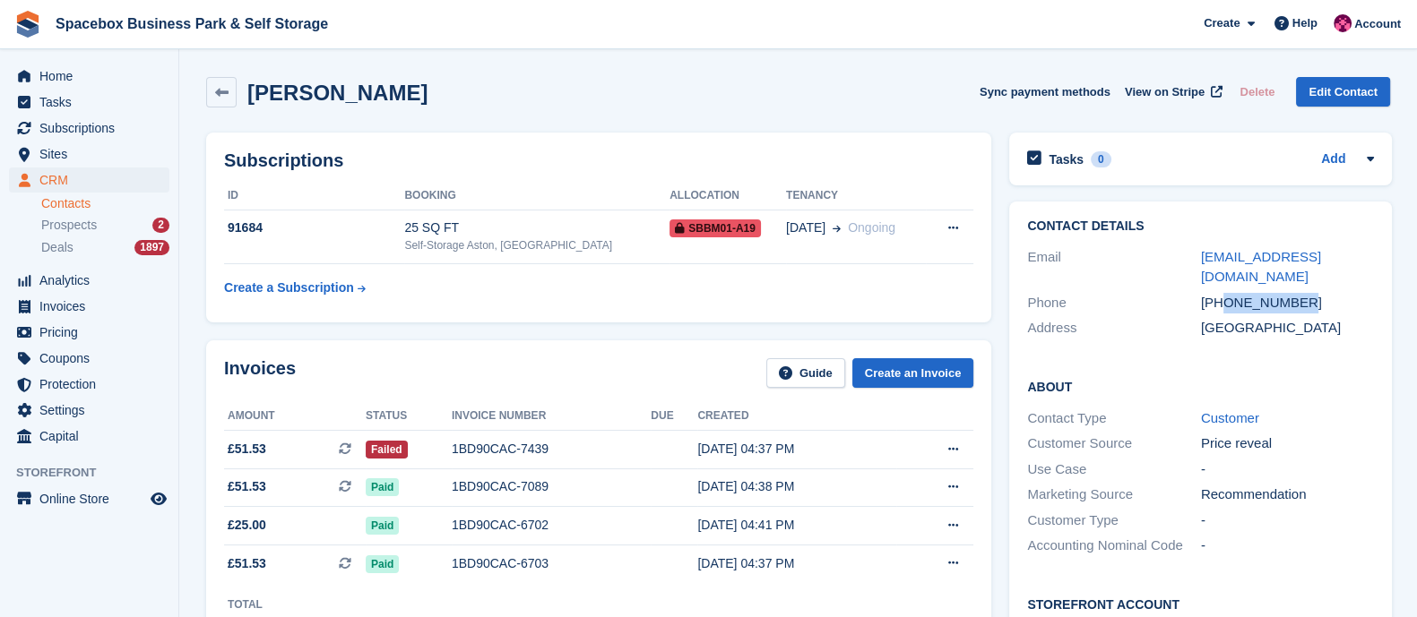
drag, startPoint x: 1223, startPoint y: 279, endPoint x: 1305, endPoint y: 272, distance: 81.8
click at [1305, 293] on div "[PHONE_NUMBER]" at bounding box center [1288, 303] width 174 height 21
copy div "7400228720"
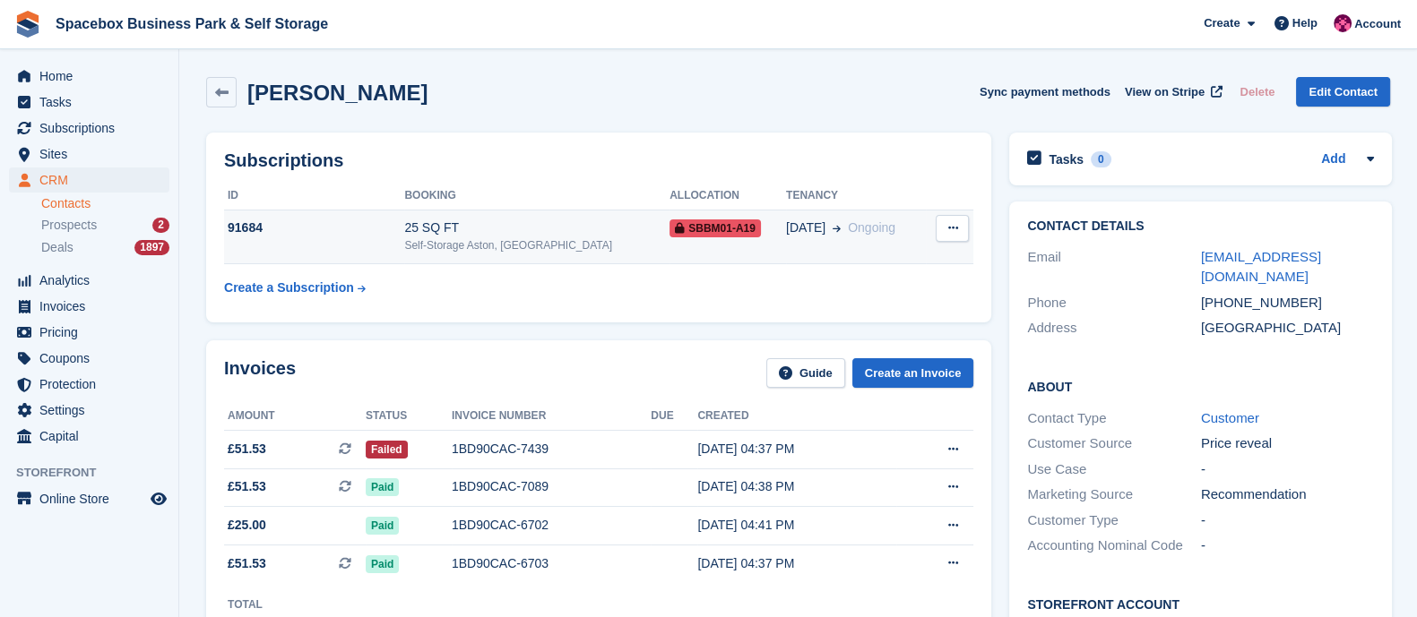
click at [399, 229] on div "91684" at bounding box center [314, 228] width 180 height 19
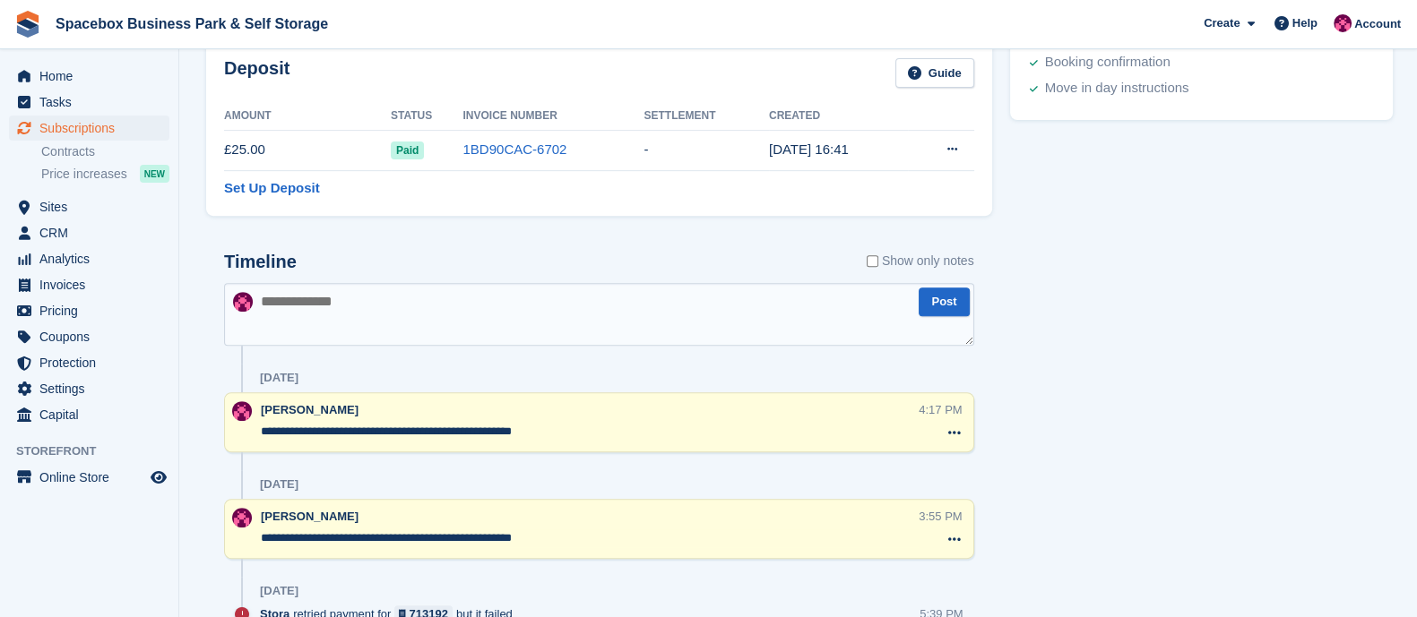
scroll to position [898, 0]
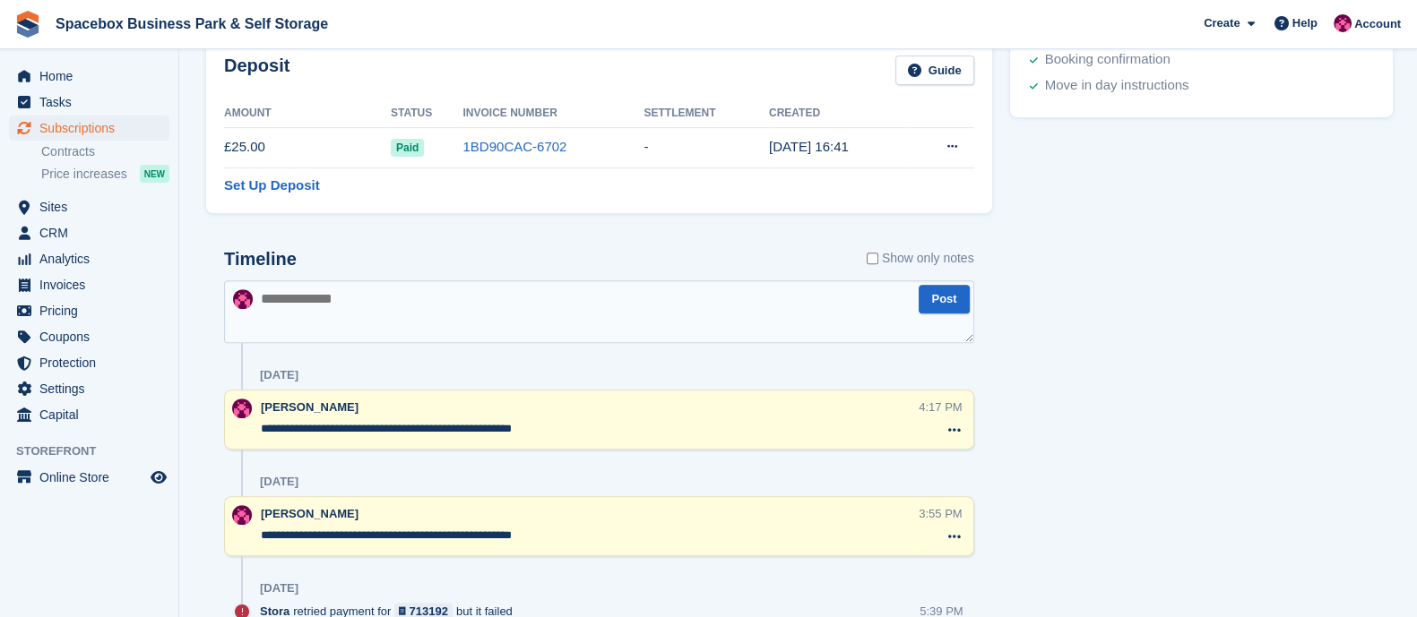
drag, startPoint x: 566, startPoint y: 419, endPoint x: 244, endPoint y: 432, distance: 322.8
click at [244, 432] on div "**********" at bounding box center [599, 420] width 750 height 60
paste textarea "**********"
type textarea "**********"
click at [314, 310] on textarea "**********" at bounding box center [599, 311] width 750 height 63
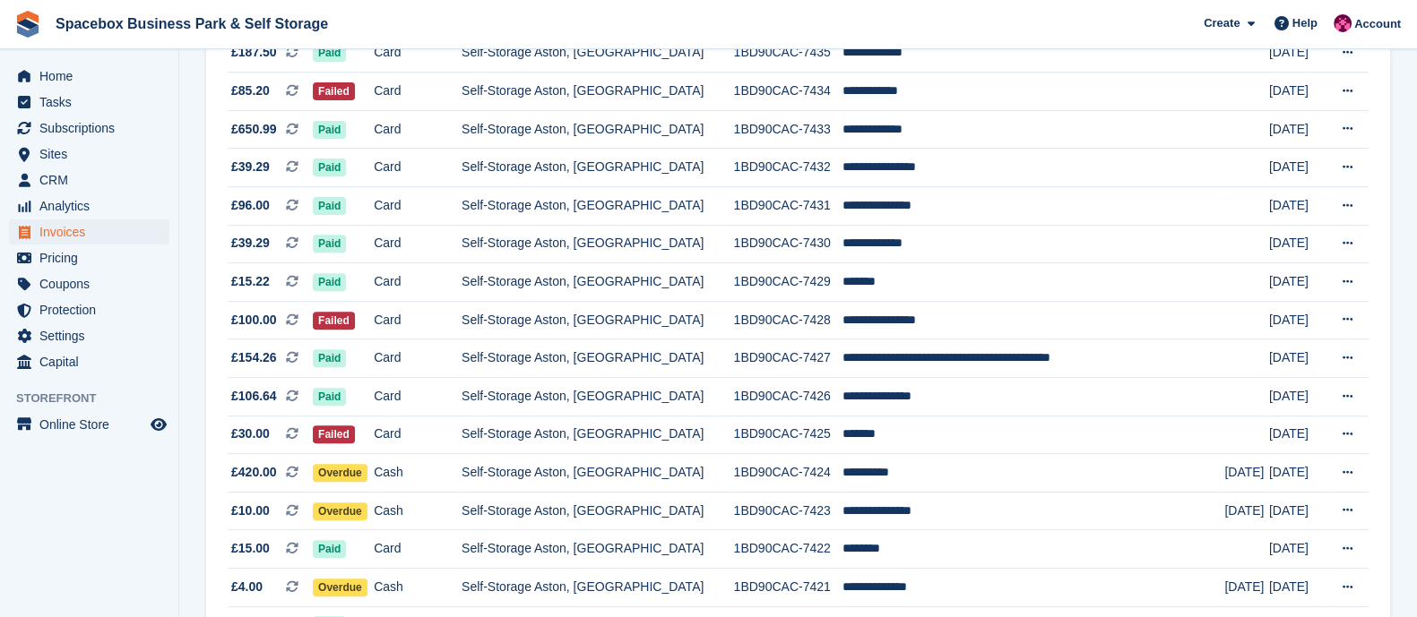
scroll to position [841, 0]
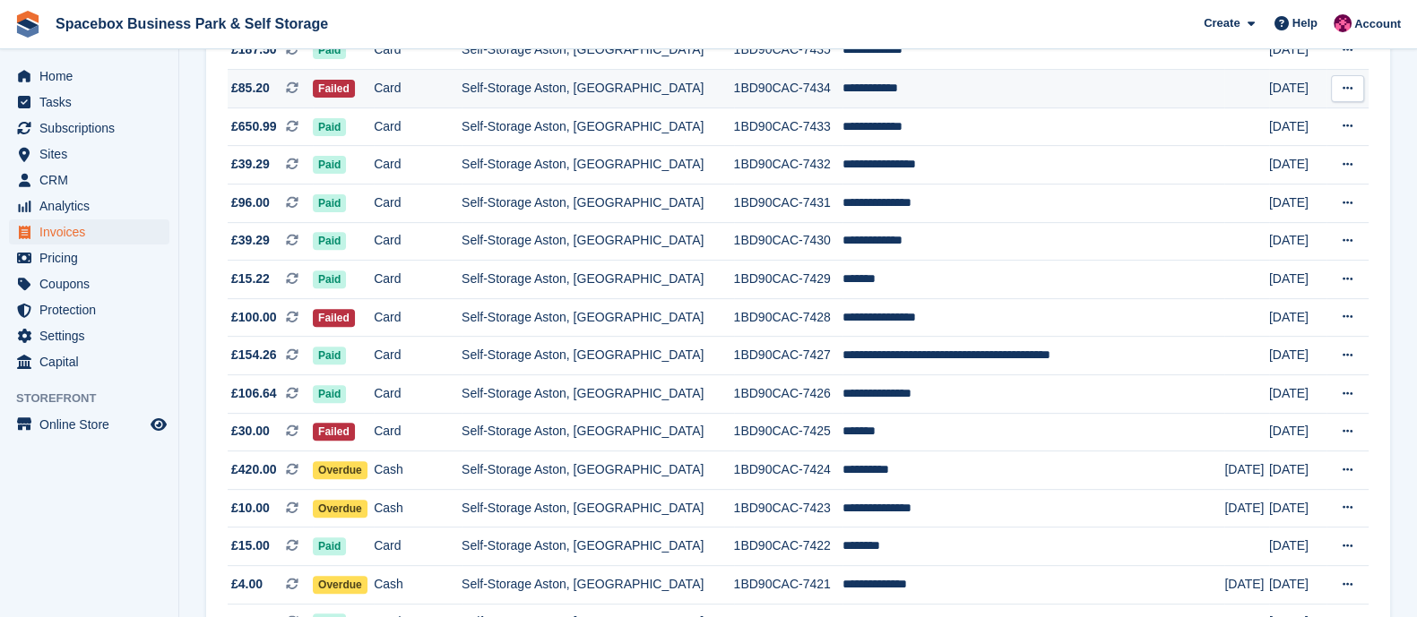
click at [409, 102] on td "Card" at bounding box center [418, 89] width 88 height 39
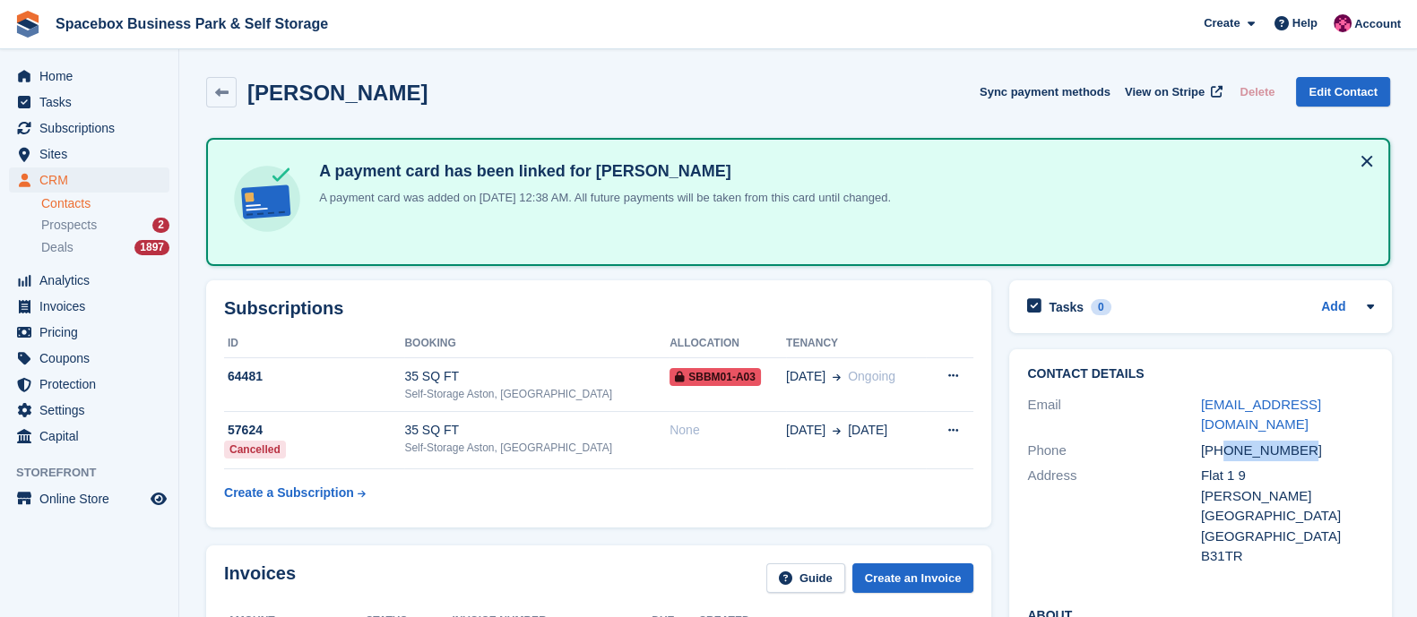
drag, startPoint x: 1223, startPoint y: 428, endPoint x: 1317, endPoint y: 426, distance: 94.1
click at [1317, 441] on div "[PHONE_NUMBER]" at bounding box center [1288, 451] width 174 height 21
copy div "7379639124"
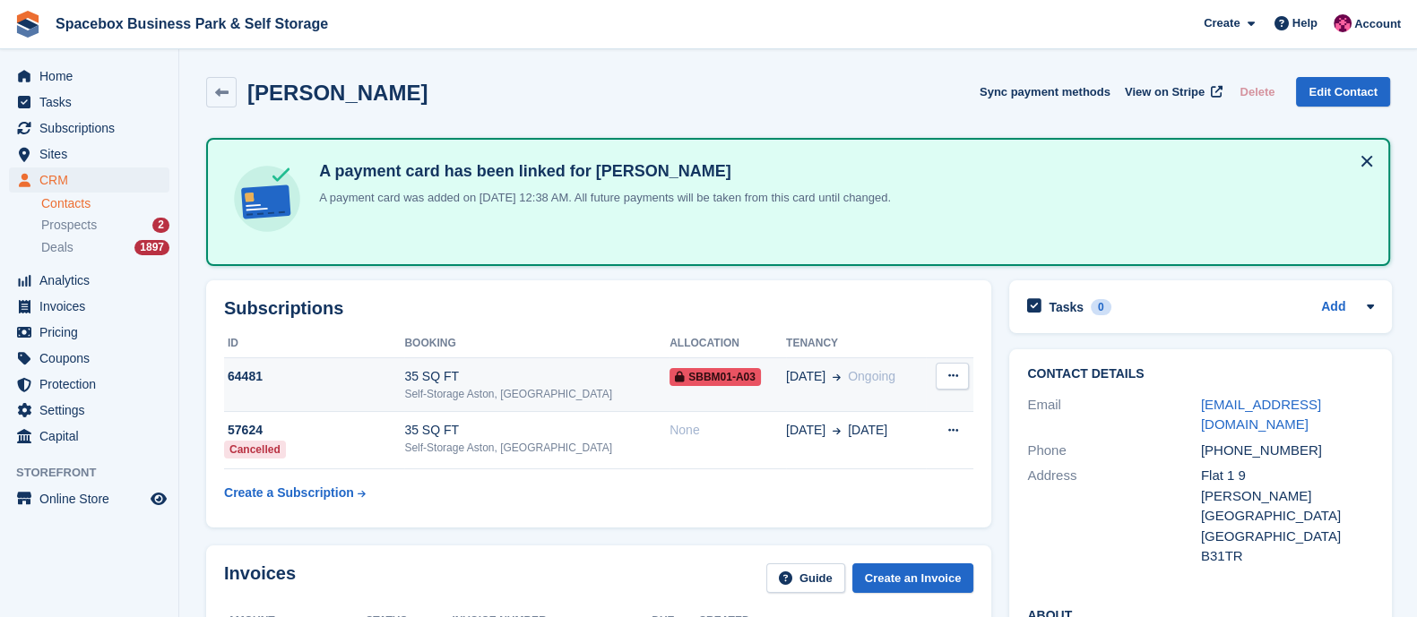
click at [384, 376] on div "64481" at bounding box center [314, 376] width 180 height 19
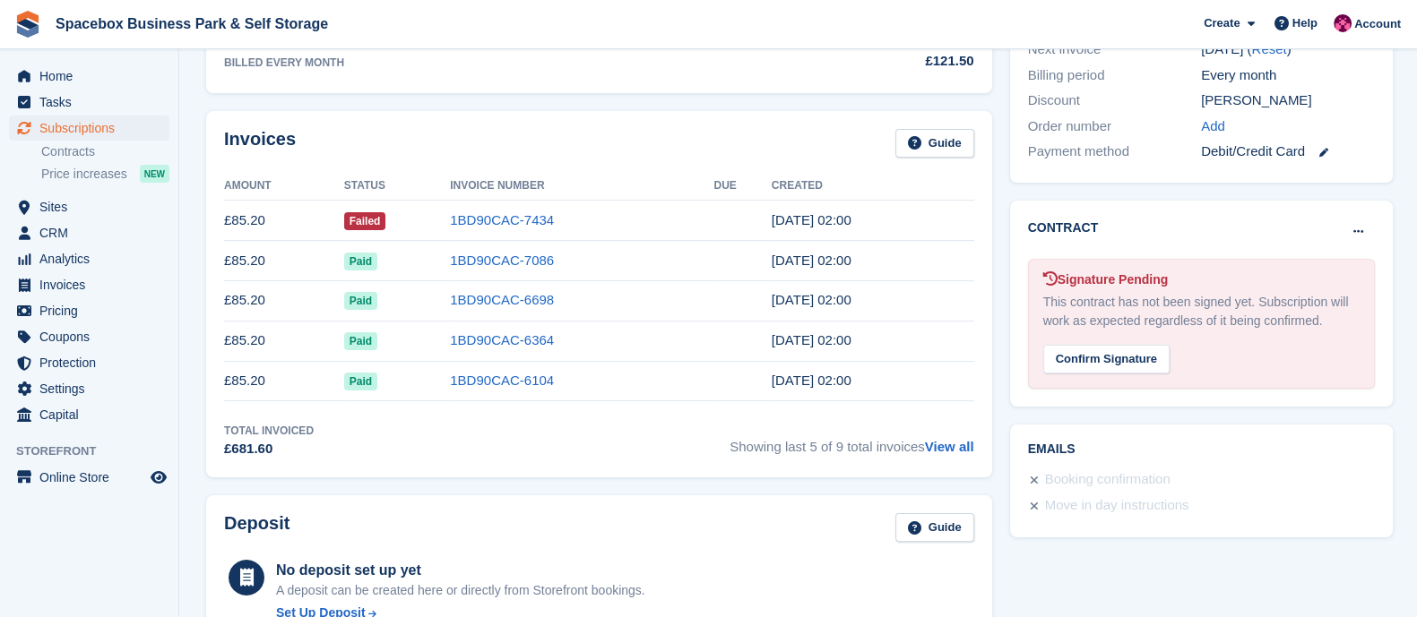
scroll to position [1187, 0]
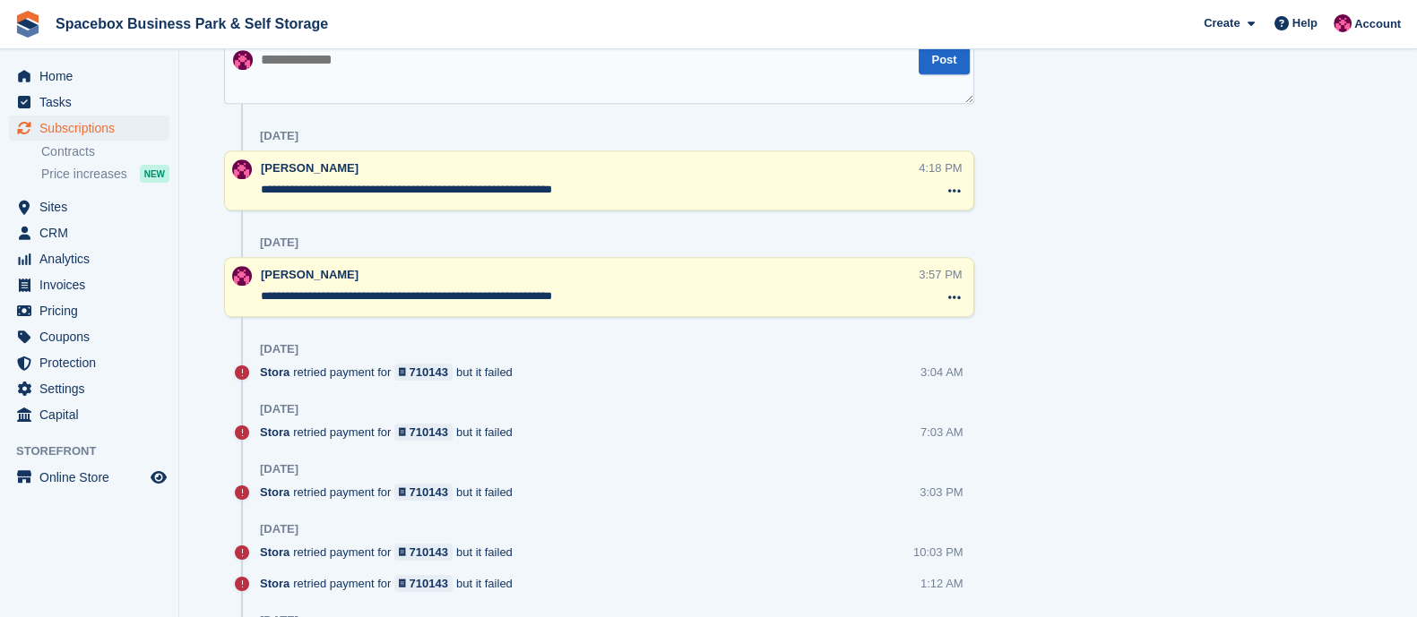
drag, startPoint x: 633, startPoint y: 192, endPoint x: 261, endPoint y: 217, distance: 372.7
paste textarea "**********"
type textarea "**********"
click at [320, 80] on textarea "**********" at bounding box center [599, 72] width 750 height 63
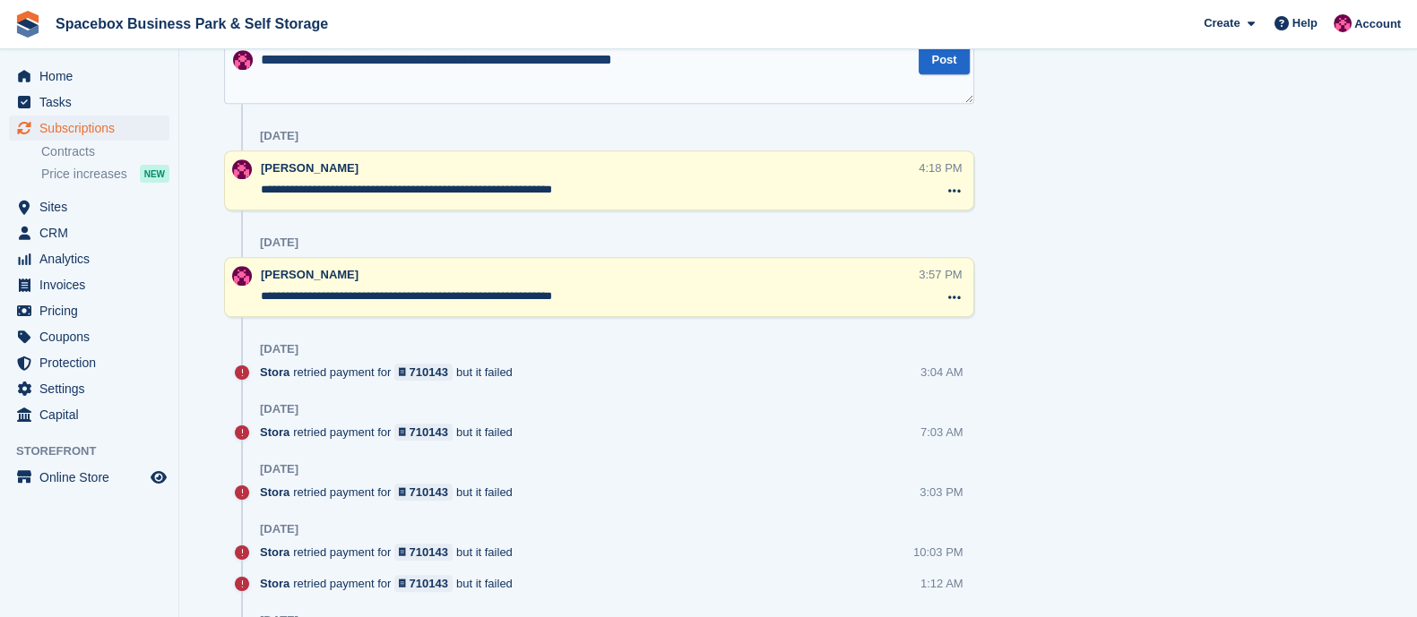
scroll to position [1186, 0]
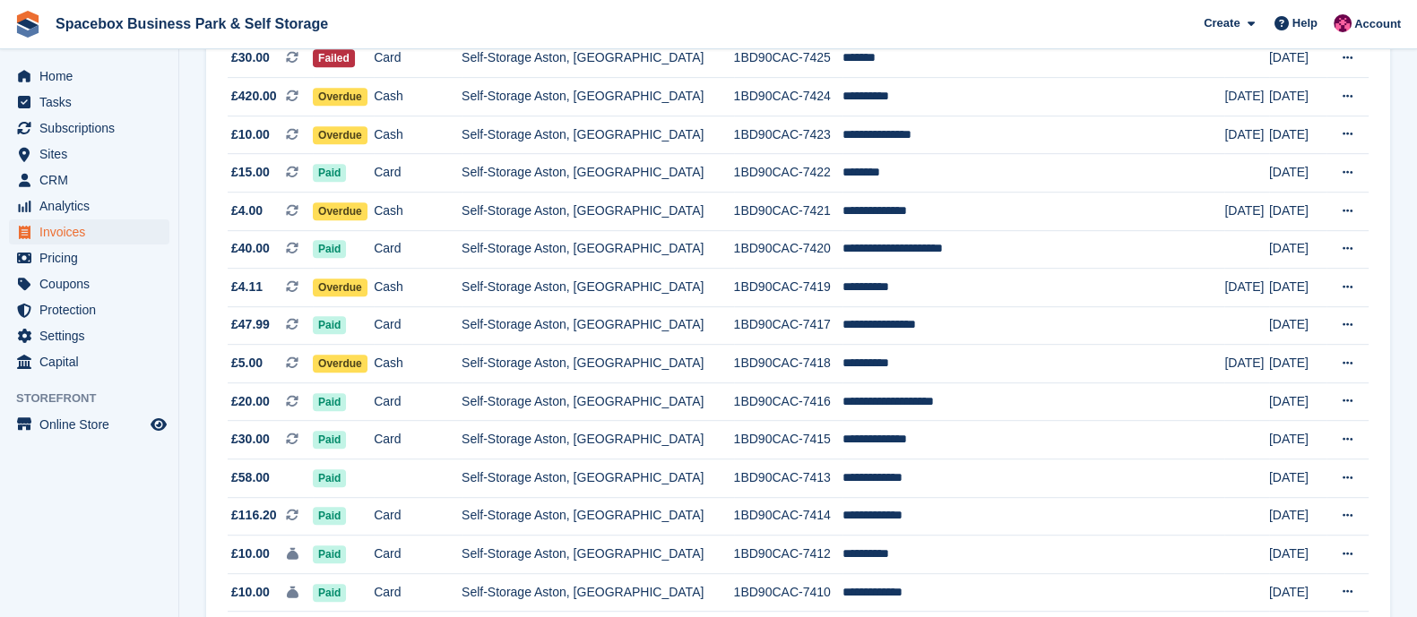
scroll to position [1216, 0]
click at [504, 68] on td "Self-Storage Aston, [GEOGRAPHIC_DATA]" at bounding box center [597, 58] width 272 height 39
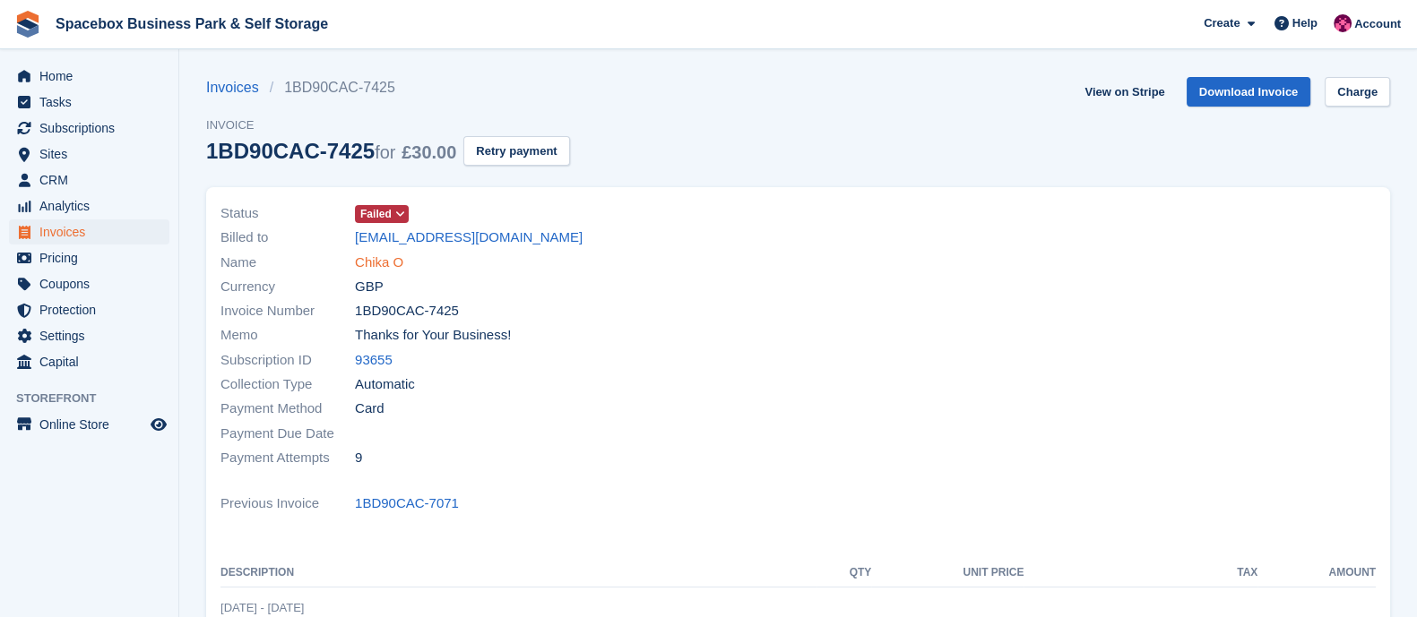
click at [367, 259] on link "Chika O" at bounding box center [379, 263] width 48 height 21
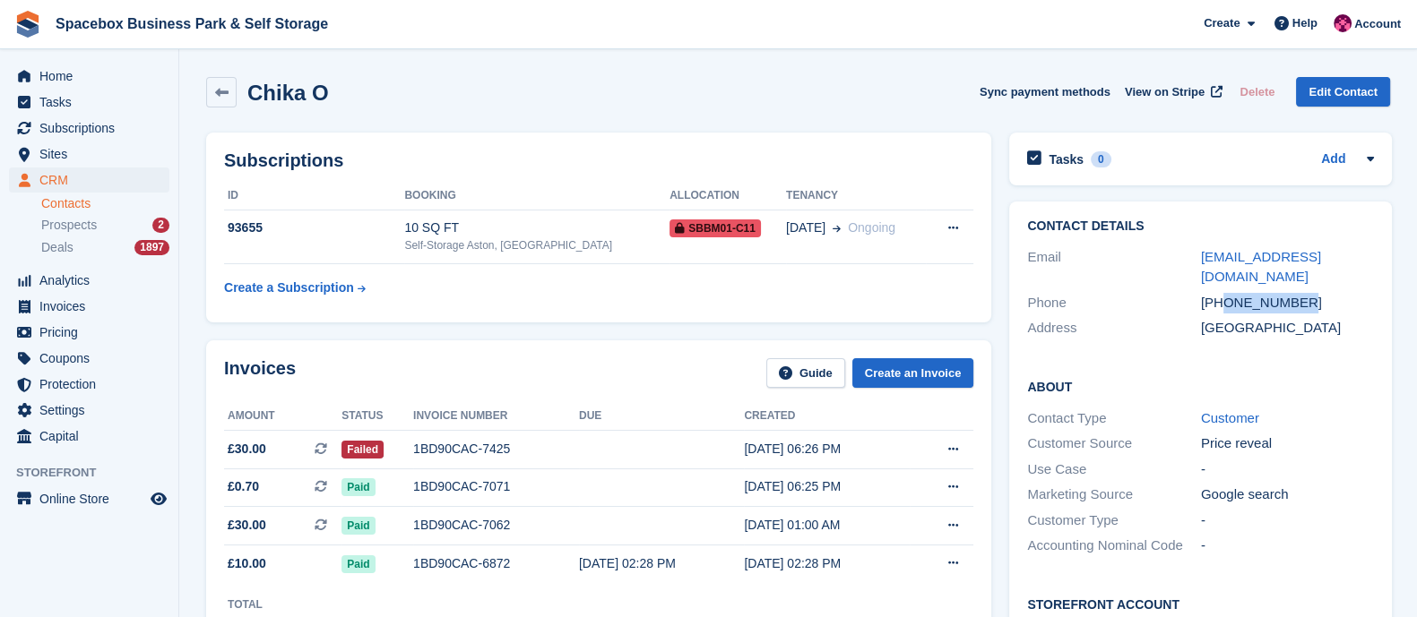
drag, startPoint x: 1220, startPoint y: 289, endPoint x: 1312, endPoint y: 287, distance: 91.4
click at [1312, 293] on div "[PHONE_NUMBER]" at bounding box center [1288, 303] width 174 height 21
copy div "7743565430"
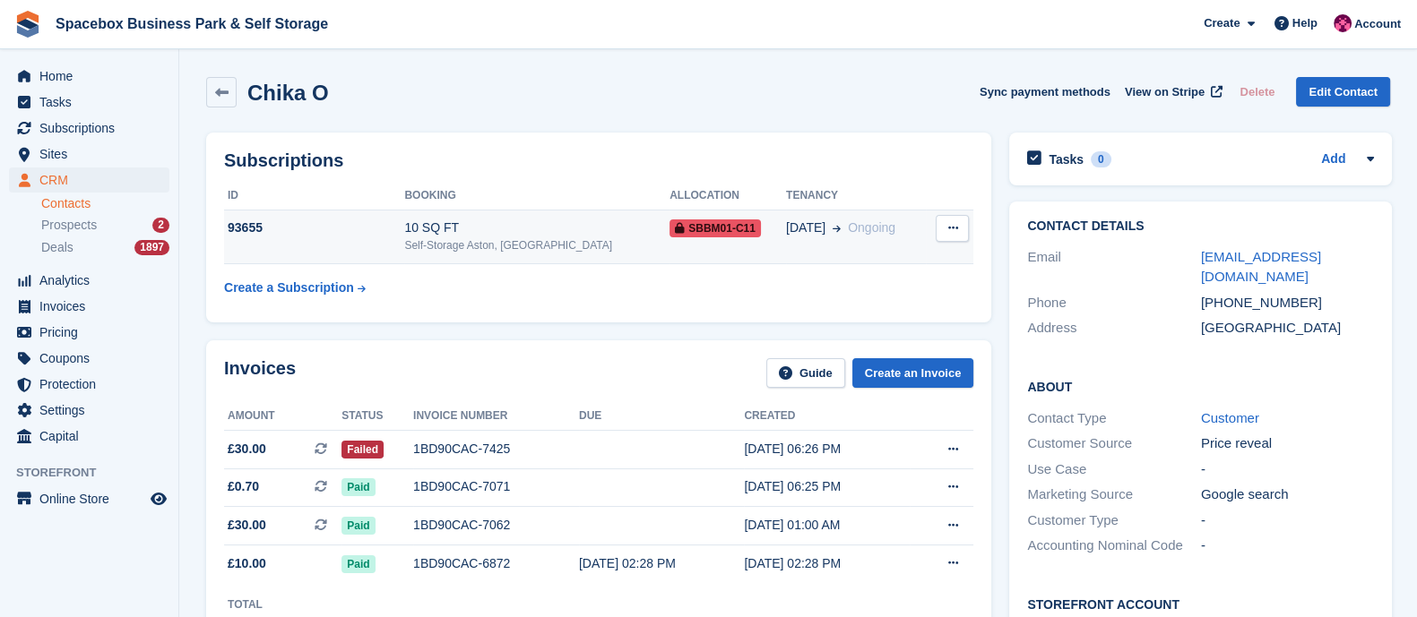
click at [461, 262] on td "10 SQ FT Self-Storage Aston, Birmingham" at bounding box center [536, 237] width 265 height 55
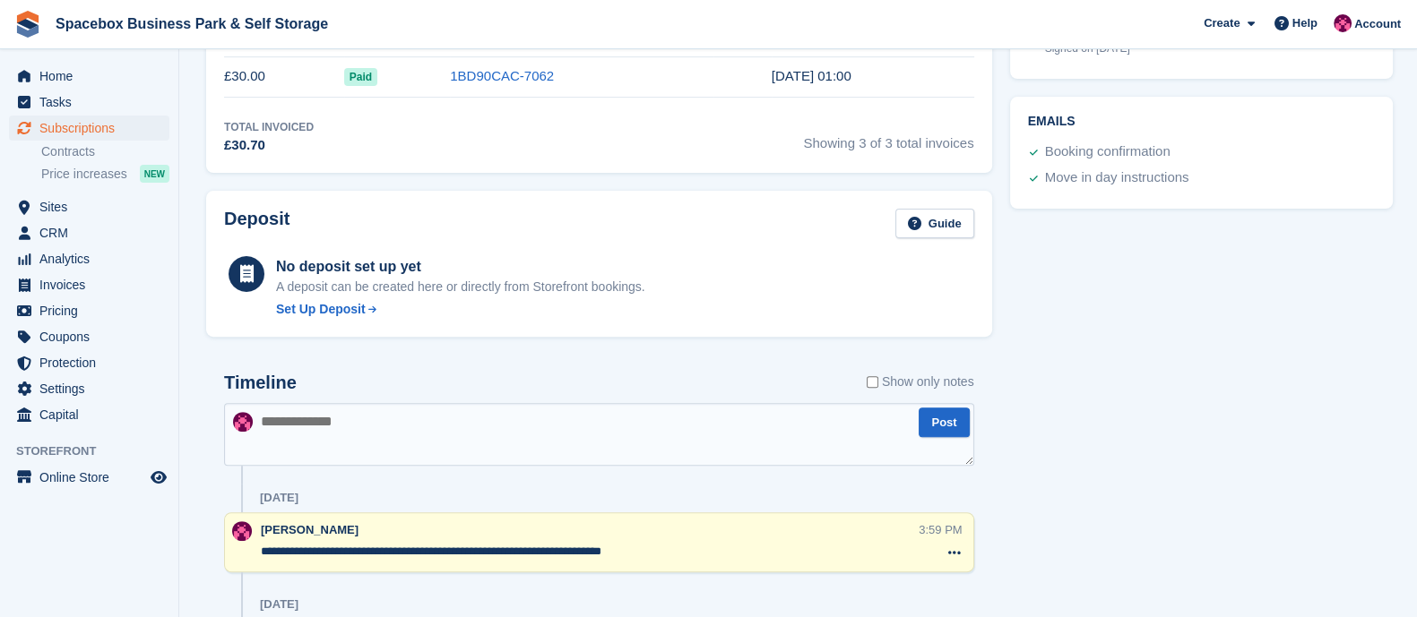
scroll to position [1192, 0]
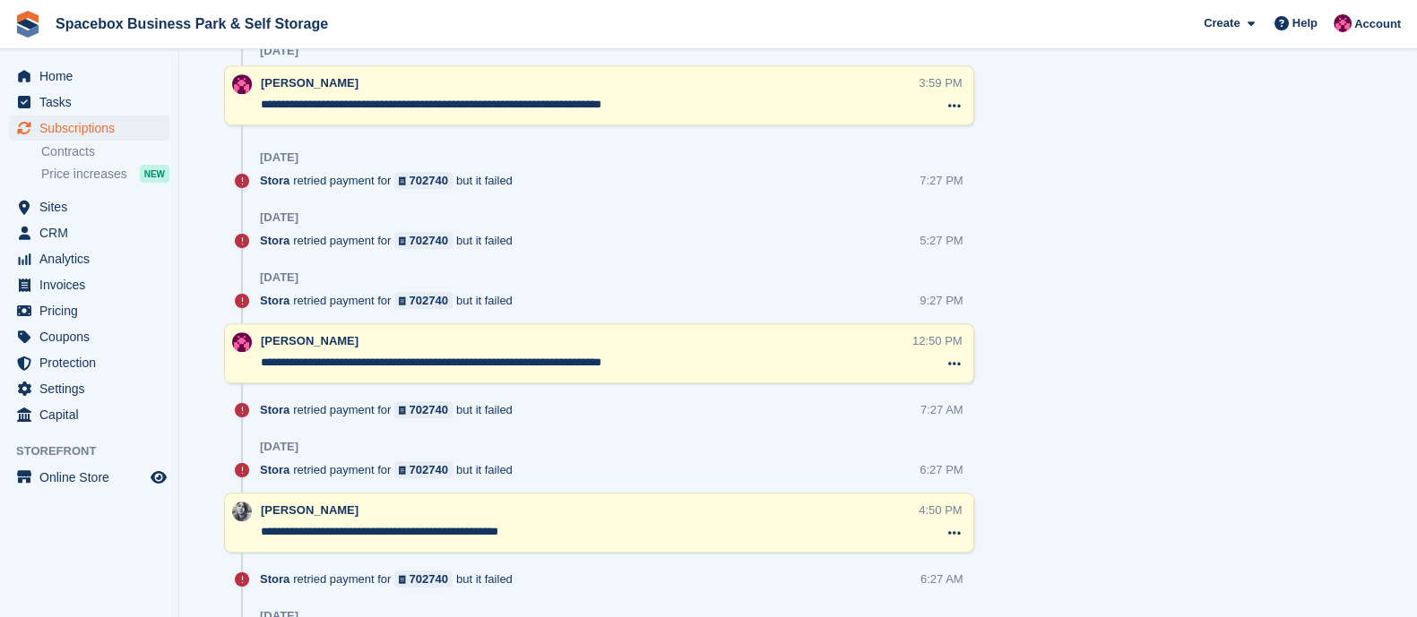
drag, startPoint x: 674, startPoint y: 102, endPoint x: 237, endPoint y: 126, distance: 437.0
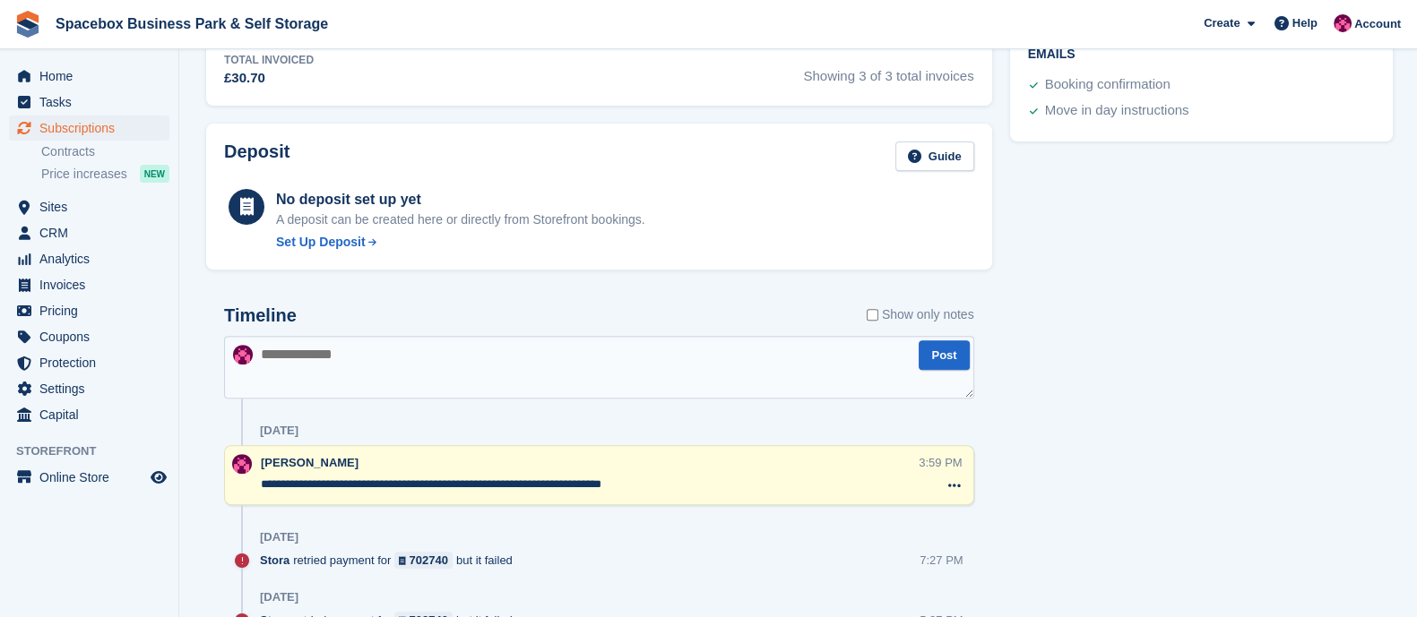
scroll to position [807, 0]
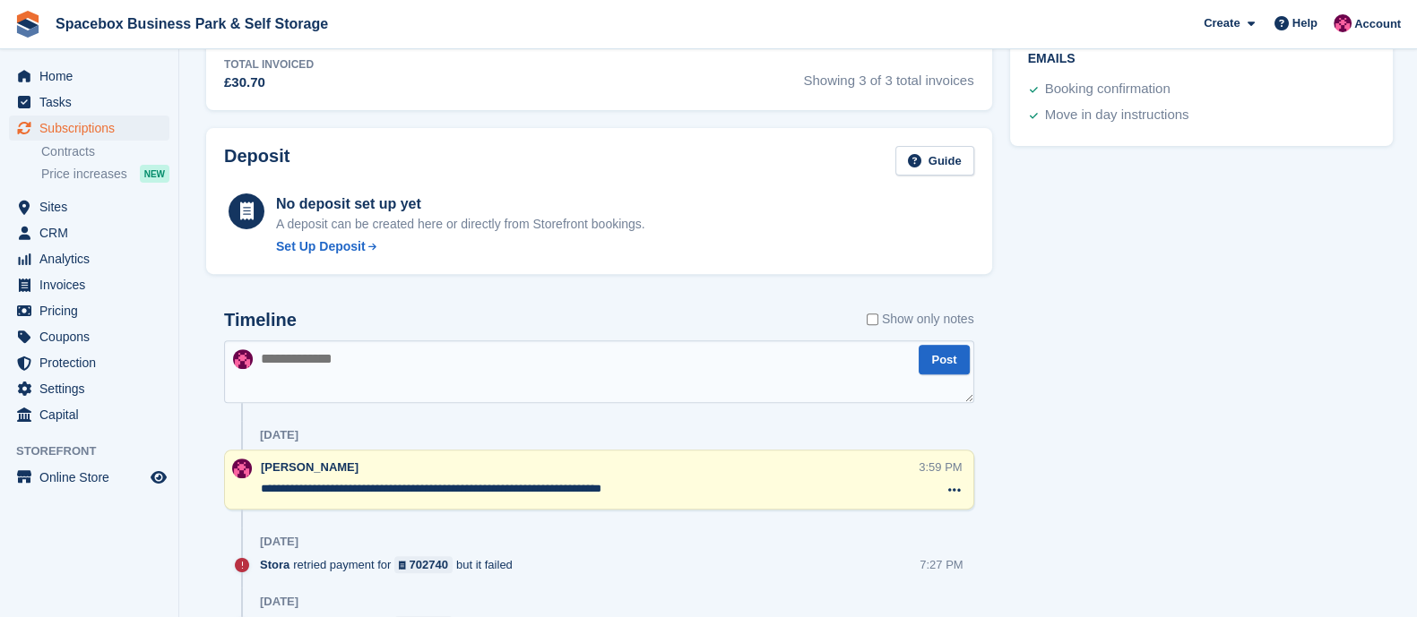
paste textarea "**********"
type textarea "**********"
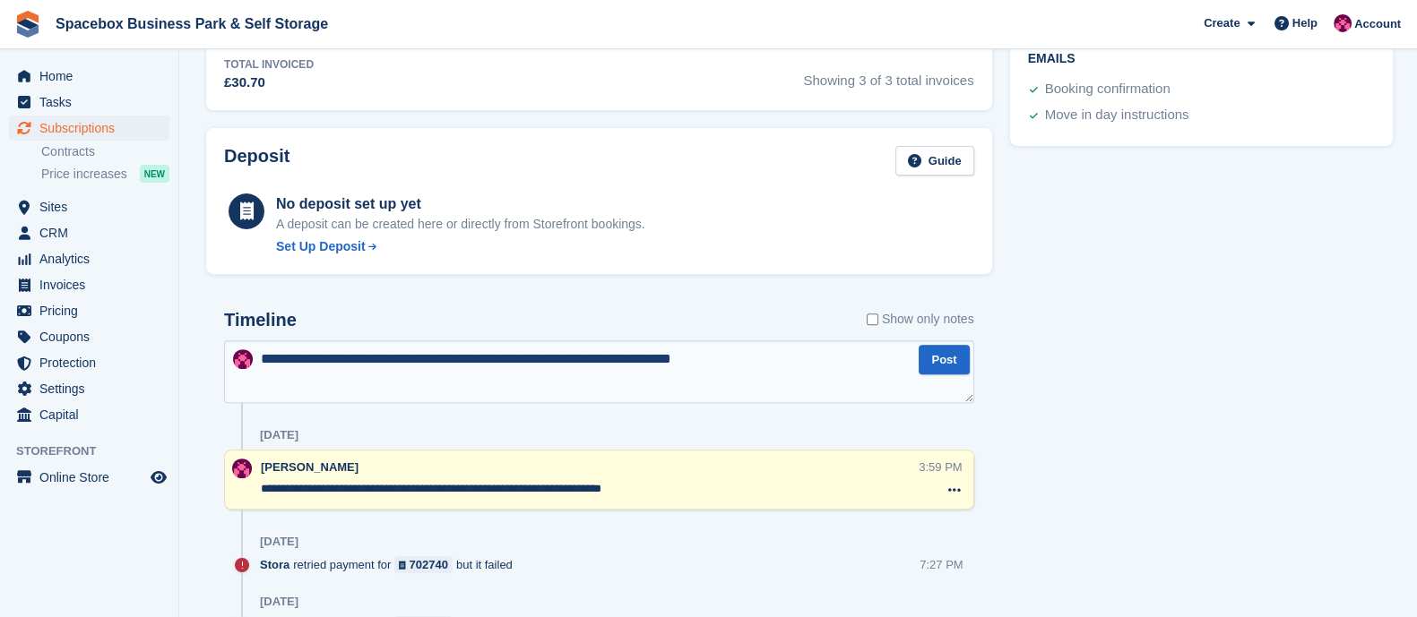
click at [297, 357] on textarea "**********" at bounding box center [599, 371] width 750 height 63
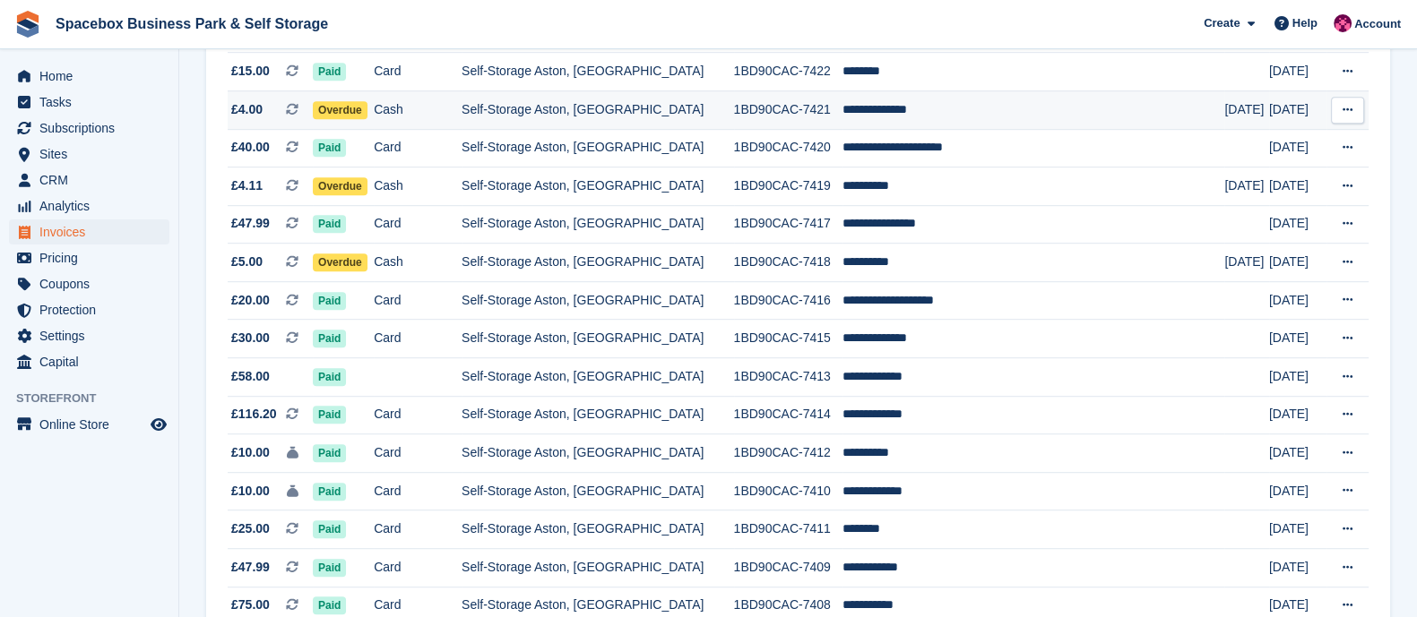
scroll to position [1362, 0]
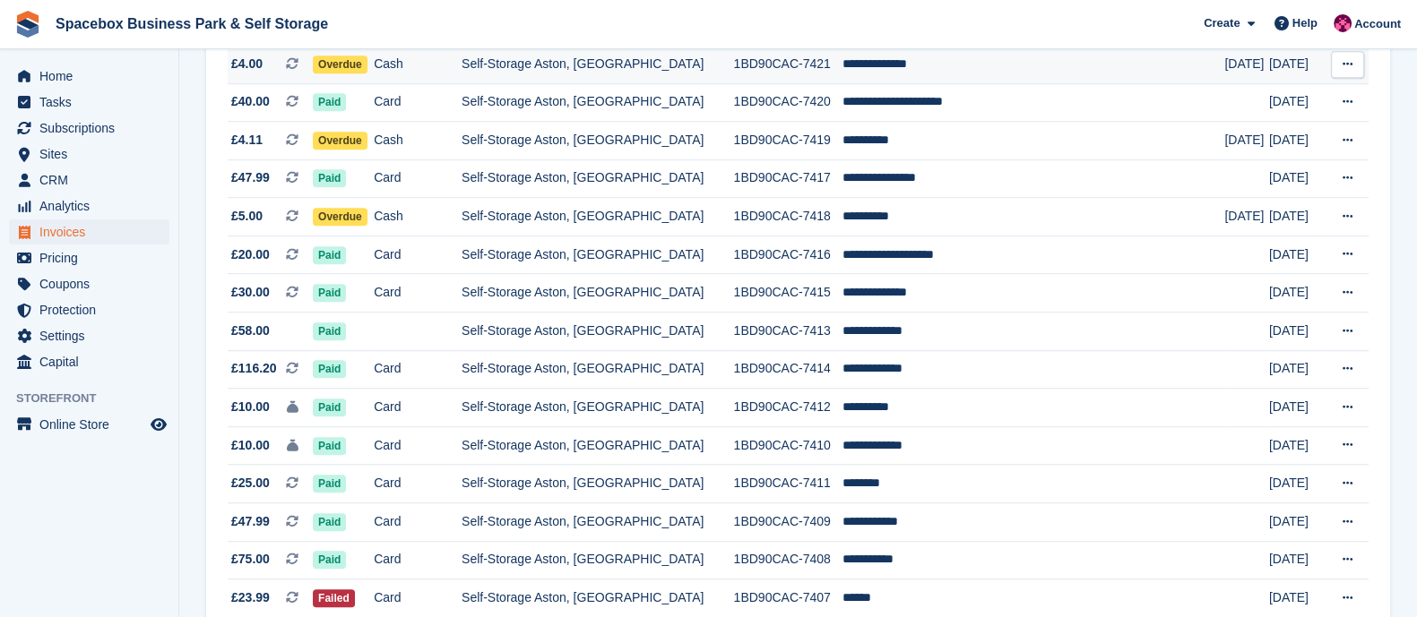
click at [460, 75] on td "Cash" at bounding box center [418, 64] width 88 height 39
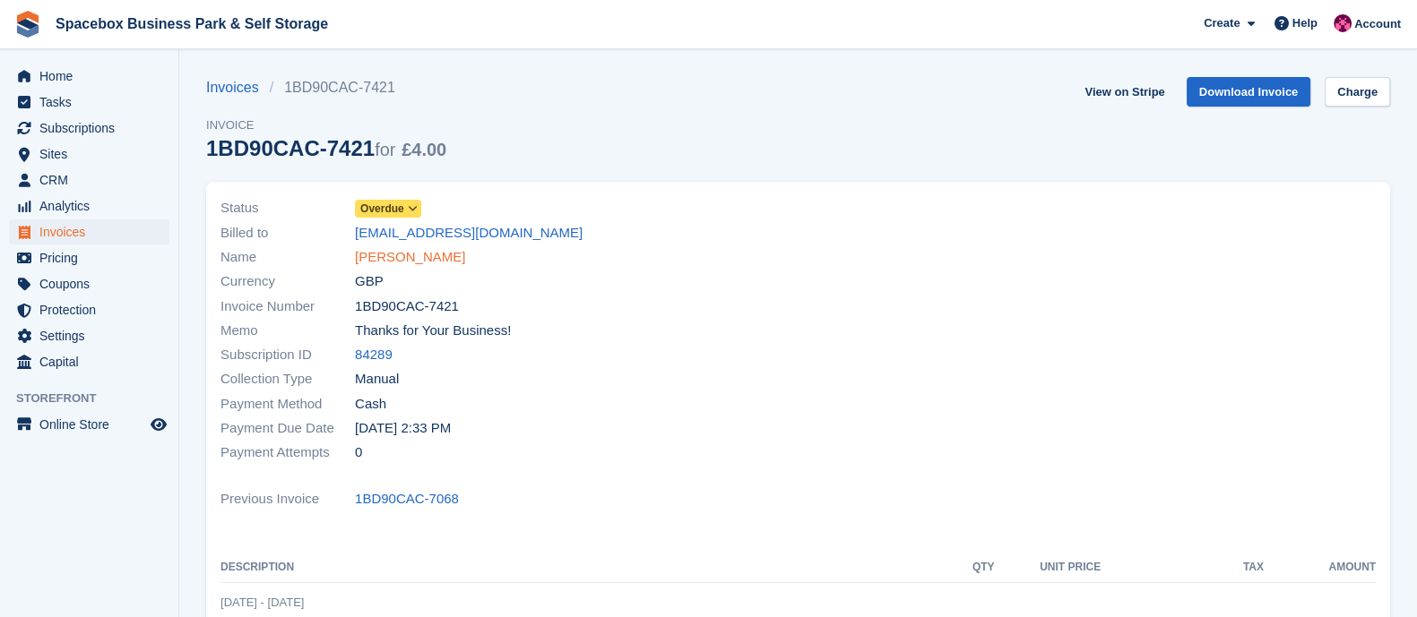
click at [381, 253] on link "[PERSON_NAME]" at bounding box center [410, 257] width 110 height 21
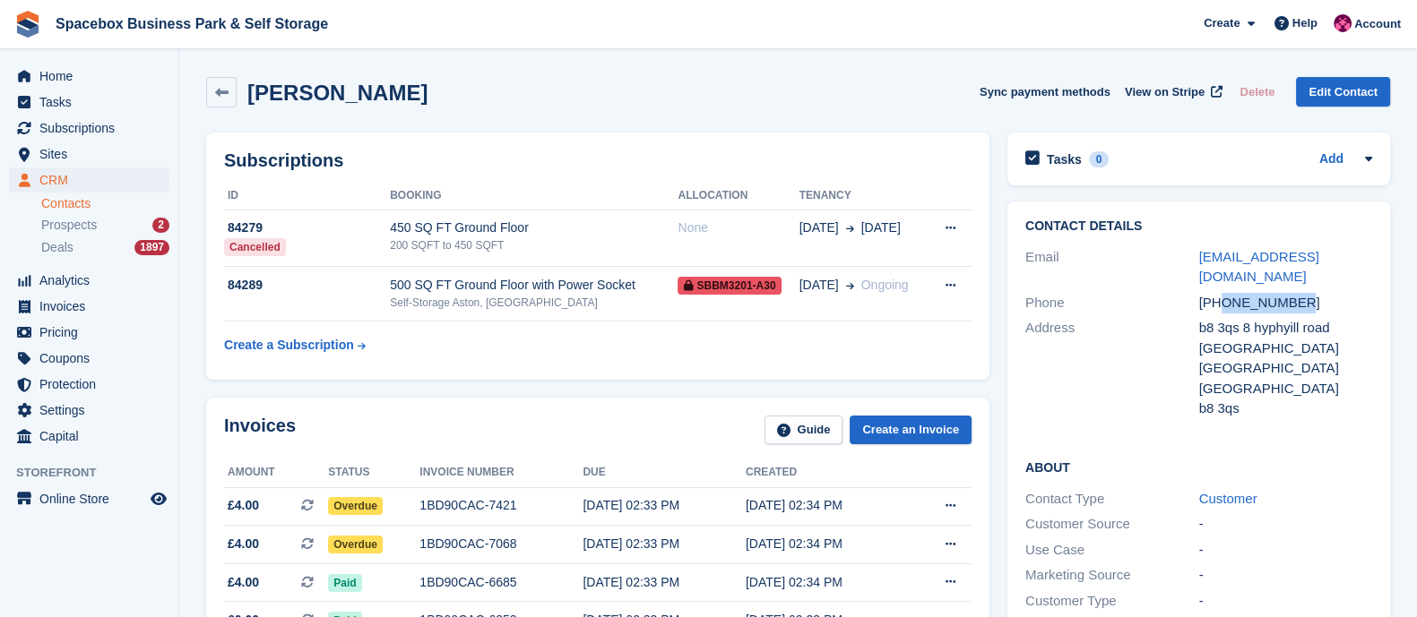
drag, startPoint x: 1219, startPoint y: 302, endPoint x: 1304, endPoint y: 296, distance: 85.3
click at [1304, 296] on div "+447449270086" at bounding box center [1286, 303] width 174 height 21
copy div "7449270086"
click at [487, 299] on div "Self-Storage Aston, [GEOGRAPHIC_DATA]" at bounding box center [534, 303] width 288 height 16
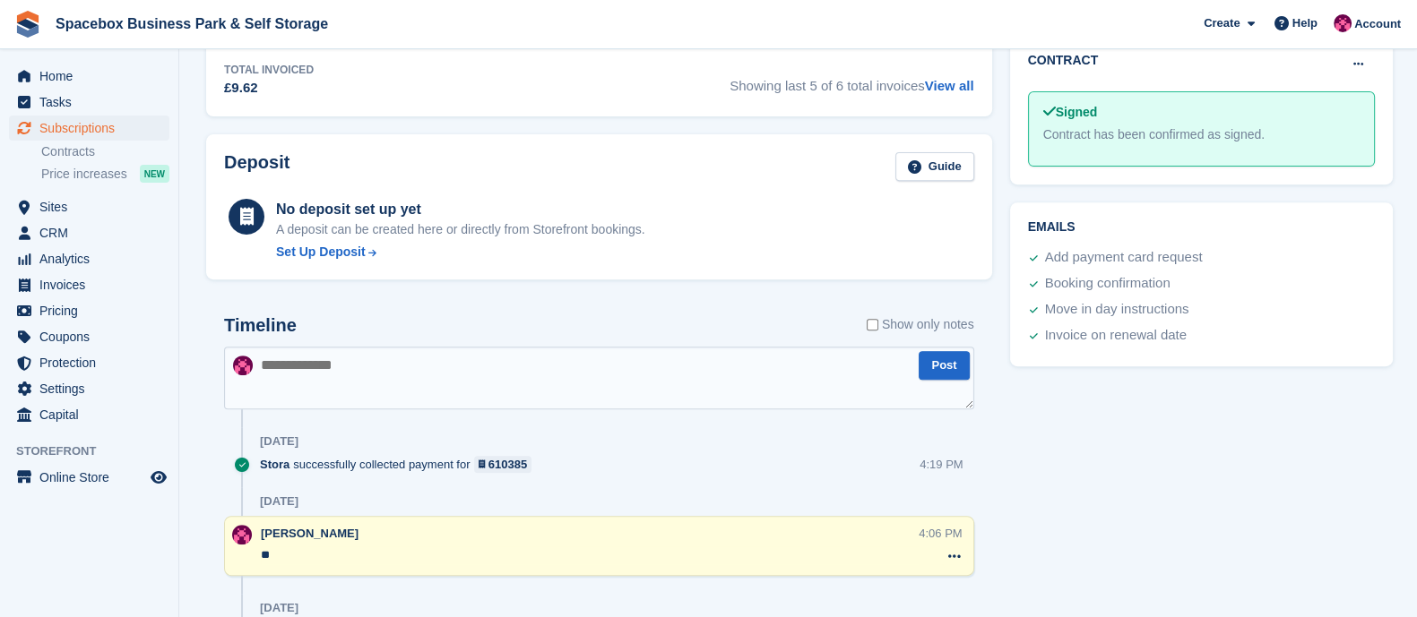
scroll to position [880, 0]
click at [357, 371] on textarea at bounding box center [599, 380] width 750 height 63
type textarea "**"
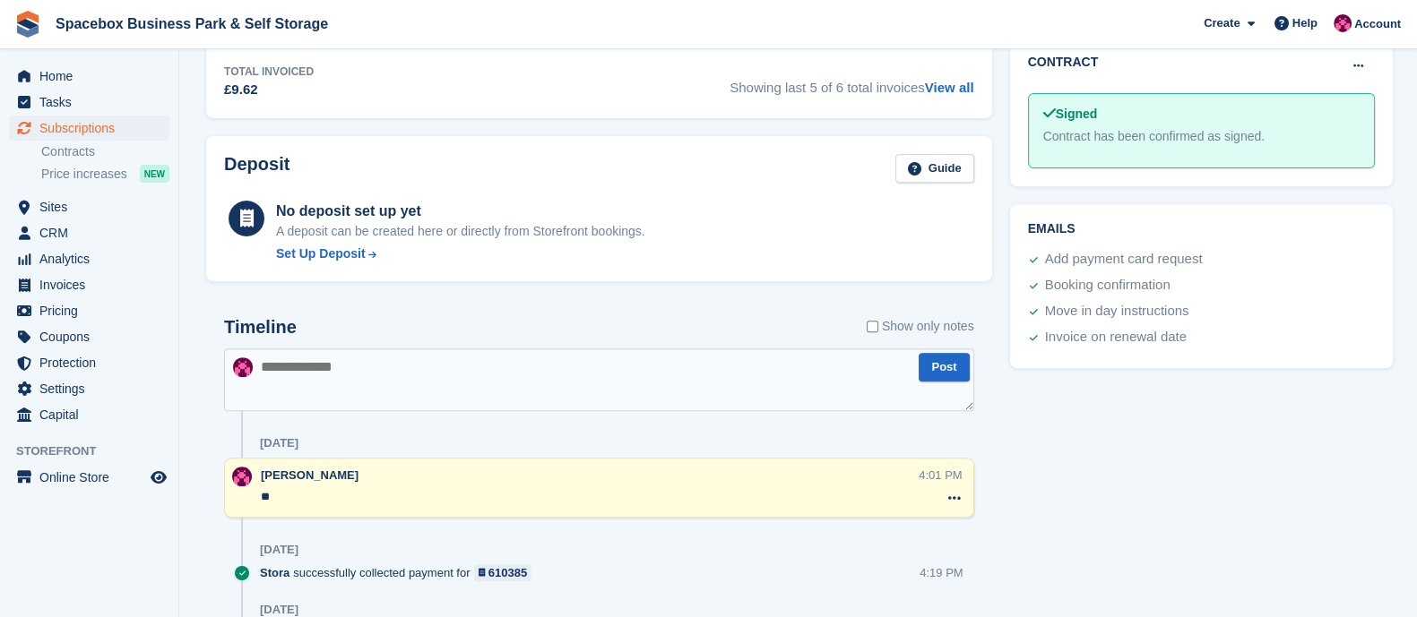
scroll to position [0, 0]
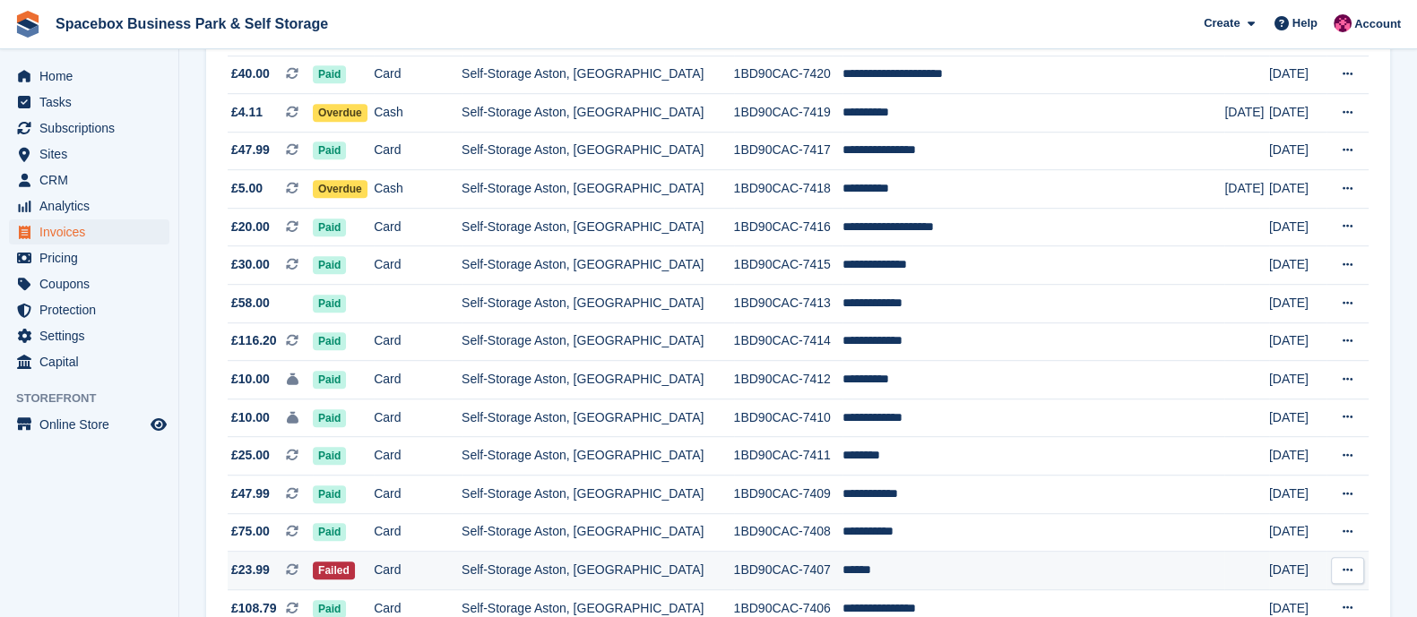
scroll to position [1694, 0]
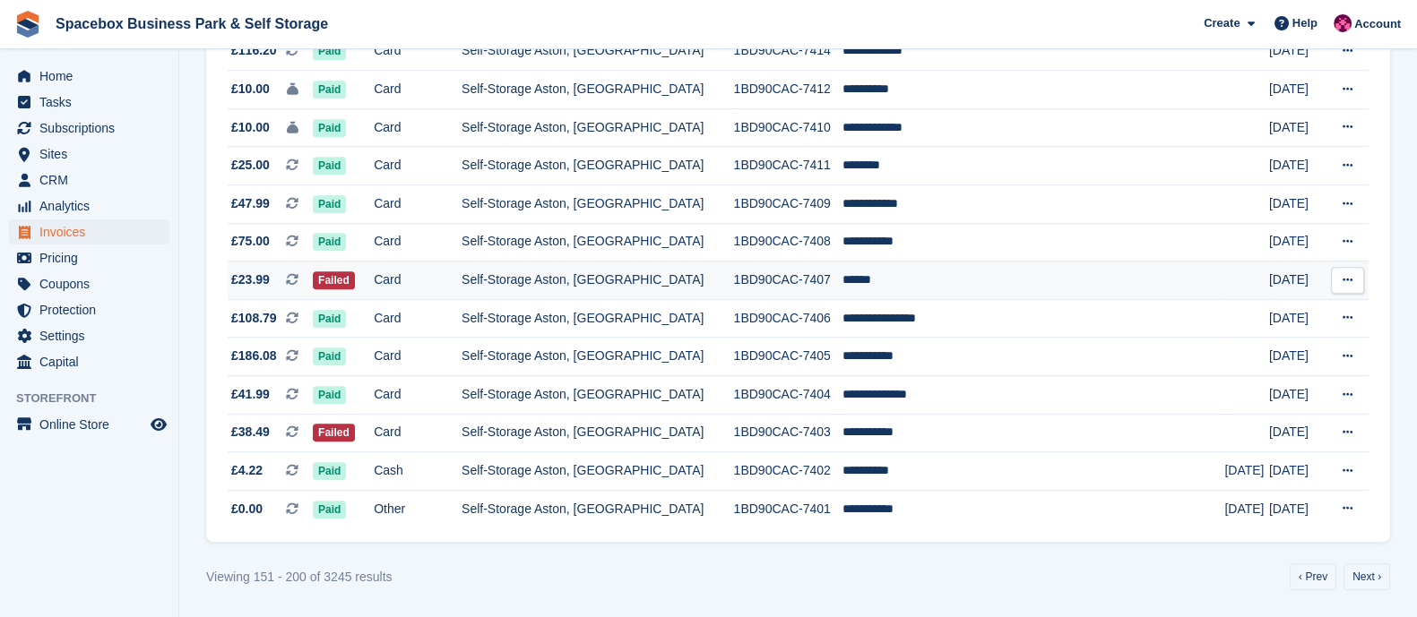
click at [423, 281] on td "Card" at bounding box center [418, 281] width 88 height 39
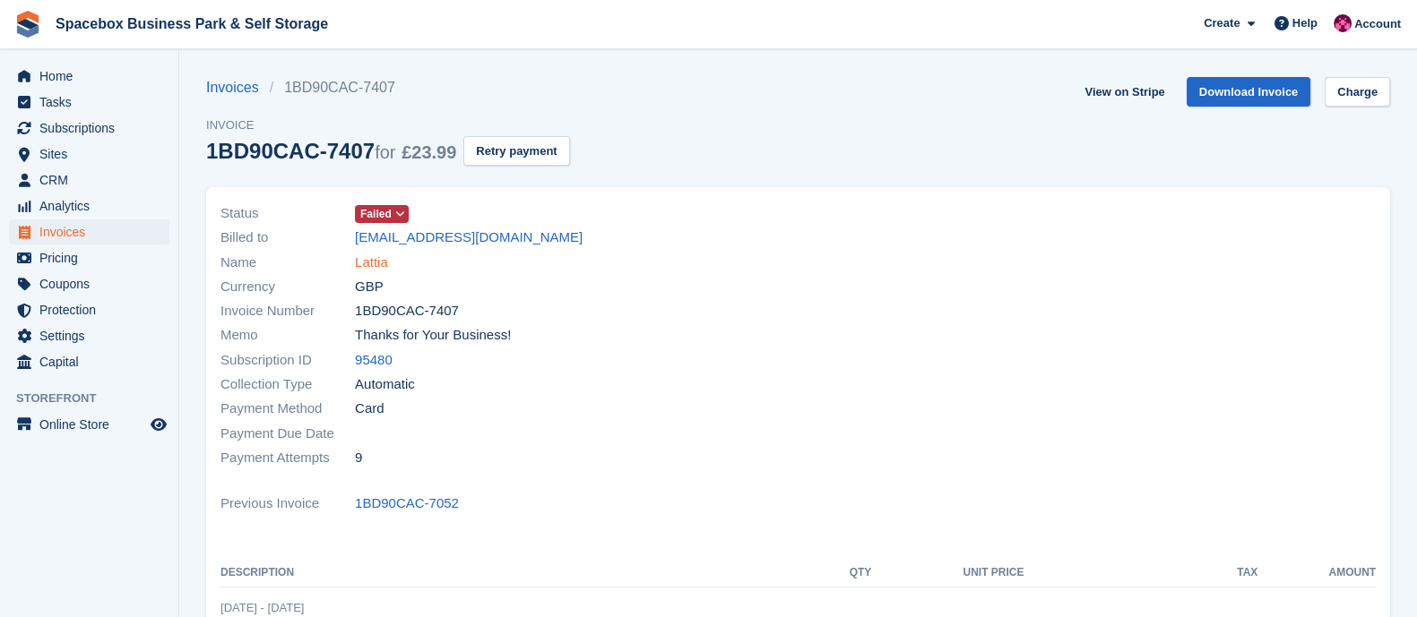
click at [385, 262] on link "Lattia" at bounding box center [371, 263] width 33 height 21
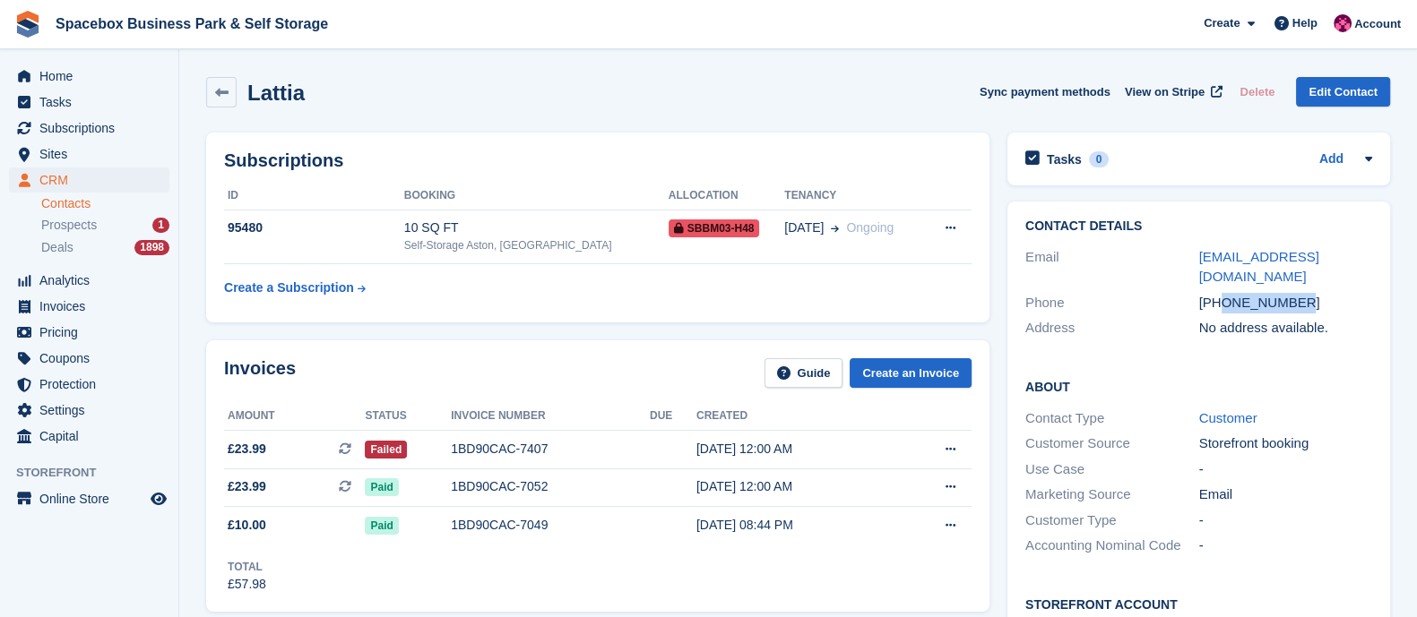
drag, startPoint x: 1219, startPoint y: 280, endPoint x: 1328, endPoint y: 280, distance: 109.3
click at [1328, 293] on div "+447591715347" at bounding box center [1286, 303] width 174 height 21
copy div "7591715347"
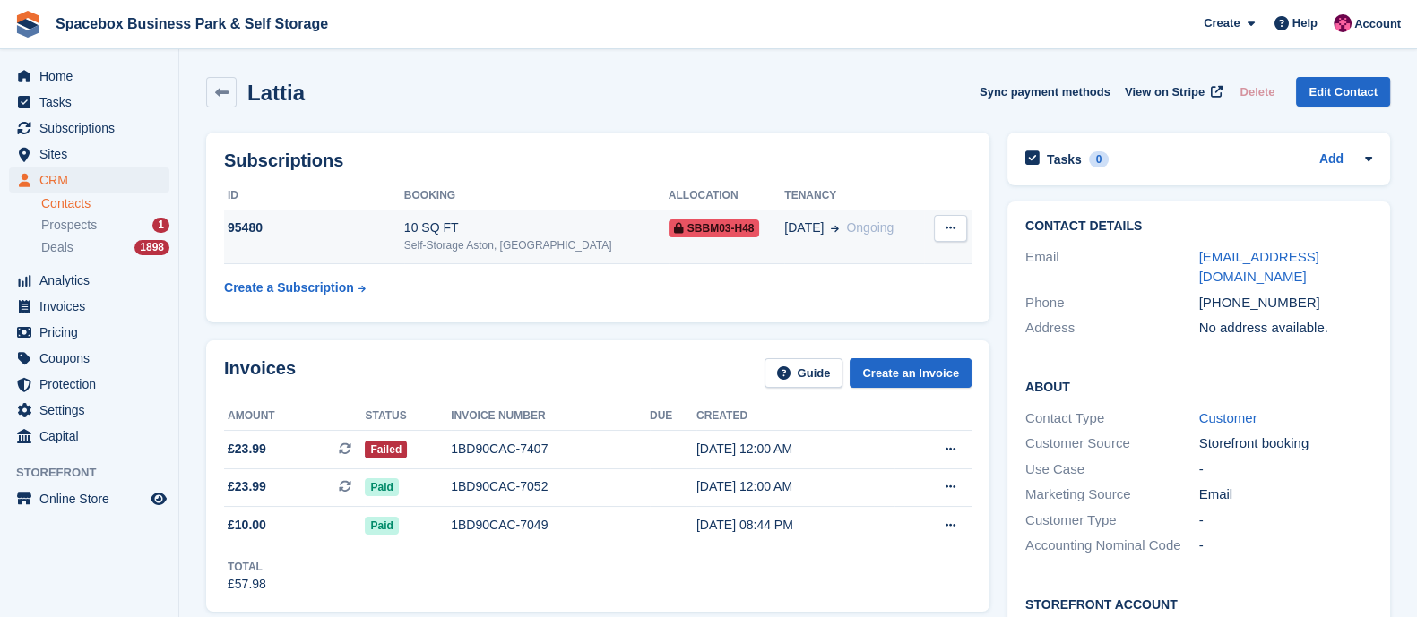
click at [424, 224] on div "10 SQ FT" at bounding box center [536, 228] width 264 height 19
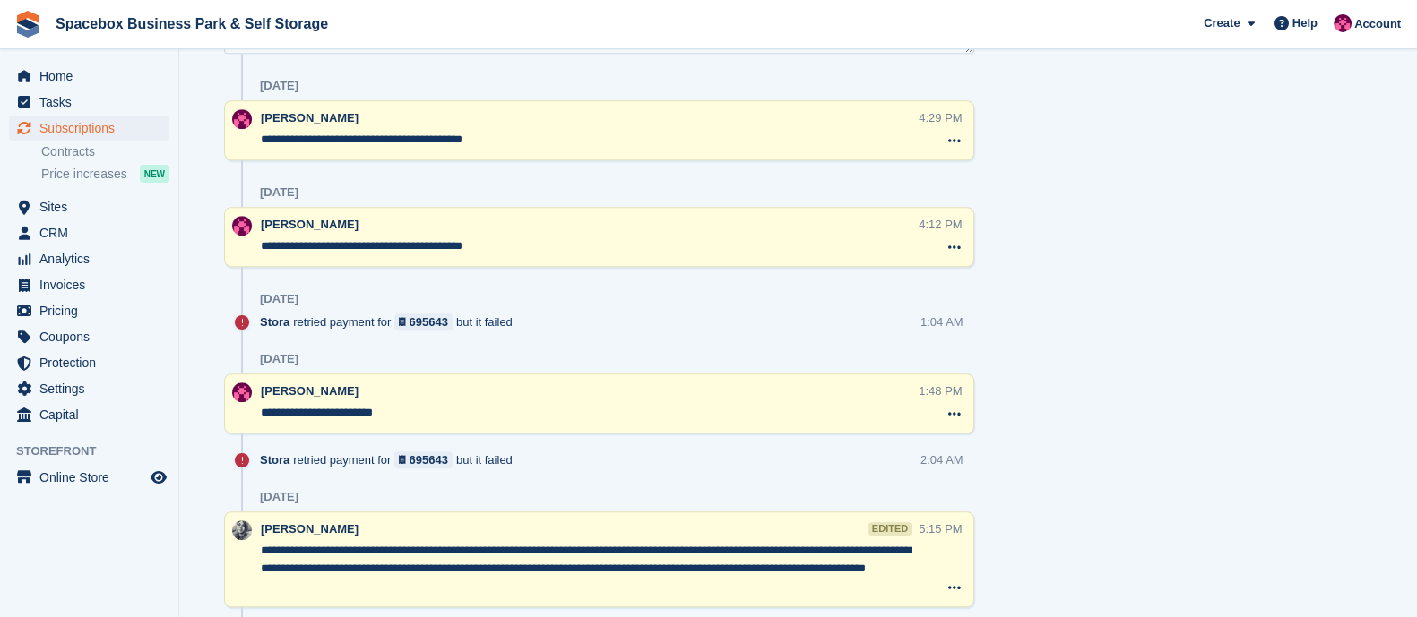
scroll to position [1144, 0]
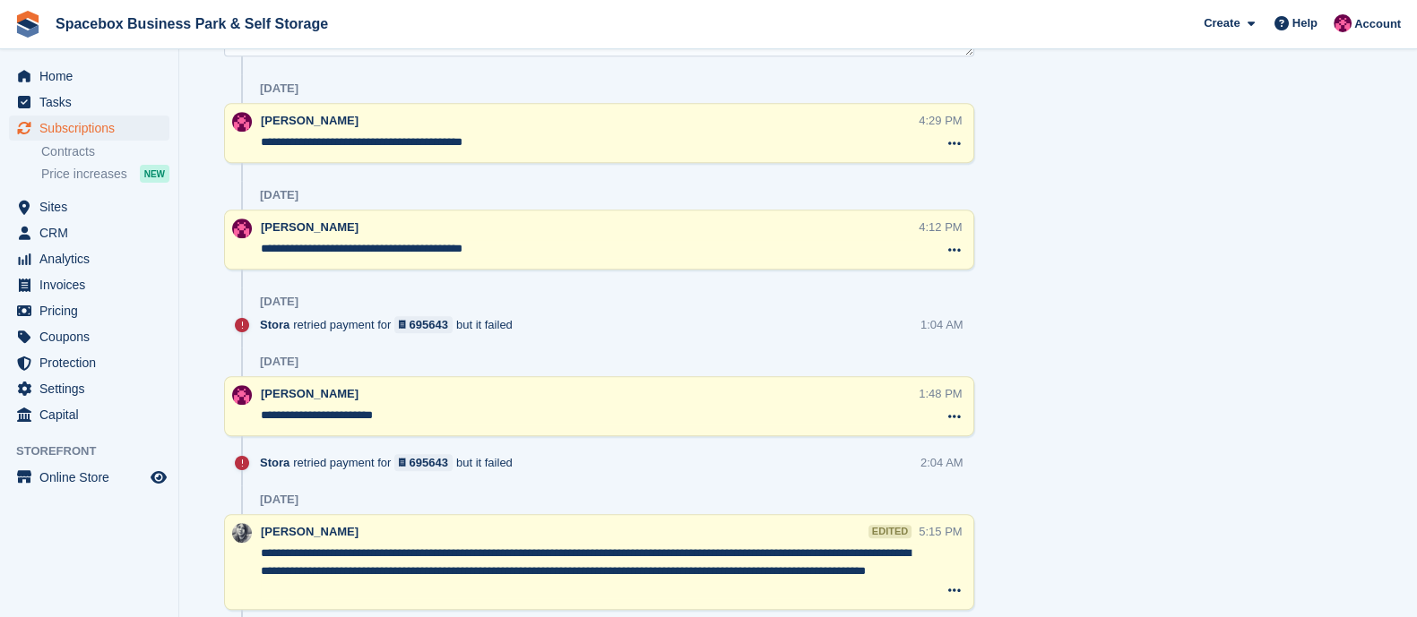
drag, startPoint x: 523, startPoint y: 141, endPoint x: 240, endPoint y: 150, distance: 283.3
click at [240, 150] on div "**********" at bounding box center [599, 133] width 750 height 60
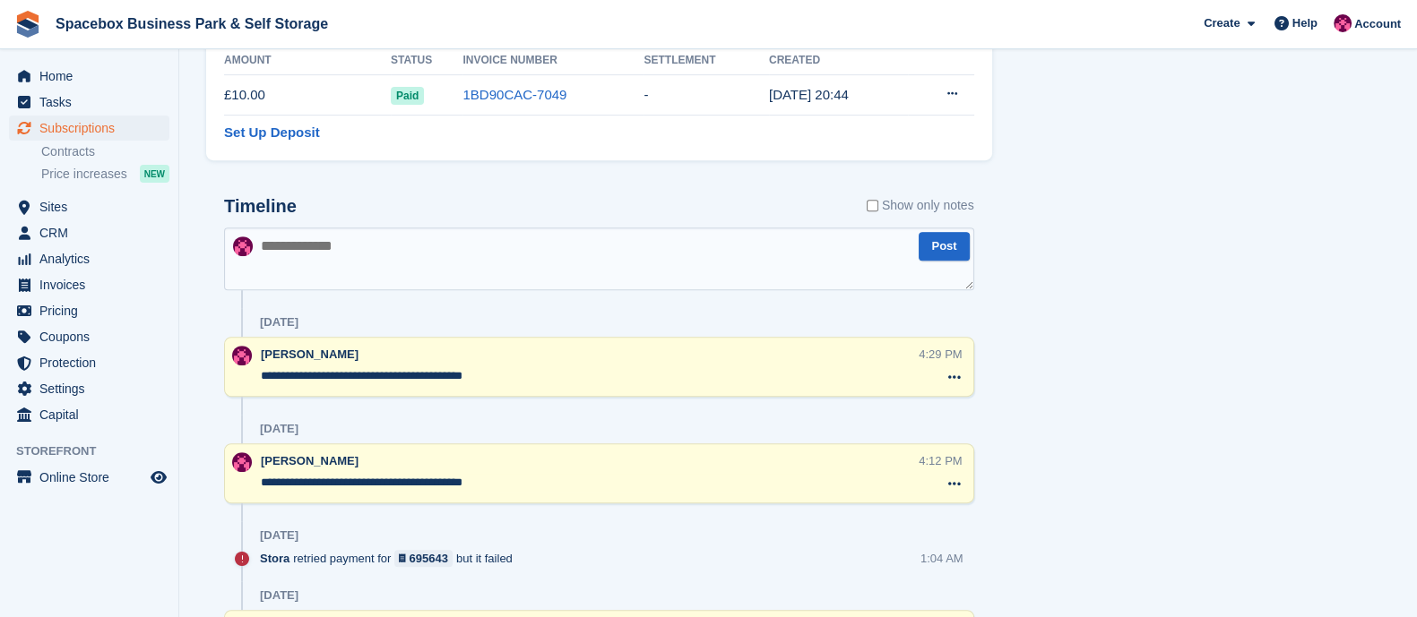
scroll to position [909, 0]
click at [324, 231] on textarea at bounding box center [599, 260] width 750 height 63
paste textarea "**********"
type textarea "**********"
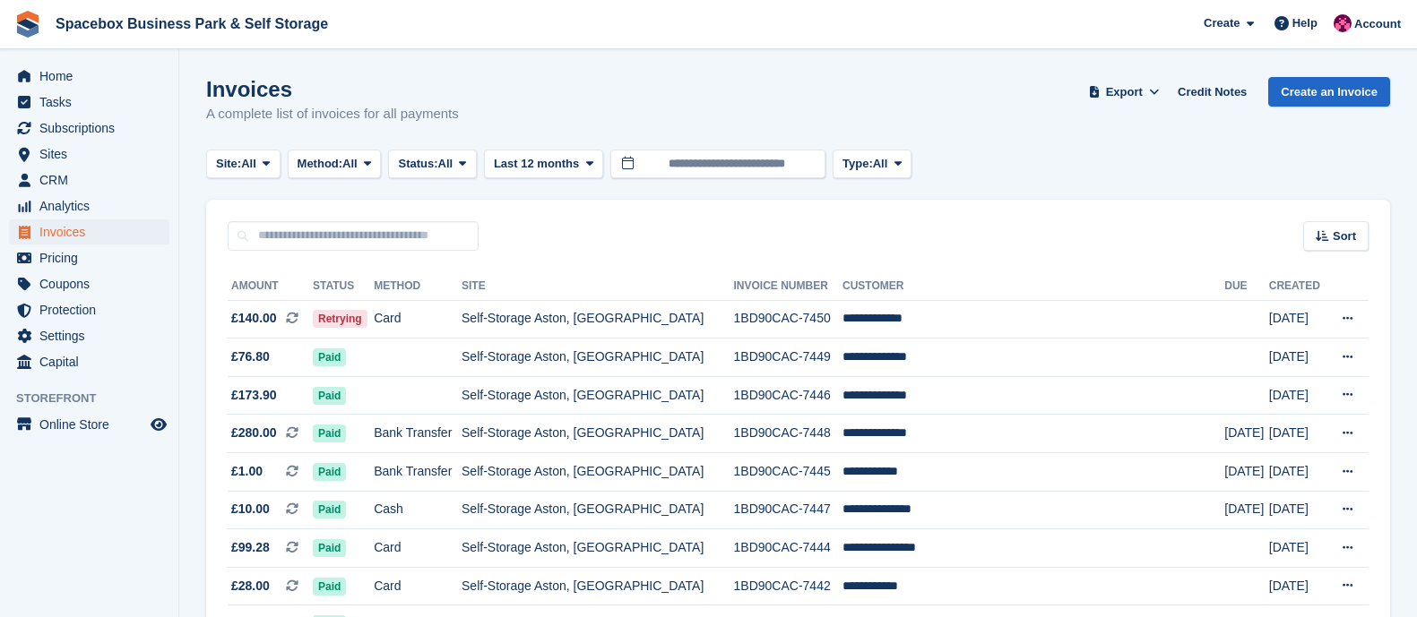
scroll to position [1694, 0]
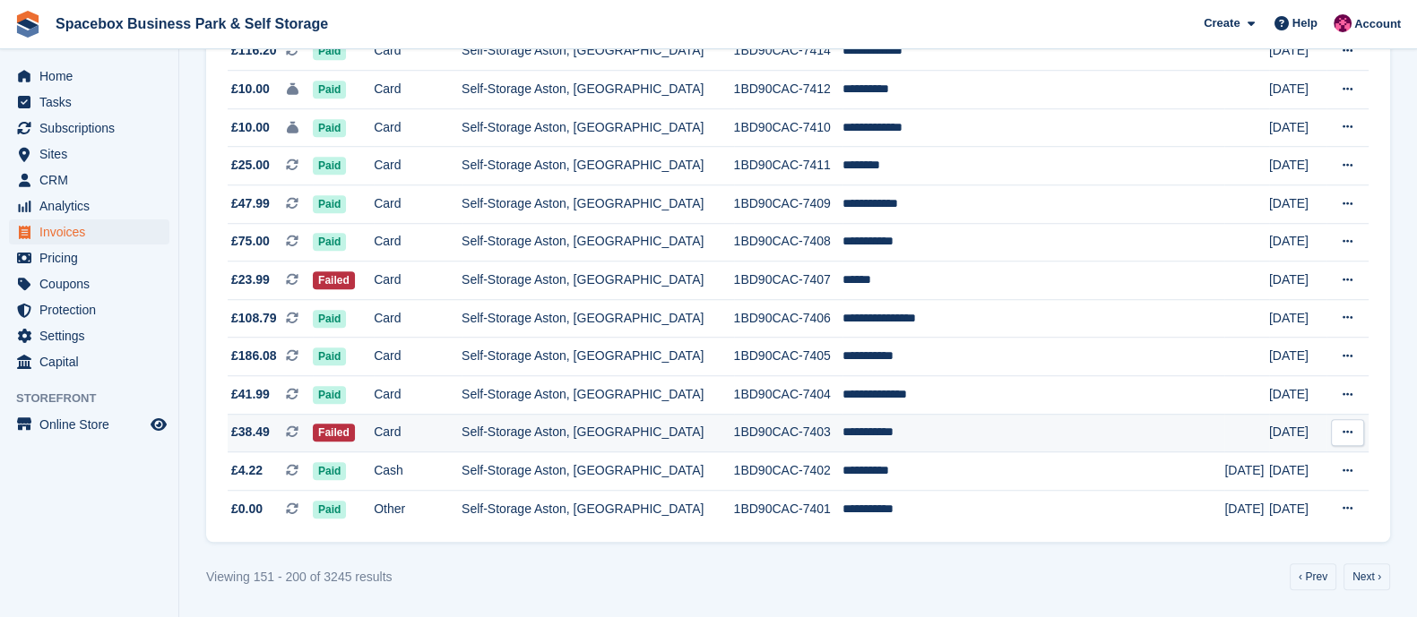
click at [461, 438] on td "Card" at bounding box center [418, 433] width 88 height 39
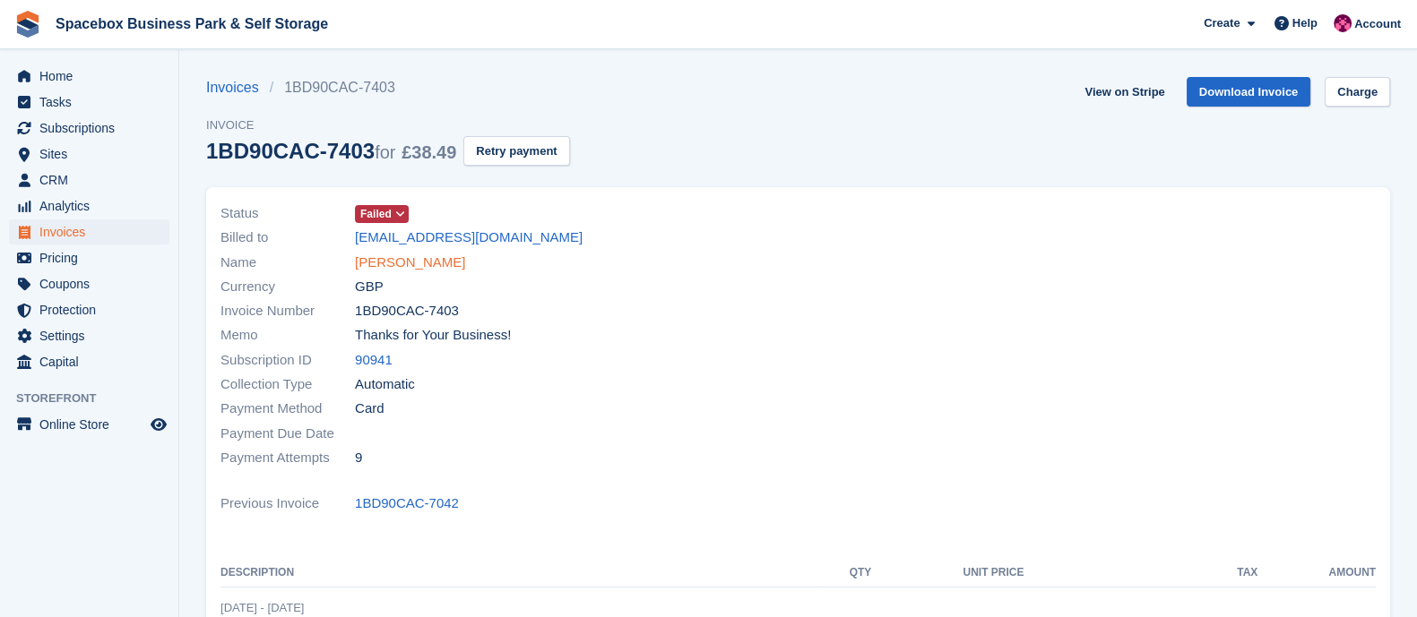
click at [374, 254] on link "[PERSON_NAME]" at bounding box center [410, 263] width 110 height 21
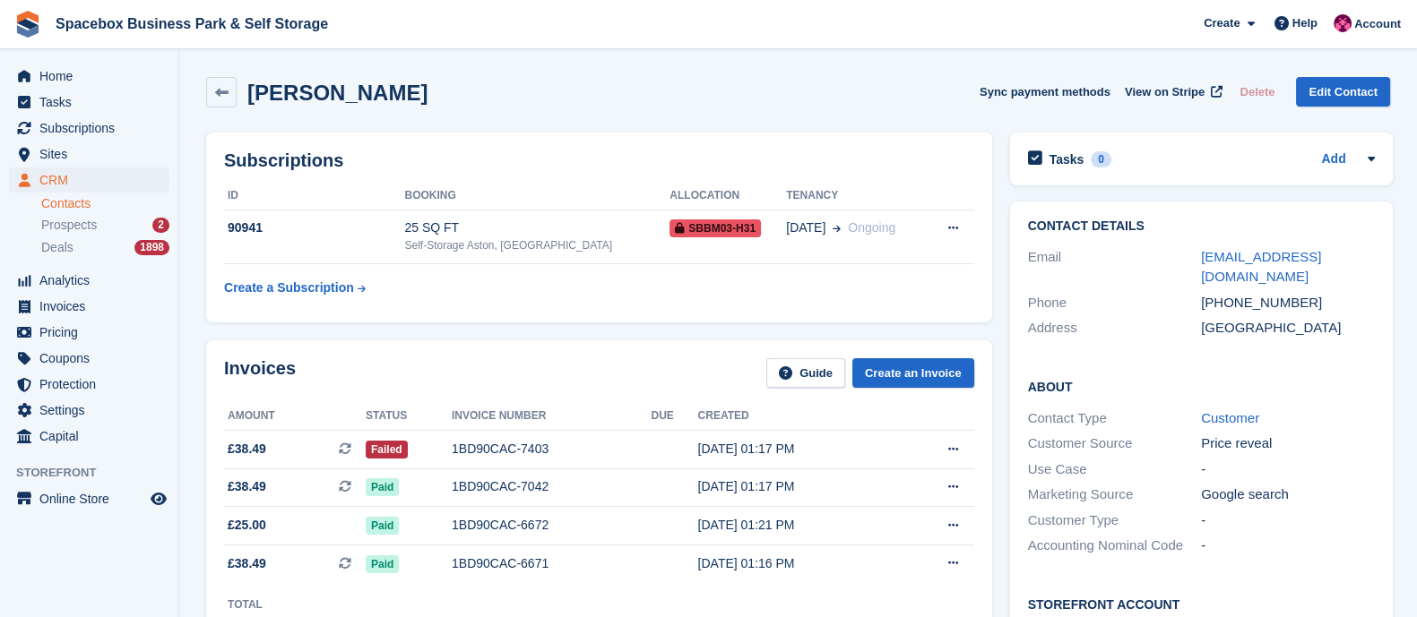
click at [1217, 293] on div "[PHONE_NUMBER]" at bounding box center [1288, 303] width 174 height 21
drag, startPoint x: 1222, startPoint y: 279, endPoint x: 1333, endPoint y: 267, distance: 111.7
click at [1333, 267] on div "Contact Details Email prentino8@gmail.com Phone +447737233275 Address United Ki…" at bounding box center [1201, 281] width 383 height 158
click at [1313, 293] on div "+447737233275" at bounding box center [1288, 303] width 174 height 21
drag, startPoint x: 1313, startPoint y: 279, endPoint x: 1226, endPoint y: 281, distance: 87.0
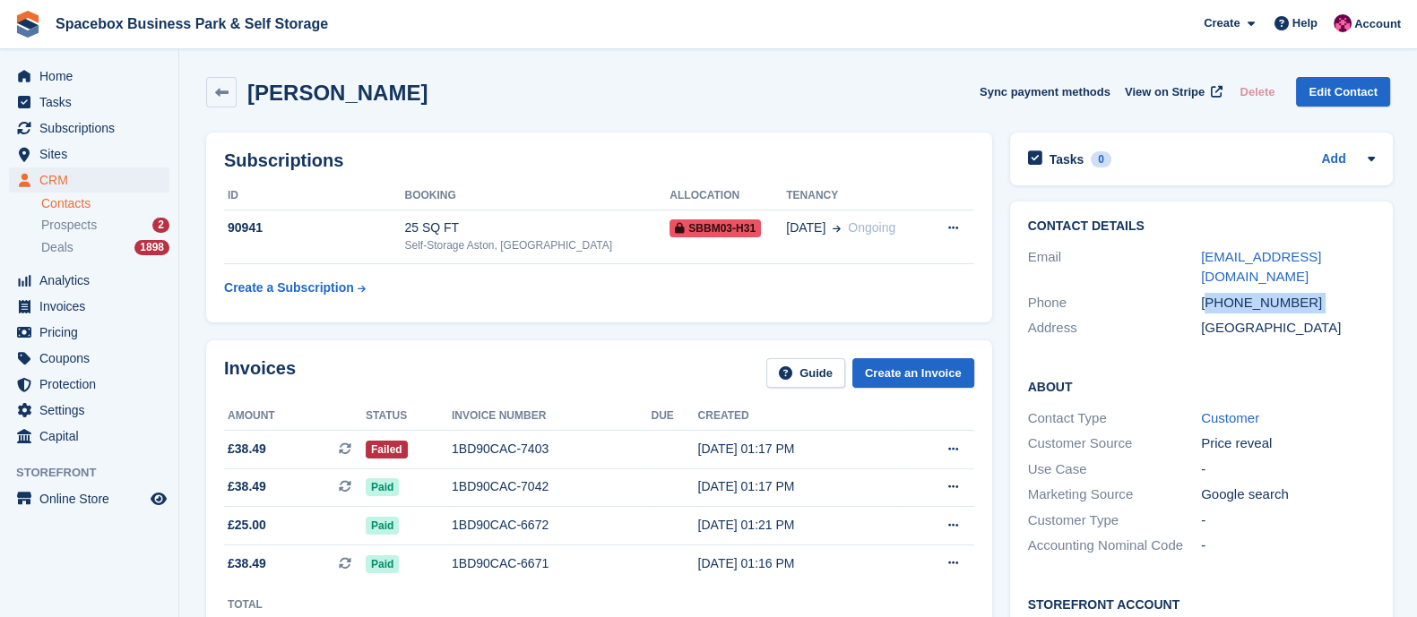
click at [1226, 293] on div "+447737233275" at bounding box center [1288, 303] width 174 height 21
drag, startPoint x: 1223, startPoint y: 283, endPoint x: 1295, endPoint y: 284, distance: 71.7
click at [1295, 293] on div "+447737233275" at bounding box center [1288, 303] width 174 height 21
copy div "7737233275"
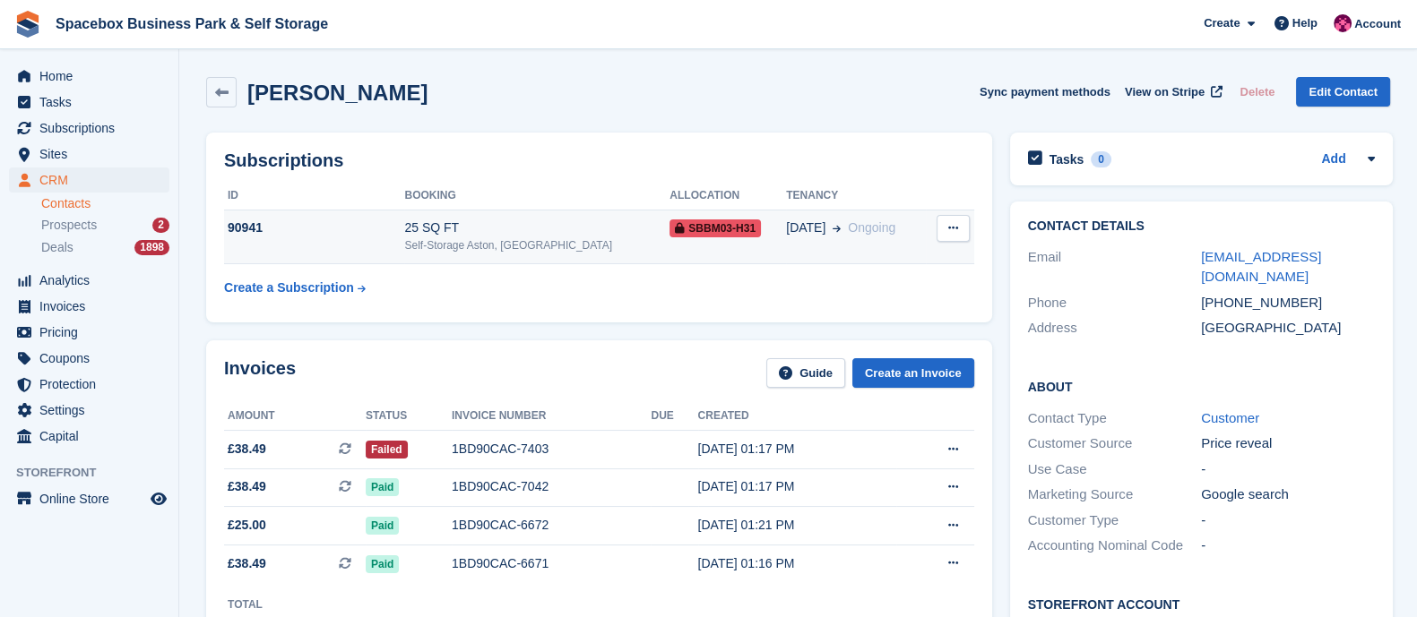
click at [446, 231] on div "25 SQ FT" at bounding box center [536, 228] width 265 height 19
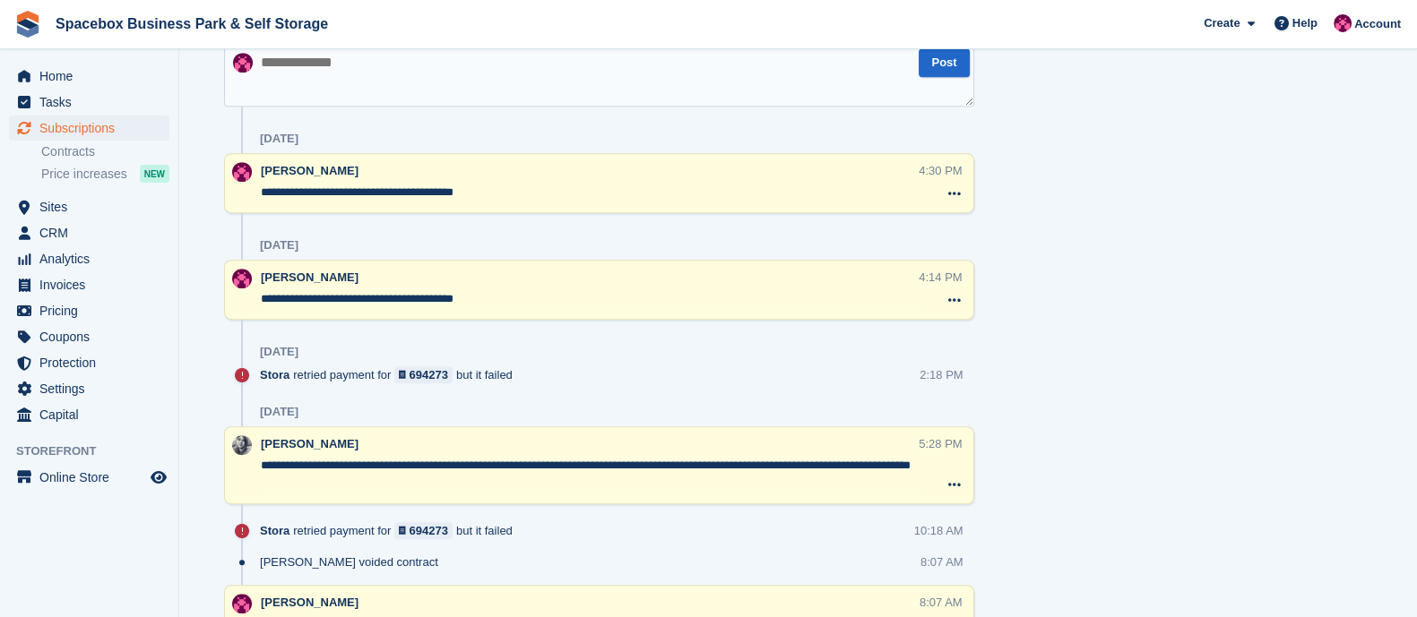
scroll to position [1133, 0]
drag, startPoint x: 501, startPoint y: 195, endPoint x: 237, endPoint y: 191, distance: 263.5
click at [237, 191] on div "**********" at bounding box center [599, 184] width 750 height 60
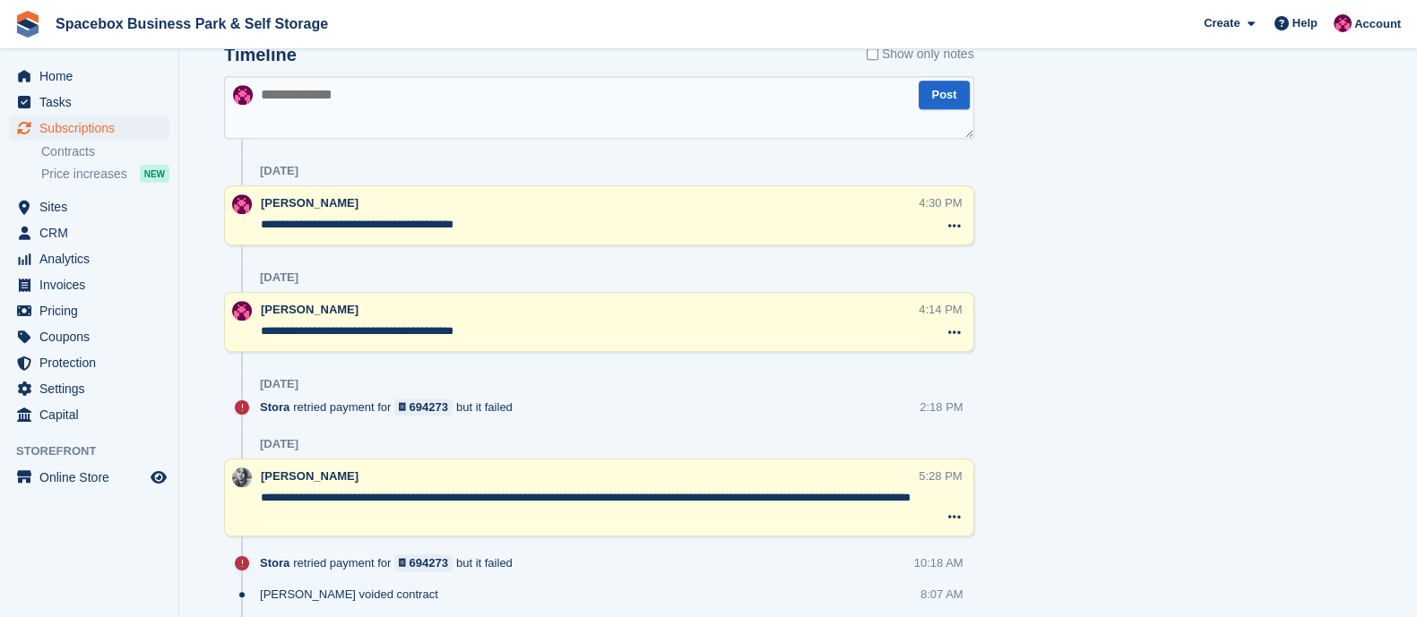
scroll to position [1101, 0]
click at [318, 129] on textarea at bounding box center [599, 108] width 750 height 63
paste textarea "**********"
type textarea "**********"
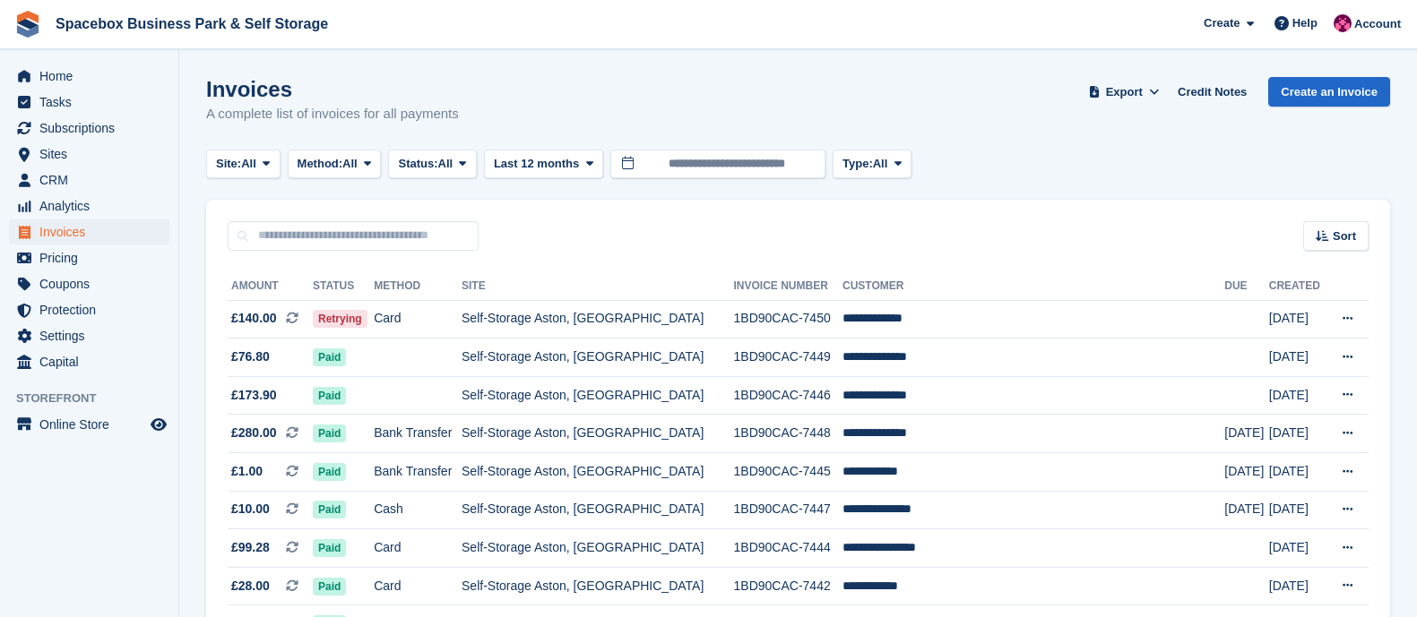
scroll to position [1694, 0]
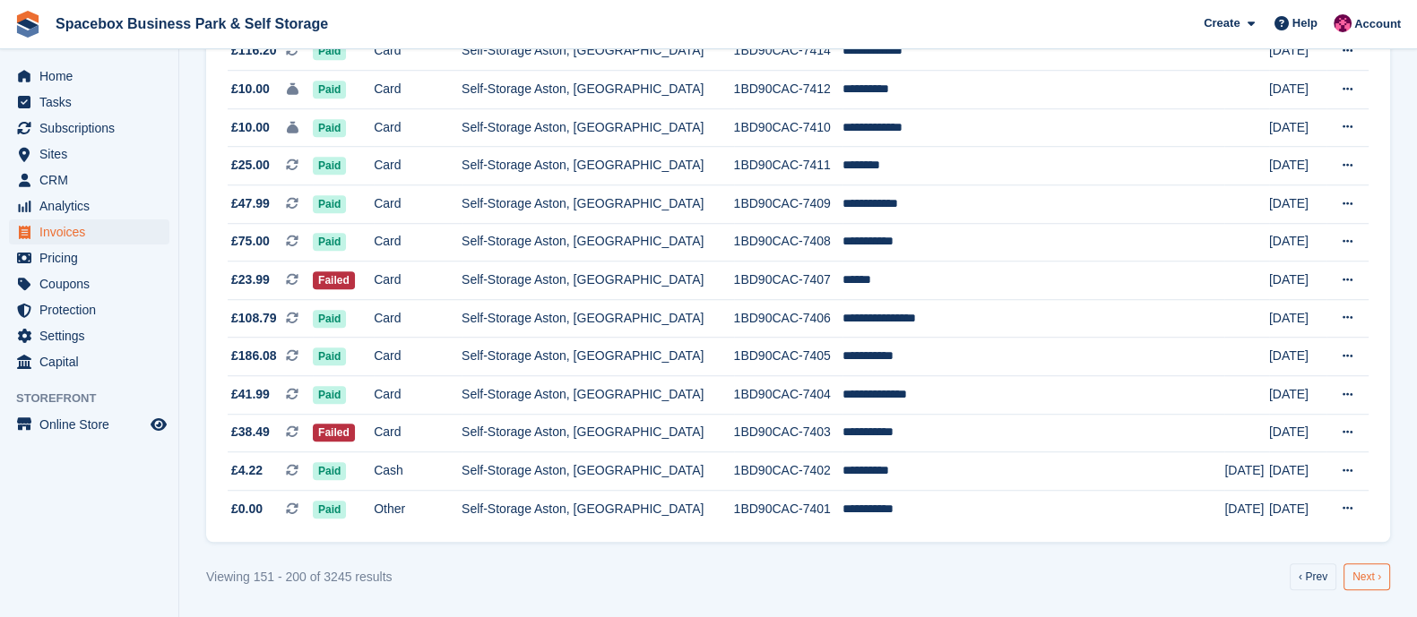
click at [1357, 577] on link "Next ›" at bounding box center [1366, 577] width 47 height 27
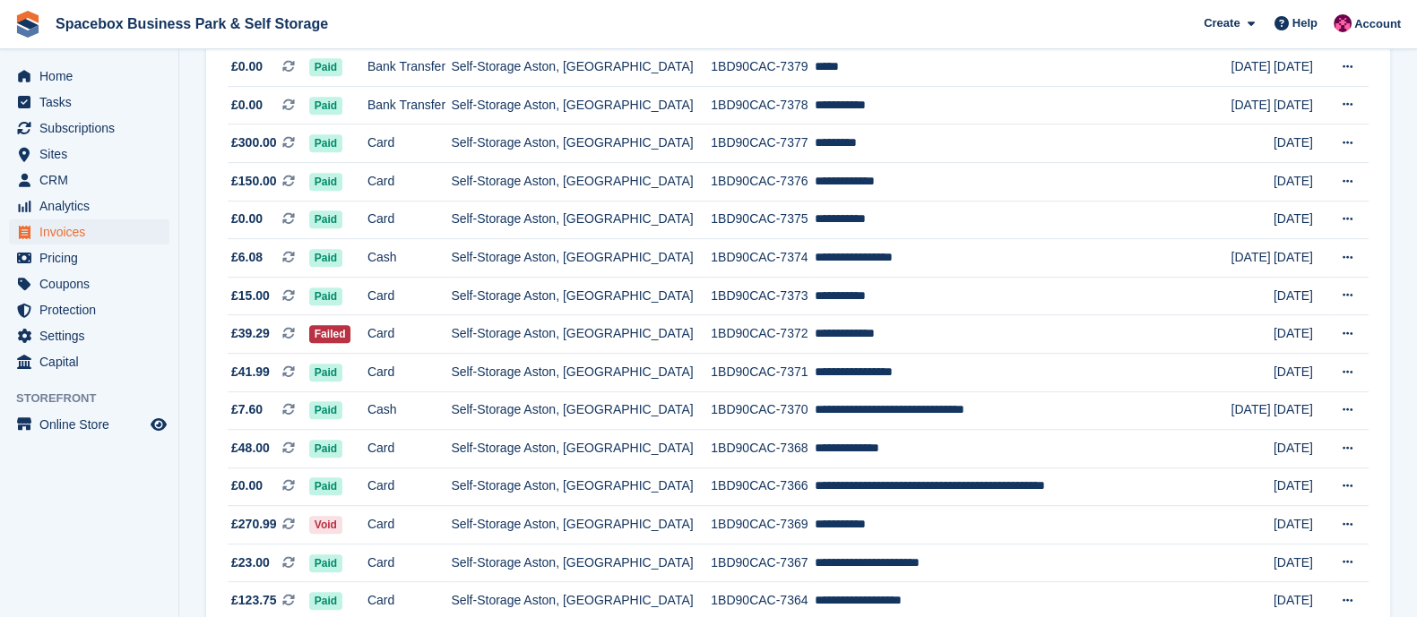
scroll to position [1053, 0]
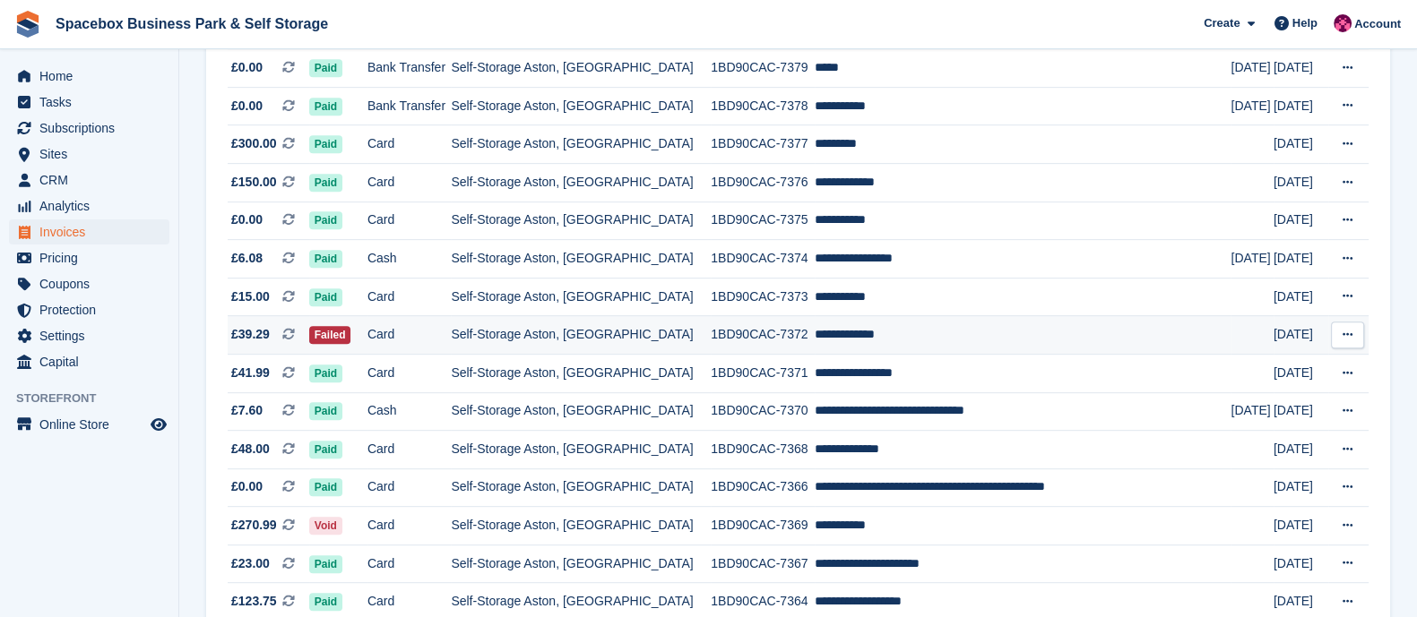
click at [603, 342] on td "Self-Storage Aston, [GEOGRAPHIC_DATA]" at bounding box center [581, 335] width 260 height 39
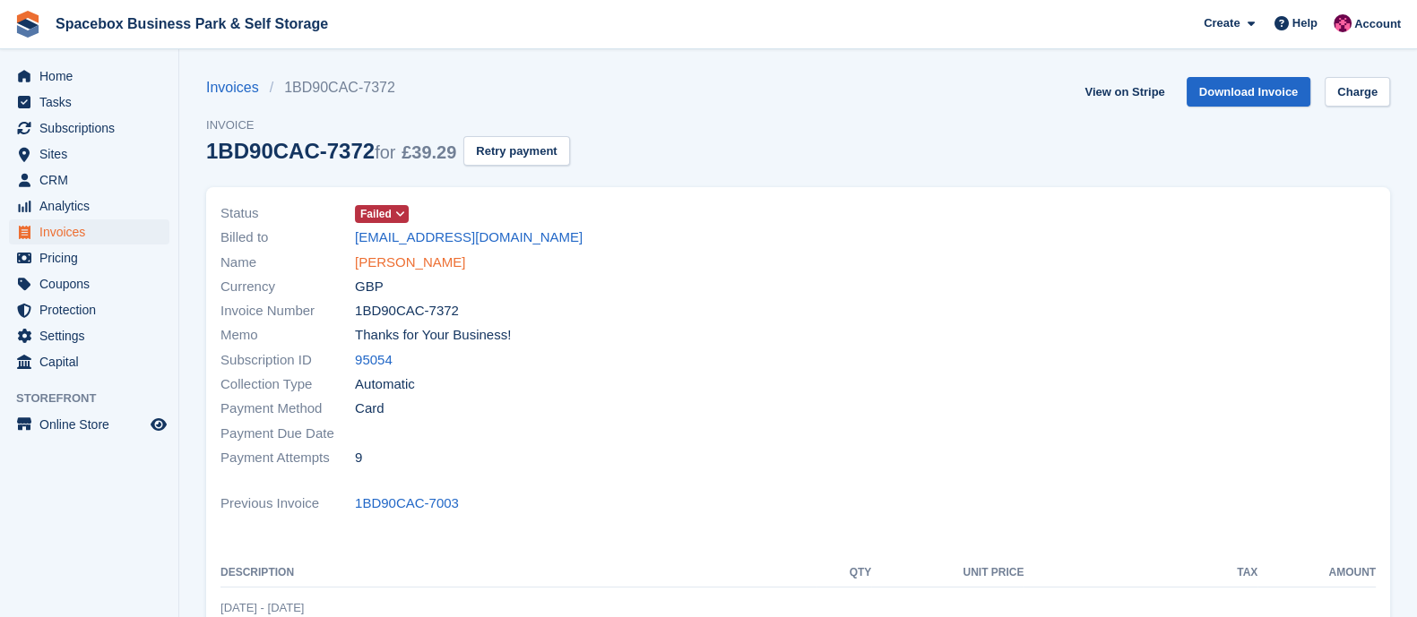
click at [405, 259] on link "[PERSON_NAME]" at bounding box center [410, 263] width 110 height 21
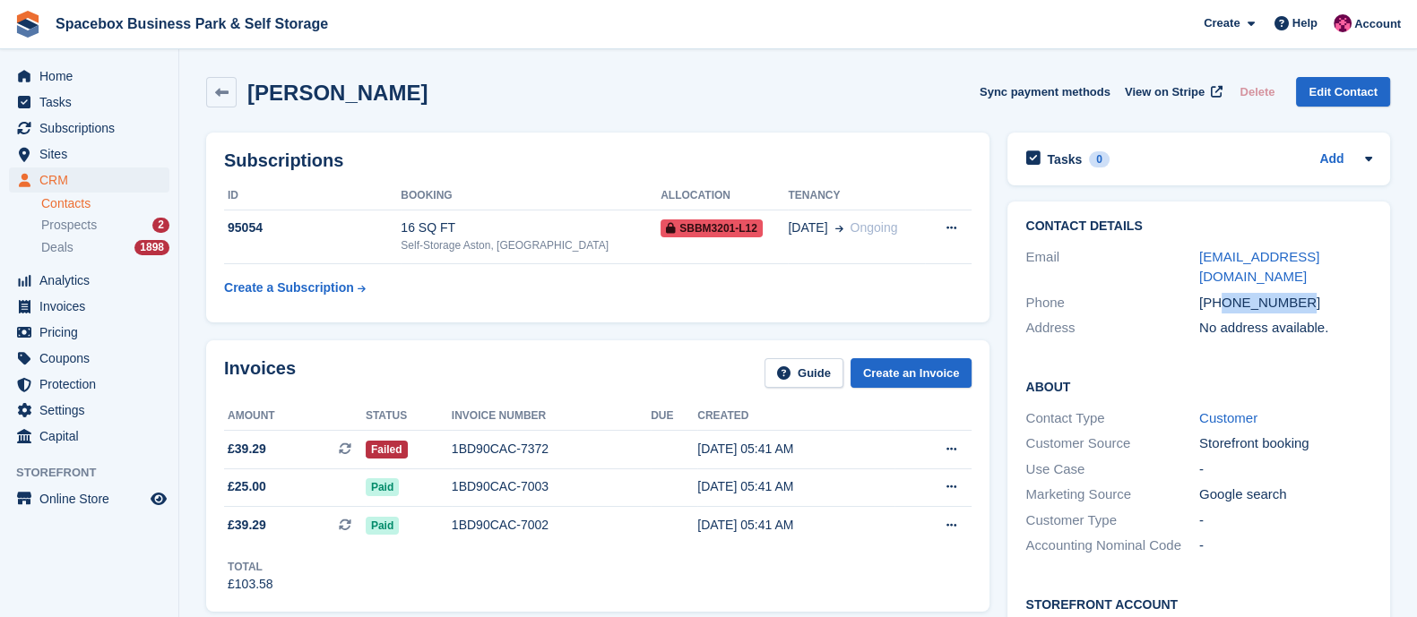
drag, startPoint x: 1297, startPoint y: 276, endPoint x: 1223, endPoint y: 279, distance: 74.4
click at [1223, 293] on div "[PHONE_NUMBER]" at bounding box center [1286, 303] width 174 height 21
copy div "7397755765"
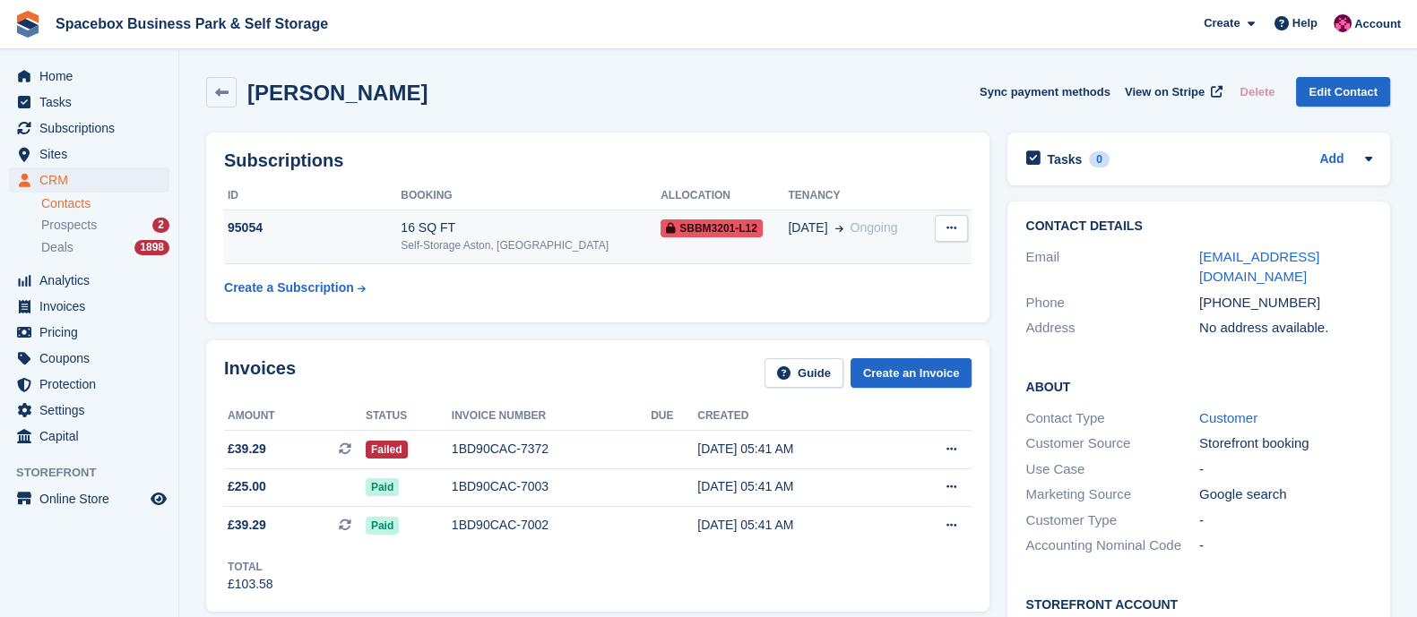
click at [488, 253] on div "Self-Storage Aston, [GEOGRAPHIC_DATA]" at bounding box center [531, 245] width 260 height 16
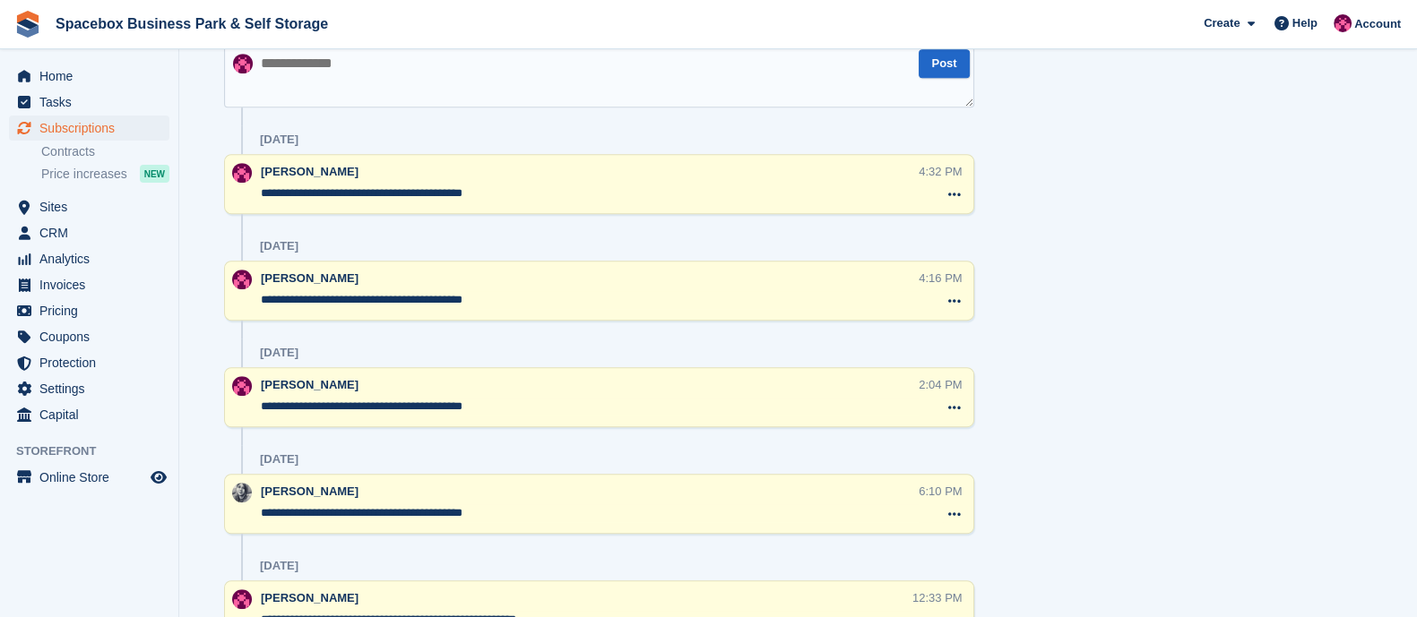
scroll to position [1086, 0]
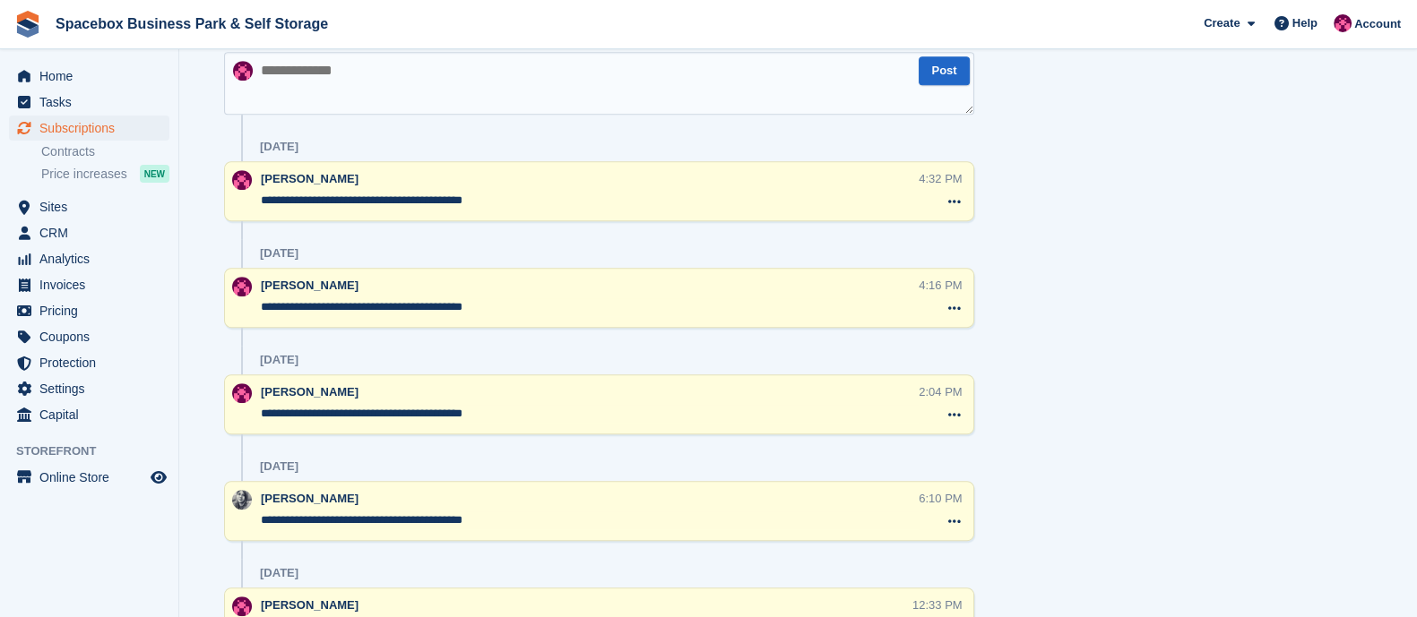
drag, startPoint x: 508, startPoint y: 200, endPoint x: 255, endPoint y: 198, distance: 252.7
click at [255, 198] on div "**********" at bounding box center [599, 191] width 750 height 60
click at [314, 87] on textarea at bounding box center [599, 83] width 750 height 63
paste textarea "**********"
type textarea "**********"
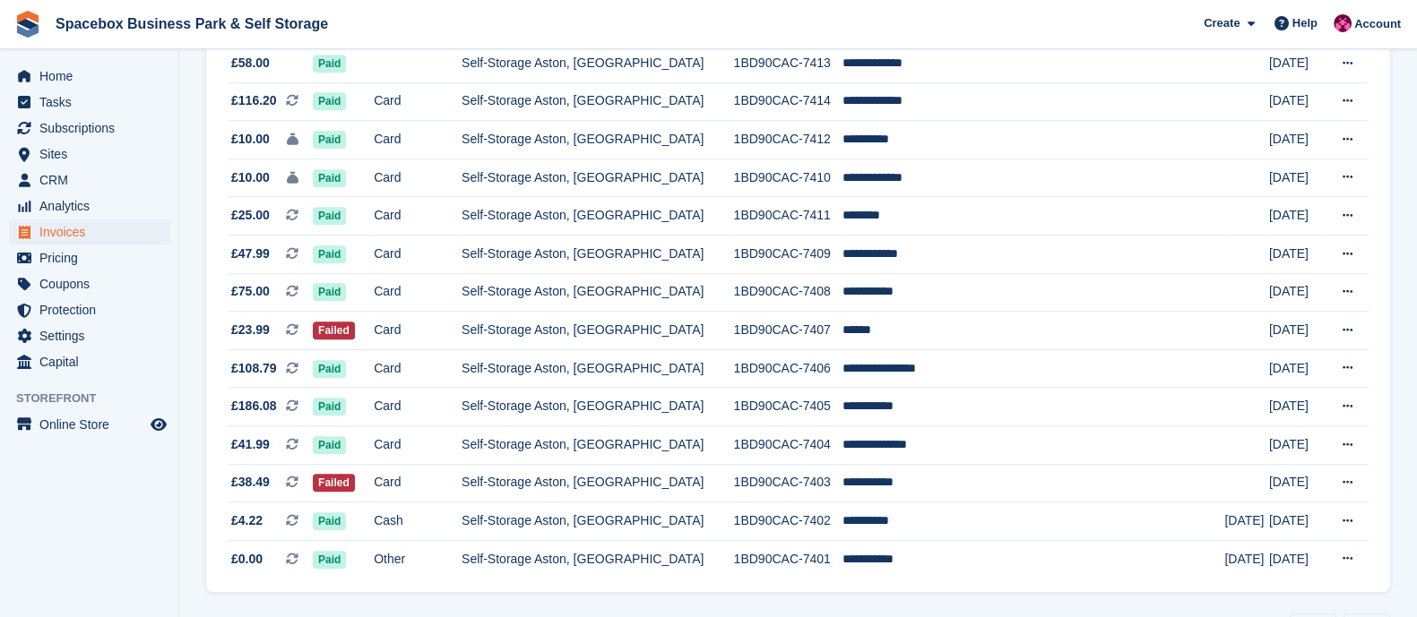
scroll to position [1694, 0]
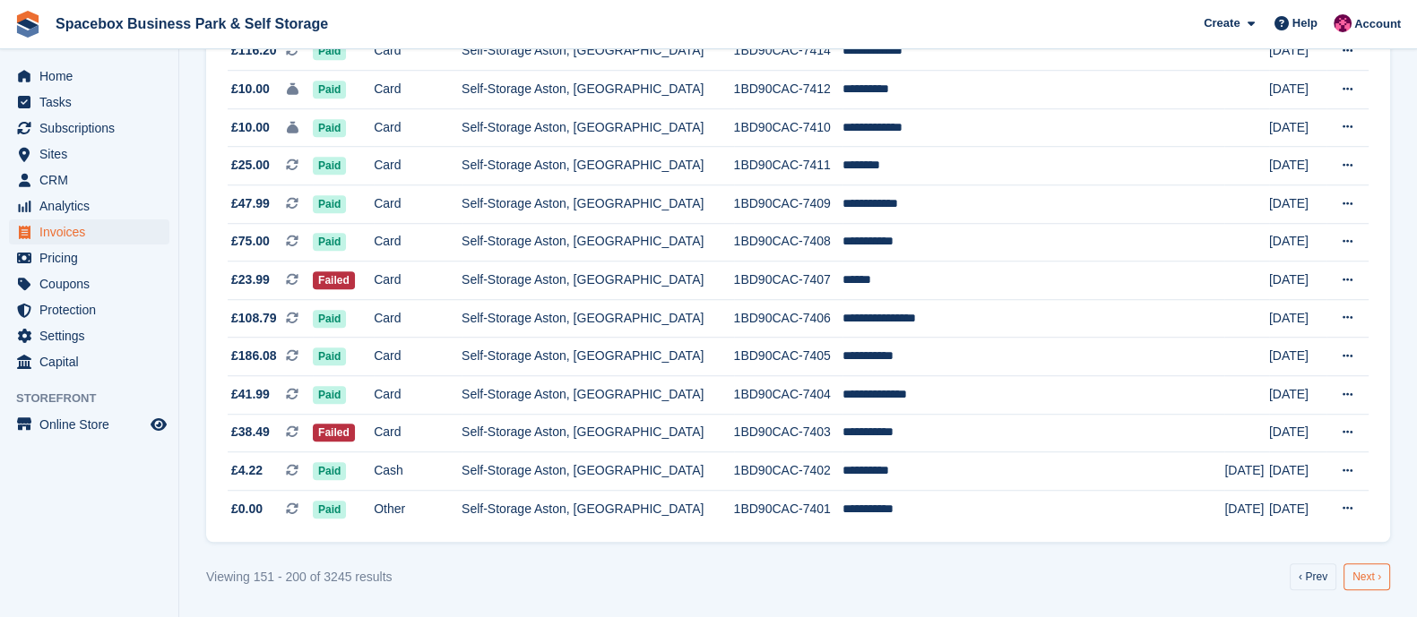
click at [1387, 564] on link "Next ›" at bounding box center [1366, 577] width 47 height 27
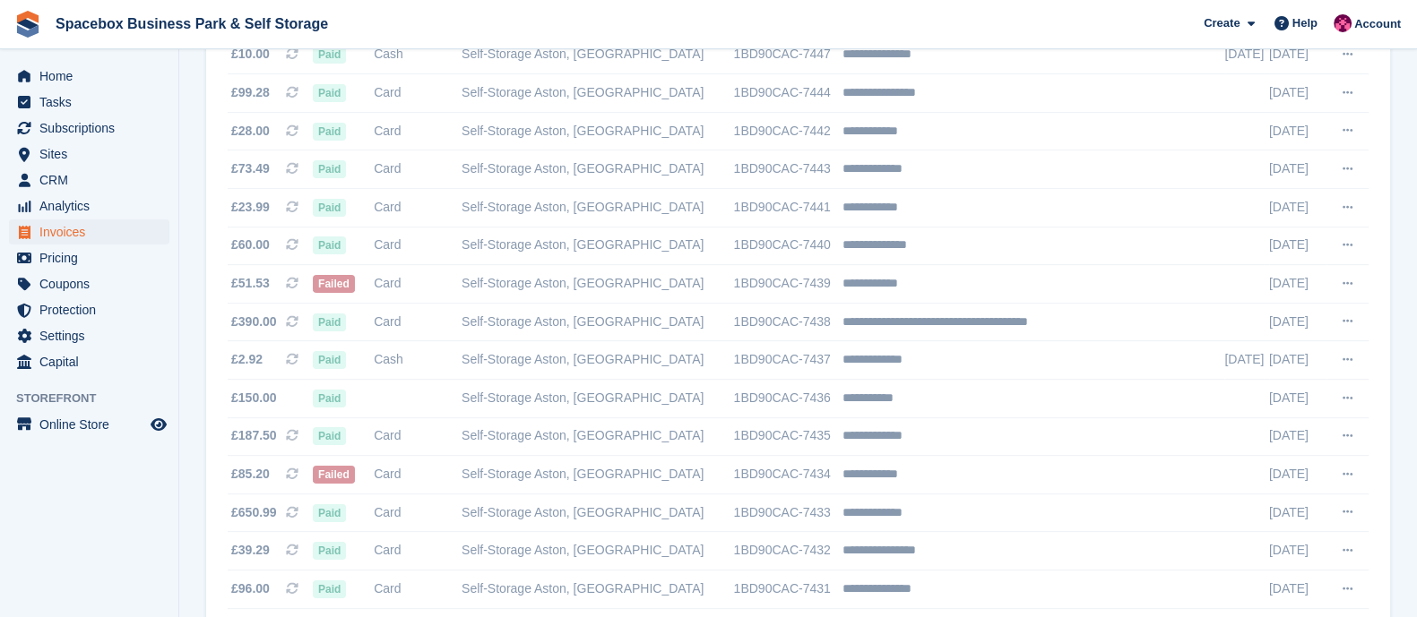
scroll to position [0, 0]
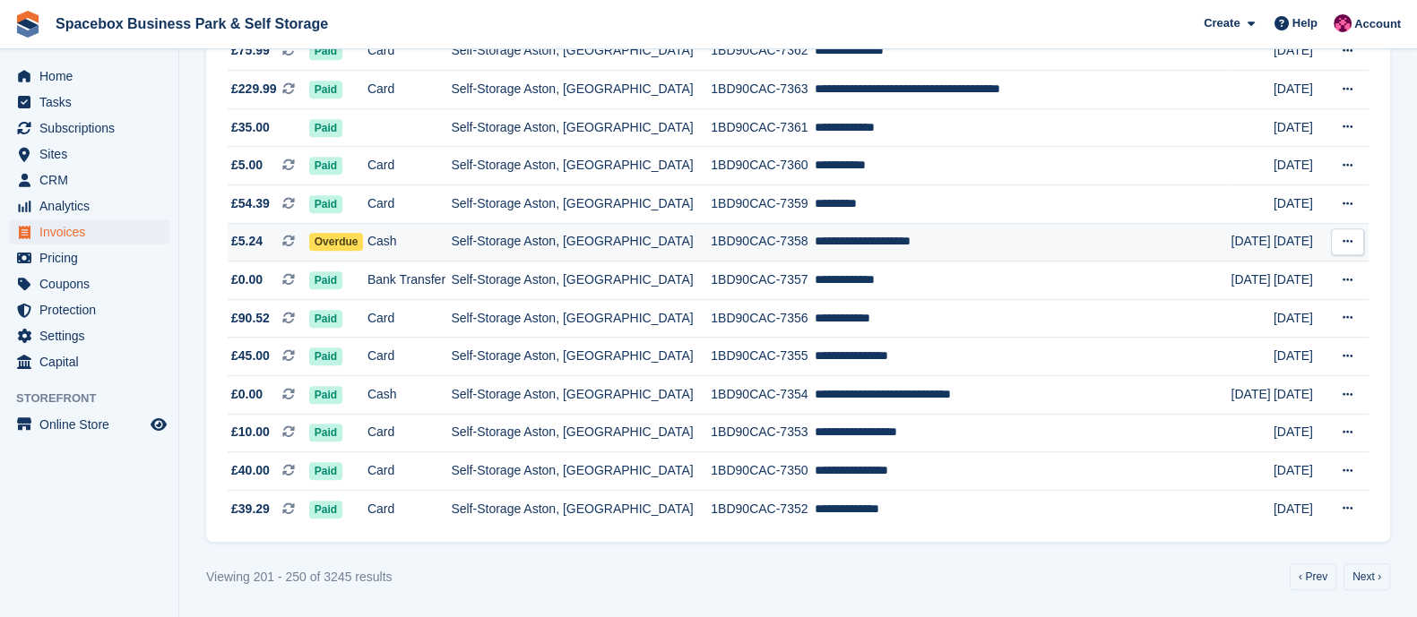
scroll to position [1694, 0]
click at [602, 245] on td "Self-Storage Aston, [GEOGRAPHIC_DATA]" at bounding box center [581, 242] width 260 height 39
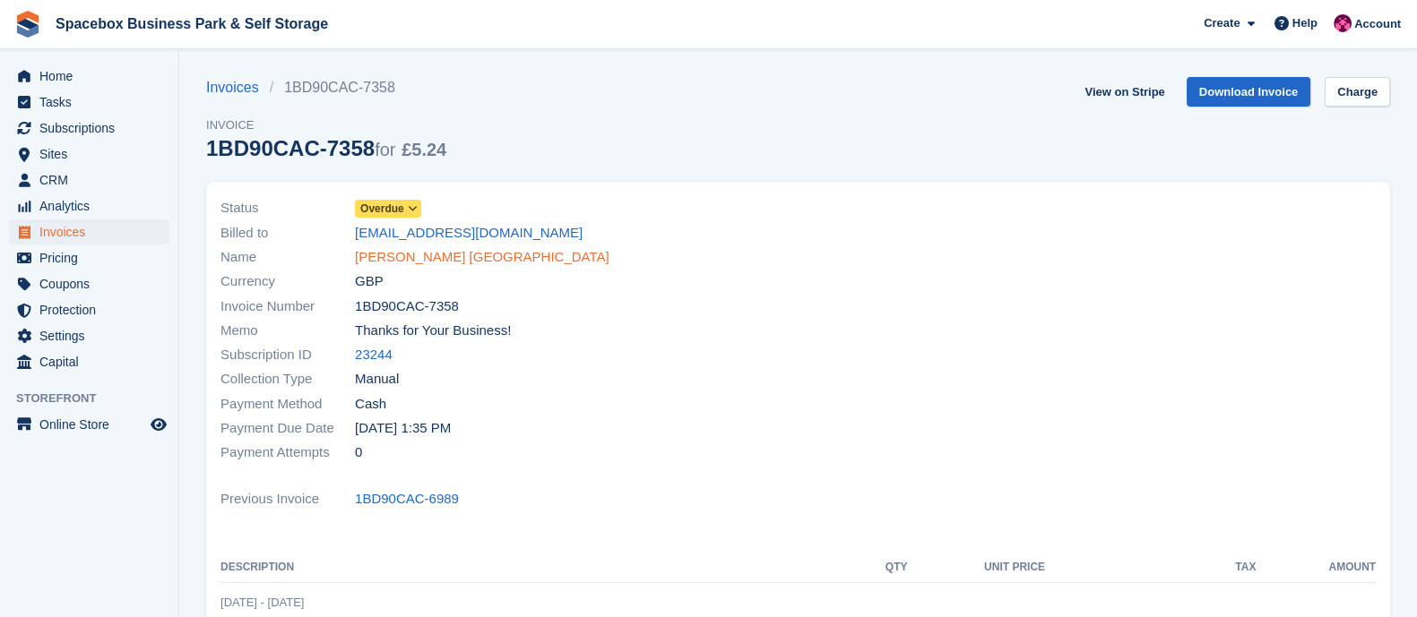
click at [434, 255] on link "[PERSON_NAME] [GEOGRAPHIC_DATA]" at bounding box center [482, 257] width 254 height 21
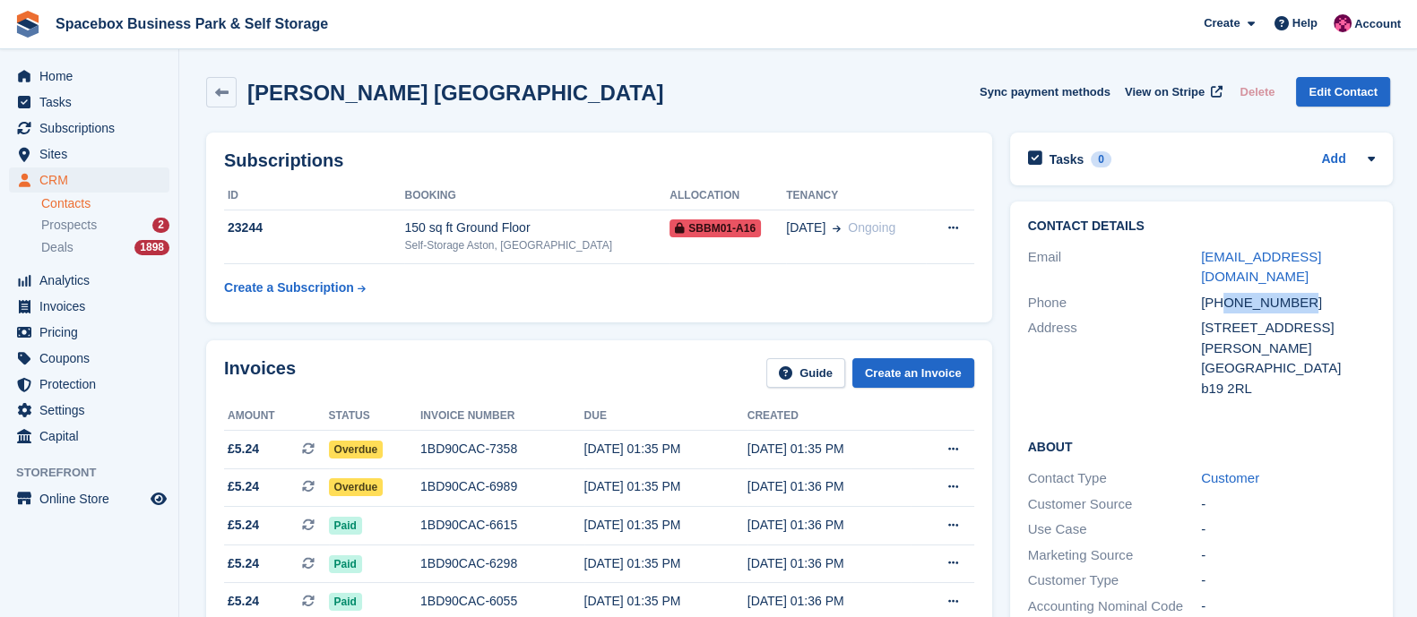
drag, startPoint x: 1223, startPoint y: 280, endPoint x: 1339, endPoint y: 279, distance: 115.6
click at [1339, 293] on div "+447380135219" at bounding box center [1288, 303] width 174 height 21
copy div "7380135219"
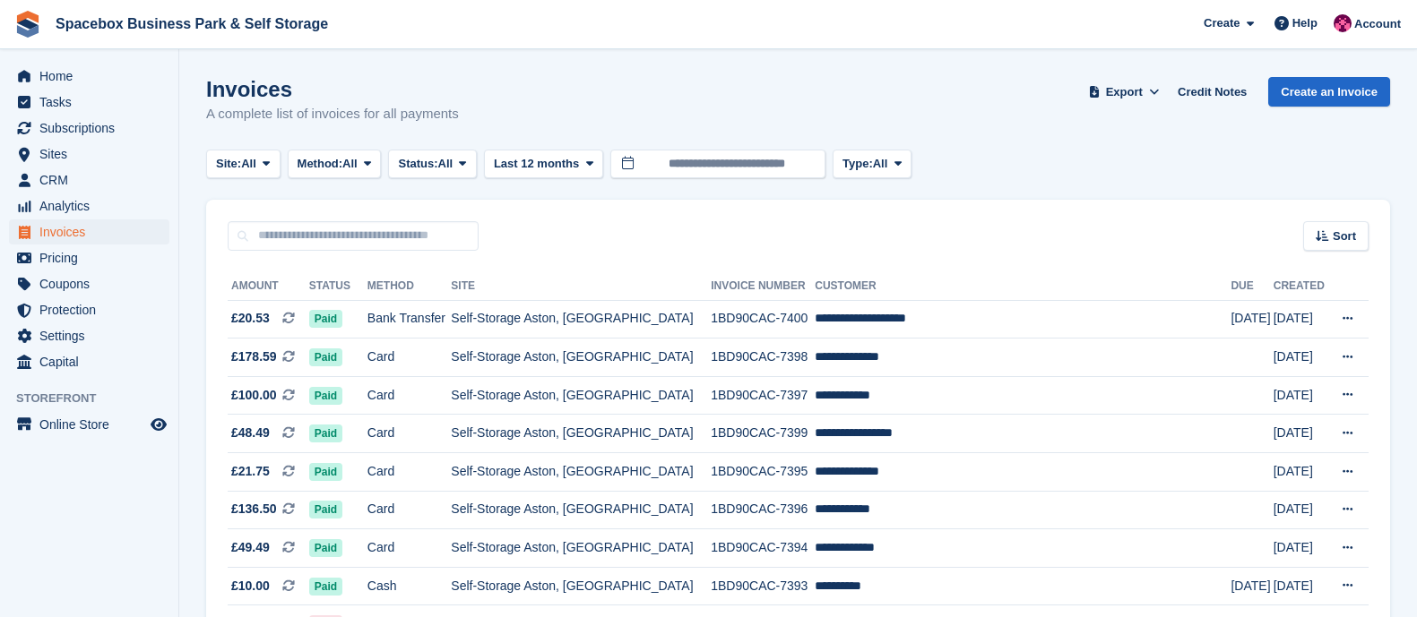
scroll to position [1694, 0]
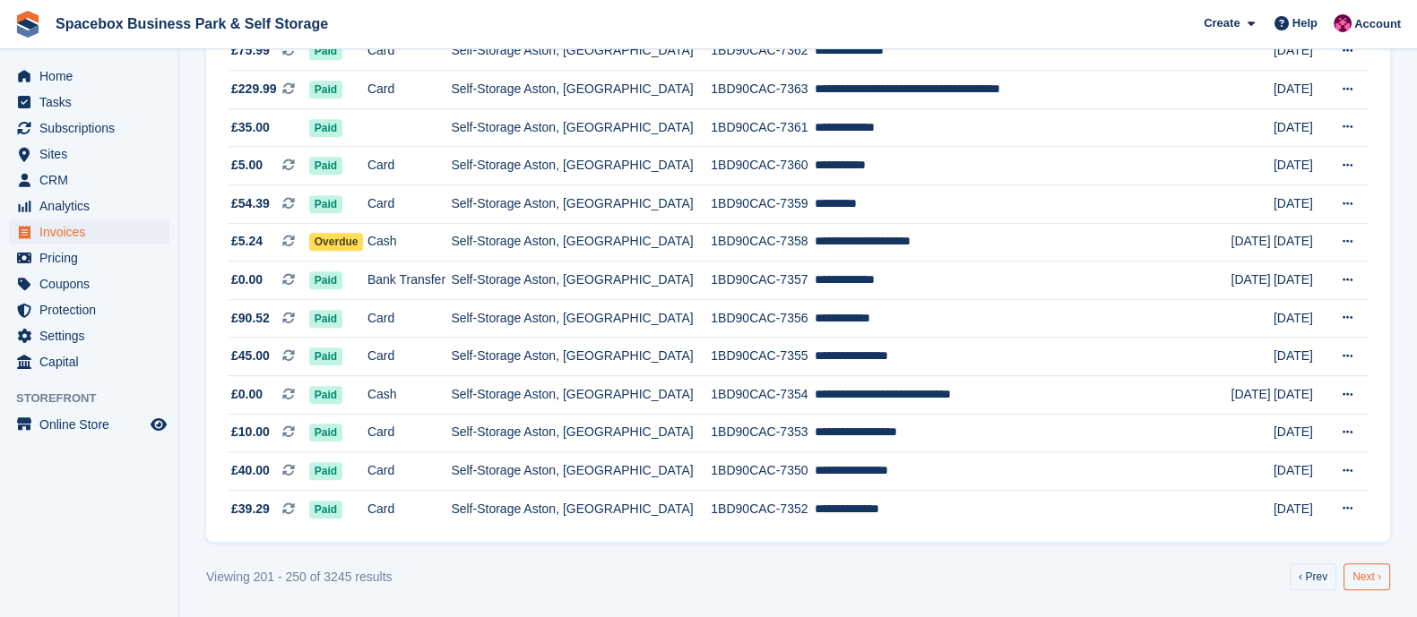
click at [1369, 580] on link "Next ›" at bounding box center [1366, 577] width 47 height 27
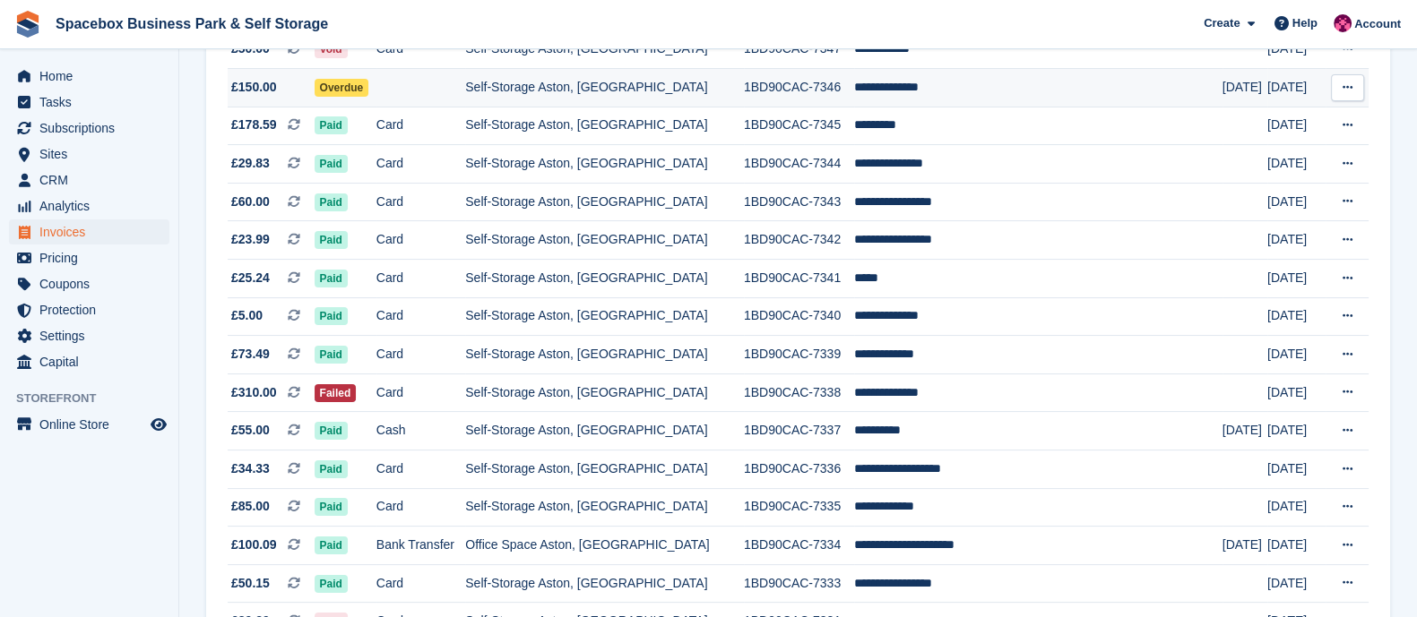
scroll to position [288, 0]
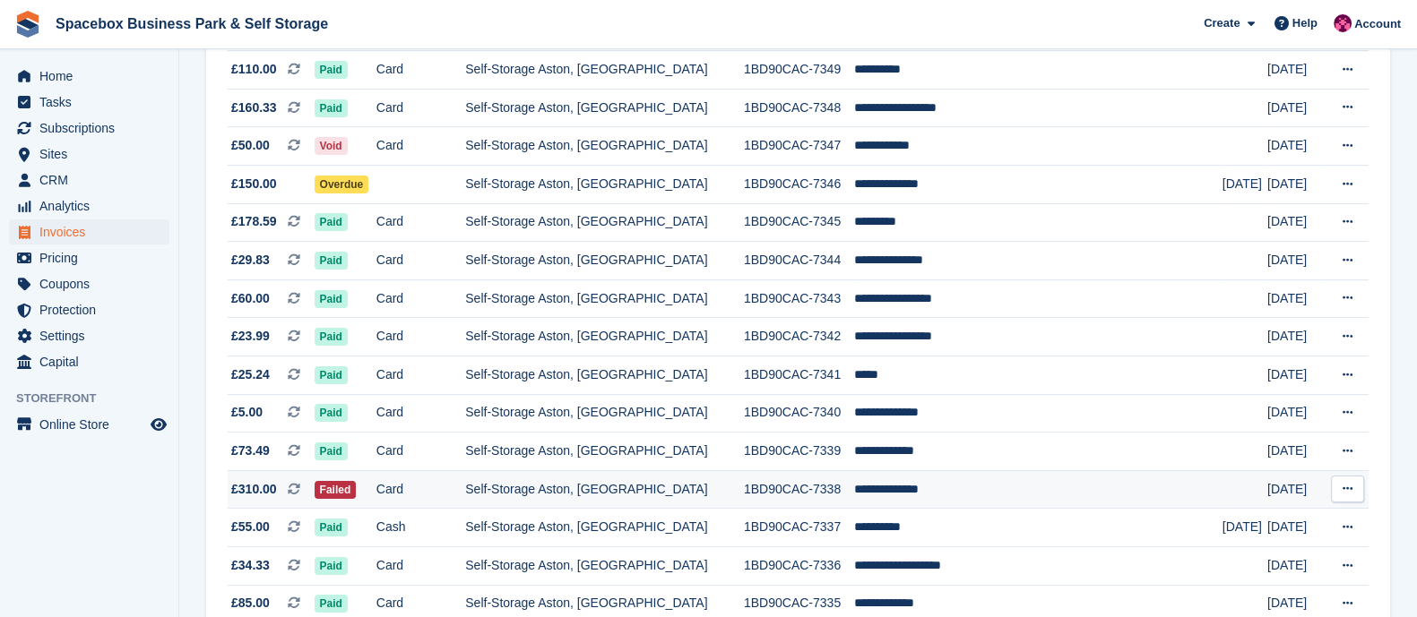
click at [414, 488] on td "Card" at bounding box center [420, 489] width 89 height 39
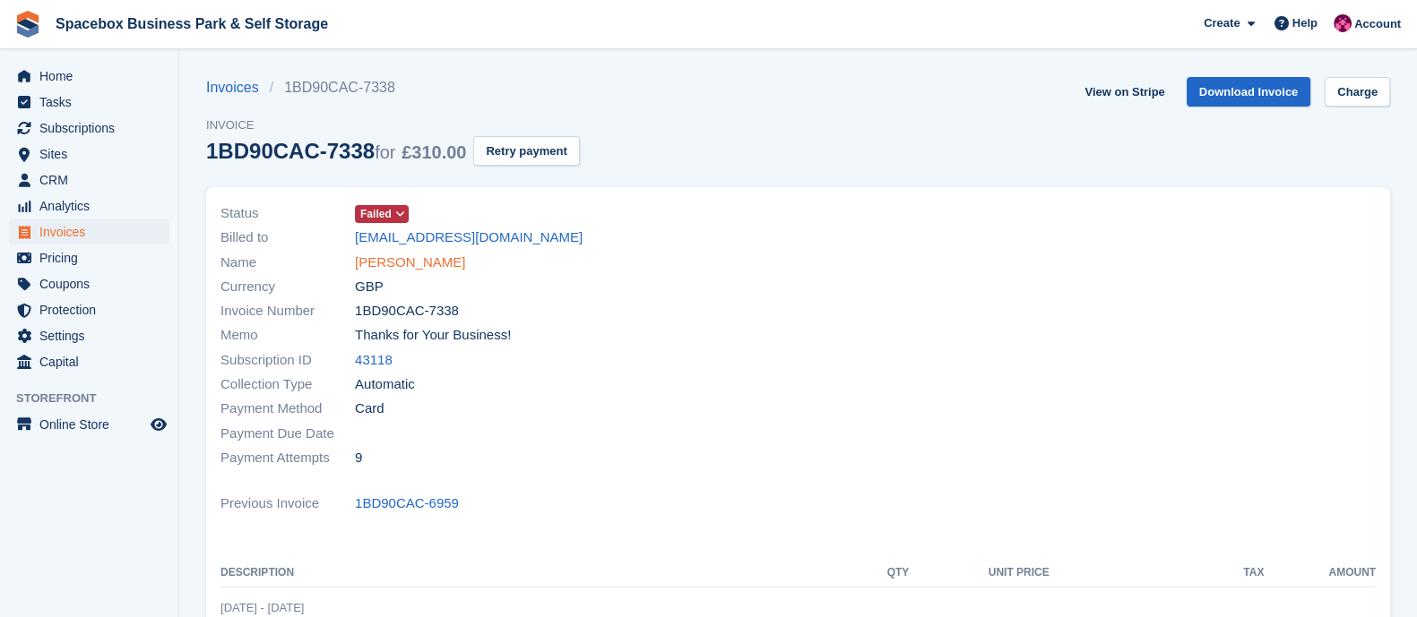
click at [383, 266] on link "royshon browne" at bounding box center [410, 263] width 110 height 21
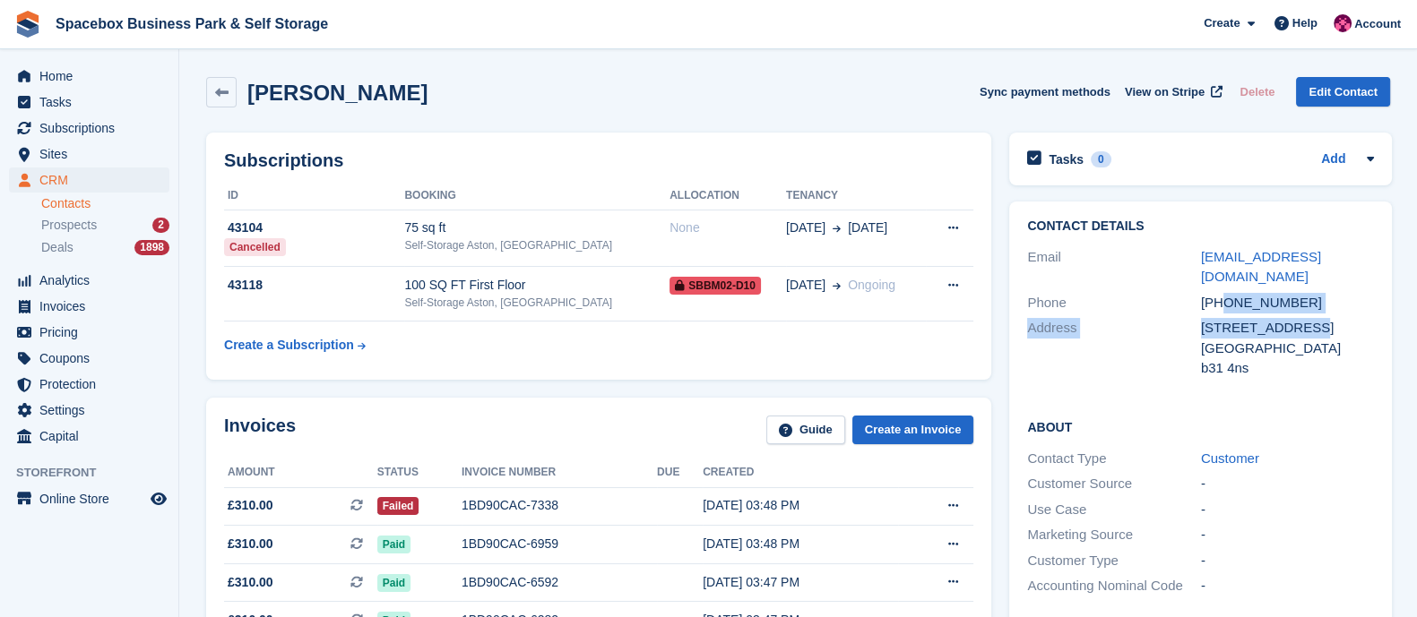
drag, startPoint x: 1221, startPoint y: 284, endPoint x: 1322, endPoint y: 297, distance: 101.1
click at [1322, 297] on div "Contact Details Email royshonbrowne@gmail.com Phone +447515157426 Address 44 il…" at bounding box center [1200, 301] width 383 height 198
click at [1322, 315] on div "Address 44 ilford road United Kingdom b31 4ns" at bounding box center [1200, 348] width 347 height 66
drag, startPoint x: 1220, startPoint y: 280, endPoint x: 1309, endPoint y: 280, distance: 88.7
click at [1309, 293] on div "+447515157426" at bounding box center [1288, 303] width 174 height 21
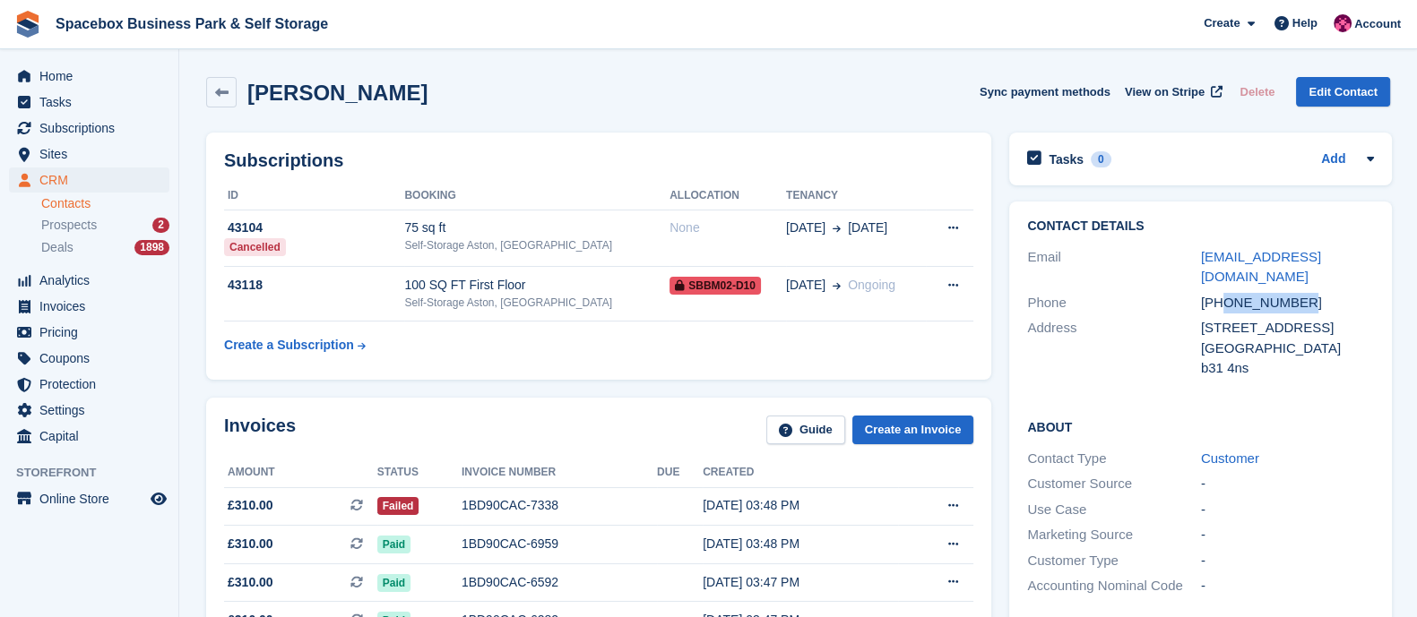
copy div "7515157426"
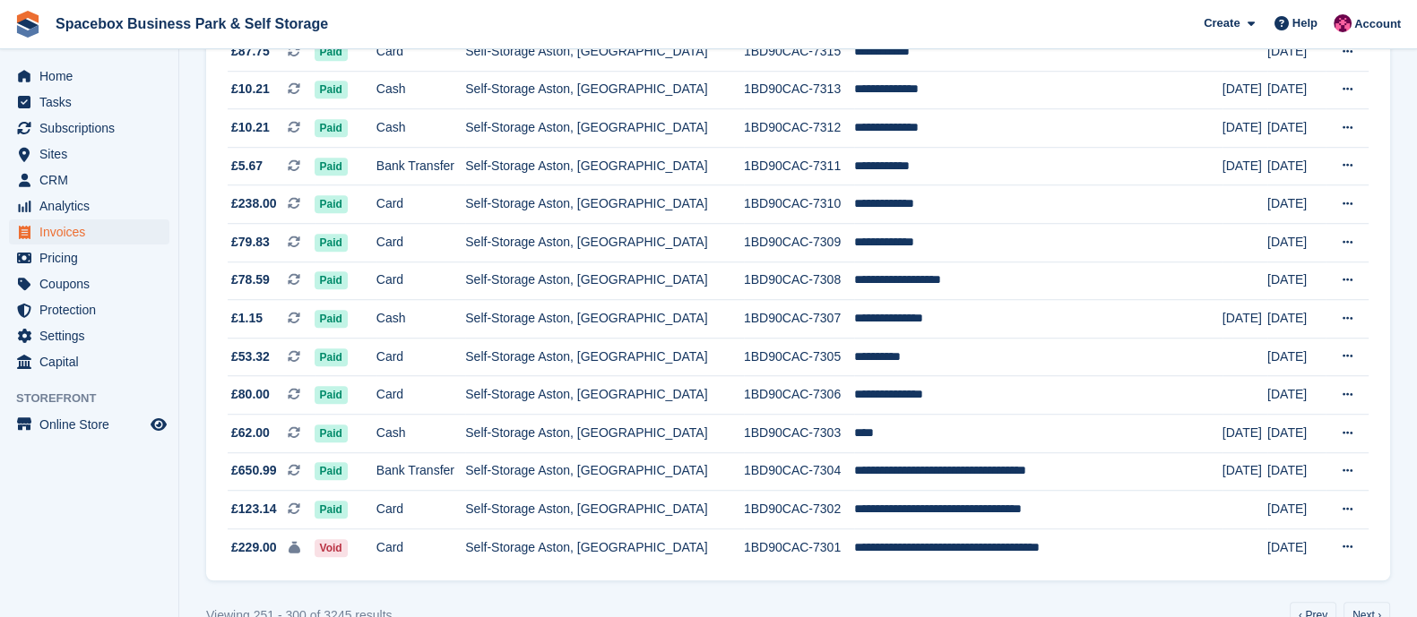
scroll to position [1694, 0]
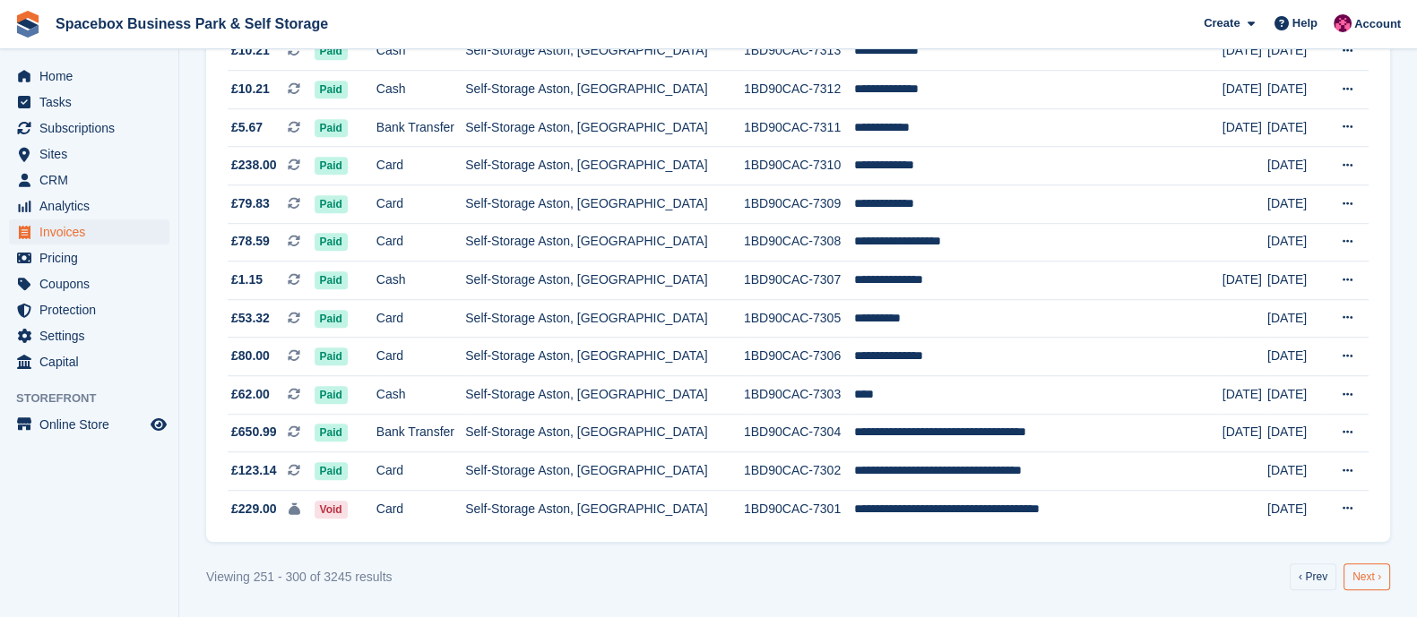
click at [1361, 575] on link "Next ›" at bounding box center [1366, 577] width 47 height 27
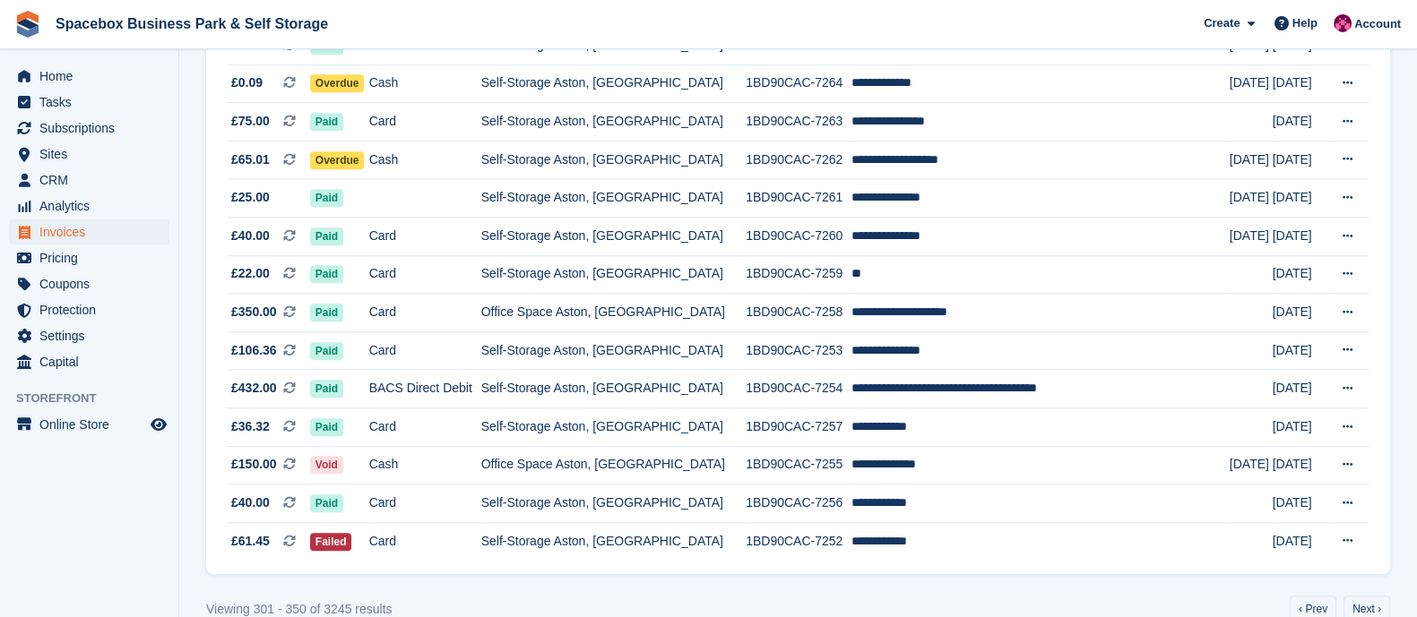
scroll to position [1647, 0]
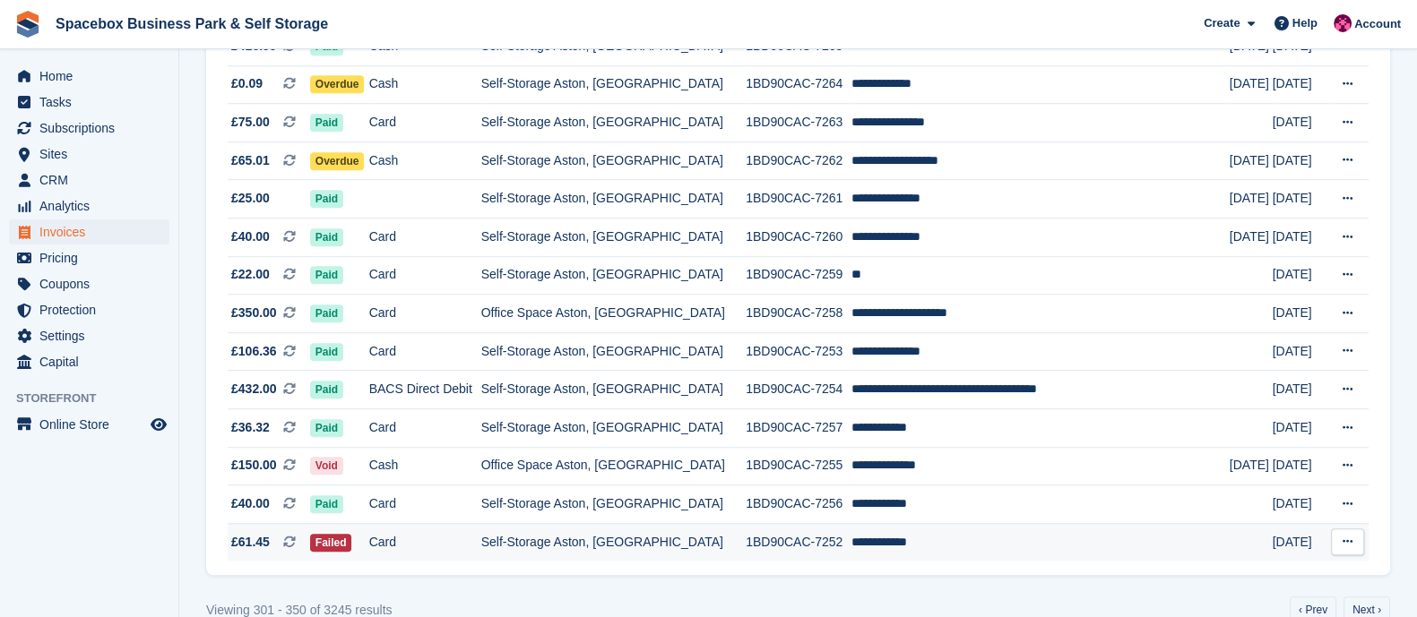
click at [481, 548] on td "Card" at bounding box center [425, 542] width 112 height 38
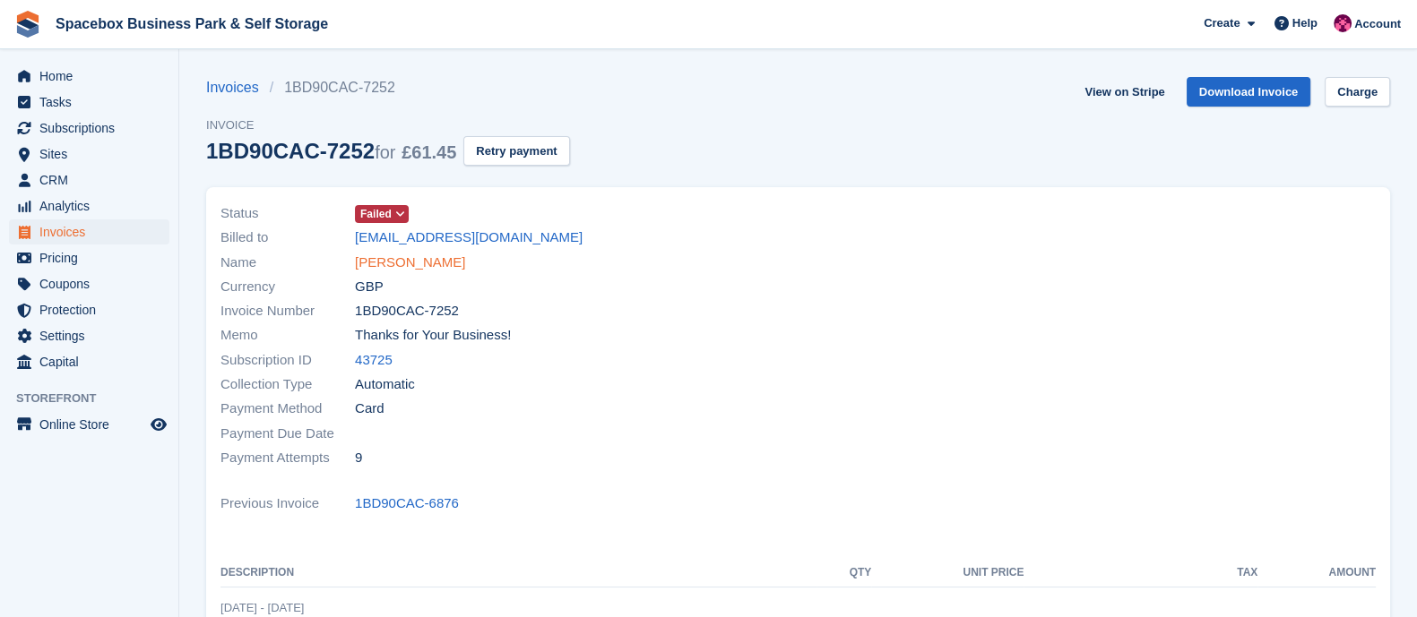
click at [371, 260] on link "[PERSON_NAME]" at bounding box center [410, 263] width 110 height 21
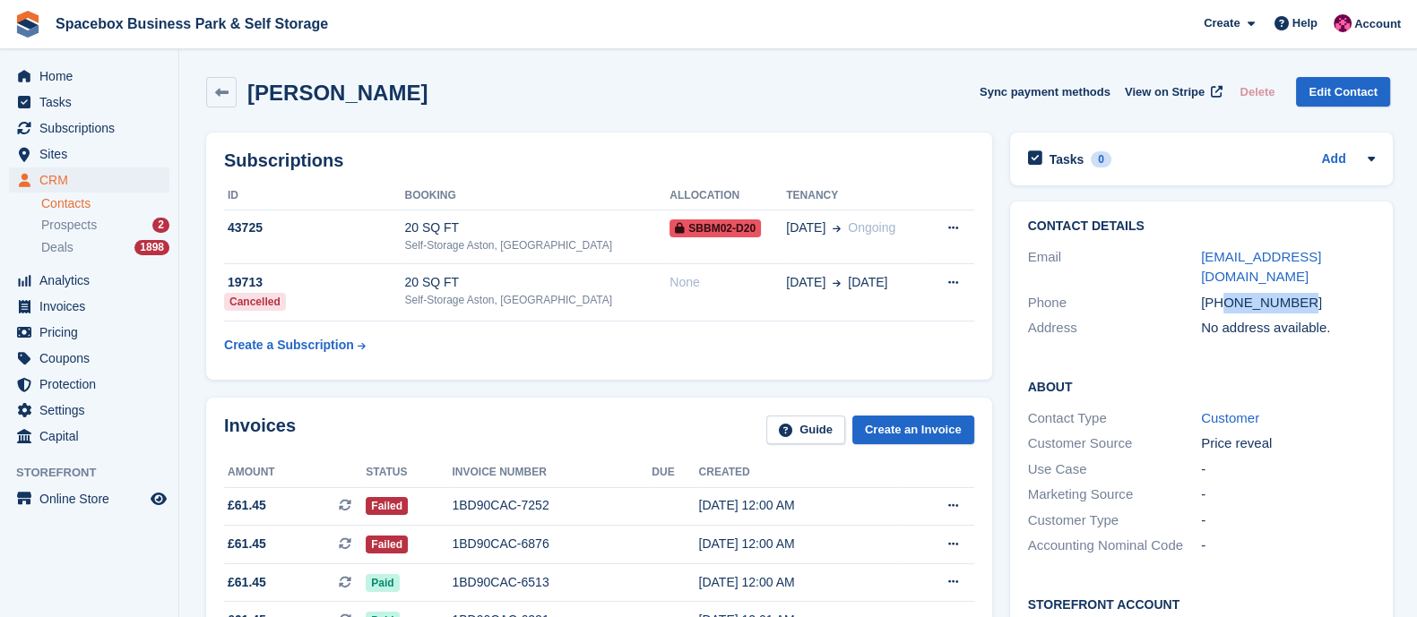
drag, startPoint x: 1221, startPoint y: 299, endPoint x: 1309, endPoint y: 306, distance: 88.1
click at [1309, 306] on div "+447400854253" at bounding box center [1288, 303] width 174 height 21
copy div "7400854253"
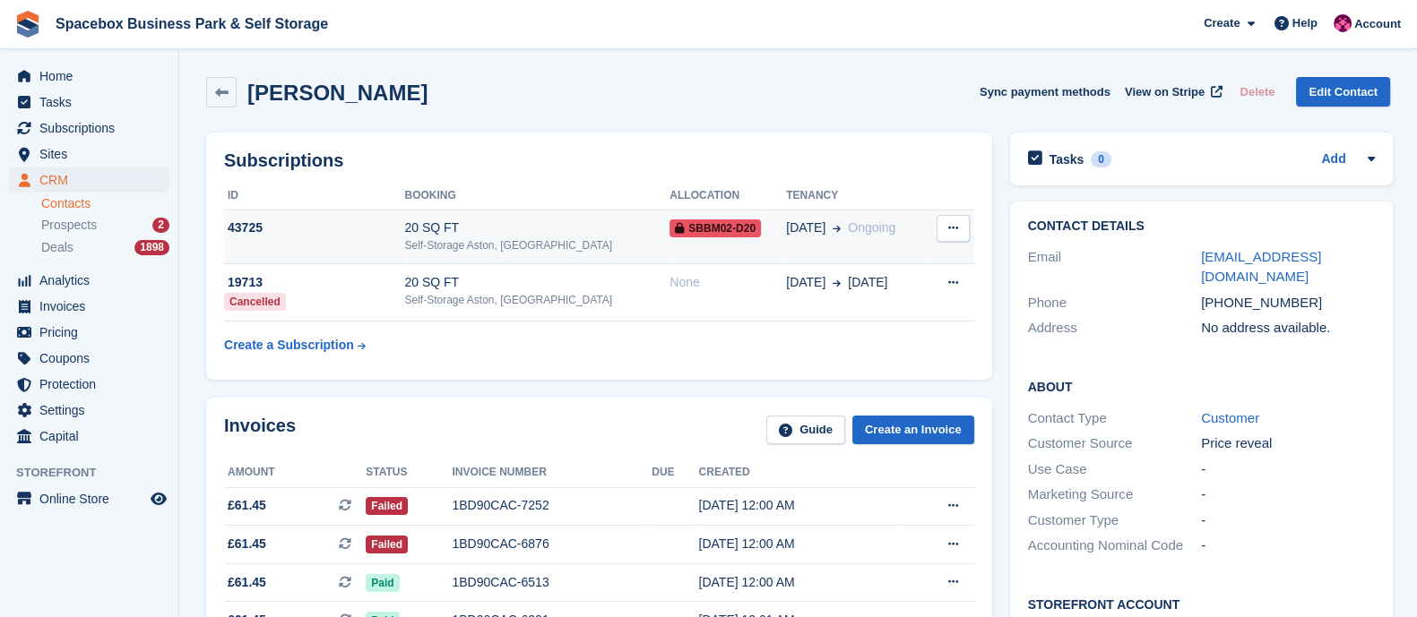
click at [448, 248] on div "Self-Storage Aston, [GEOGRAPHIC_DATA]" at bounding box center [536, 245] width 265 height 16
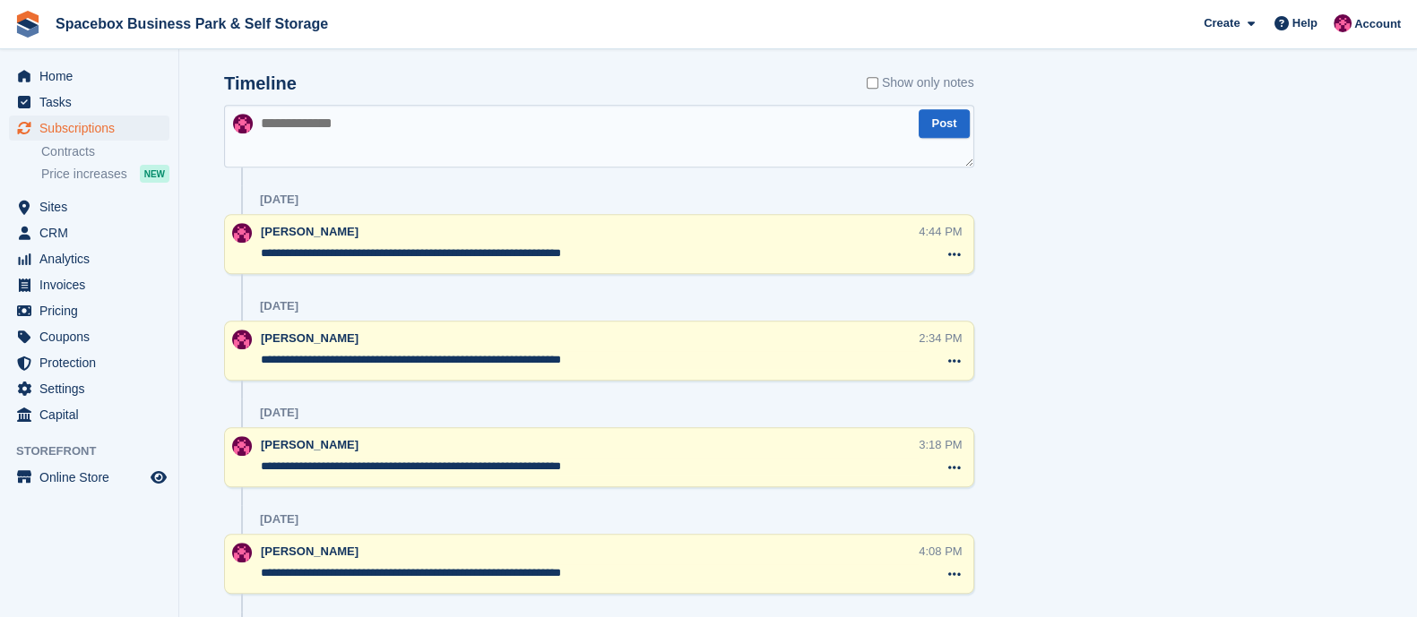
scroll to position [1122, 0]
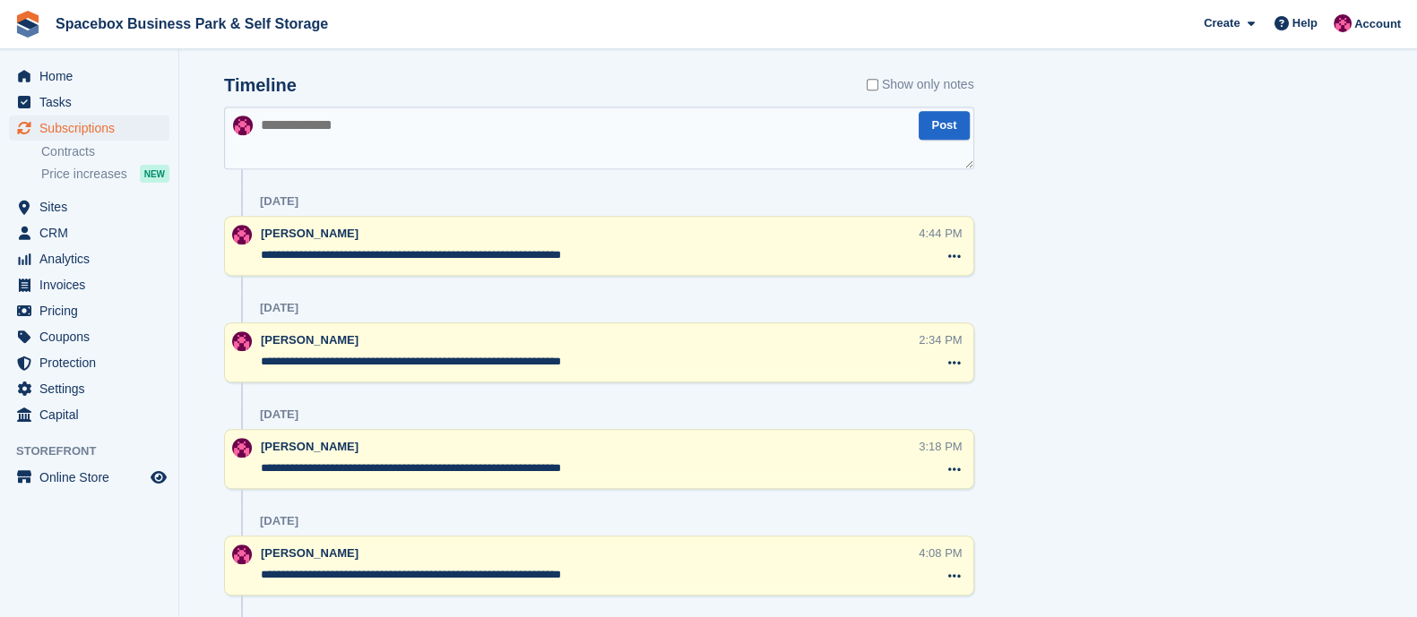
drag, startPoint x: 634, startPoint y: 260, endPoint x: 248, endPoint y: 262, distance: 386.2
click at [248, 262] on div "**********" at bounding box center [599, 246] width 750 height 60
click at [346, 133] on textarea at bounding box center [599, 138] width 750 height 63
paste textarea "**********"
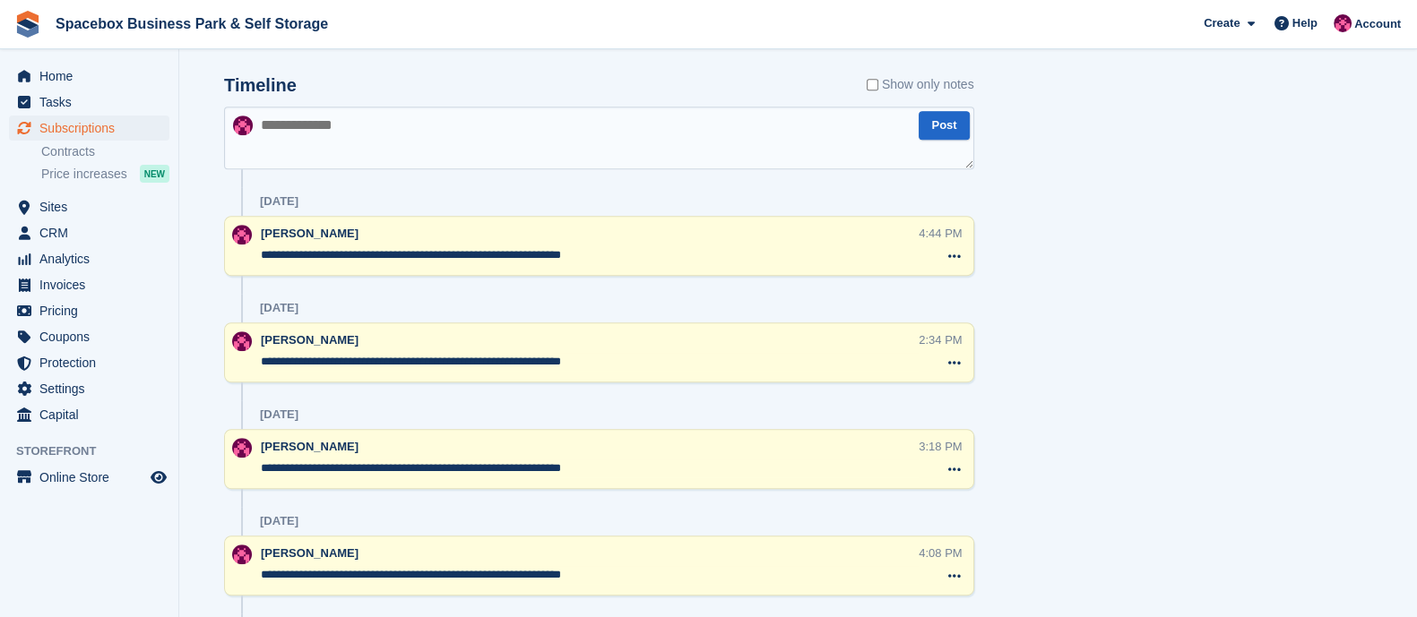
type textarea "**********"
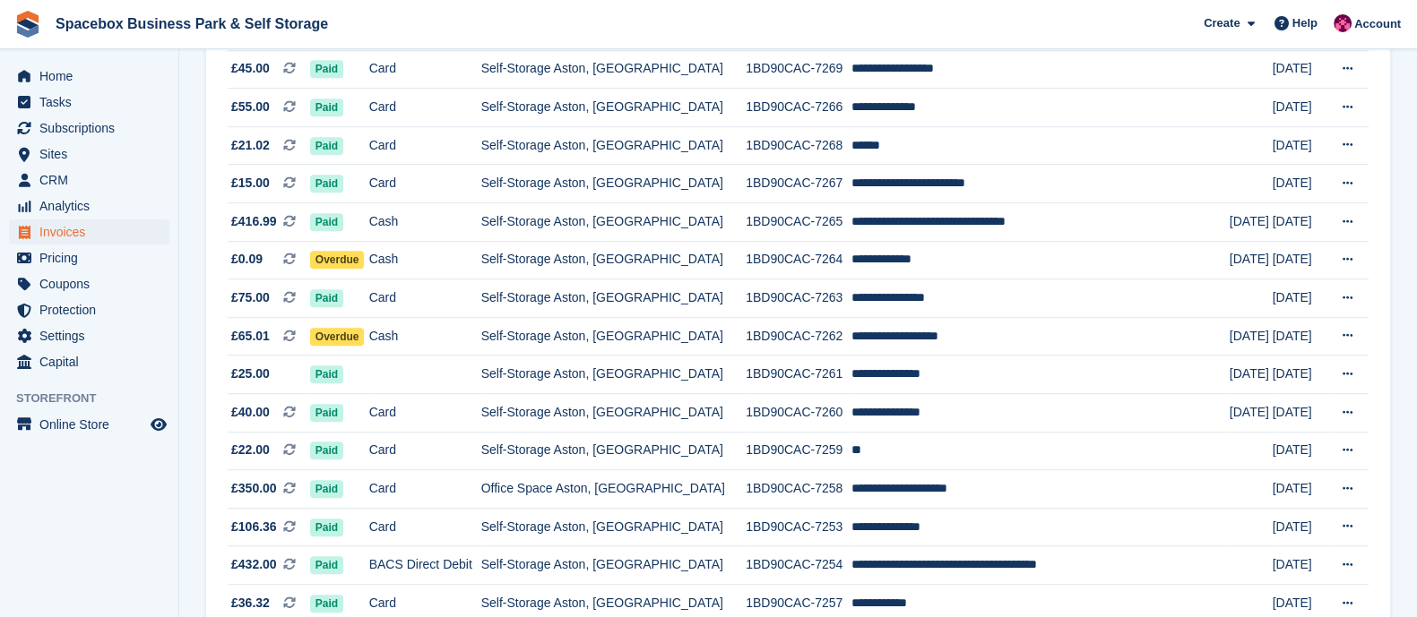
scroll to position [1694, 0]
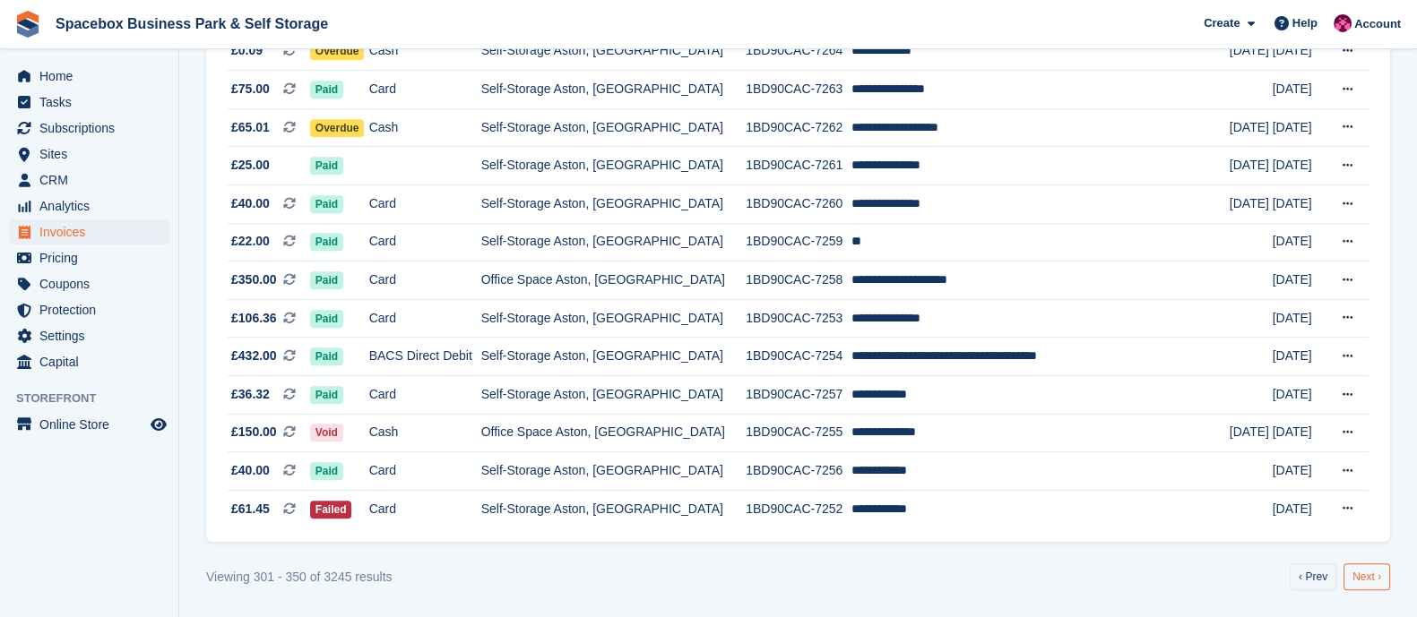
click at [1369, 584] on link "Next ›" at bounding box center [1366, 577] width 47 height 27
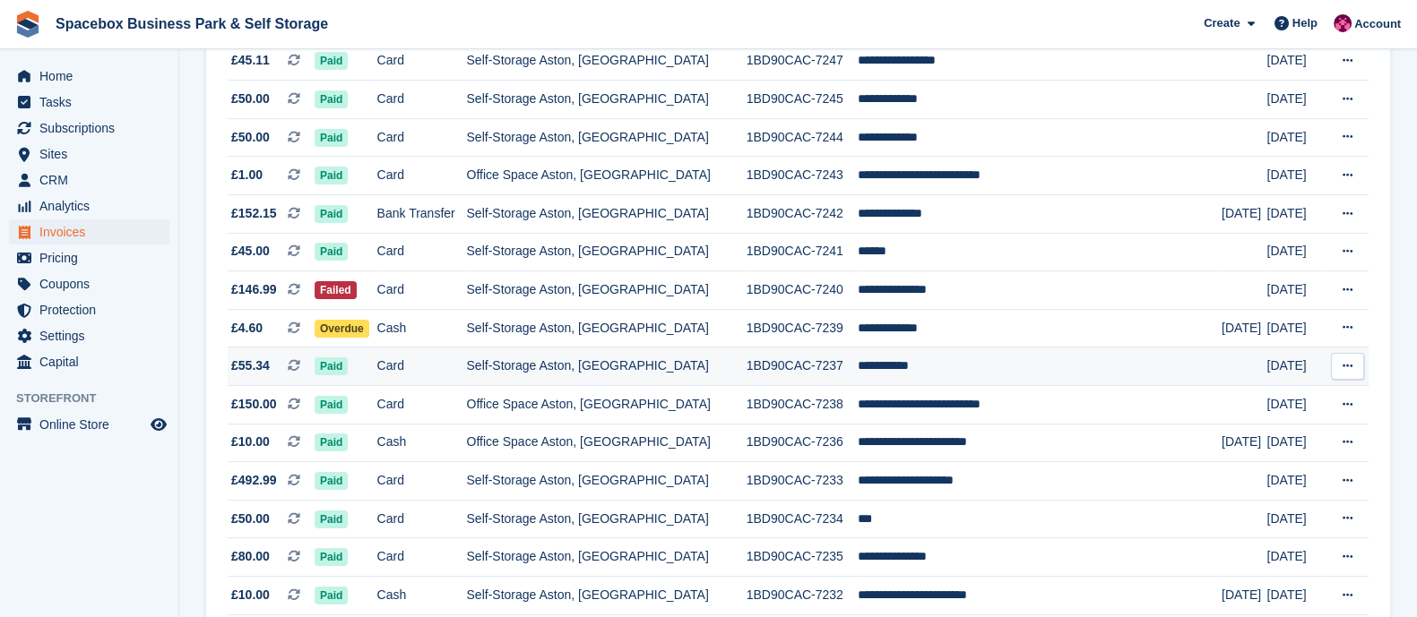
scroll to position [1694, 0]
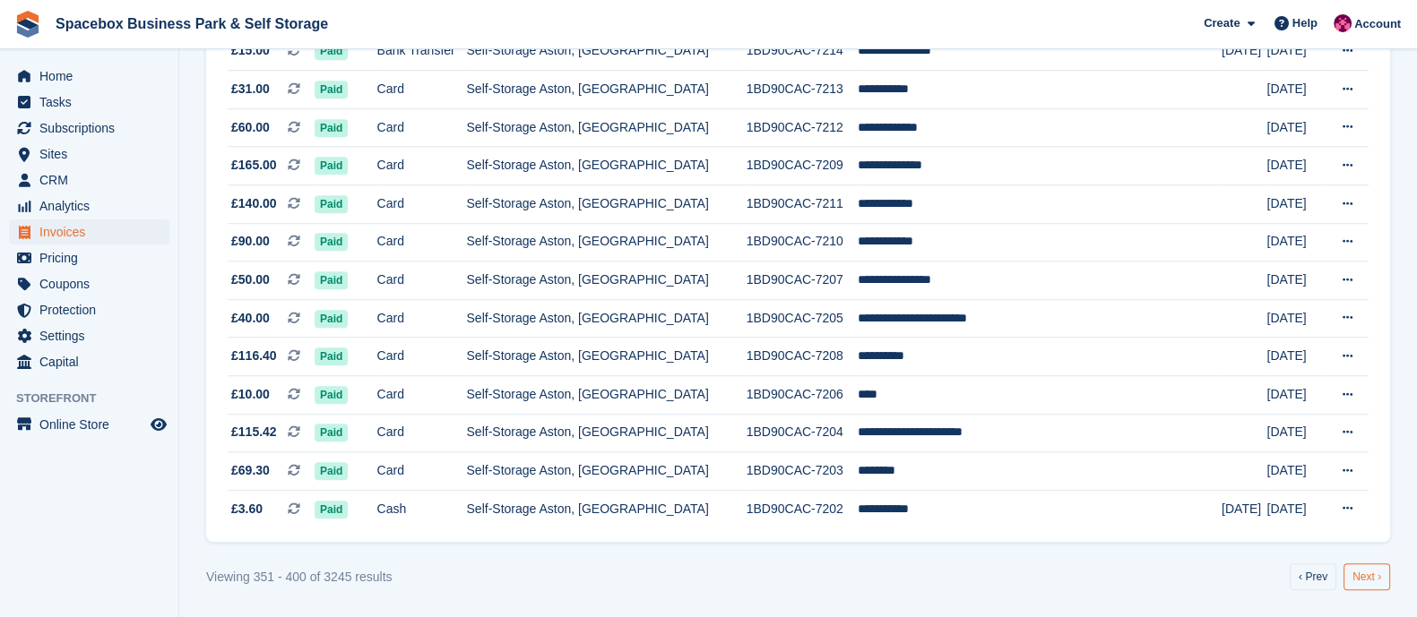
click at [1355, 571] on link "Next ›" at bounding box center [1366, 577] width 47 height 27
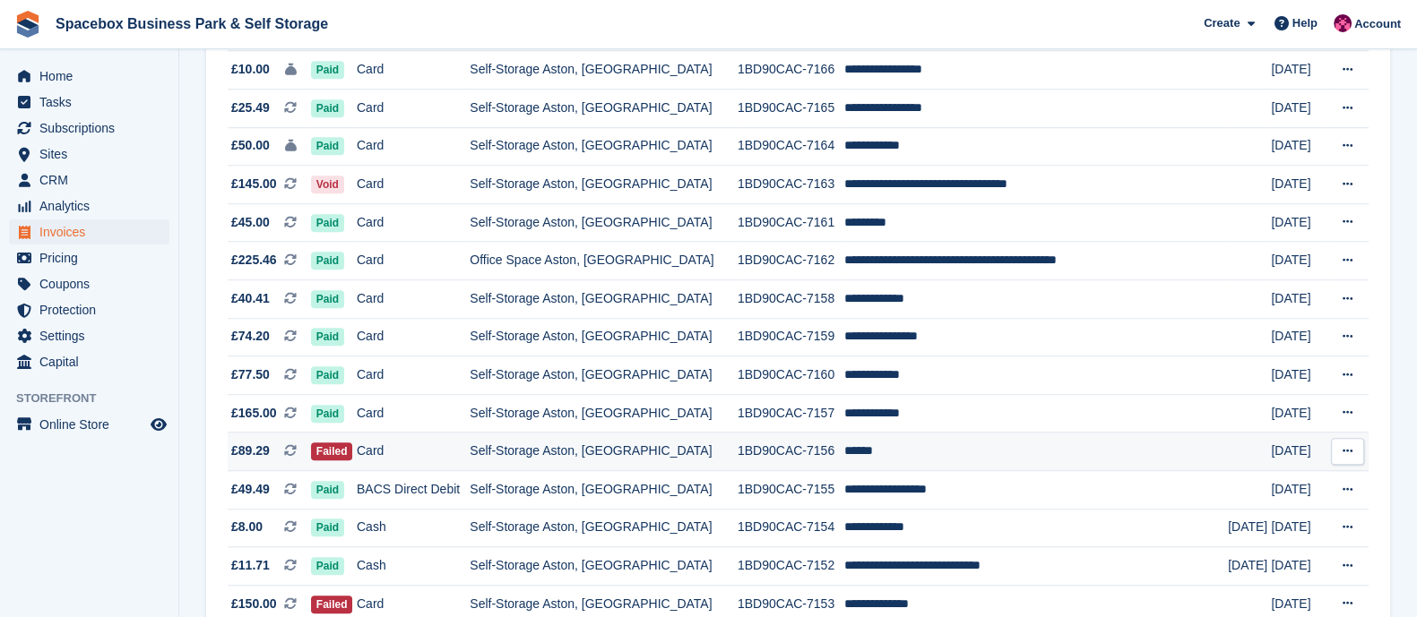
scroll to position [1694, 0]
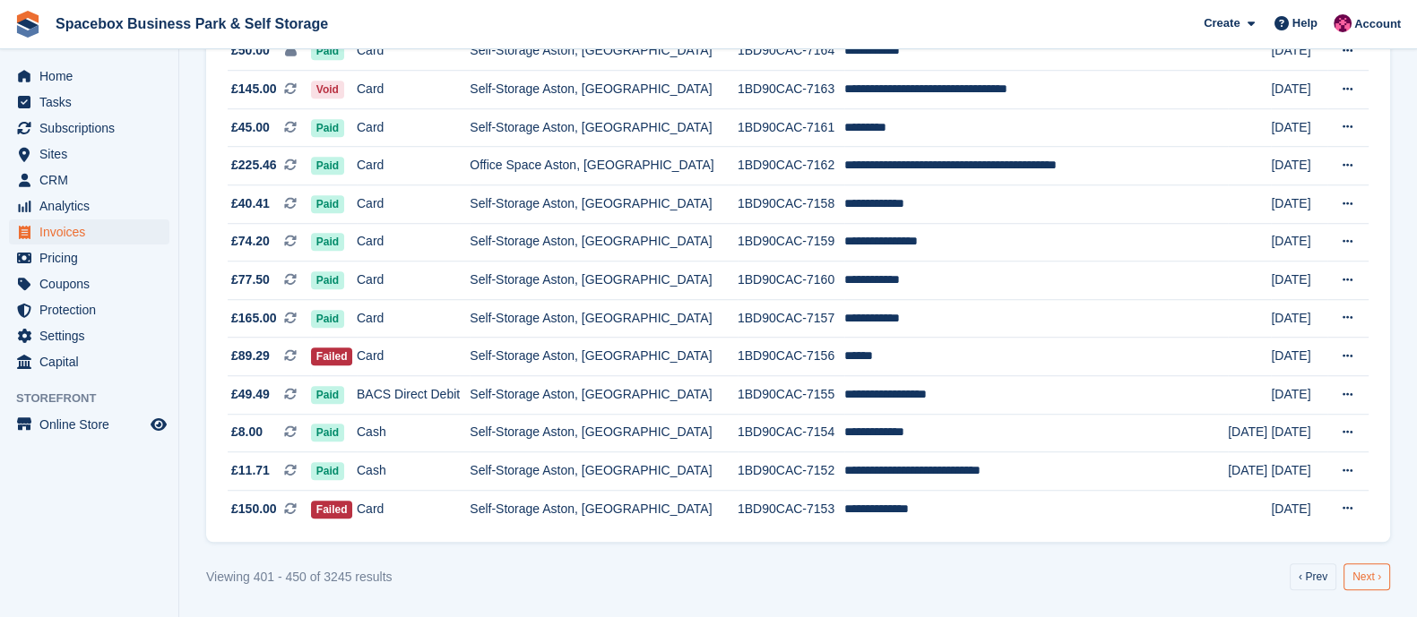
click at [1354, 579] on link "Next ›" at bounding box center [1366, 577] width 47 height 27
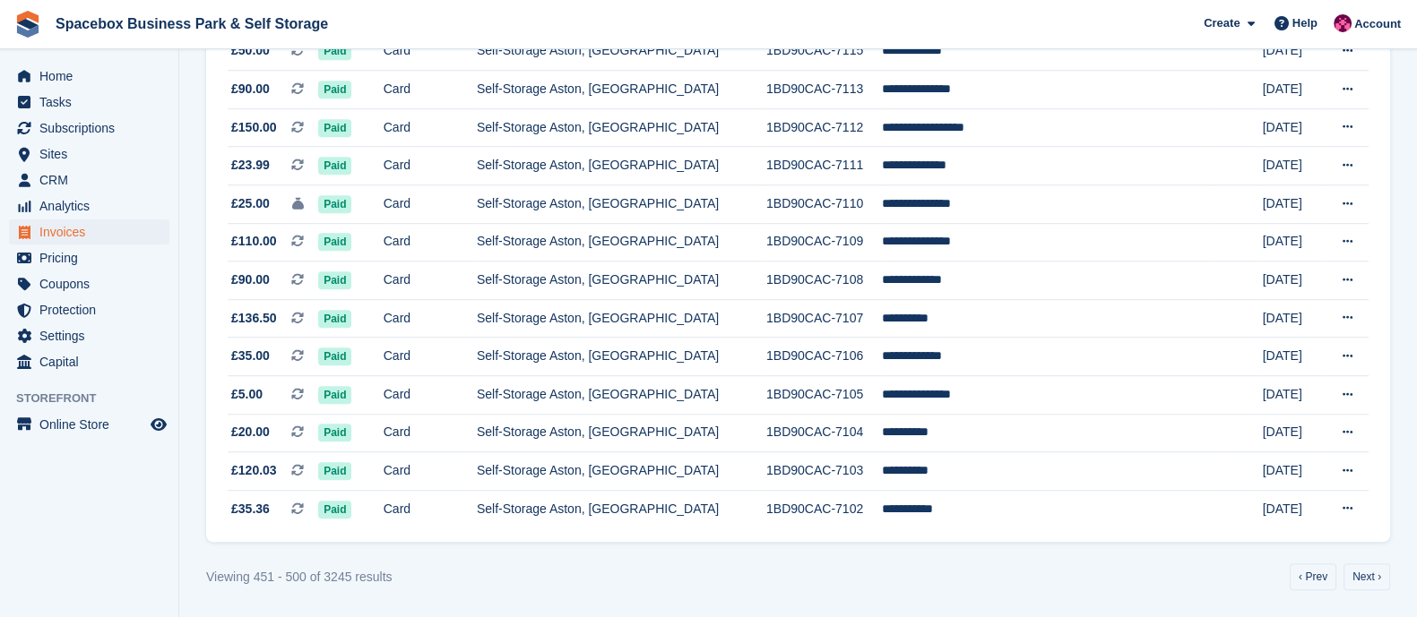
scroll to position [1693, 0]
click at [1372, 584] on link "Next ›" at bounding box center [1366, 577] width 47 height 27
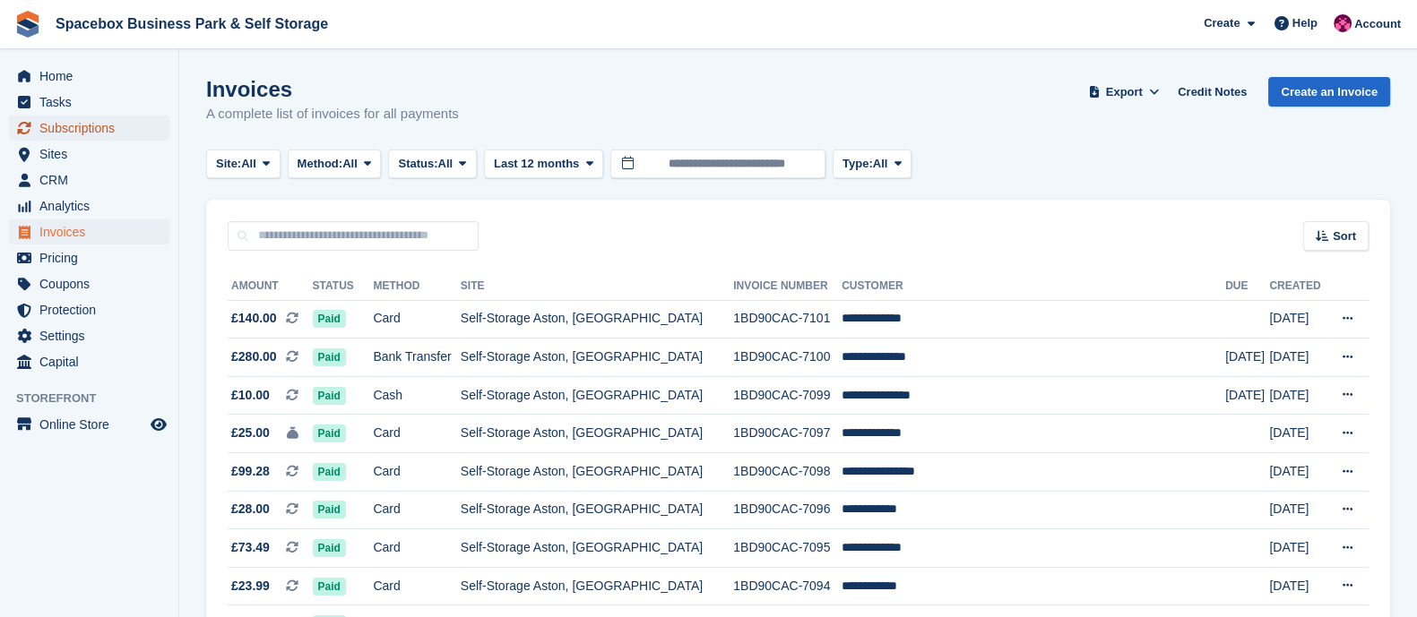
click at [66, 126] on span "Subscriptions" at bounding box center [93, 128] width 108 height 25
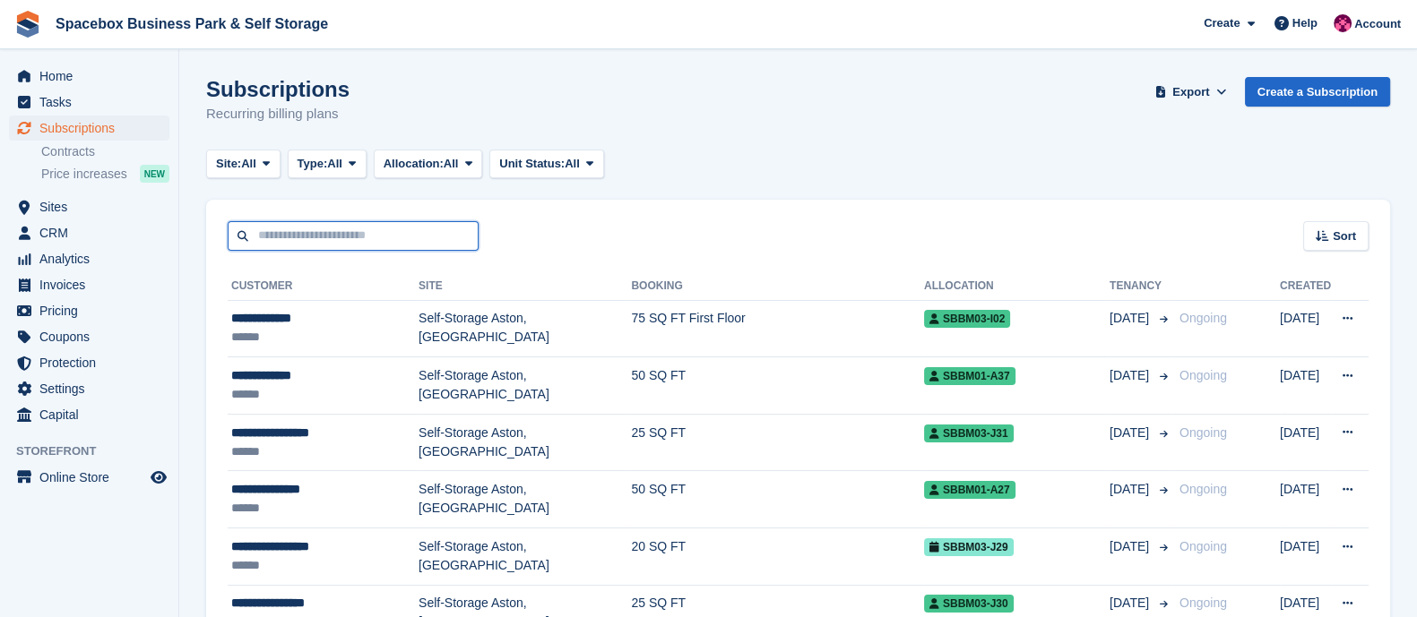
click at [379, 237] on input "text" at bounding box center [353, 236] width 251 height 30
type input "******"
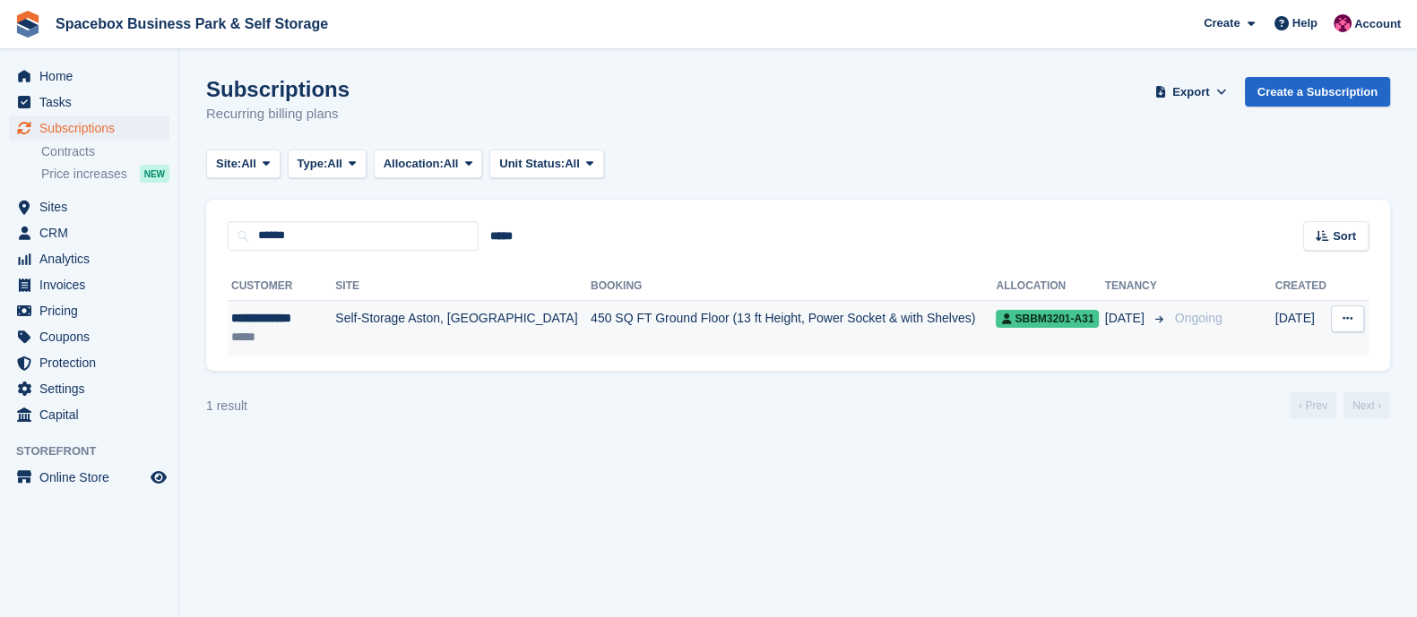
click at [442, 340] on td "Self-Storage Aston, [GEOGRAPHIC_DATA]" at bounding box center [462, 328] width 255 height 56
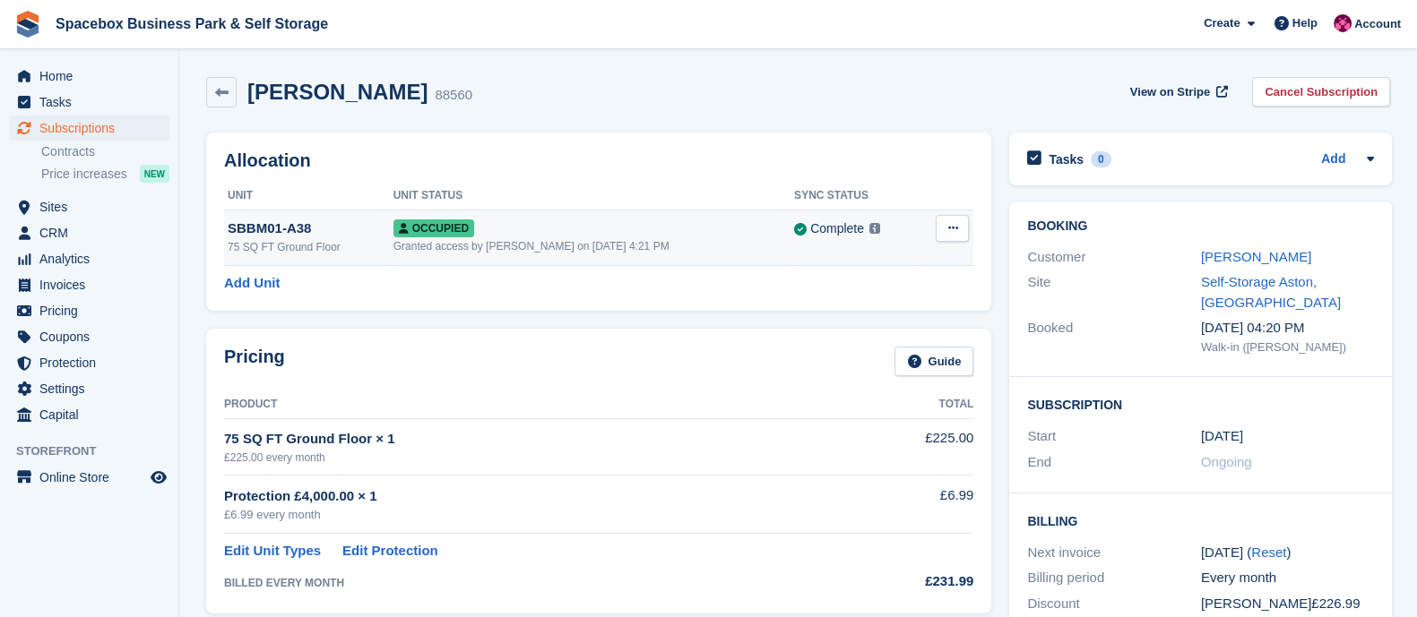
click at [948, 222] on icon at bounding box center [952, 228] width 10 height 12
click at [840, 266] on p "Overlock" at bounding box center [883, 263] width 156 height 23
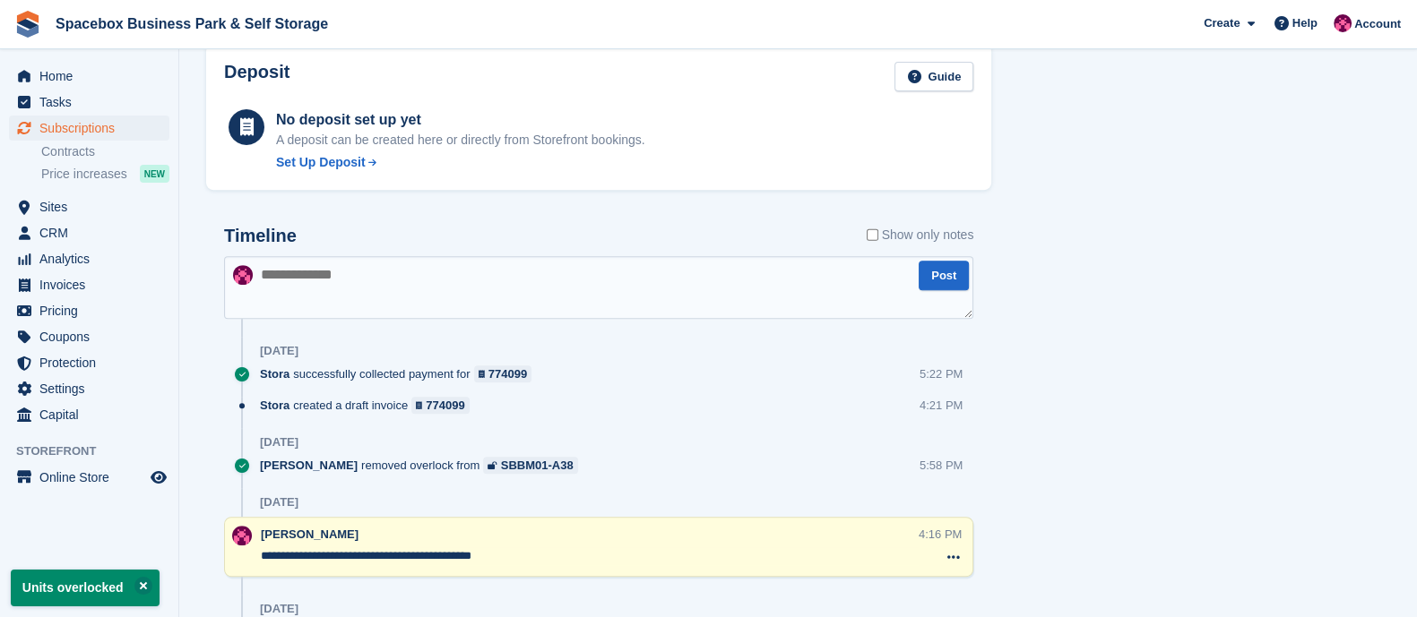
scroll to position [936, 0]
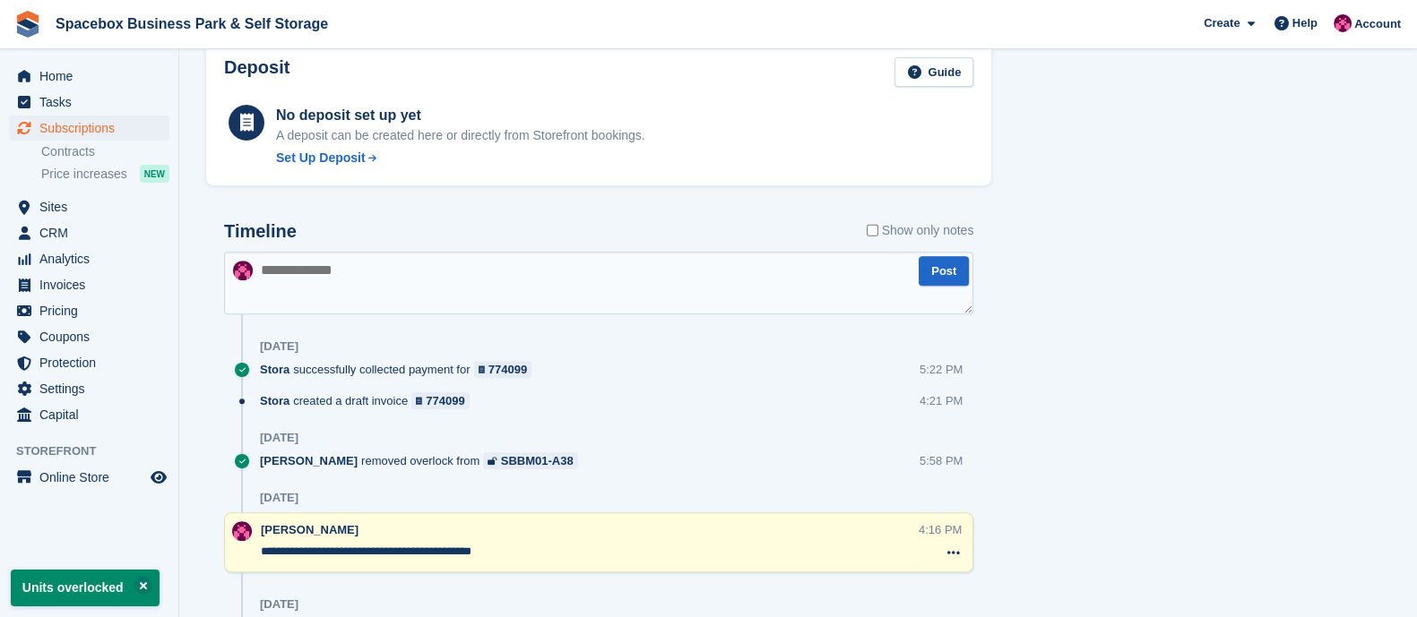
click at [474, 264] on textarea at bounding box center [598, 283] width 749 height 63
type textarea "**"
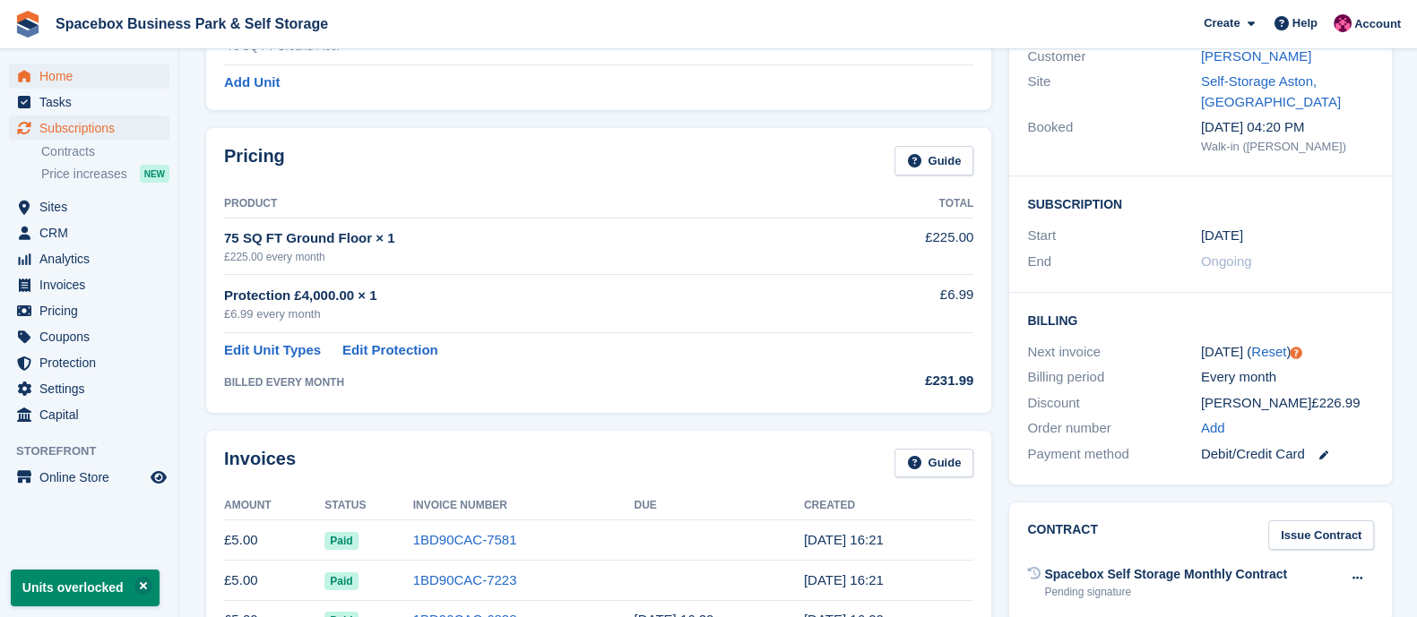
scroll to position [183, 0]
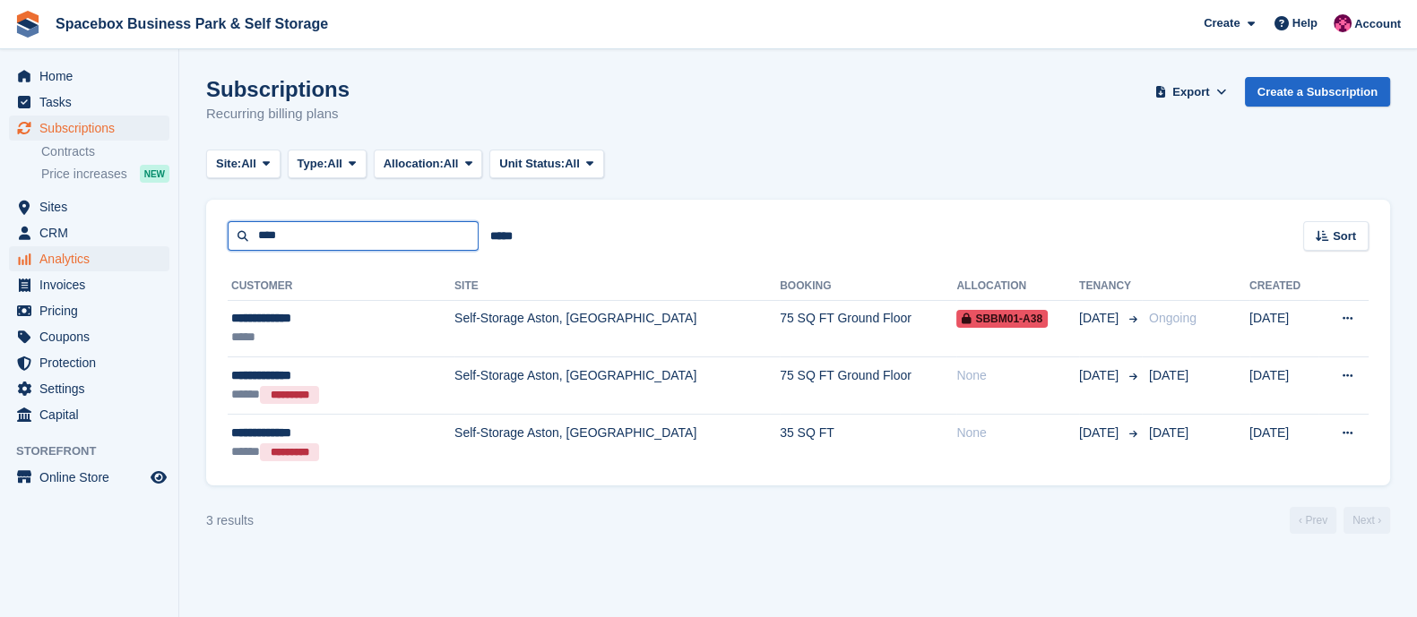
drag, startPoint x: 309, startPoint y: 236, endPoint x: 151, endPoint y: 258, distance: 160.2
click at [151, 258] on div "Home Tasks Subscriptions Subscriptions Subscriptions Contracts Price increases …" at bounding box center [708, 308] width 1417 height 617
type input "*****"
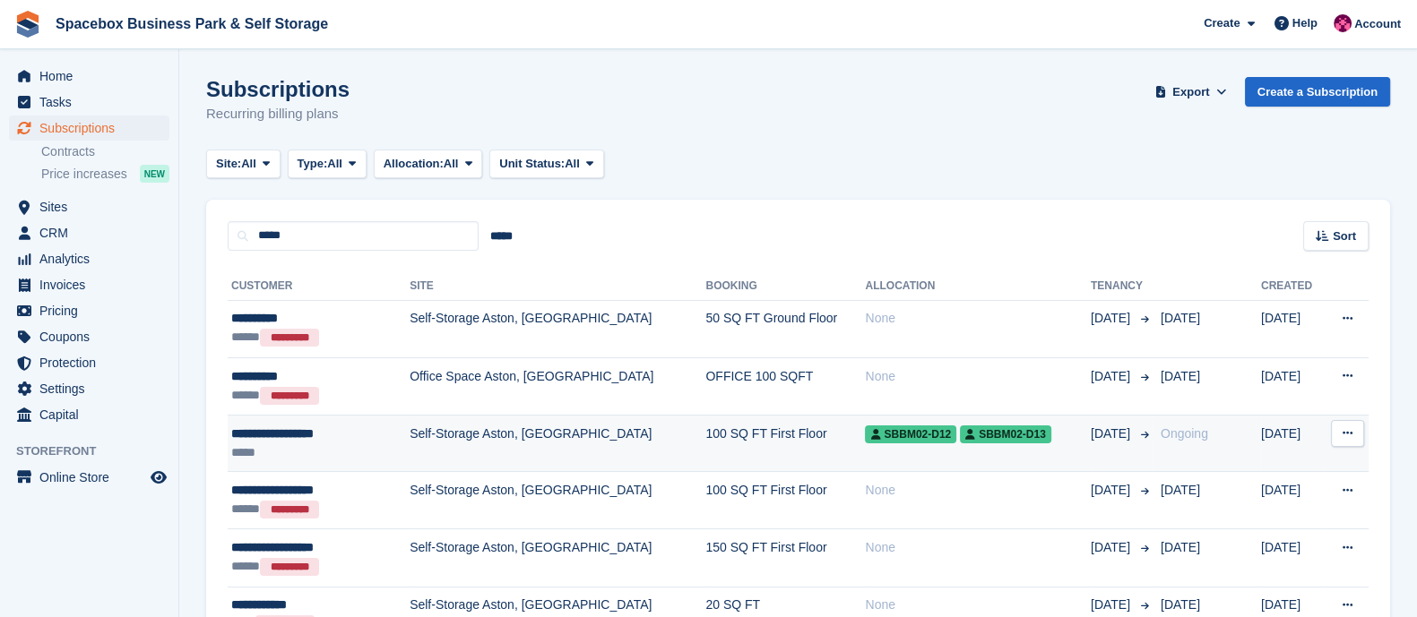
click at [419, 442] on td "Self-Storage Aston, [GEOGRAPHIC_DATA]" at bounding box center [557, 443] width 296 height 57
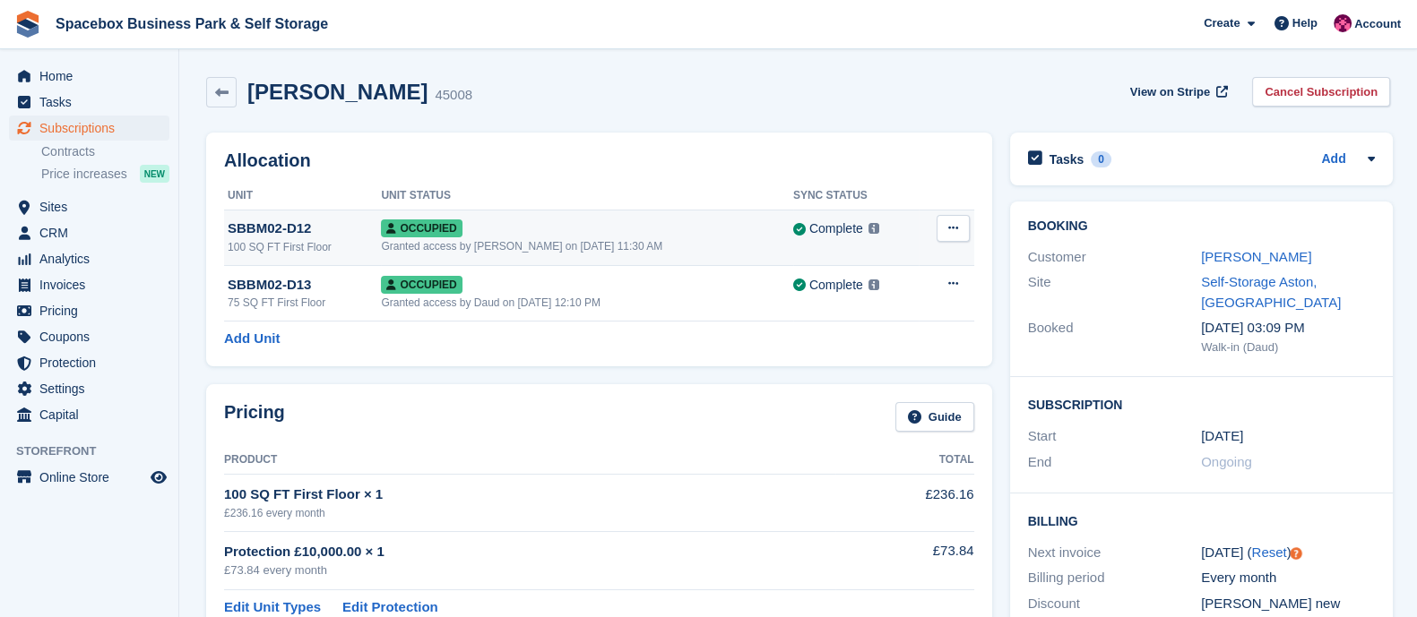
click at [955, 215] on button at bounding box center [952, 228] width 33 height 27
click at [885, 252] on p "Overlock" at bounding box center [883, 263] width 156 height 23
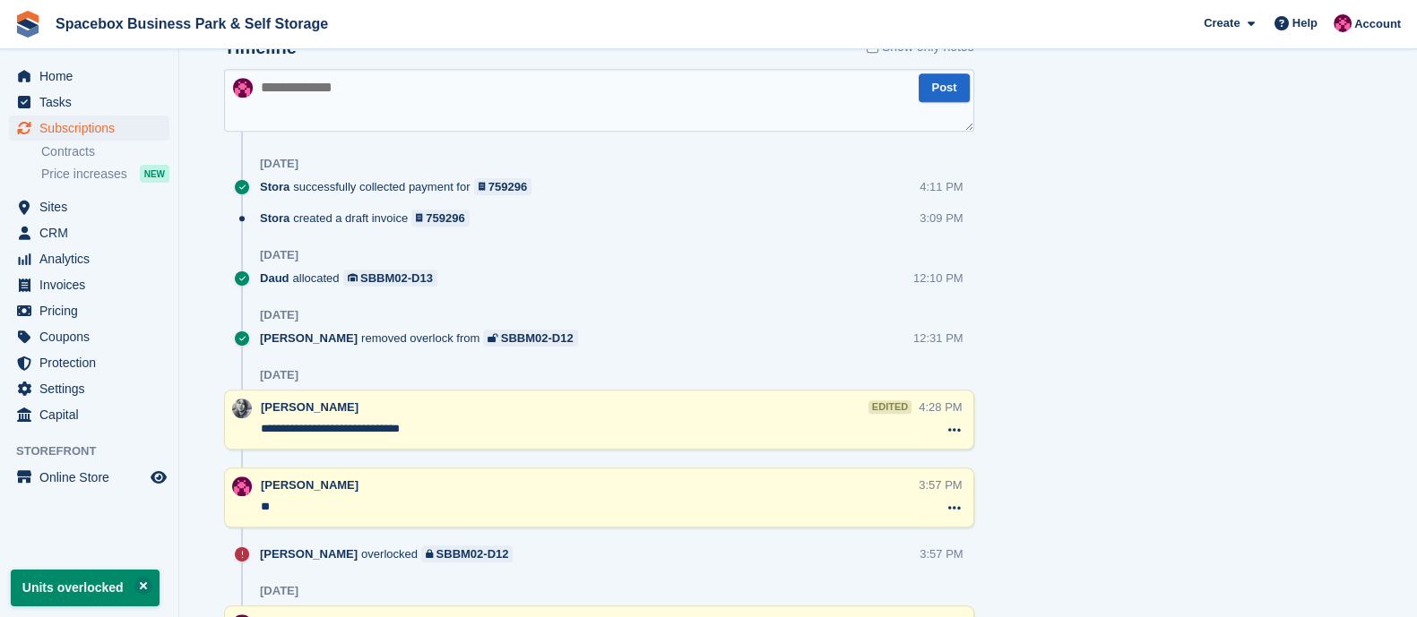
scroll to position [1219, 0]
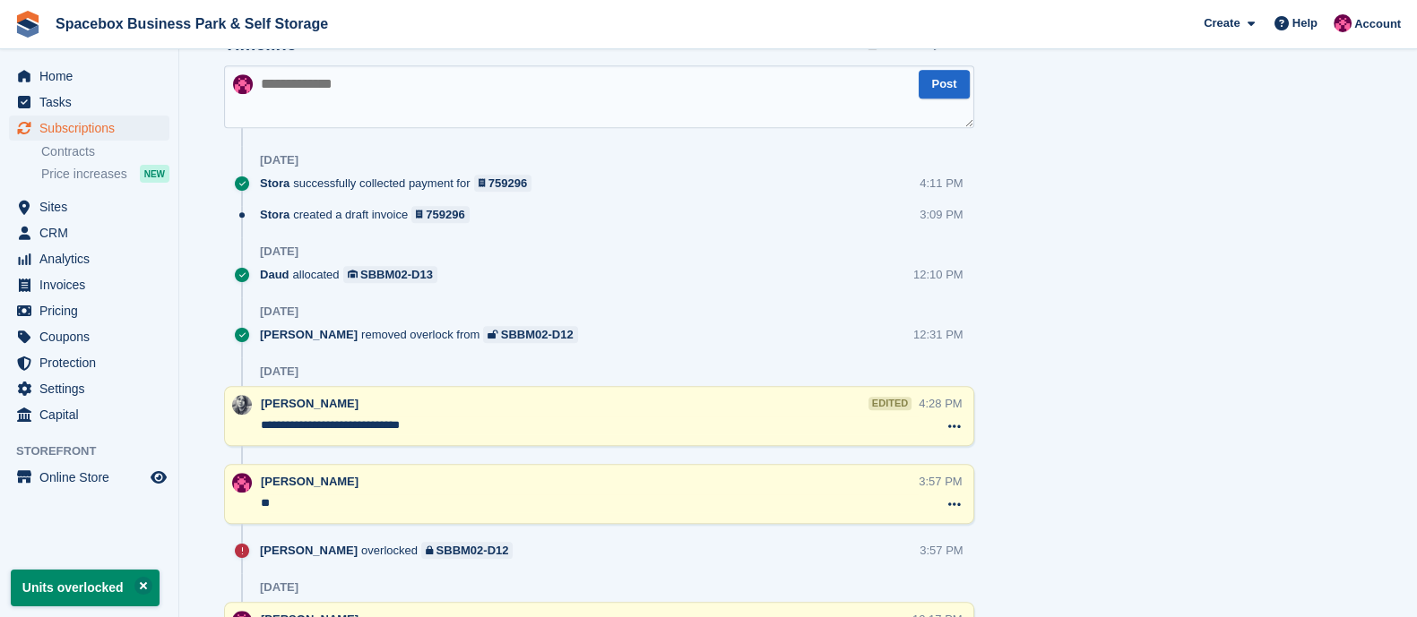
click at [421, 100] on textarea at bounding box center [599, 96] width 750 height 63
type textarea "**"
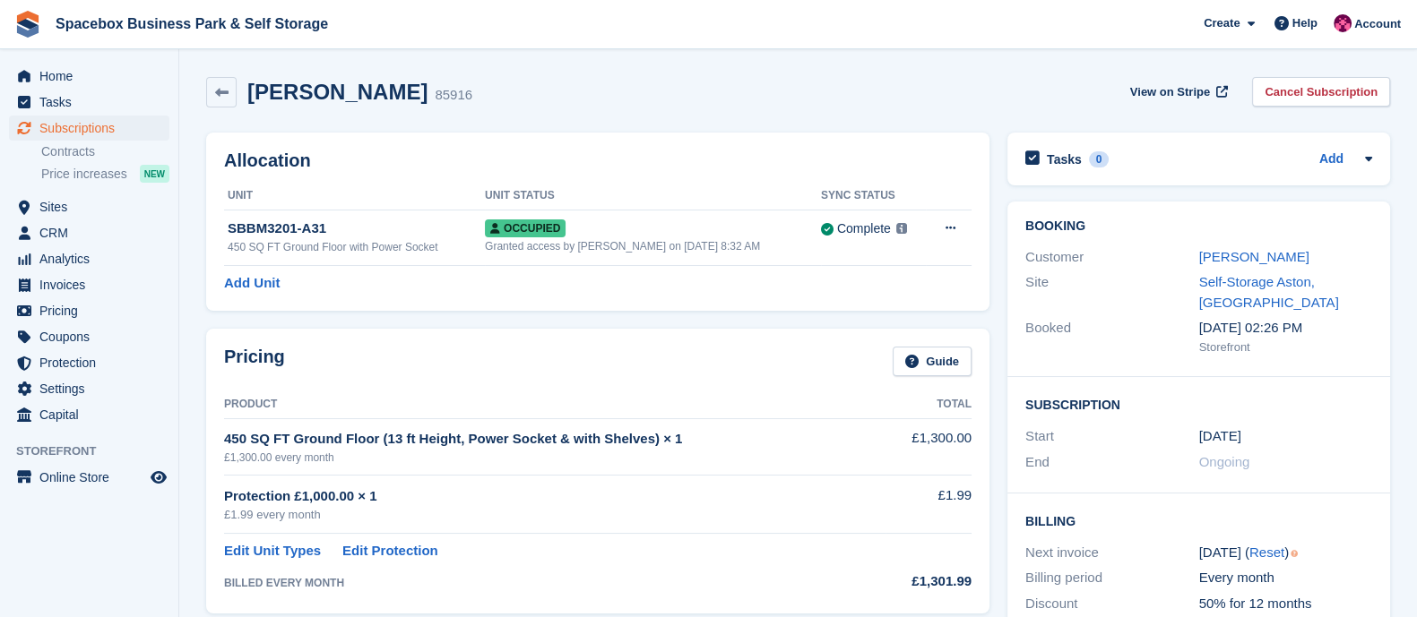
click at [1236, 246] on div "Customer Darren Murray" at bounding box center [1198, 258] width 347 height 26
click at [1227, 254] on link "[PERSON_NAME]" at bounding box center [1254, 256] width 110 height 15
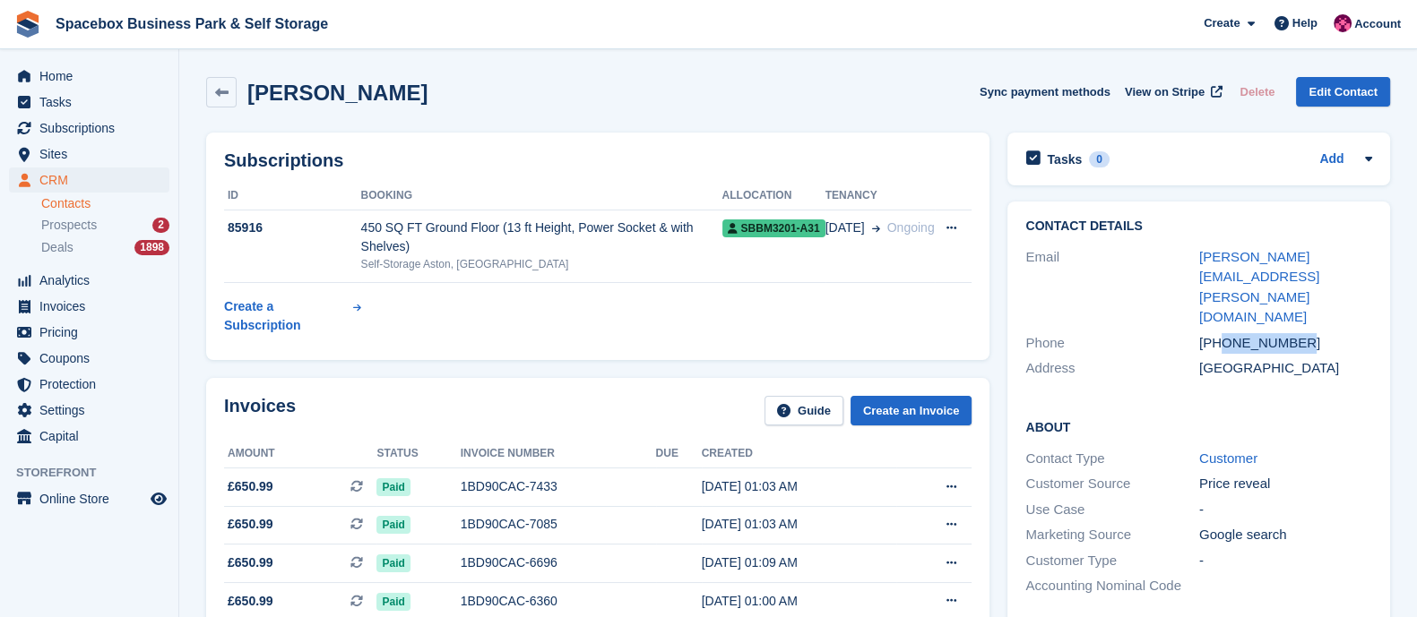
drag, startPoint x: 1221, startPoint y: 275, endPoint x: 1302, endPoint y: 277, distance: 80.7
click at [1302, 333] on div "[PHONE_NUMBER]" at bounding box center [1286, 343] width 174 height 21
copy div "7926232768"
click at [92, 124] on span "Subscriptions" at bounding box center [93, 128] width 108 height 25
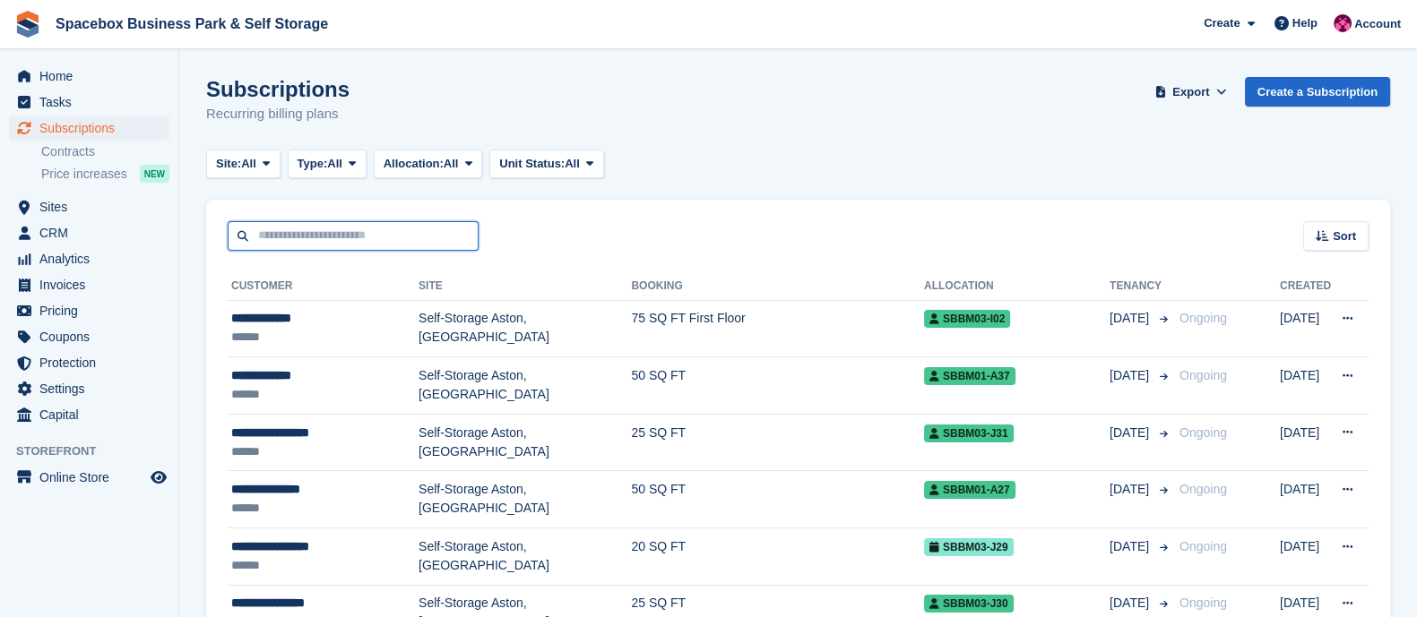
click at [361, 236] on input "text" at bounding box center [353, 236] width 251 height 30
type input "*****"
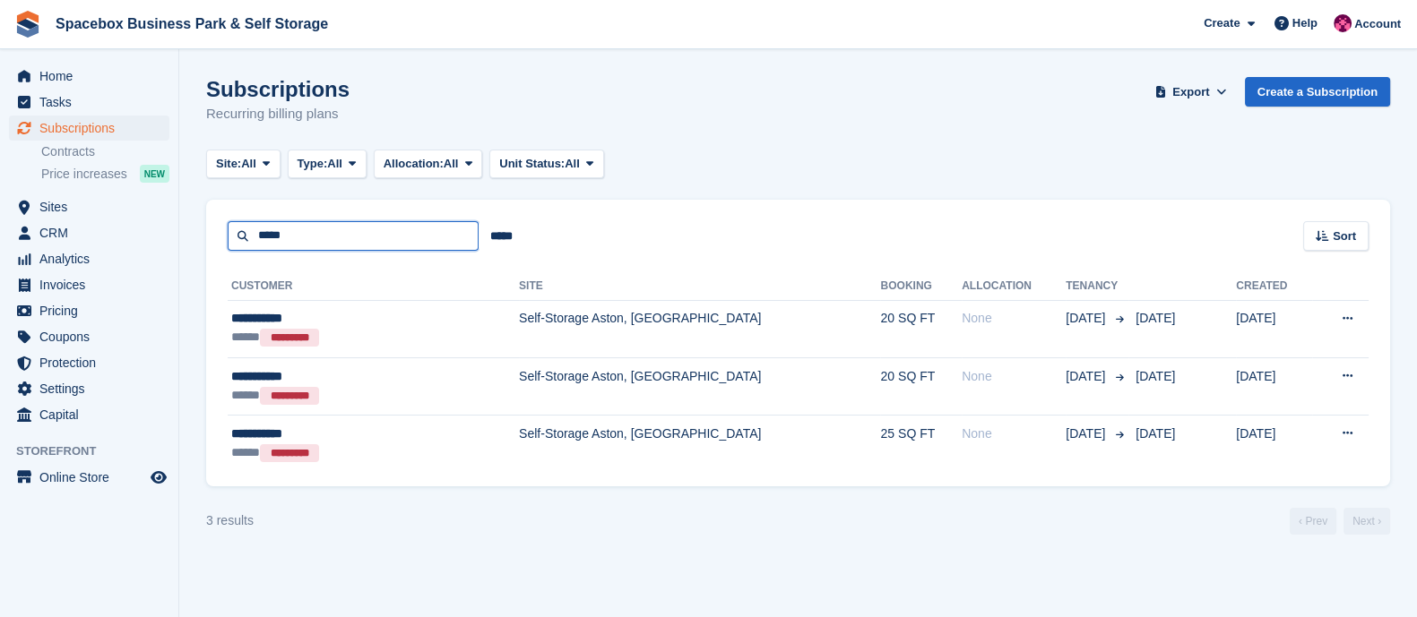
drag, startPoint x: 346, startPoint y: 237, endPoint x: 176, endPoint y: 257, distance: 171.4
click at [176, 257] on div "Home Tasks Subscriptions Subscriptions Subscriptions Contracts Price increases …" at bounding box center [708, 308] width 1417 height 617
type input "******"
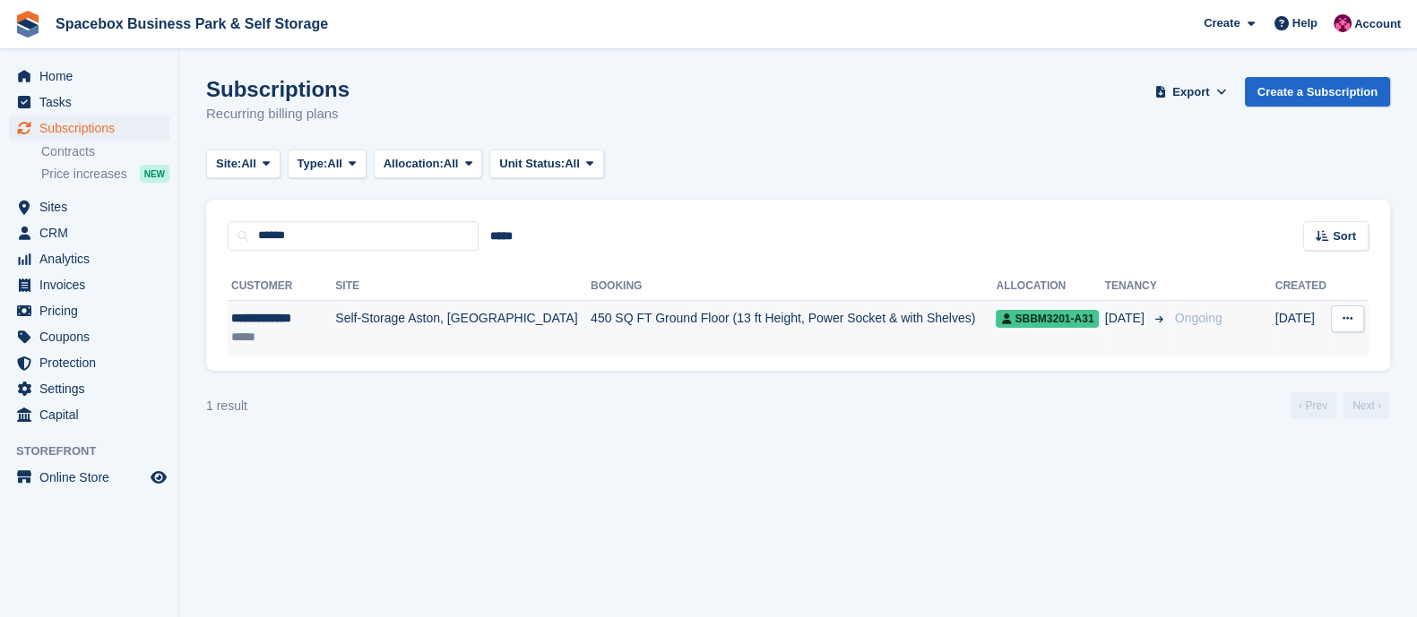
click at [507, 329] on td "Self-Storage Aston, [GEOGRAPHIC_DATA]" at bounding box center [462, 328] width 255 height 56
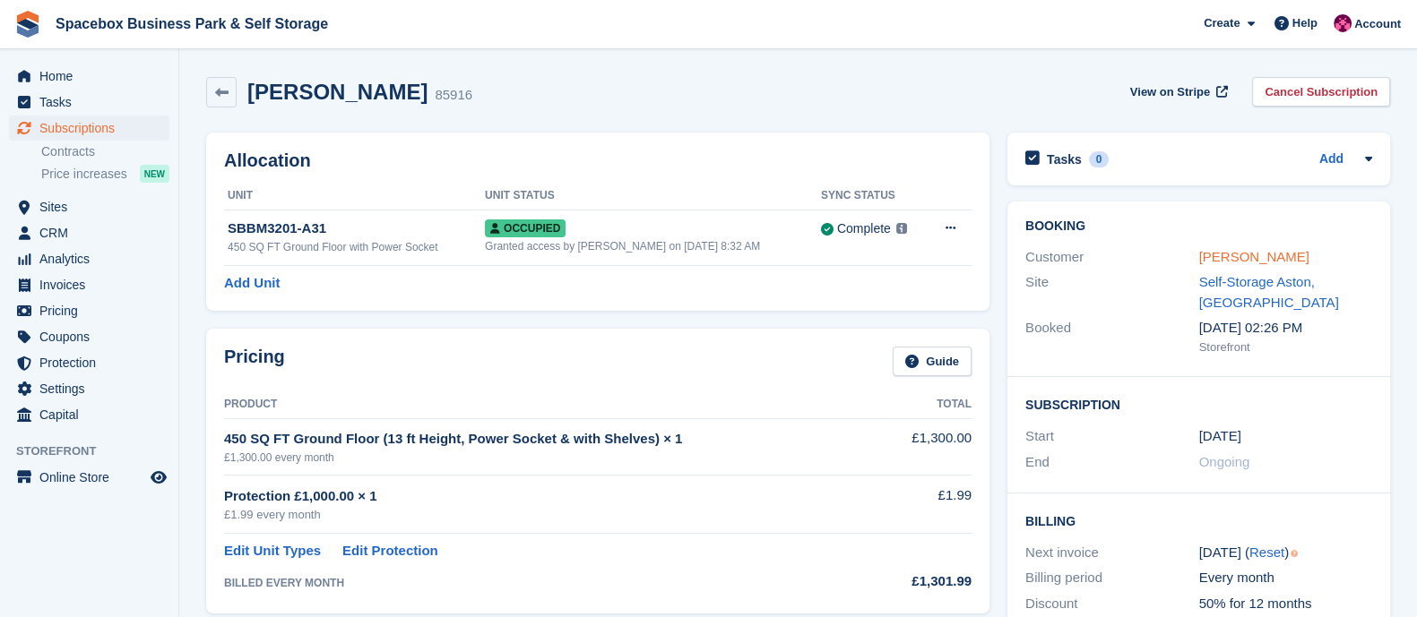
click at [1225, 262] on link "[PERSON_NAME]" at bounding box center [1254, 256] width 110 height 15
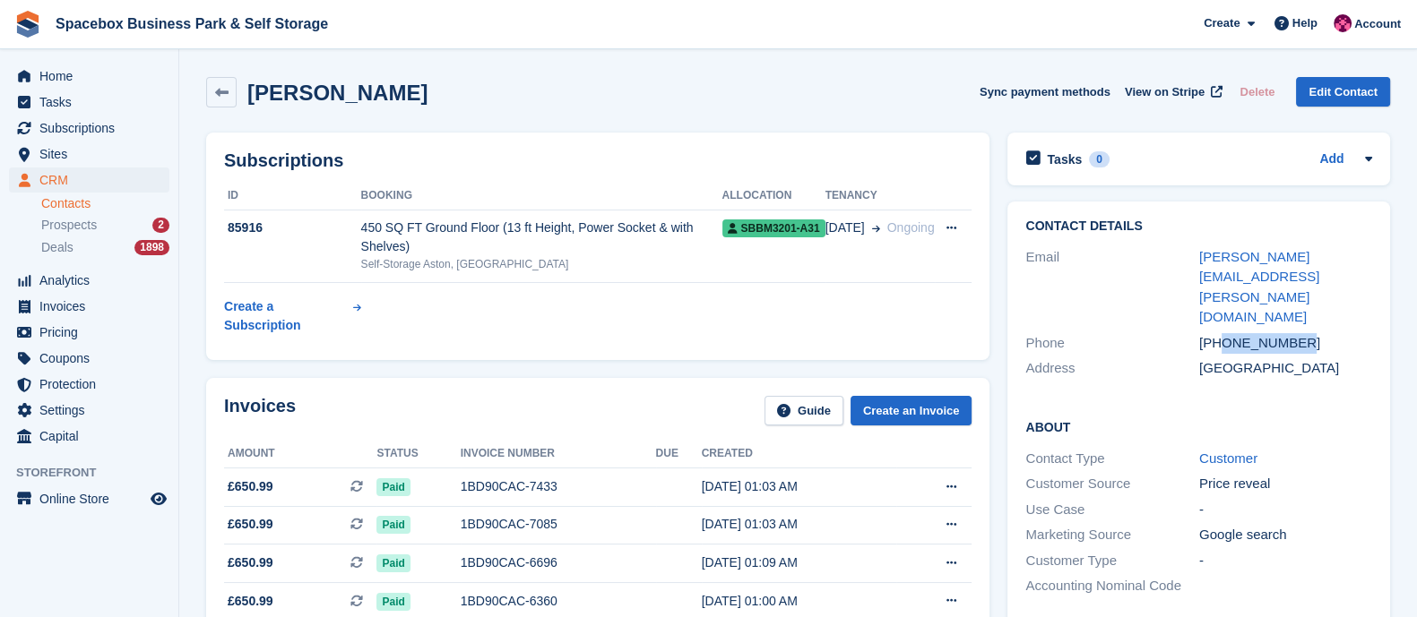
drag, startPoint x: 1221, startPoint y: 281, endPoint x: 1305, endPoint y: 282, distance: 83.3
click at [1305, 333] on div "[PHONE_NUMBER]" at bounding box center [1286, 343] width 174 height 21
copy div "7926232768"
click at [95, 128] on span "Subscriptions" at bounding box center [93, 128] width 108 height 25
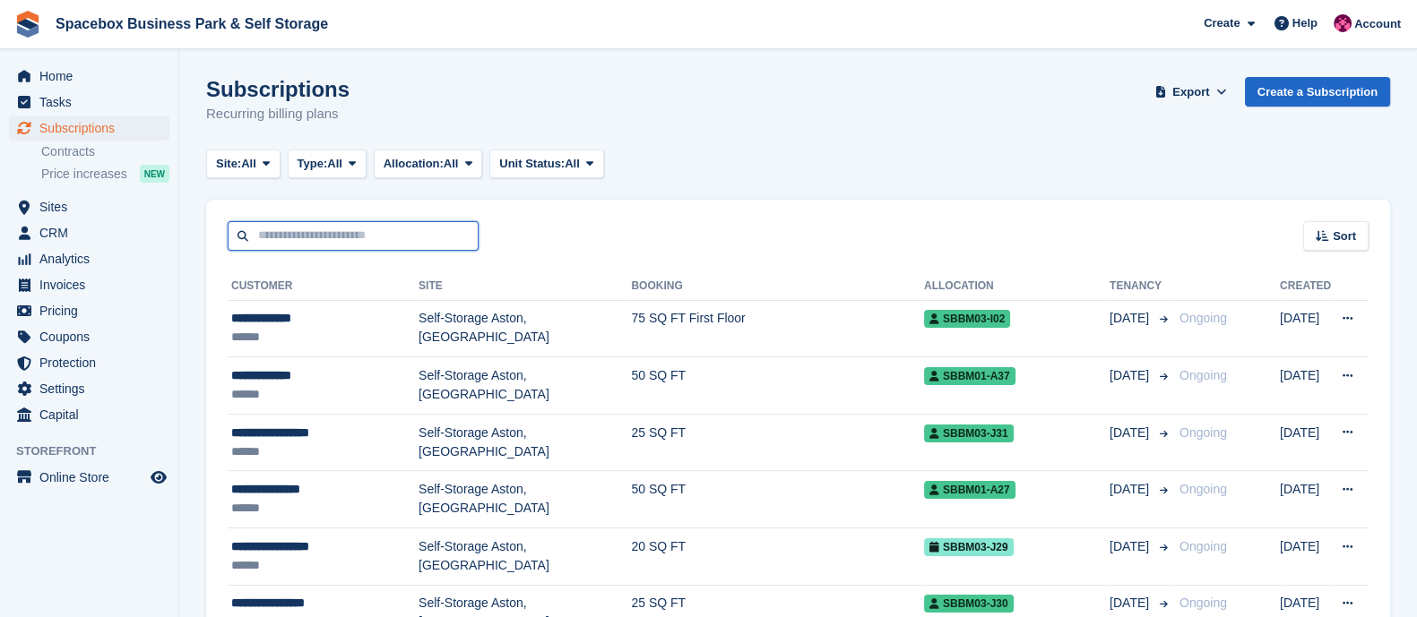
click at [392, 241] on input "text" at bounding box center [353, 236] width 251 height 30
type input "**********"
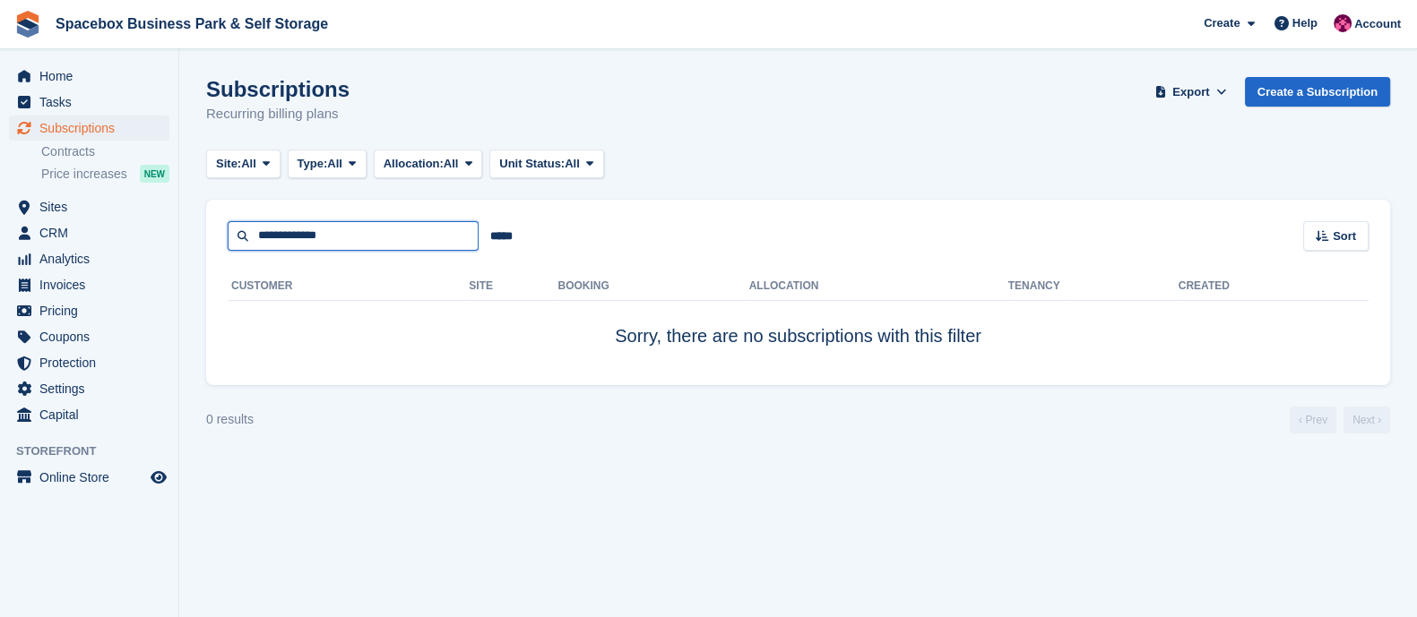
drag, startPoint x: 336, startPoint y: 228, endPoint x: 195, endPoint y: 225, distance: 140.7
click at [195, 225] on section "Subscriptions Recurring billing plans Export Export Subscriptions Export a CSV …" at bounding box center [797, 308] width 1237 height 617
type input "*****"
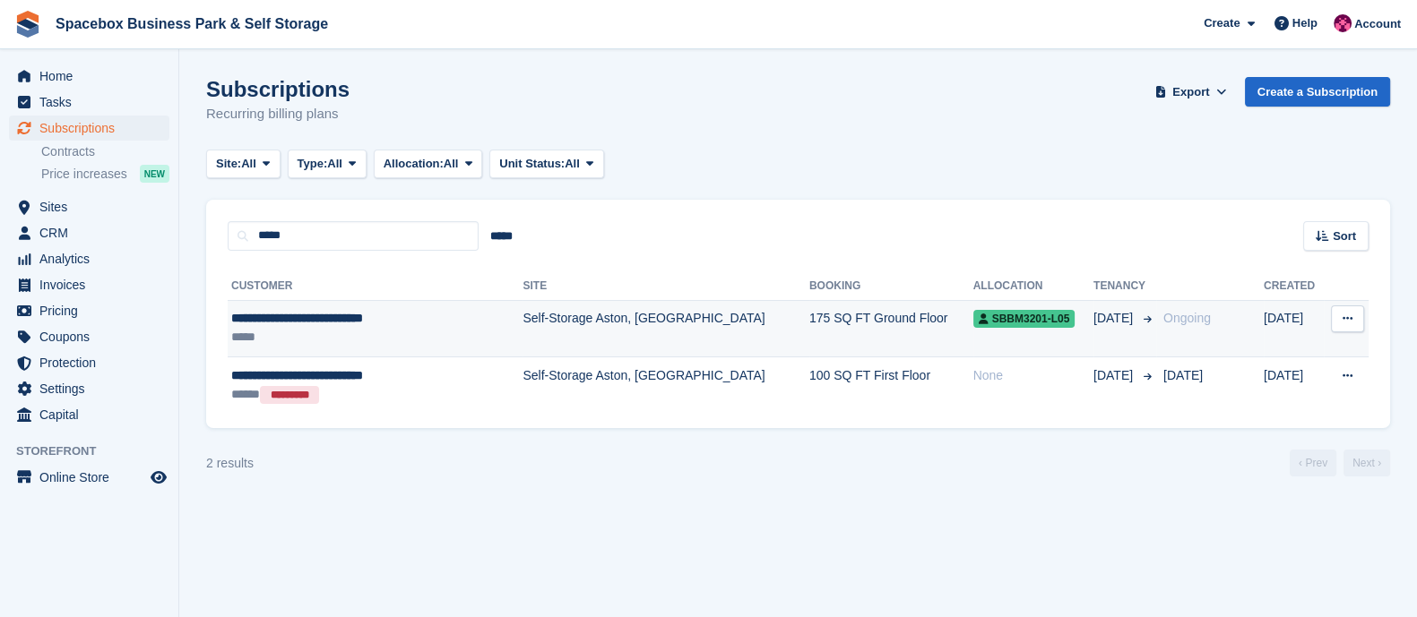
click at [398, 339] on div "*****" at bounding box center [354, 337] width 246 height 19
